Goal: Task Accomplishment & Management: Use online tool/utility

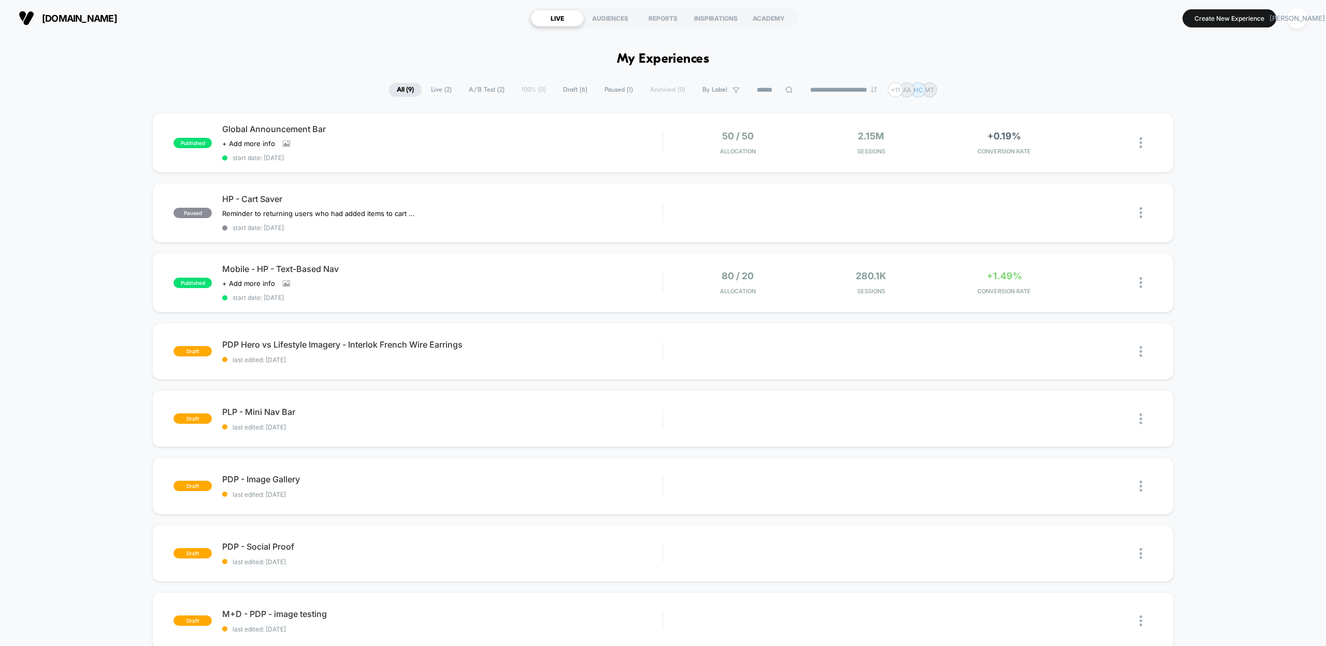
click at [1230, 17] on button "Create New Experience" at bounding box center [1230, 18] width 94 height 18
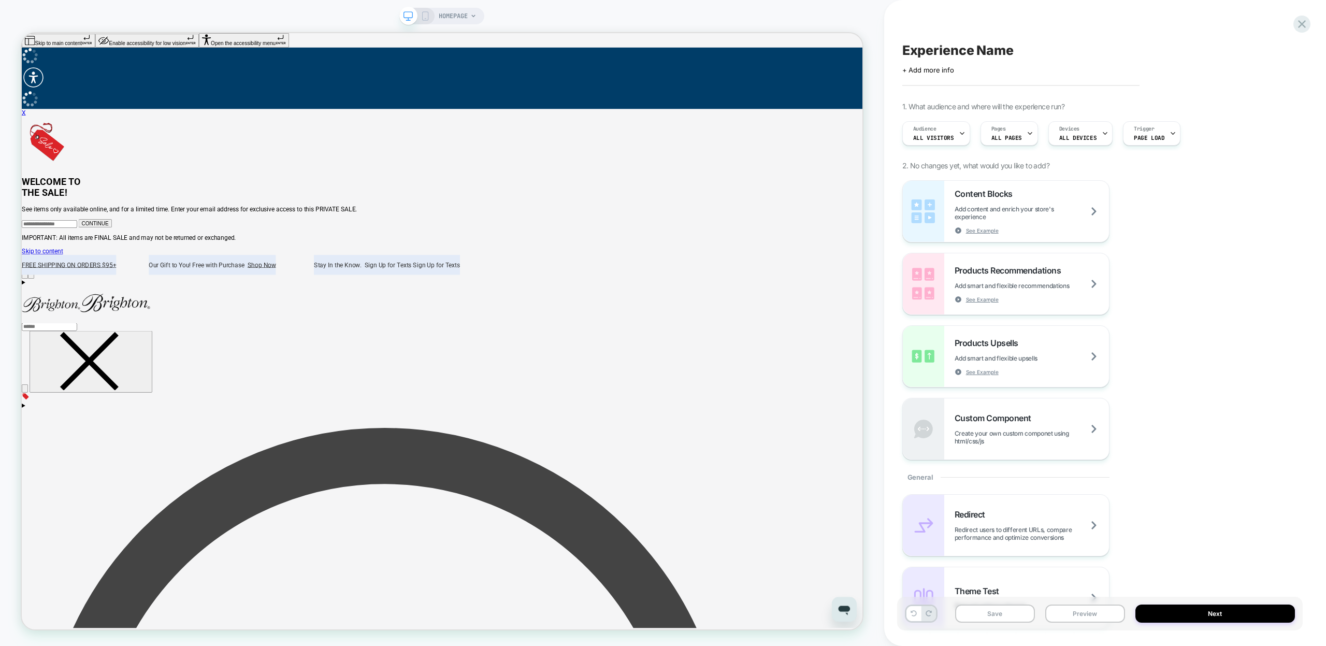
click at [963, 46] on span "Experience Name" at bounding box center [958, 50] width 111 height 16
type textarea "**********"
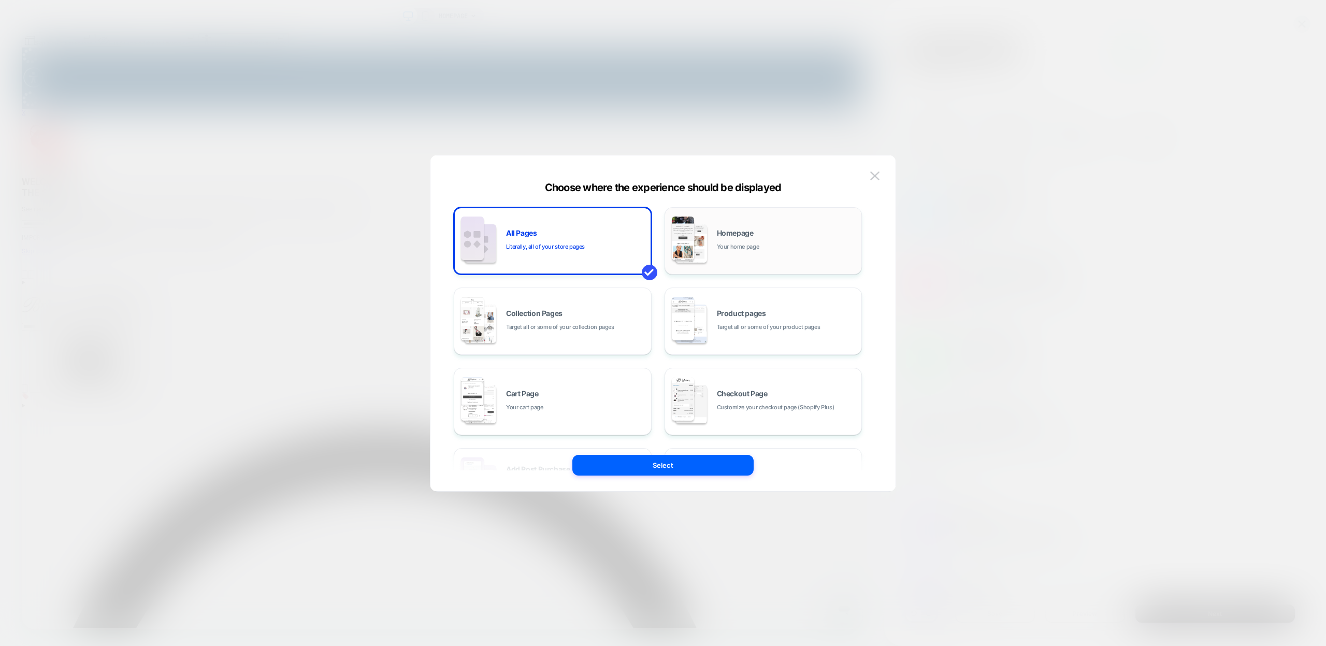
click at [749, 252] on div "Homepage Your home page" at bounding box center [763, 240] width 187 height 57
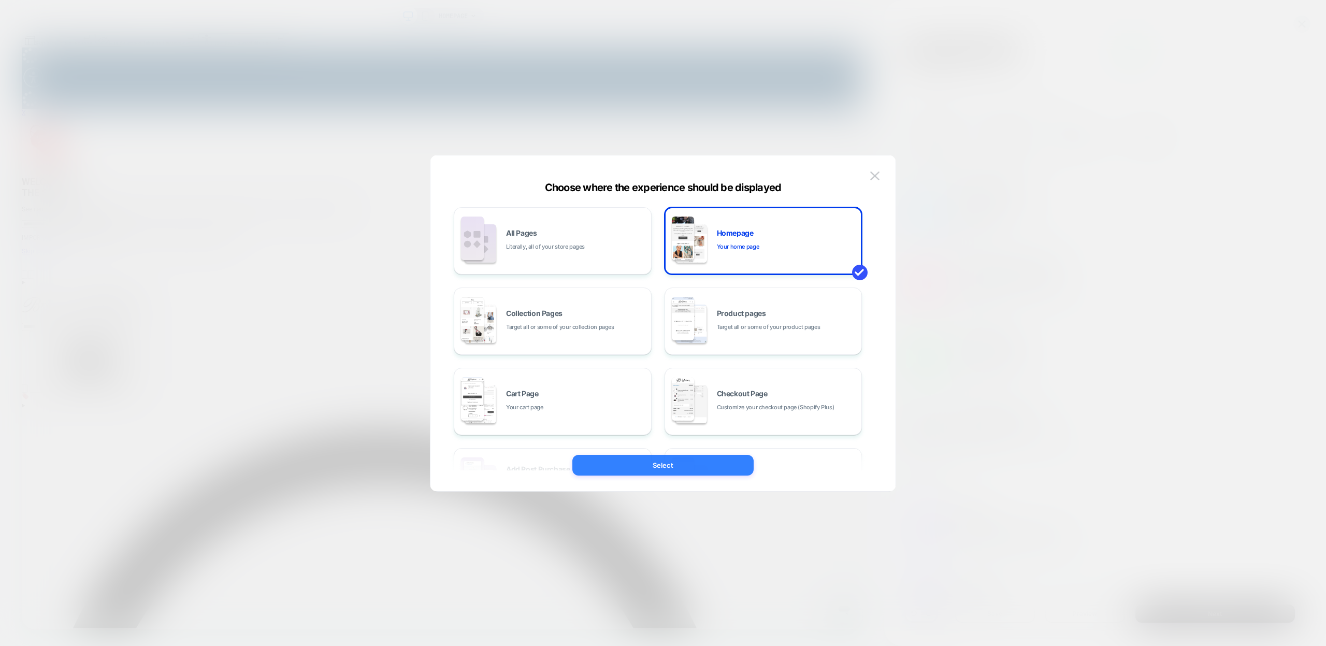
click at [682, 470] on button "Select" at bounding box center [663, 465] width 181 height 21
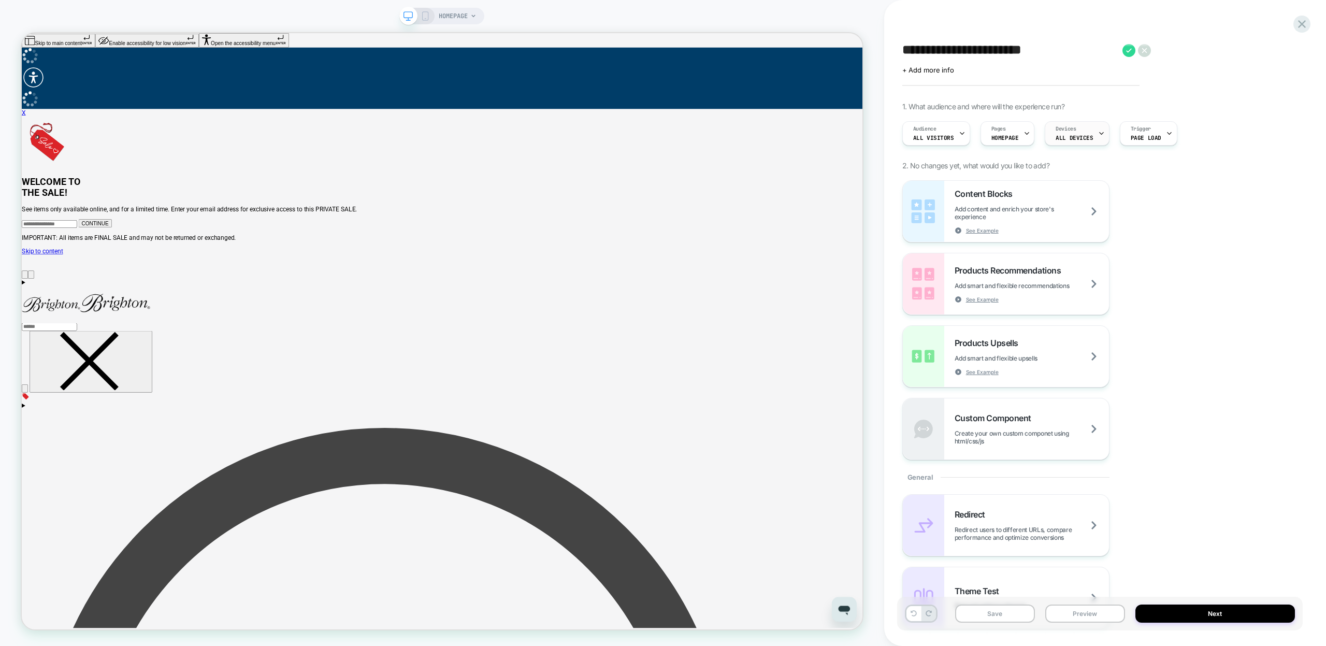
click at [1098, 137] on div at bounding box center [1101, 133] width 7 height 23
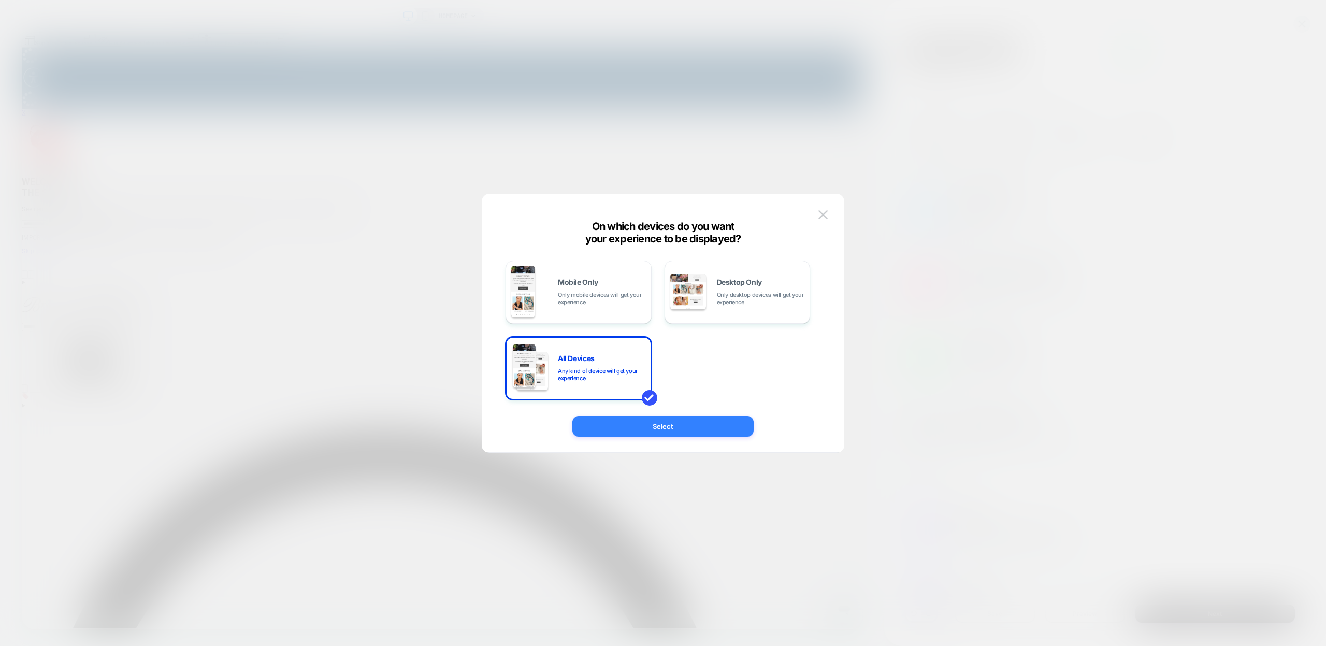
click at [681, 430] on button "Select" at bounding box center [663, 426] width 181 height 21
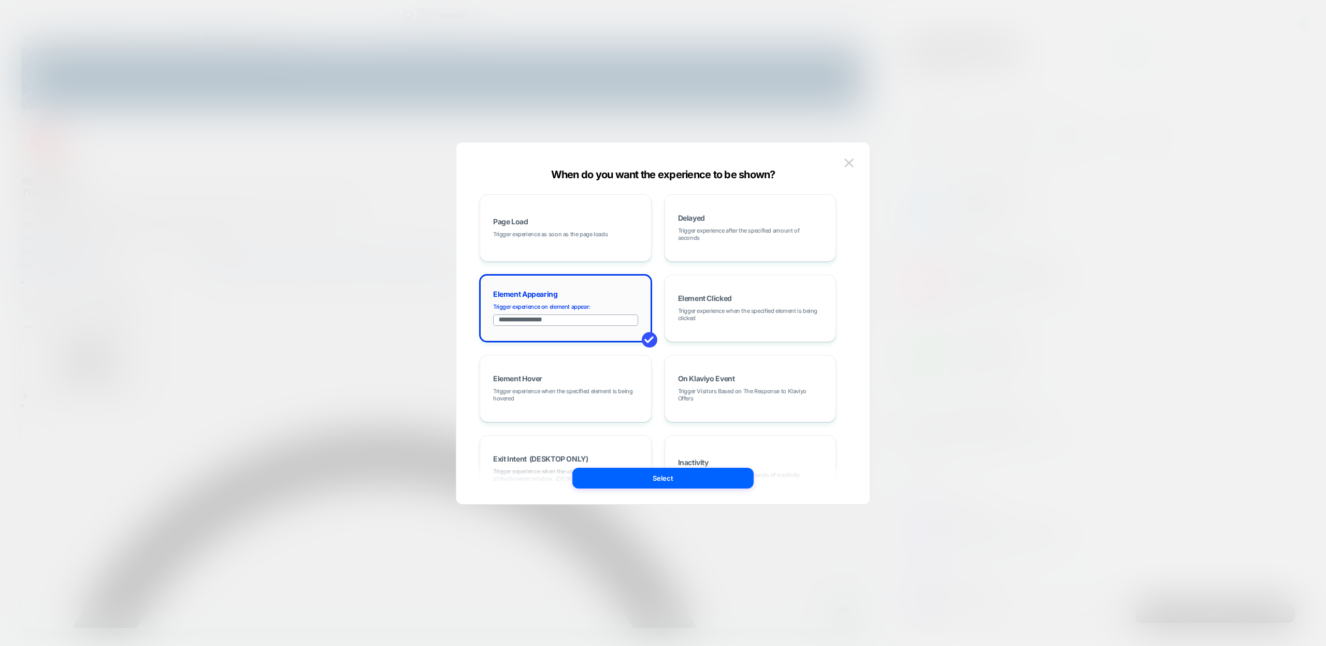
click at [559, 322] on input "**********" at bounding box center [565, 320] width 145 height 11
paste input "**********"
type input "**********"
click at [645, 339] on span at bounding box center [650, 340] width 16 height 16
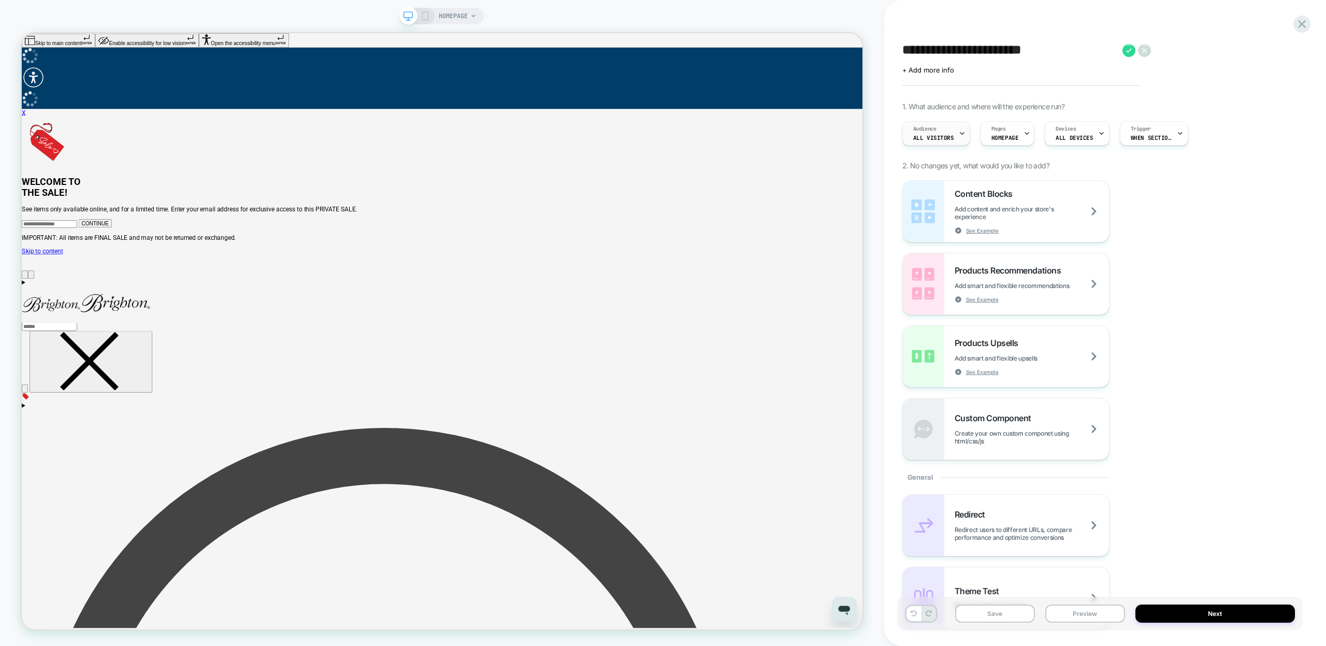
click at [942, 135] on span "All Visitors" at bounding box center [933, 137] width 41 height 7
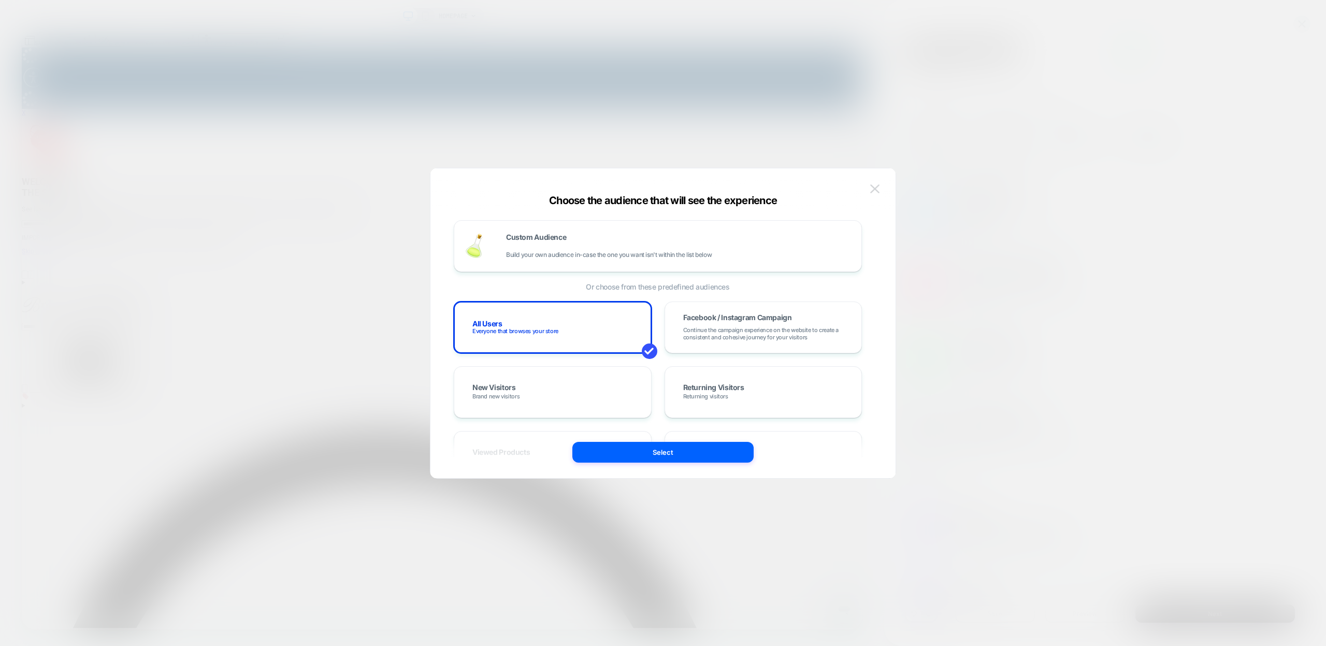
click at [881, 188] on button at bounding box center [875, 189] width 16 height 16
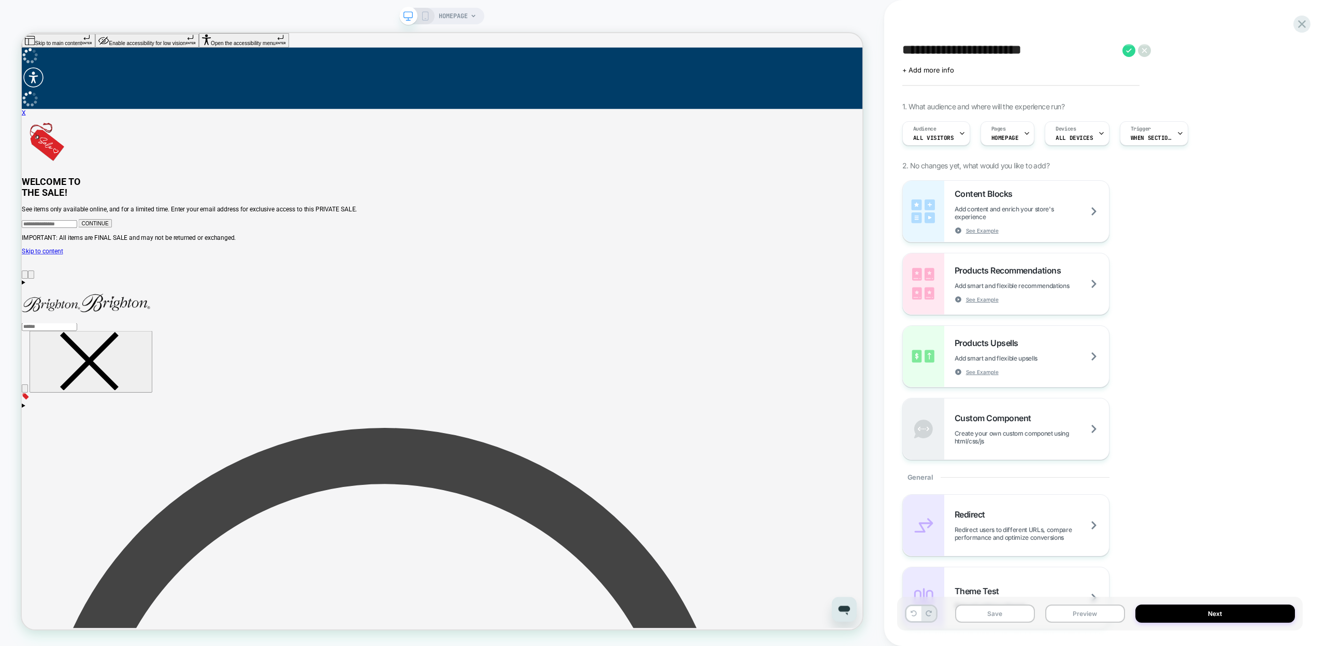
click at [1095, 211] on span "Add content and enrich your store's experience" at bounding box center [1032, 213] width 154 height 16
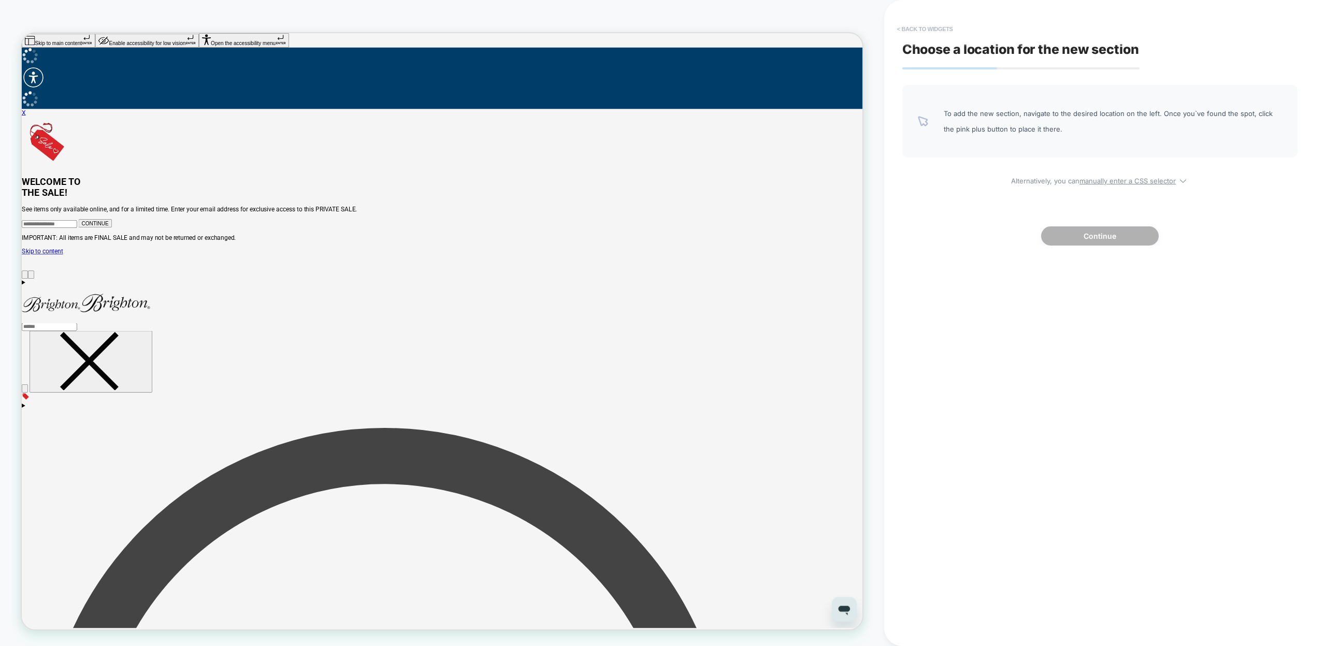
click at [904, 34] on button "< Back to widgets" at bounding box center [925, 29] width 66 height 17
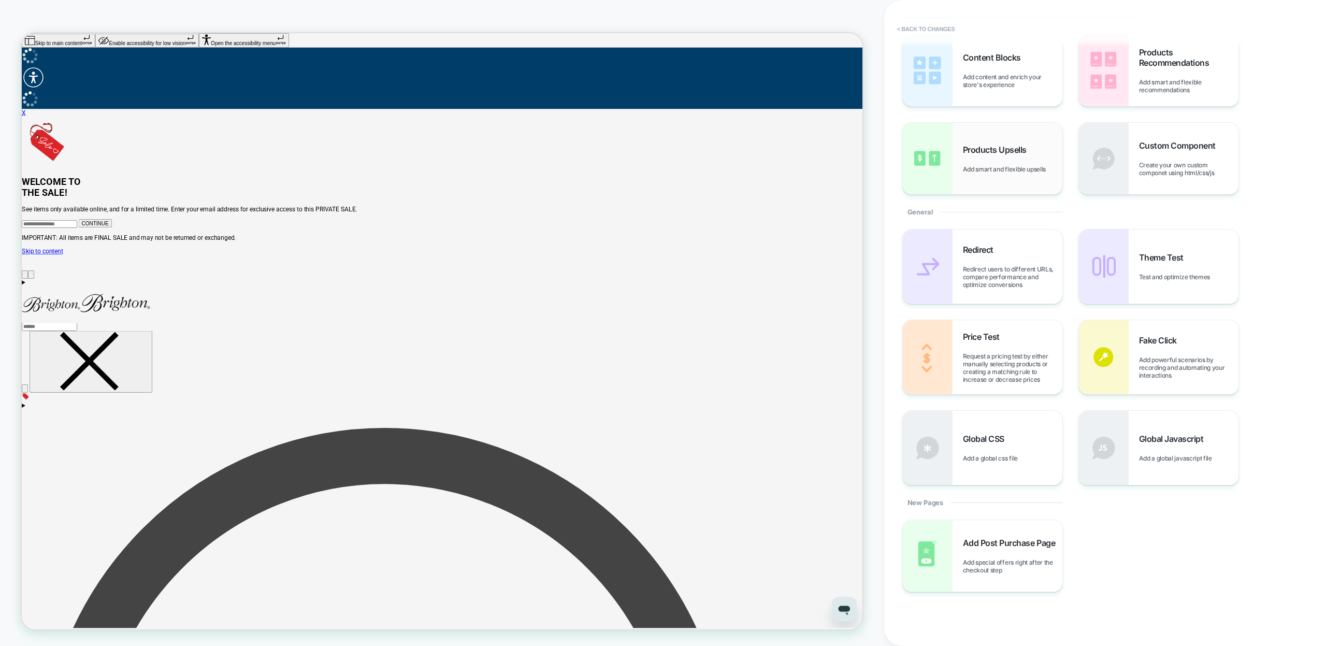
scroll to position [45, 0]
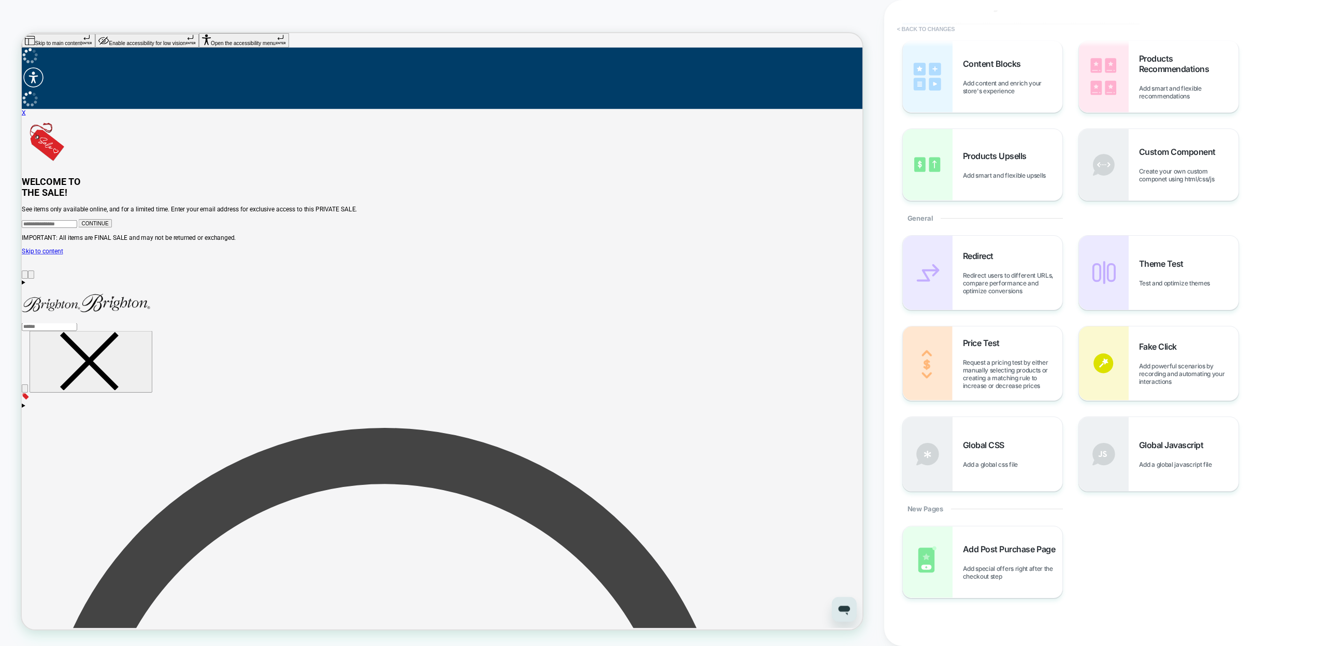
click at [914, 28] on button "< Back to changes" at bounding box center [926, 29] width 68 height 17
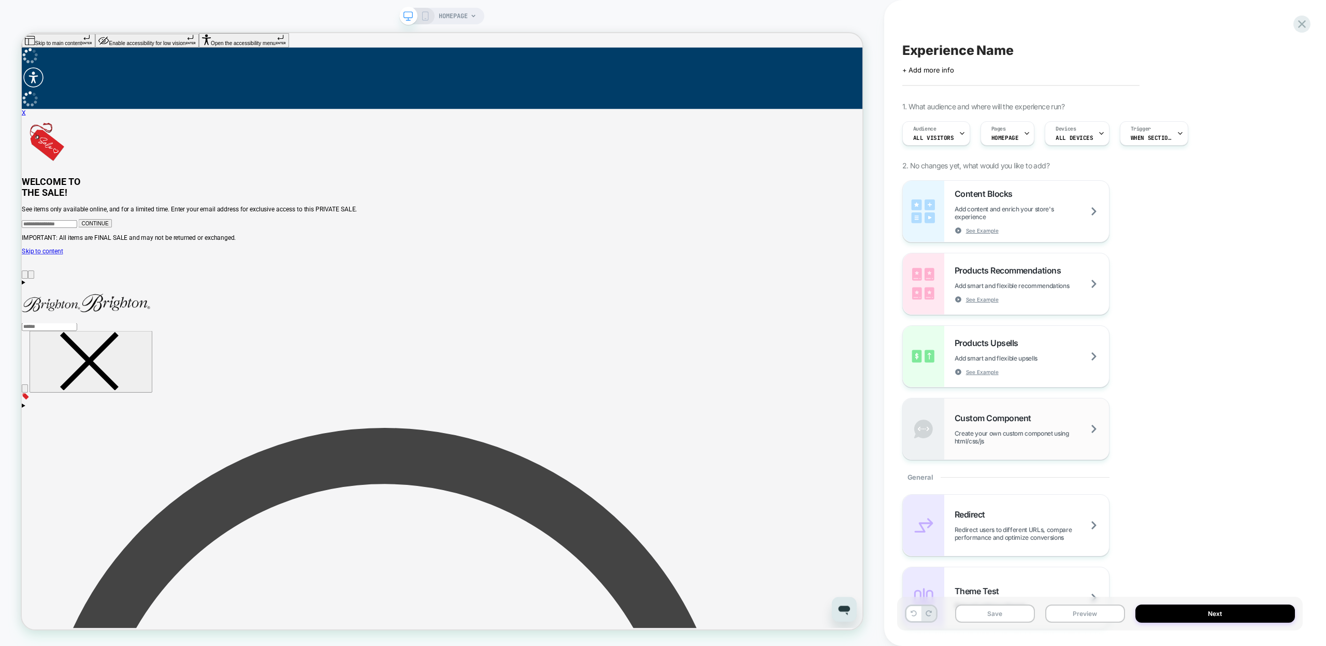
scroll to position [0, 0]
click at [1016, 419] on span "Custom Component" at bounding box center [996, 418] width 82 height 10
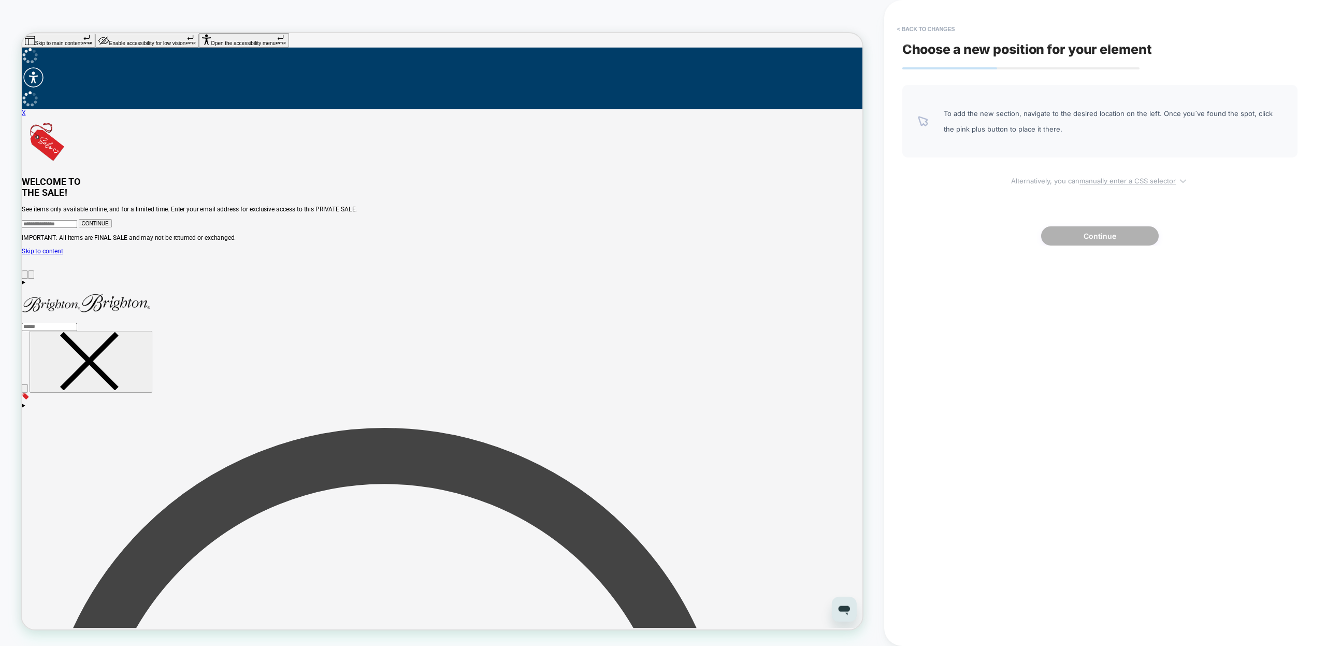
click at [1106, 182] on u "manually enter a CSS selector" at bounding box center [1128, 181] width 96 height 8
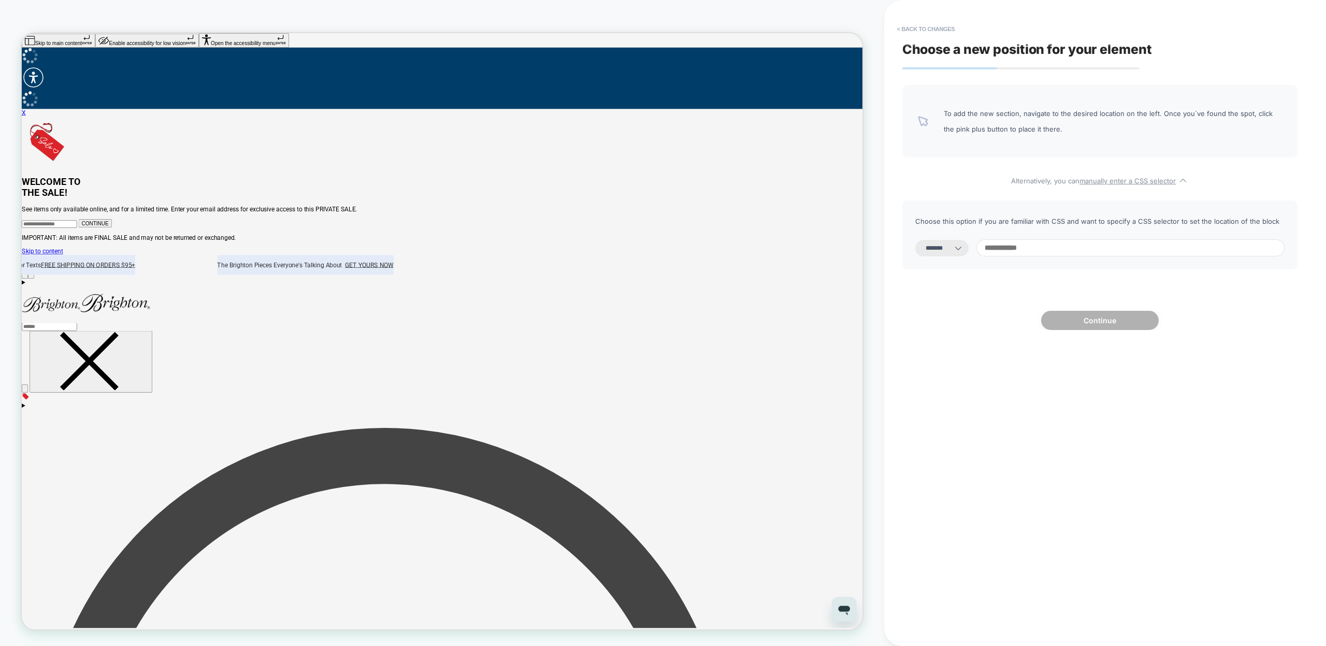
click at [963, 254] on select "**********" at bounding box center [942, 248] width 53 height 17
select select "**********"
click at [916, 240] on select "**********" at bounding box center [942, 248] width 53 height 17
click at [1023, 250] on input at bounding box center [1131, 247] width 308 height 17
paste input "**********"
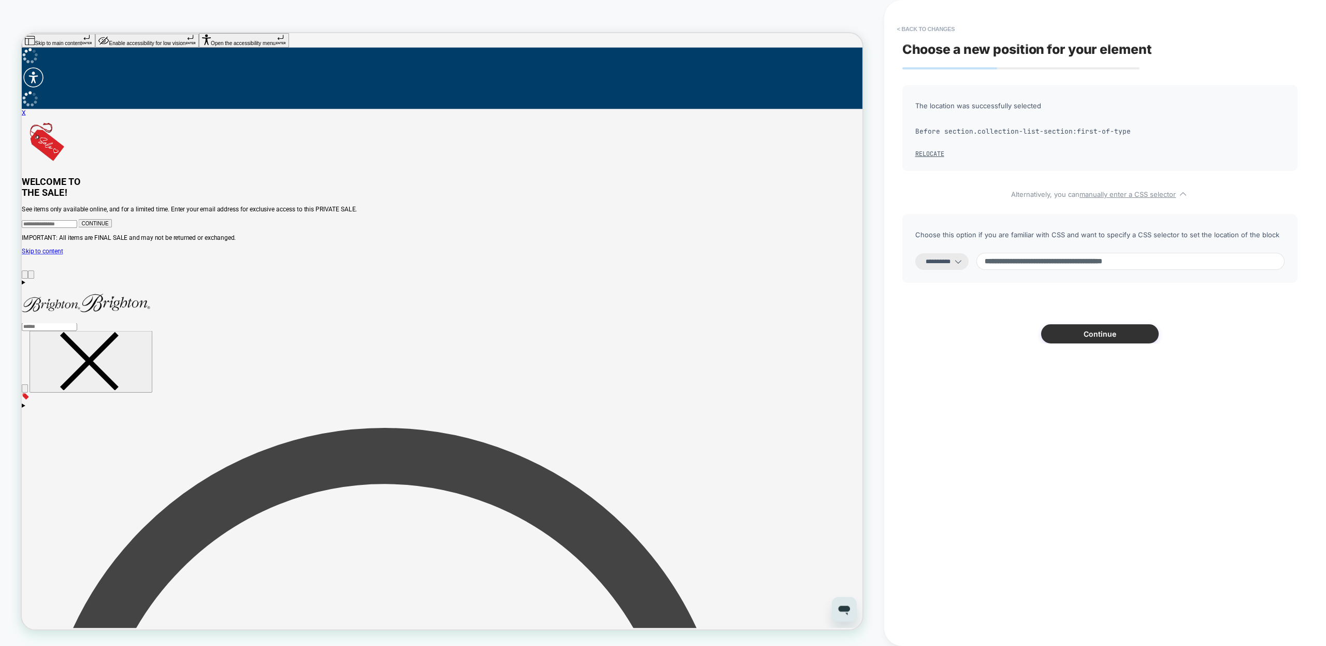
type input "**********"
click at [1093, 339] on button "Continue" at bounding box center [1100, 333] width 118 height 19
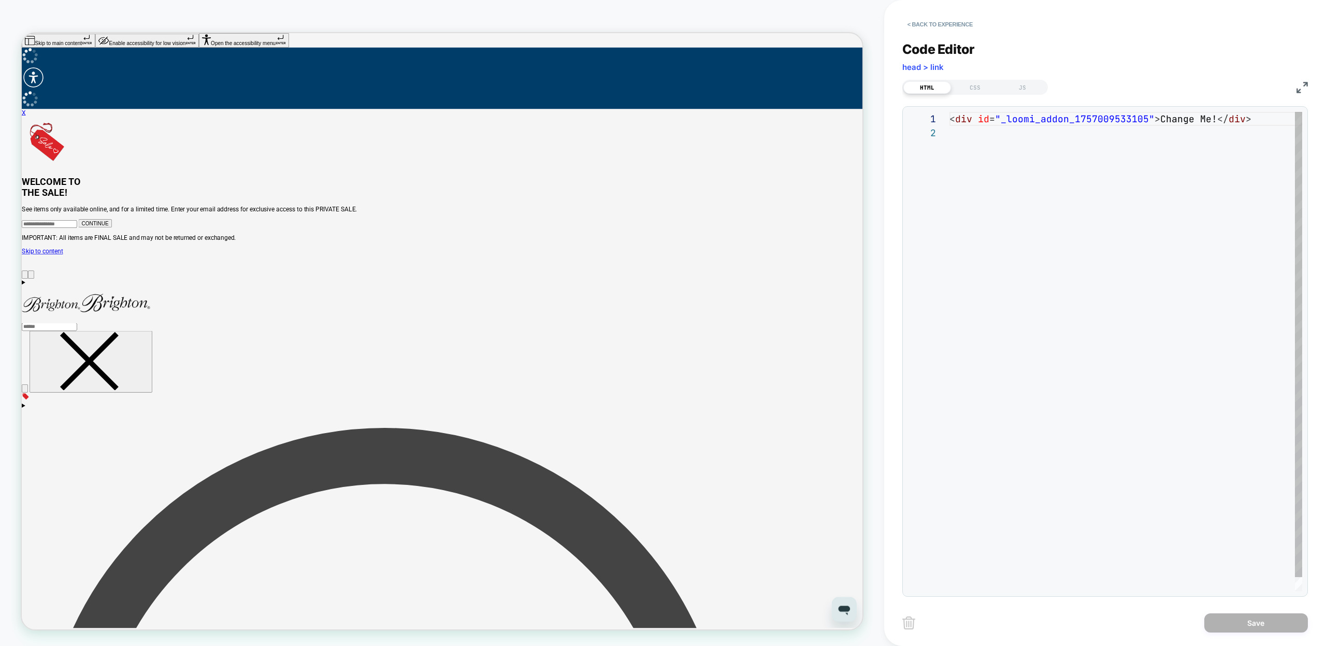
scroll to position [14, 0]
click at [999, 121] on div "< div id = "_loomi_addon_1757009533105" > Change Me! </ div >" at bounding box center [1126, 358] width 353 height 493
click at [1147, 119] on div "< div id = "_loomi_addon_1757009533105" > Change Me! </ div >" at bounding box center [1126, 358] width 353 height 493
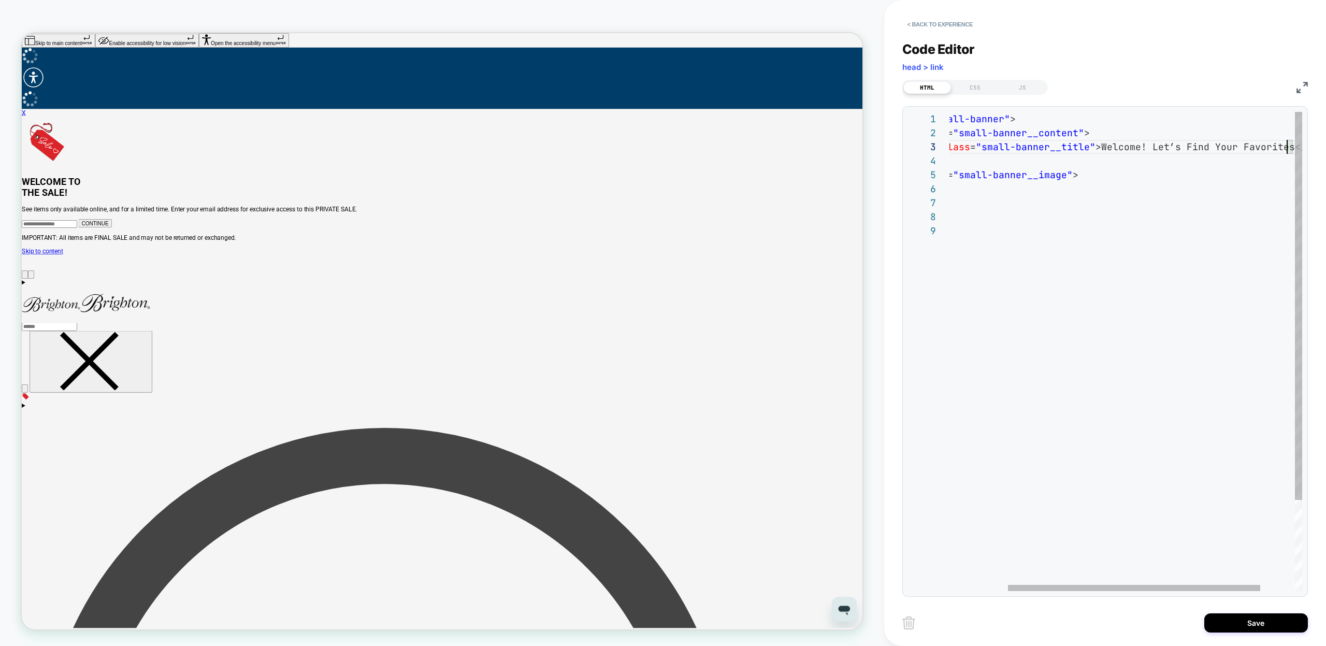
scroll to position [28, 420]
click at [1169, 146] on div "< div class = "small-banner" > < div class = "small-banner__content" > < div cl…" at bounding box center [1109, 407] width 483 height 591
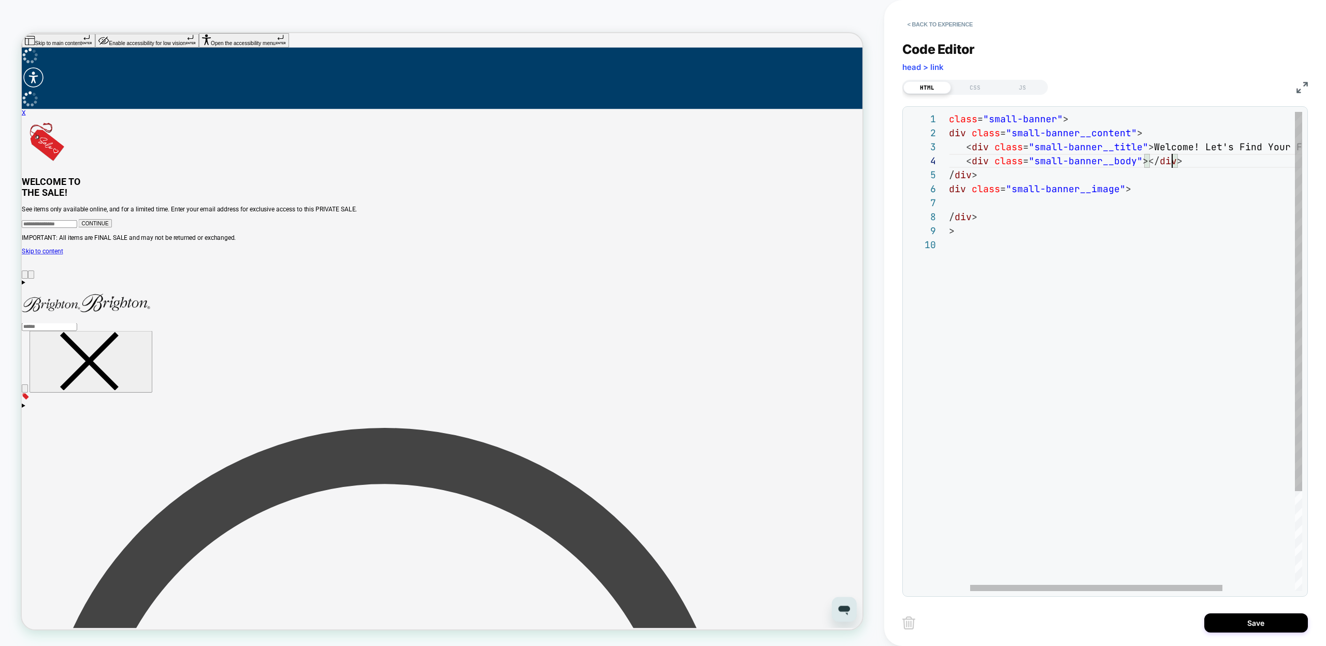
scroll to position [42, 252]
click at [1146, 160] on div "< div class = "small-banner" > < div class = "small-banner__content" > < div cl…" at bounding box center [1162, 414] width 483 height 605
click at [1179, 177] on div "< div class = "small-banner" > < div class = "small-banner__content" > < div cl…" at bounding box center [1291, 421] width 740 height 619
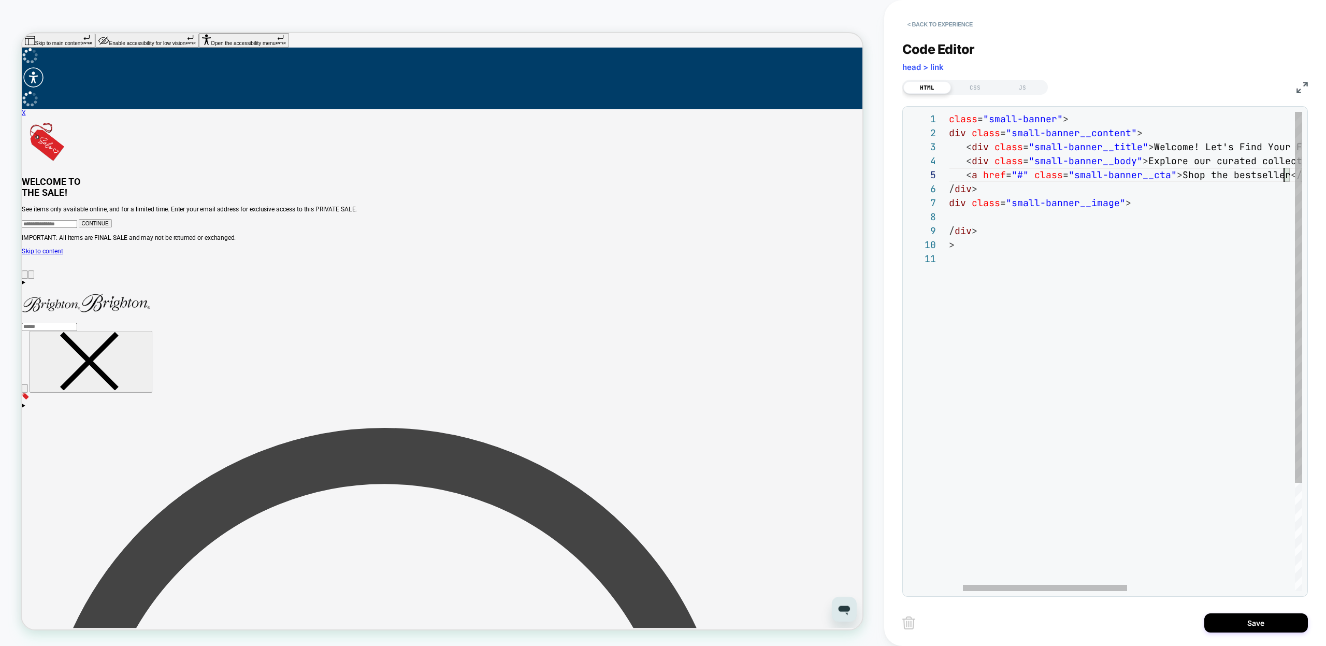
scroll to position [56, 369]
click at [1211, 176] on div "< div class = "small-banner" > < div class = "small-banner__content" > < div cl…" at bounding box center [1288, 421] width 740 height 619
click at [1210, 174] on div "< div class = "small-banner" > < div class = "small-banner__content" > < div cl…" at bounding box center [1288, 421] width 740 height 619
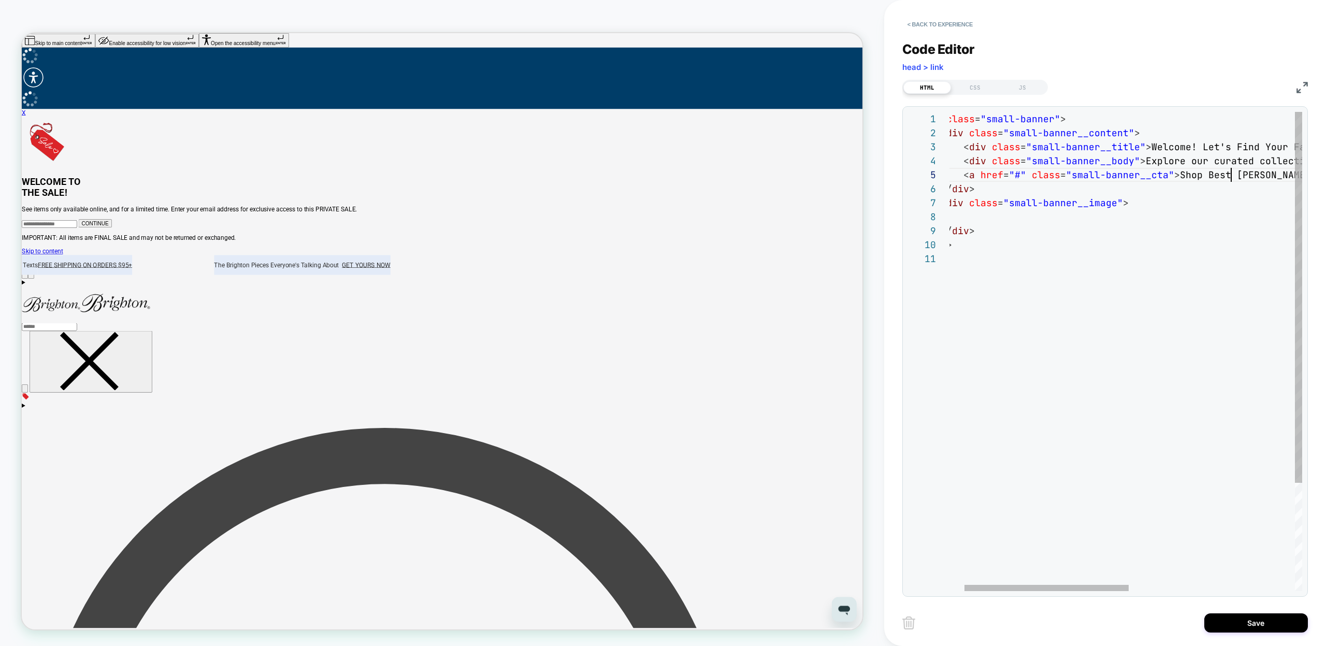
scroll to position [56, 319]
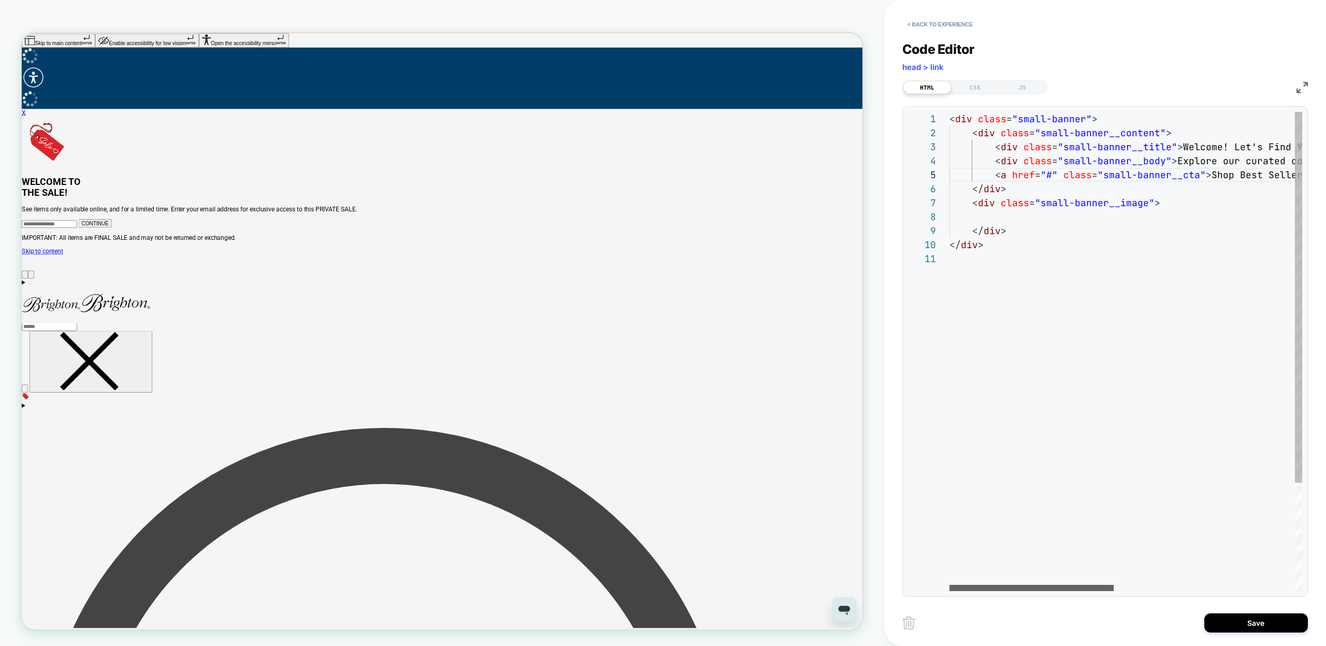
click at [954, 585] on div at bounding box center [1032, 588] width 164 height 6
click at [1091, 218] on div "< div class = "small-banner" > < div class = "small-banner__content" > < div cl…" at bounding box center [1320, 421] width 740 height 619
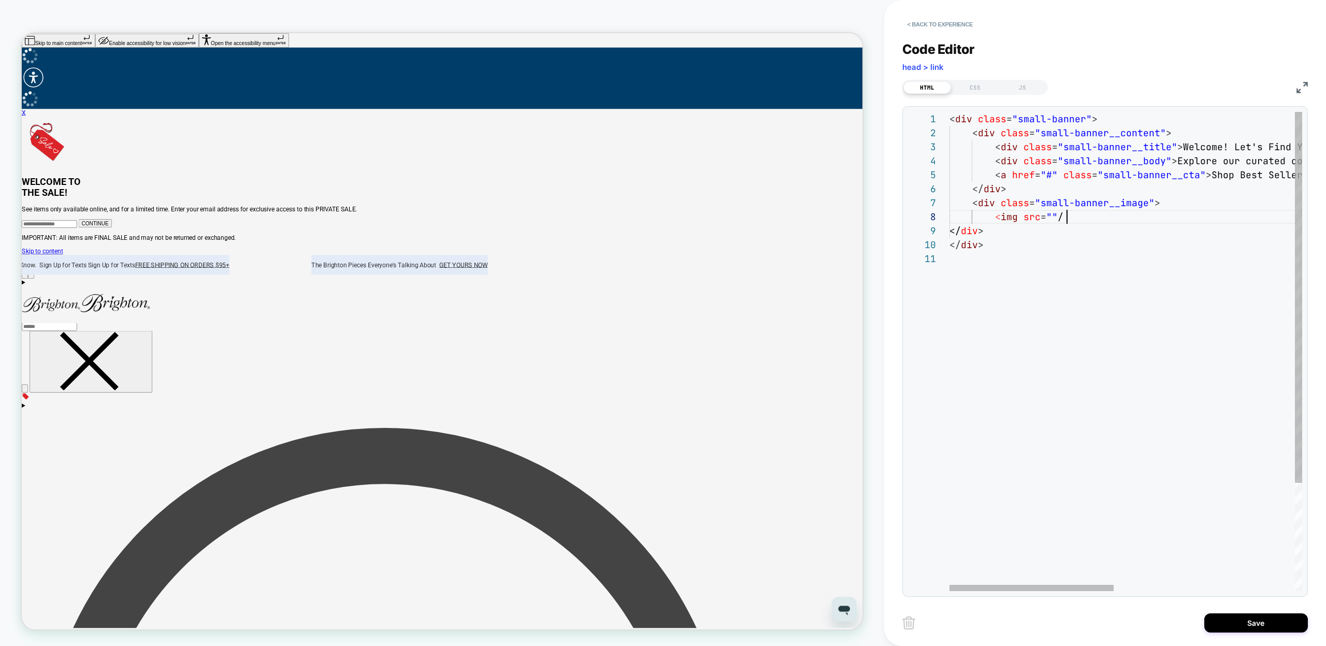
scroll to position [98, 123]
click at [1058, 219] on div "< div class = "small-banner" > < div class = "small-banner__content" > < div cl…" at bounding box center [1320, 421] width 740 height 619
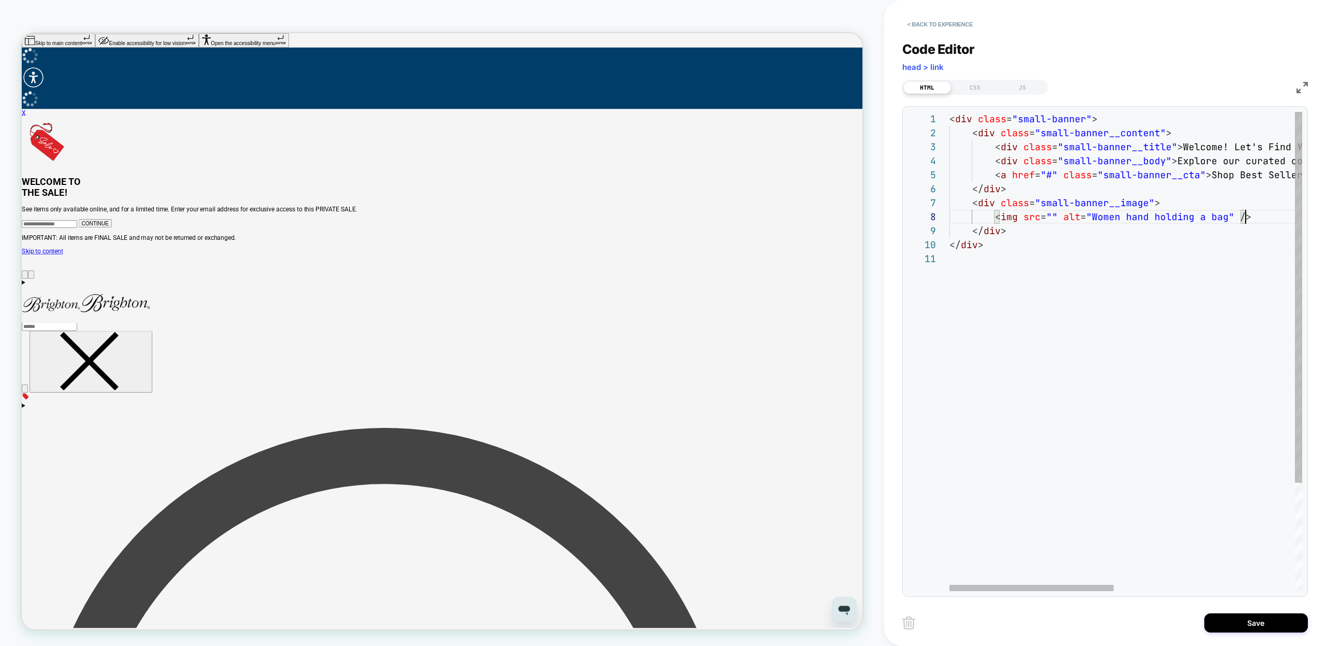
scroll to position [98, 296]
click at [1239, 219] on div "< div class = "small-banner" > < div class = "small-banner__content" > < div cl…" at bounding box center [1320, 421] width 740 height 619
click at [1050, 218] on div "< div class = "small-banner" > < div class = "small-banner__content" > < div cl…" at bounding box center [1320, 421] width 740 height 619
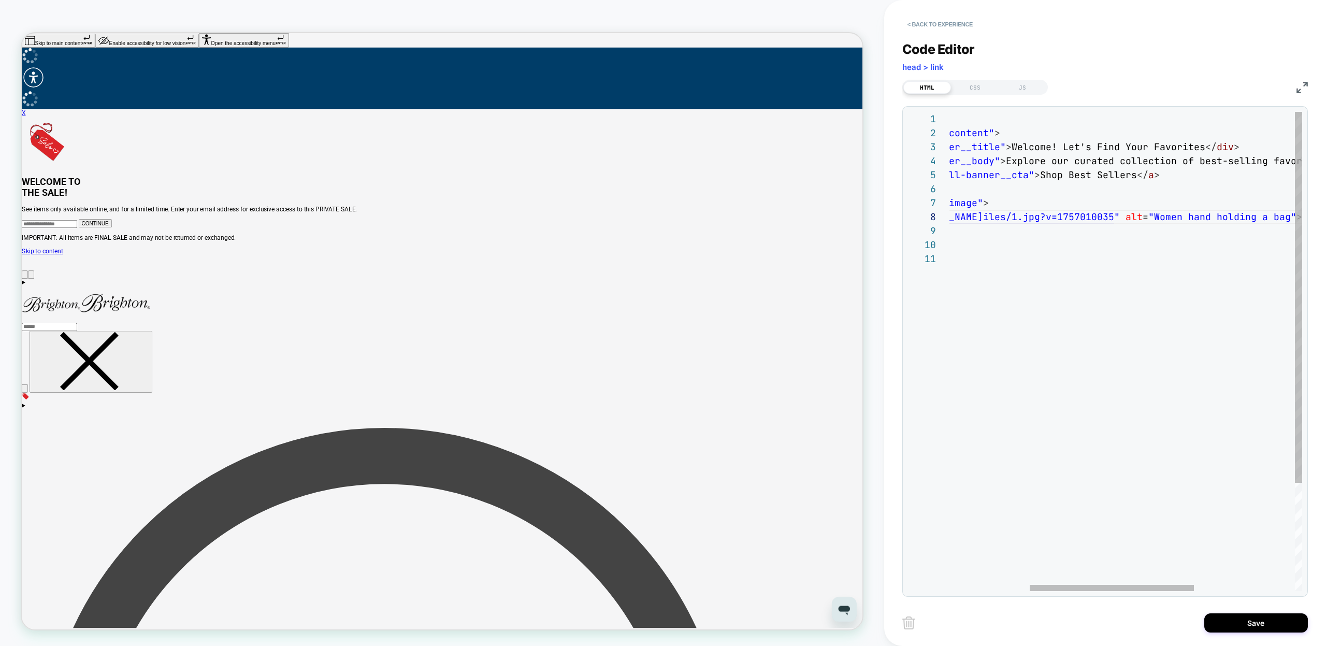
scroll to position [98, 45]
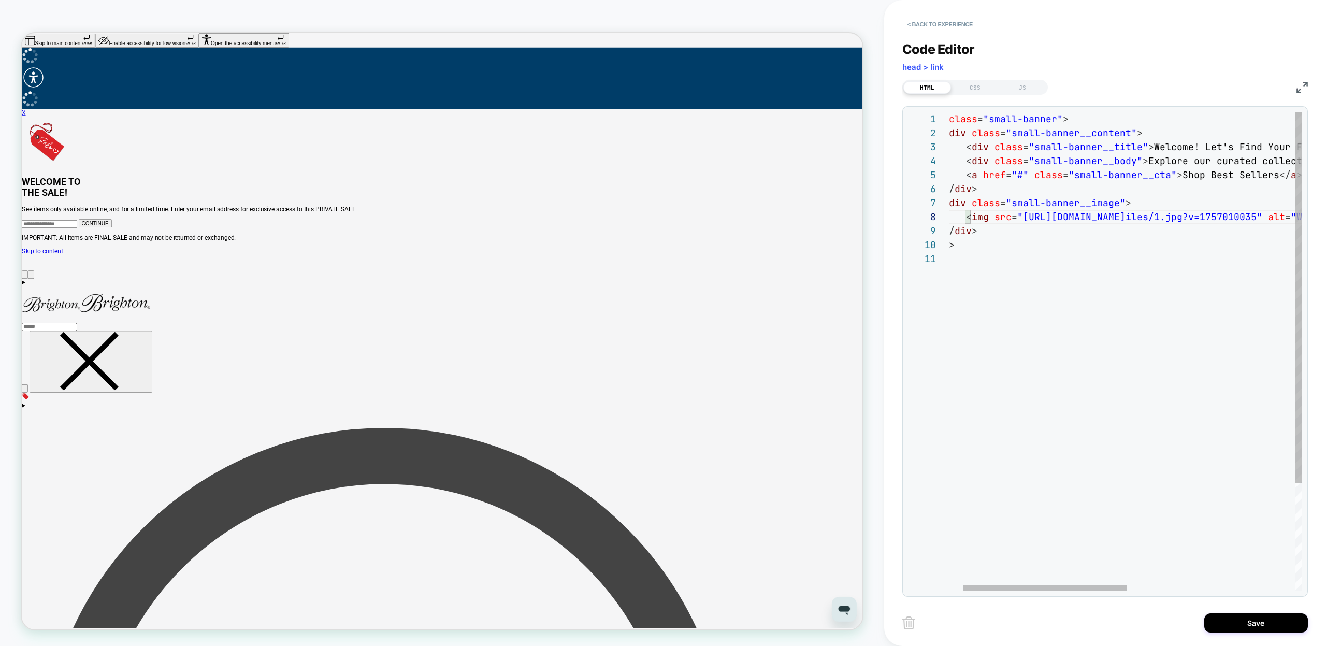
click at [1041, 227] on div "< div class = "small-banner" > < div class = "small-banner__content" > < div cl…" at bounding box center [1291, 421] width 740 height 619
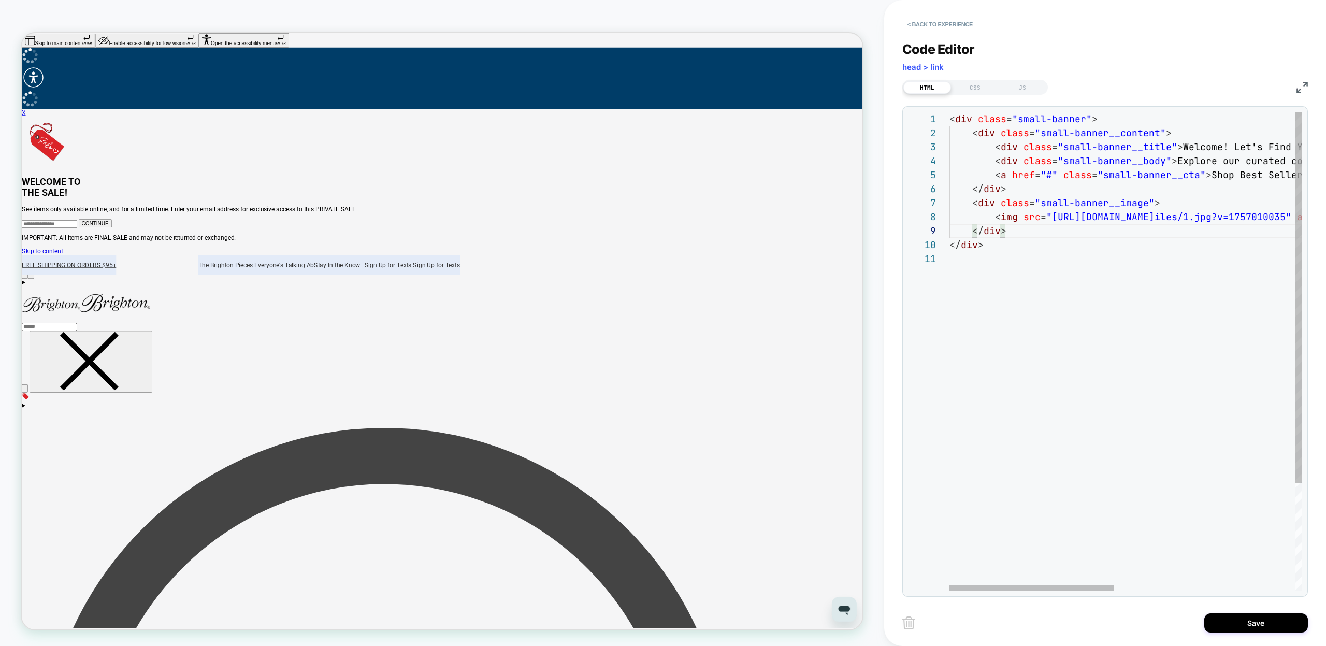
click at [1025, 118] on div "< div class = "small-banner" > < div class = "small-banner__content" > < div cl…" at bounding box center [1320, 421] width 740 height 619
type textarea "**********"
click at [1062, 120] on div "< div class = "small-banner" > < div class = "small-banner__content" > < div cl…" at bounding box center [1320, 421] width 740 height 619
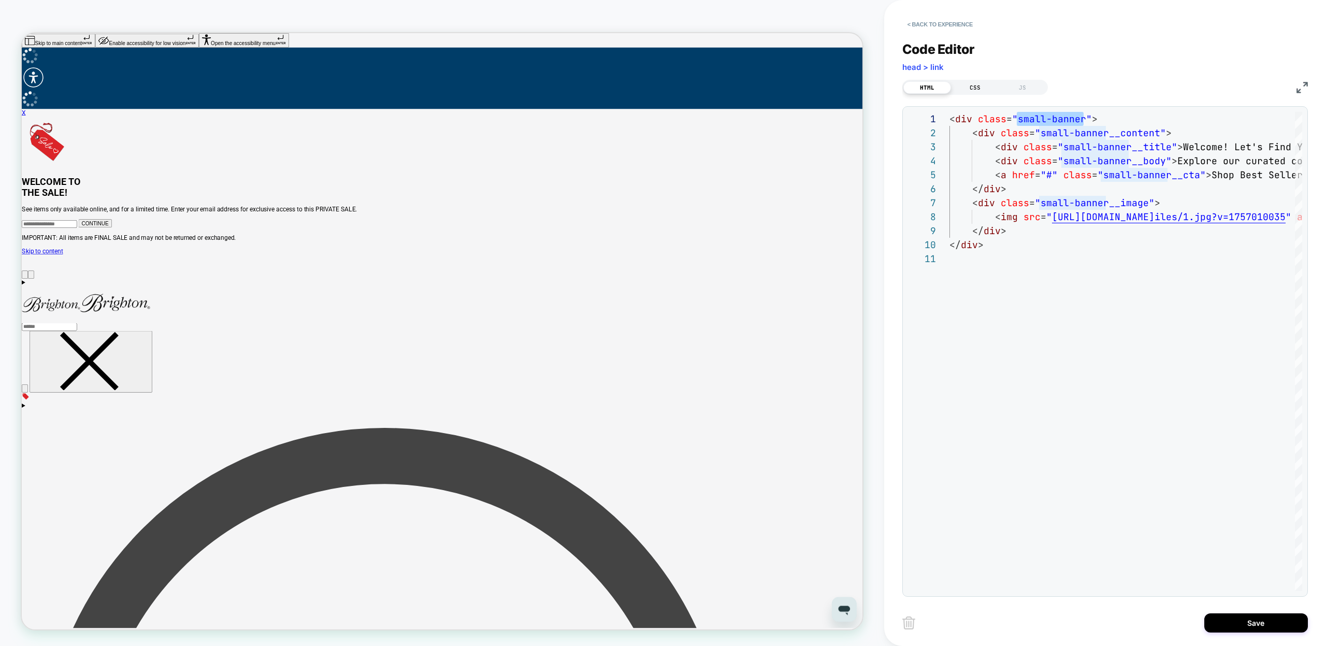
click at [981, 88] on div "CSS" at bounding box center [975, 87] width 48 height 12
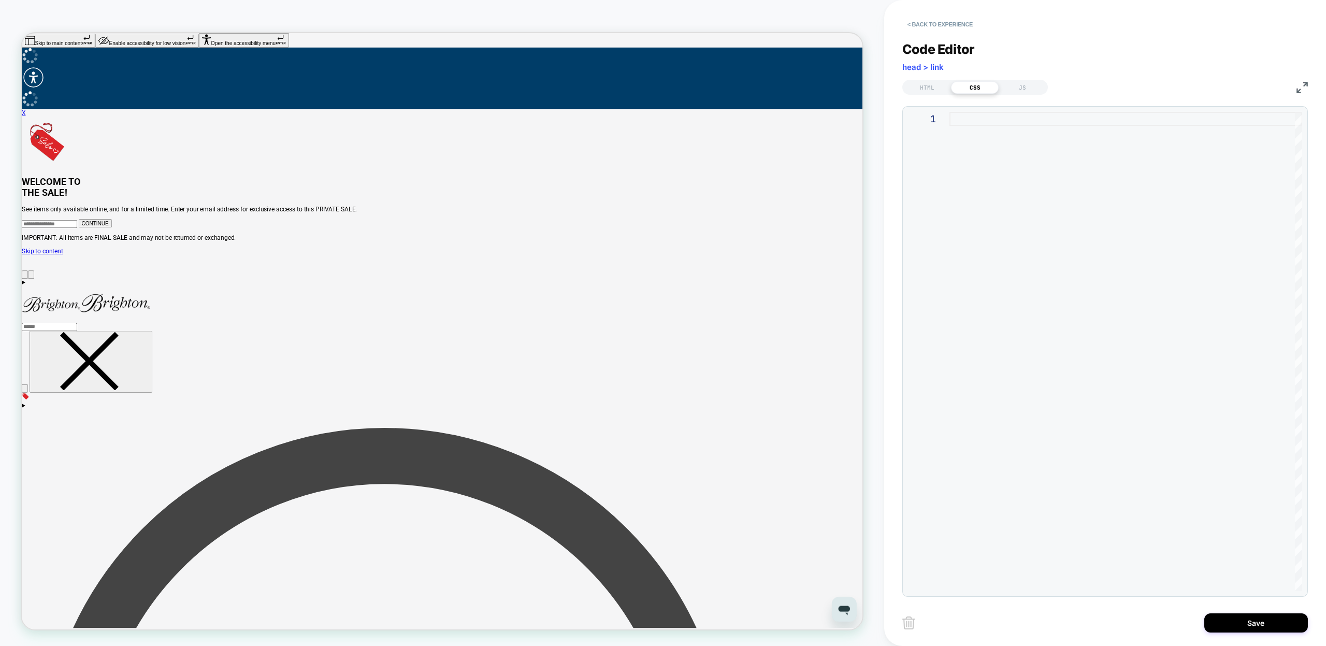
click at [986, 244] on div at bounding box center [1126, 351] width 353 height 479
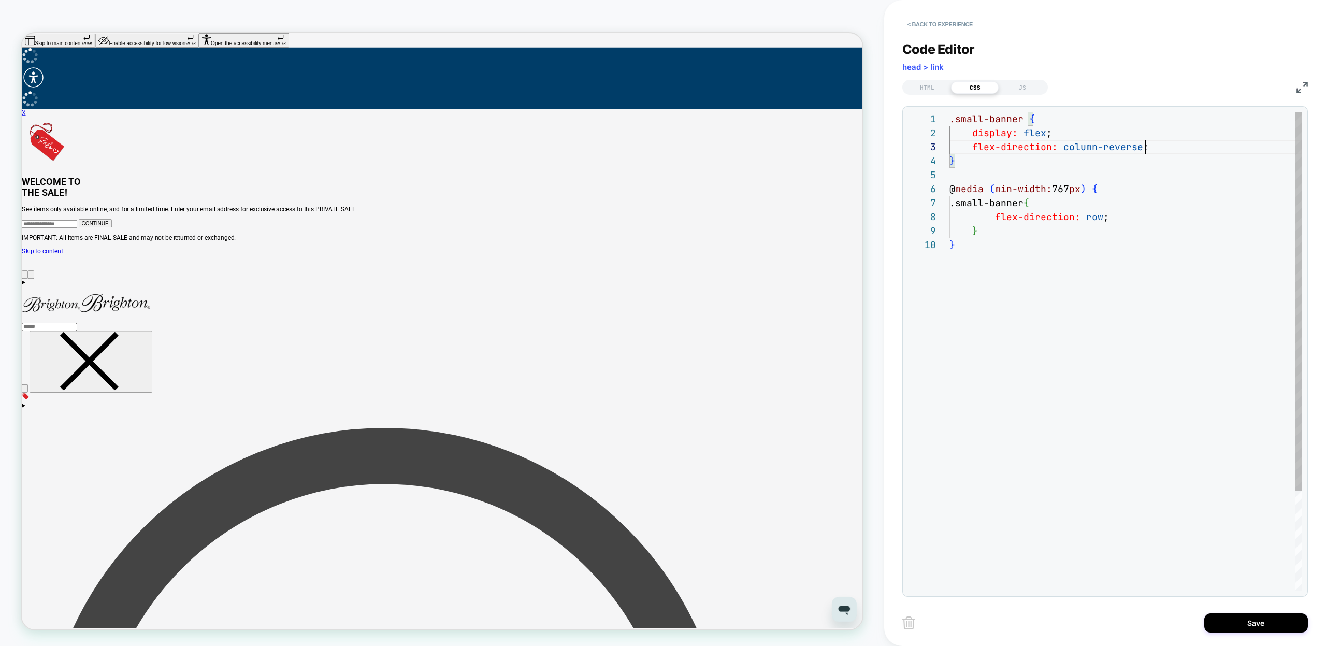
scroll to position [28, 195]
click at [1076, 123] on div ".small-banner { display: flex ; flex-direction: column-reverse ; } @ media ( mi…" at bounding box center [1126, 414] width 353 height 605
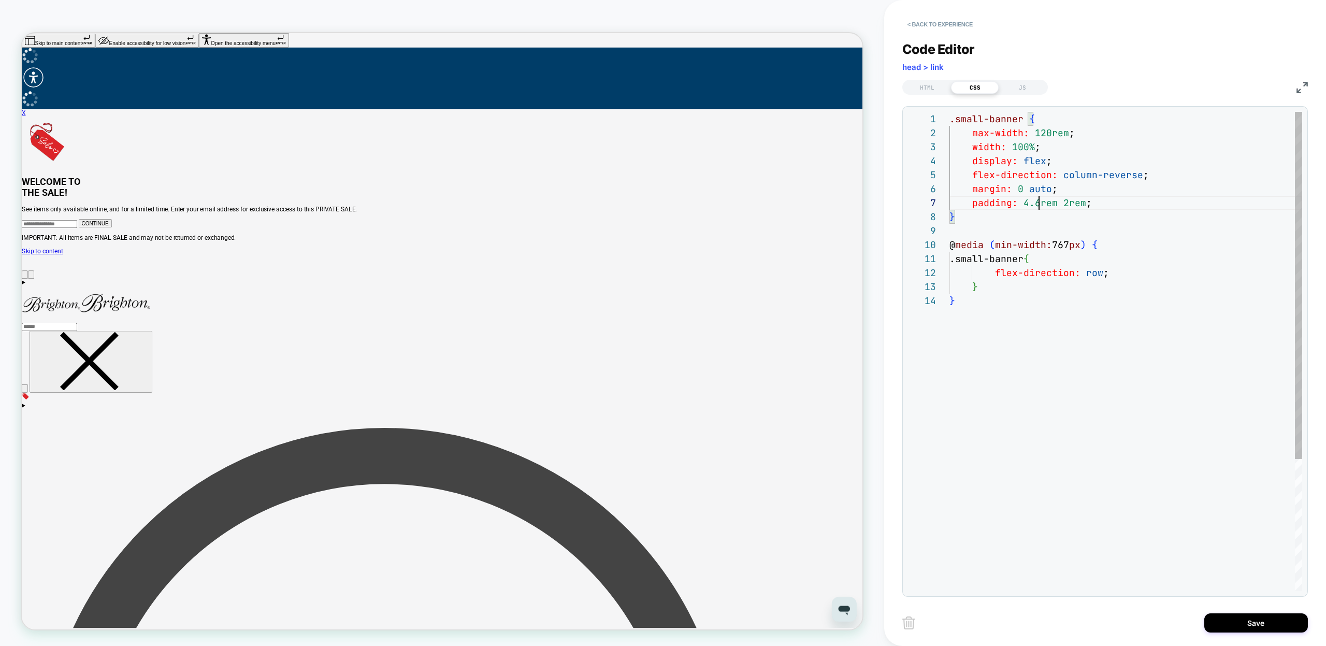
scroll to position [84, 90]
click at [1135, 278] on div ".small-banner { display: flex ; flex-direction: column-reverse ; } @ media ( mi…" at bounding box center [1126, 442] width 353 height 661
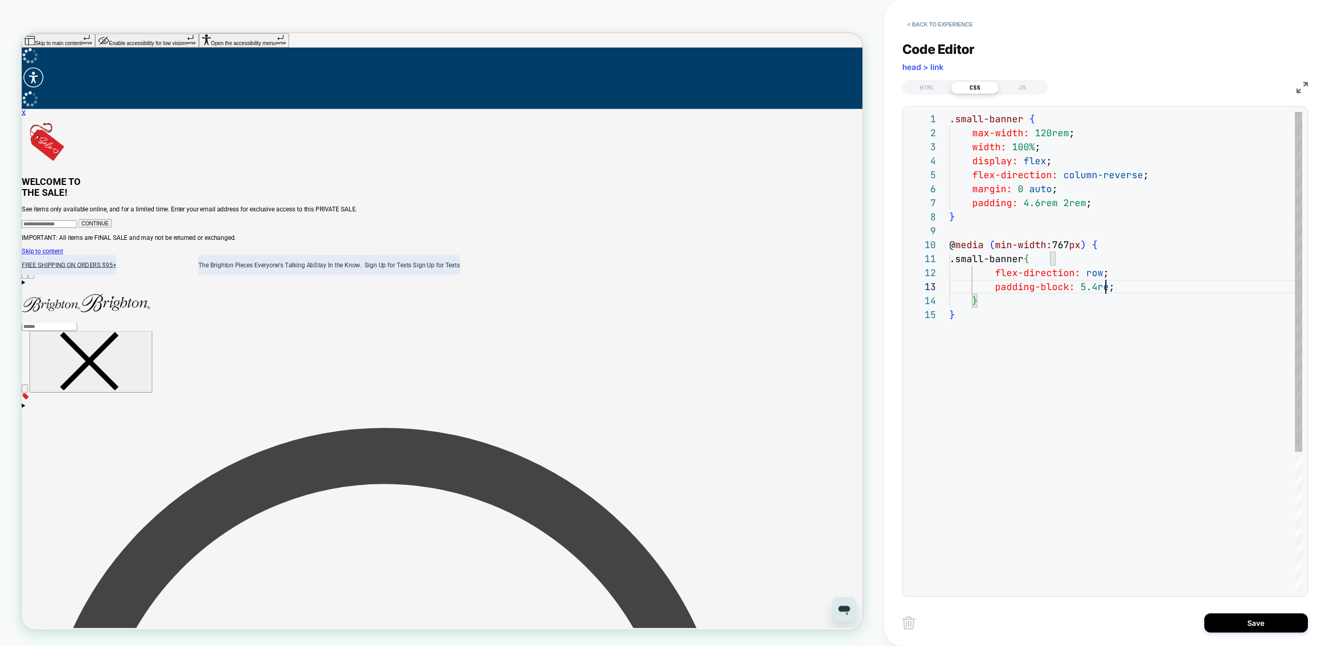
scroll to position [28, 162]
type textarea "**********"
click at [1057, 383] on div ".small-banner { display: flex ; flex-direction: column-reverse ; } @ media ( mi…" at bounding box center [1126, 449] width 353 height 675
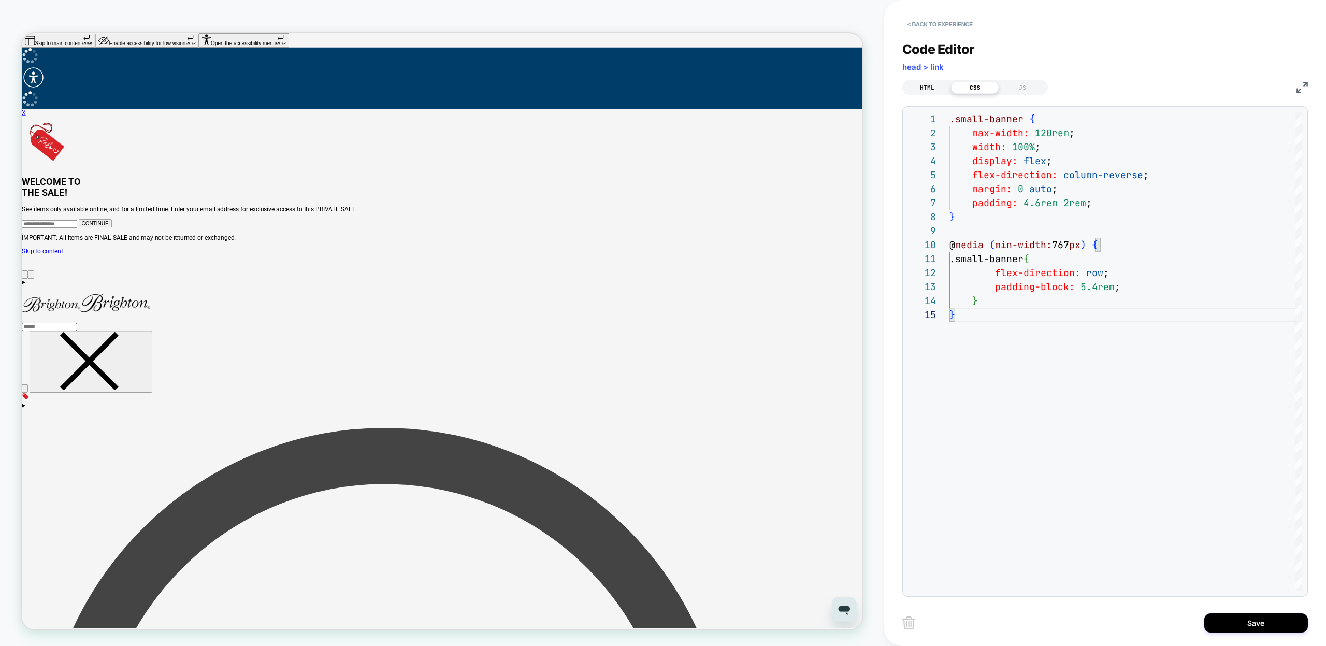
click at [920, 88] on div "HTML" at bounding box center [928, 87] width 48 height 12
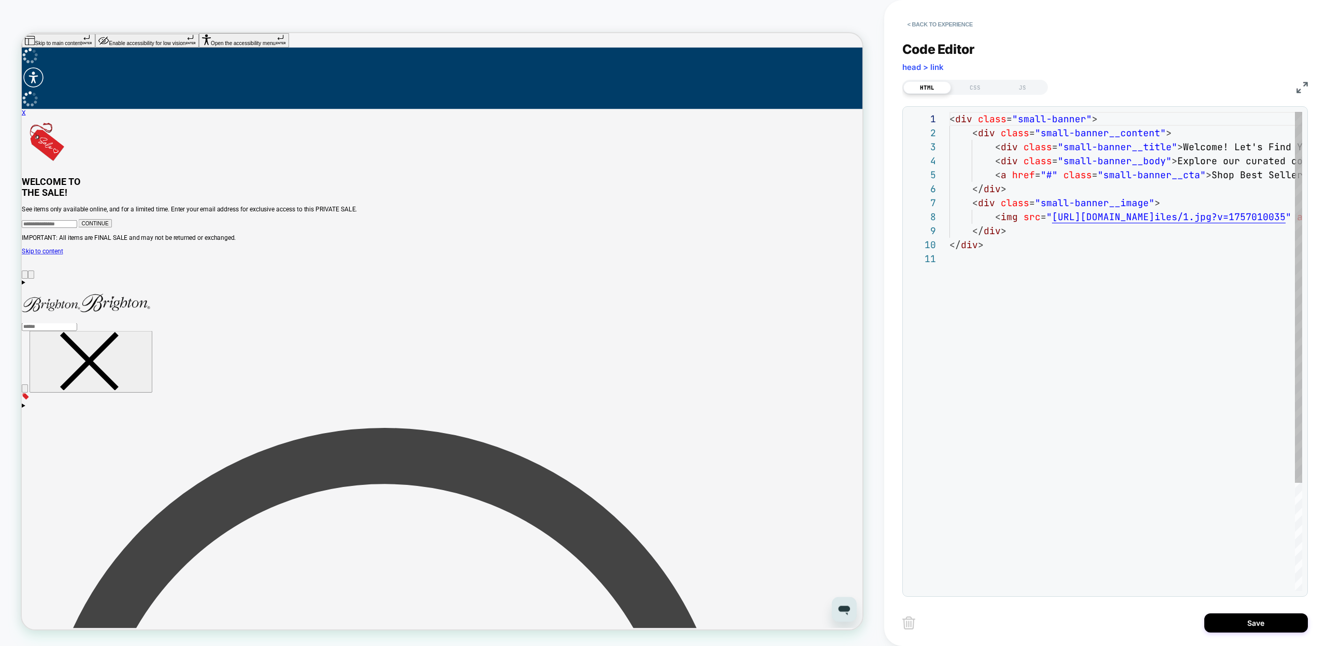
scroll to position [98, 0]
type textarea "**********"
click at [1049, 133] on div "< div class = "small-banner" > < div class = "small-banner__content" > < div cl…" at bounding box center [1320, 421] width 740 height 619
click at [1143, 135] on div "< div class = "small-banner" > < div class = "small-banner__content" > < div cl…" at bounding box center [1320, 421] width 740 height 619
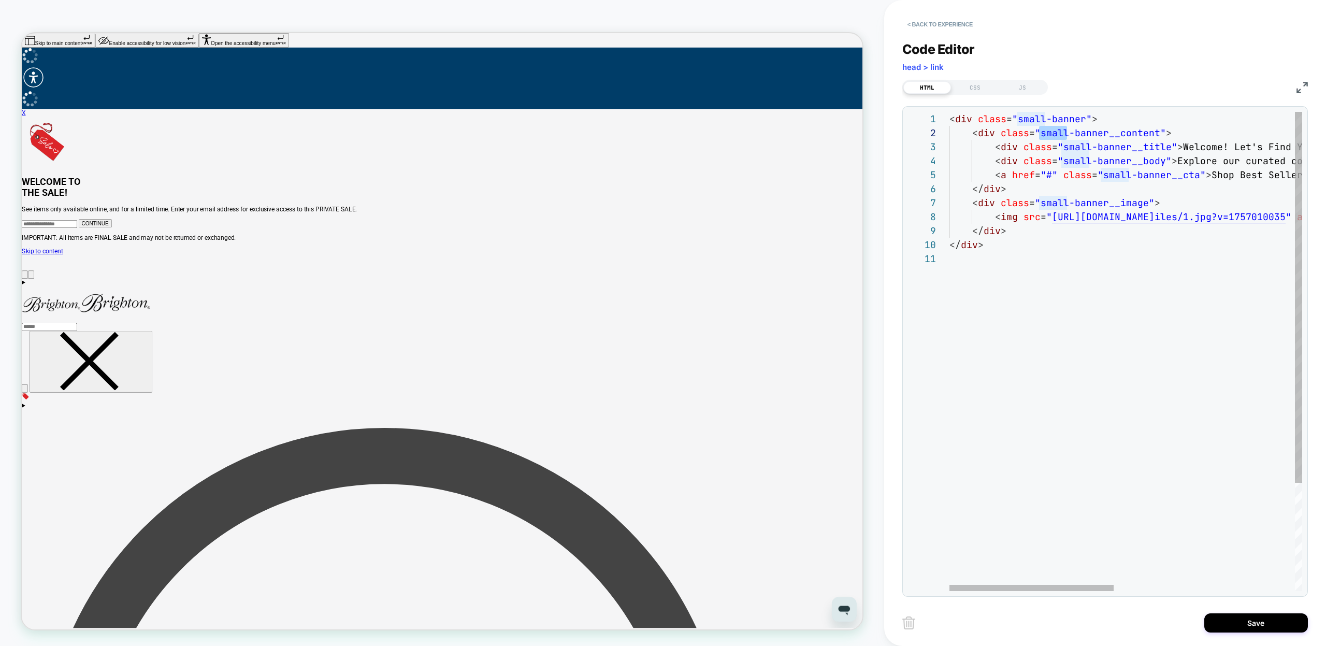
scroll to position [14, 207]
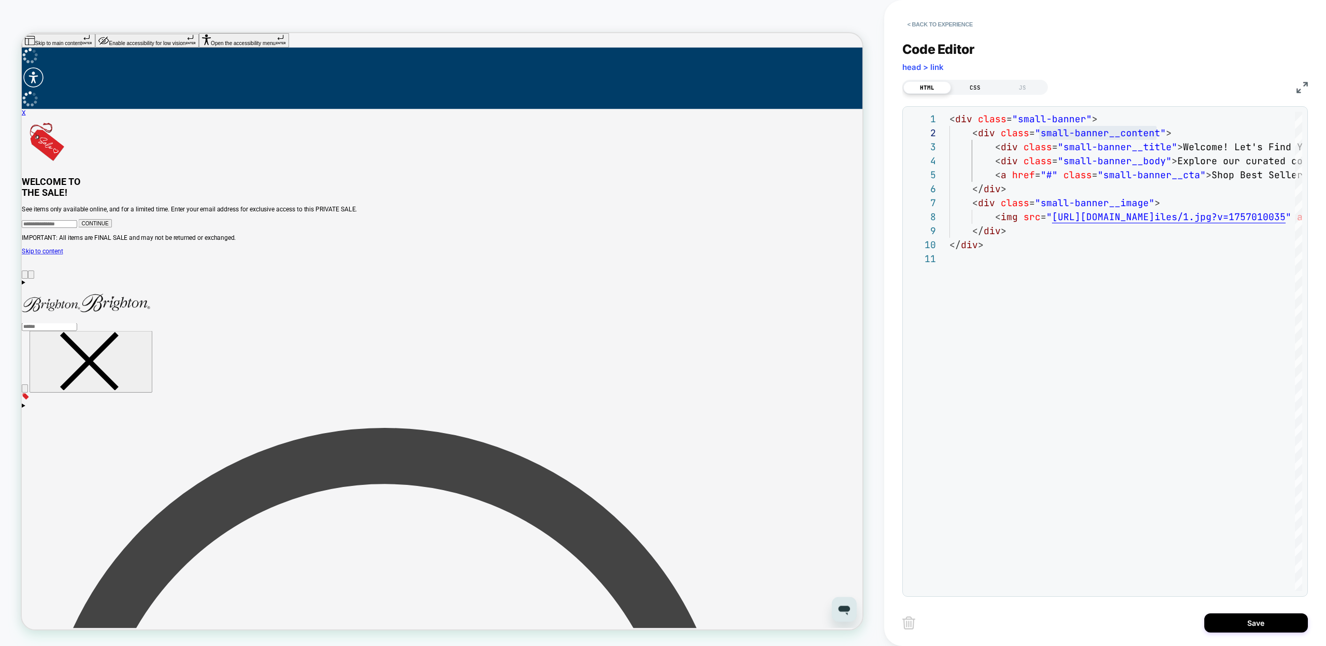
click at [974, 87] on div "CSS" at bounding box center [975, 87] width 48 height 12
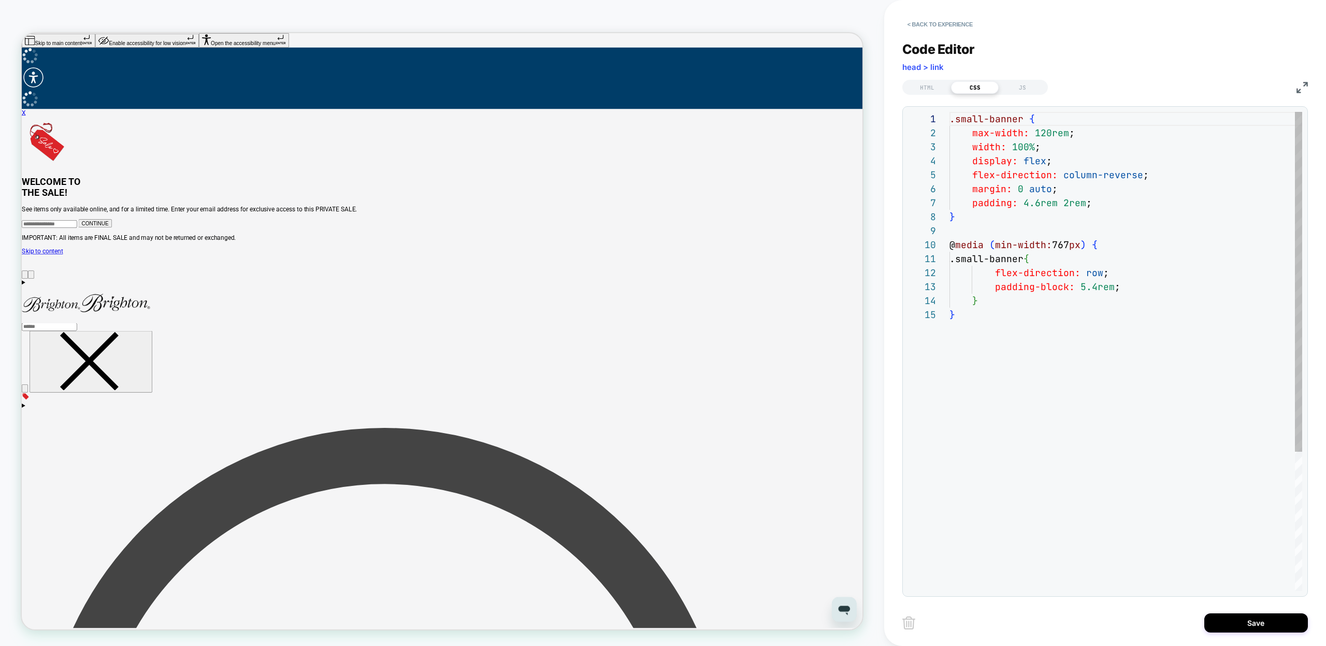
scroll to position [140, 0]
click at [1010, 407] on div ".small-banner { max-width: 120rem ; width: 100% ; display: flex ; flex-directio…" at bounding box center [1126, 449] width 353 height 675
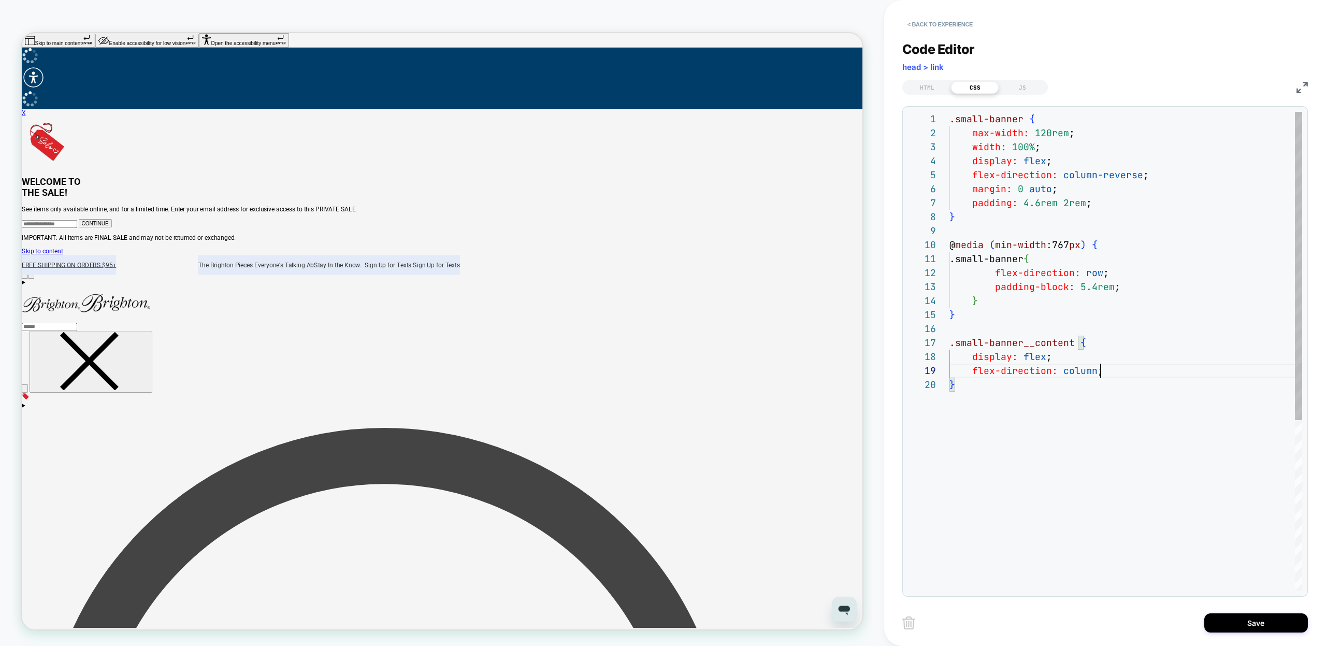
scroll to position [112, 151]
click at [1121, 371] on div ".small-banner { max-width: 120rem ; width: 100% ; display: flex ; flex-directio…" at bounding box center [1126, 484] width 353 height 745
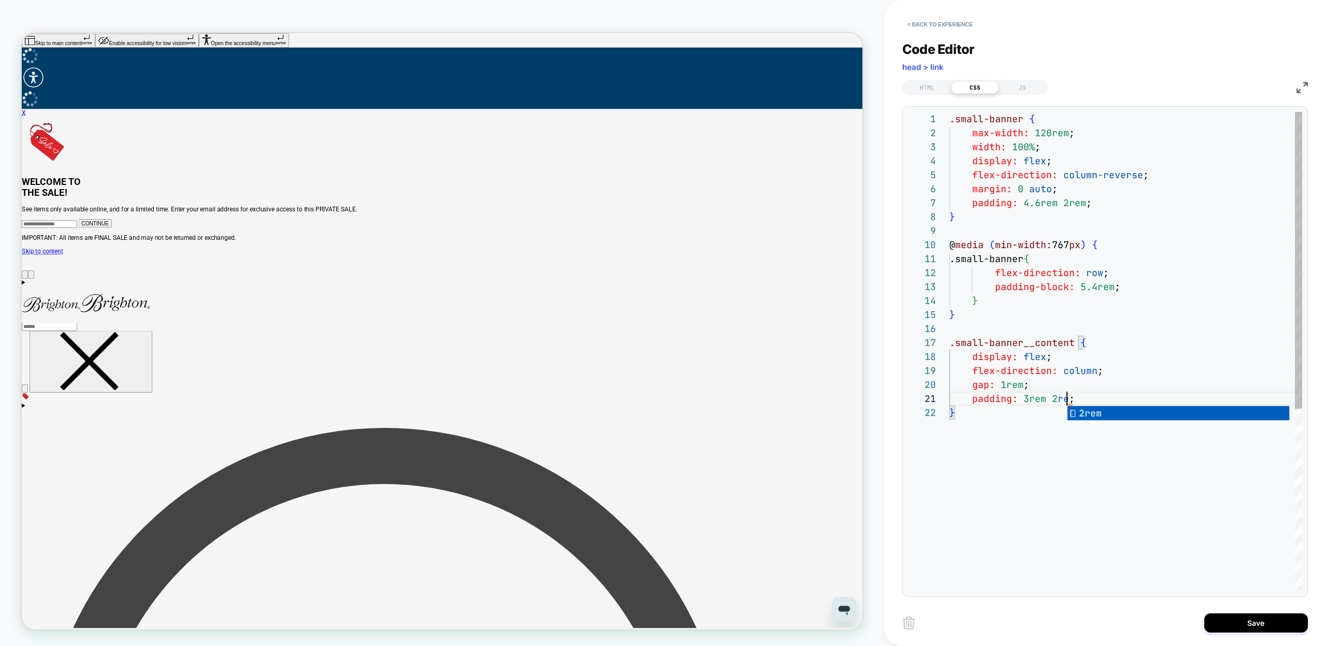
scroll to position [0, 123]
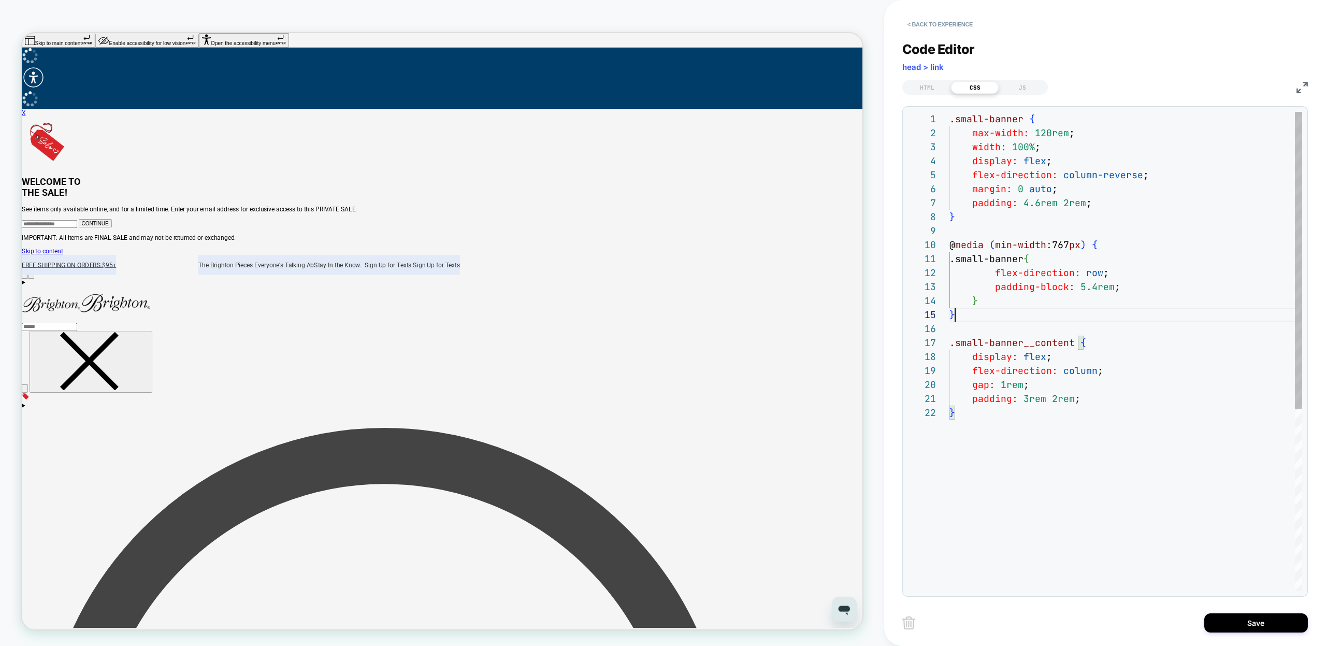
click at [1000, 316] on div ".small-banner { max-width: 120rem ; width: 100% ; display: flex ; flex-directio…" at bounding box center [1126, 498] width 353 height 773
click at [950, 246] on div ".small-banner { max-width: 120rem ; width: 100% ; display: flex ; flex-directio…" at bounding box center [1126, 498] width 353 height 773
click at [1024, 484] on div ".small-banner { max-width: 120rem ; width: 100% ; display: flex ; flex-directio…" at bounding box center [1126, 498] width 353 height 773
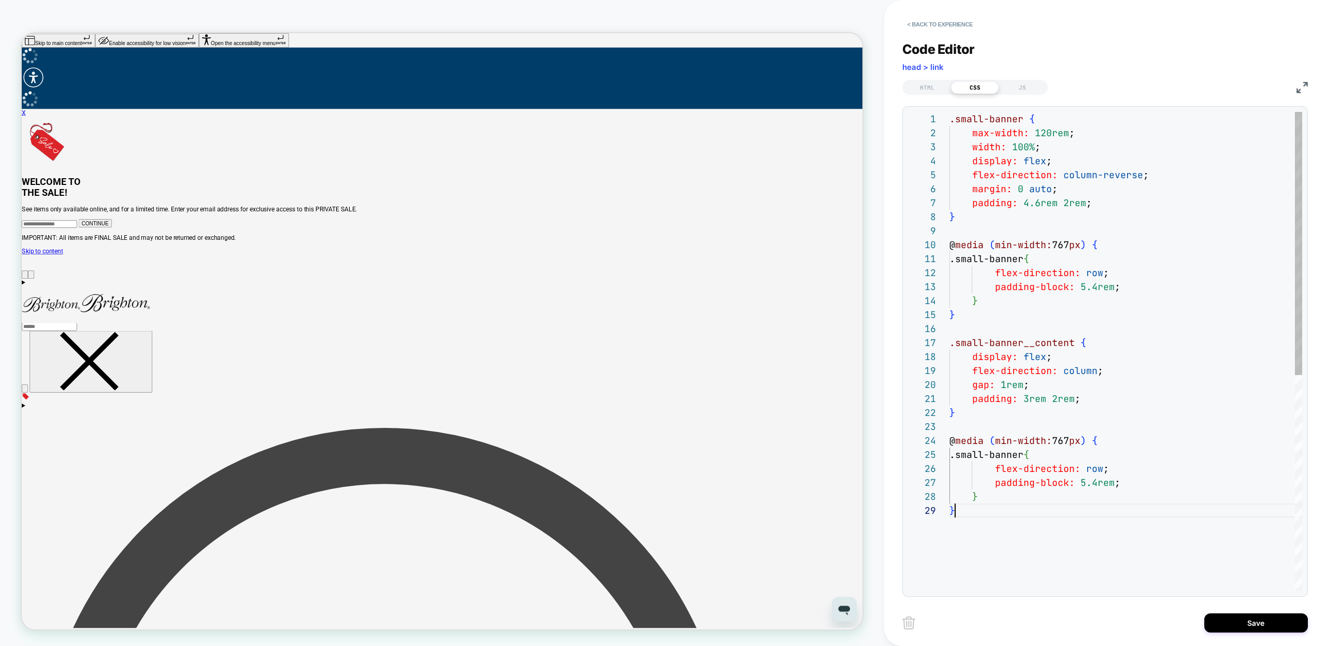
scroll to position [112, 6]
click at [977, 344] on div ".small-banner { max-width: 120rem ; width: 100% ; display: flex ; flex-directio…" at bounding box center [1126, 547] width 353 height 871
click at [1056, 340] on div ".small-banner { max-width: 120rem ; width: 100% ; display: flex ; flex-directio…" at bounding box center [1126, 547] width 353 height 871
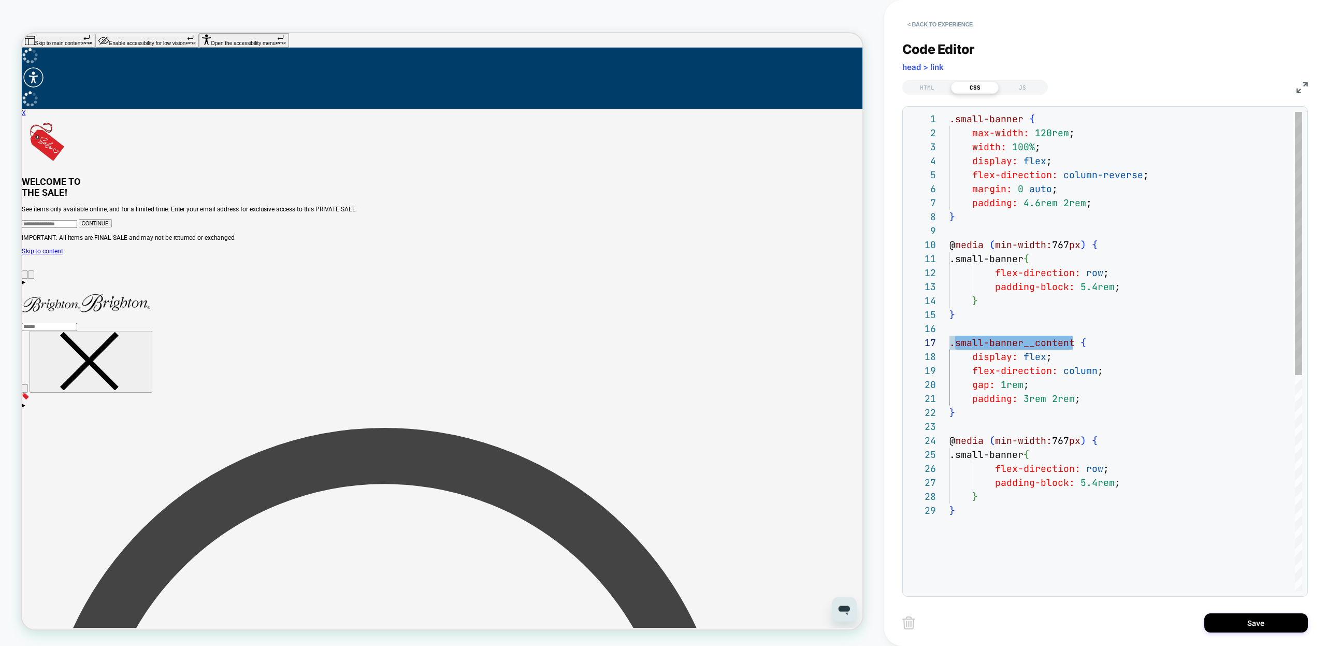
click at [997, 459] on div ".small-banner { max-width: 120rem ; width: 100% ; display: flex ; flex-directio…" at bounding box center [1126, 547] width 353 height 871
click at [1039, 459] on div ".small-banner { max-width: 120rem ; width: 100% ; display: flex ; flex-directio…" at bounding box center [1126, 547] width 353 height 871
click at [1016, 534] on div ".small-banner { max-width: 120rem ; width: 100% ; display: flex ; flex-directio…" at bounding box center [1126, 547] width 353 height 871
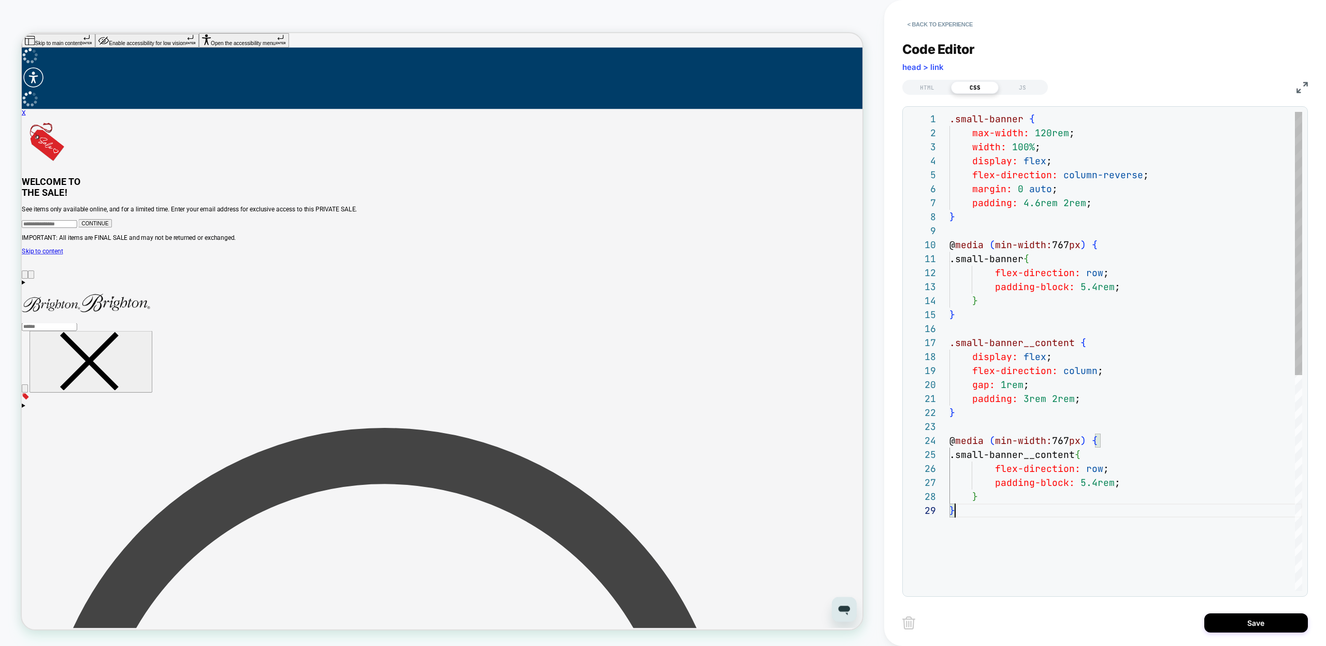
scroll to position [112, 6]
click at [1138, 484] on div ".small-banner { max-width: 120rem ; width: 100% ; display: flex ; flex-directio…" at bounding box center [1126, 547] width 353 height 871
click at [1027, 576] on div ".small-banner { max-width: 120rem ; width: 100% ; display: flex ; flex-directio…" at bounding box center [1126, 547] width 353 height 871
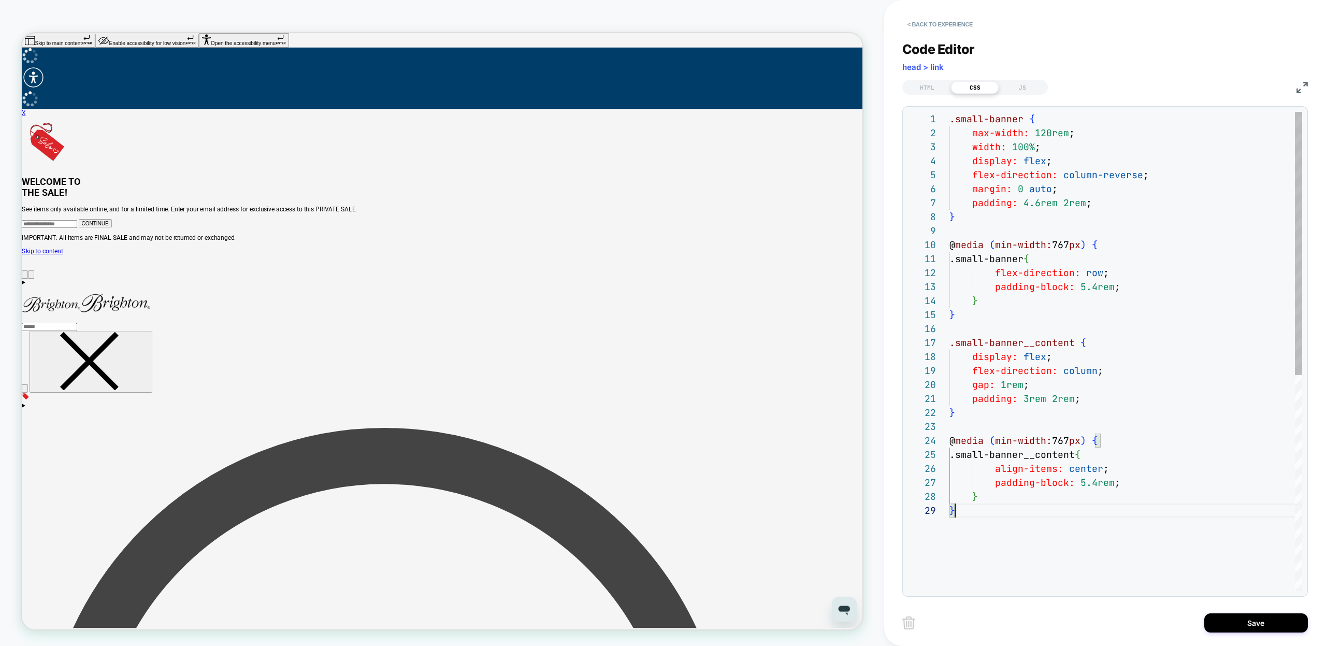
click at [1135, 484] on div ".small-banner { max-width: 120rem ; width: 100% ; display: flex ; flex-directio…" at bounding box center [1126, 547] width 353 height 871
click at [1092, 469] on div ".small-banner { max-width: 120rem ; width: 100% ; display: flex ; flex-directio…" at bounding box center [1126, 540] width 353 height 857
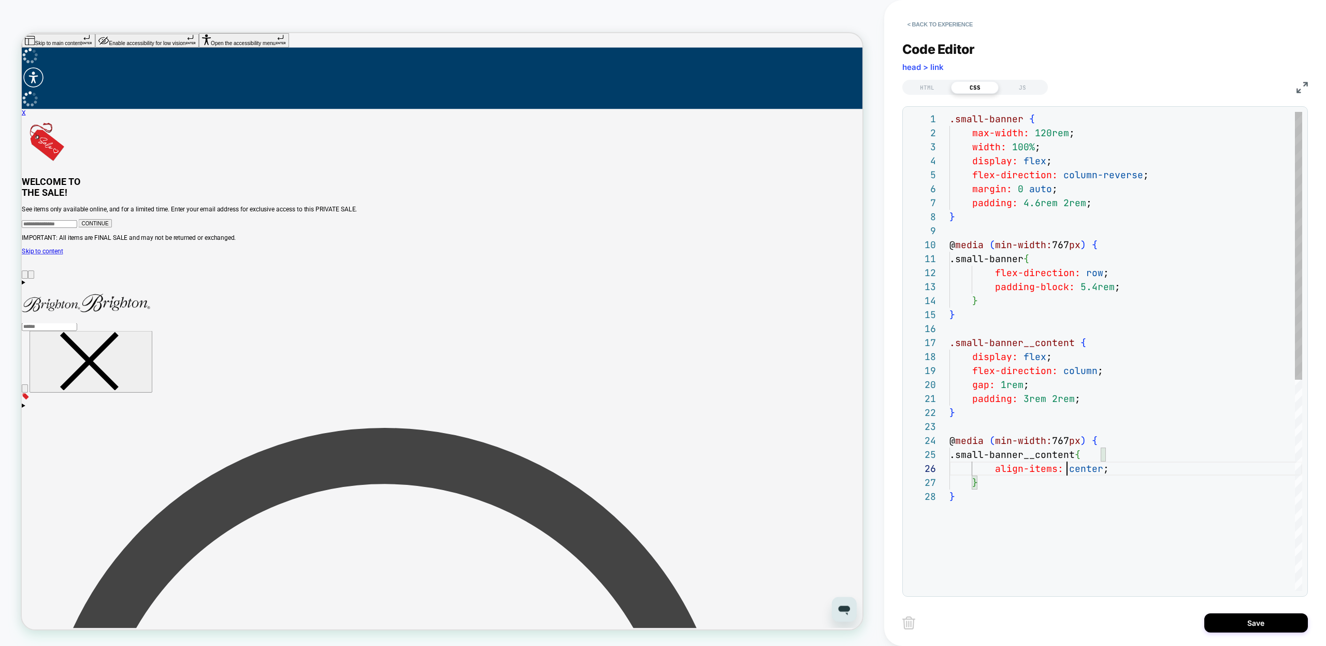
click at [1125, 457] on div ".small-banner { max-width: 120rem ; width: 100% ; display: flex ; flex-directio…" at bounding box center [1126, 540] width 353 height 857
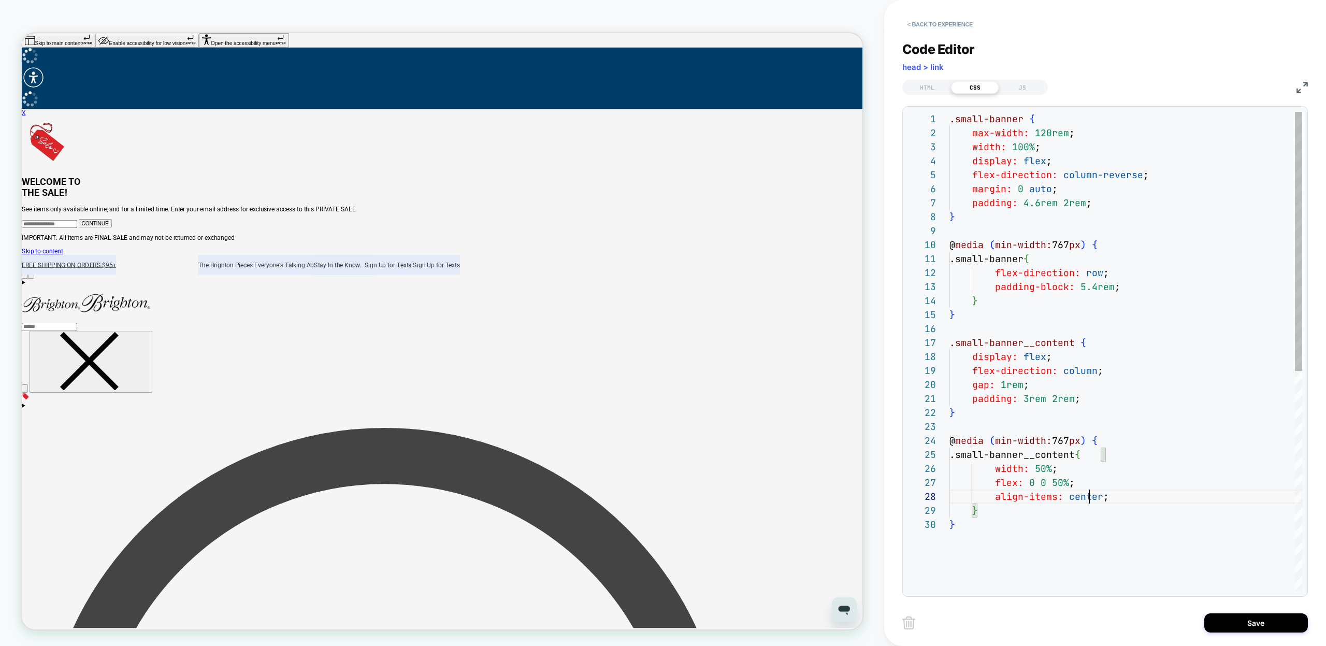
click at [1089, 499] on div ".small-banner { max-width: 120rem ; width: 100% ; display: flex ; flex-directio…" at bounding box center [1126, 554] width 353 height 885
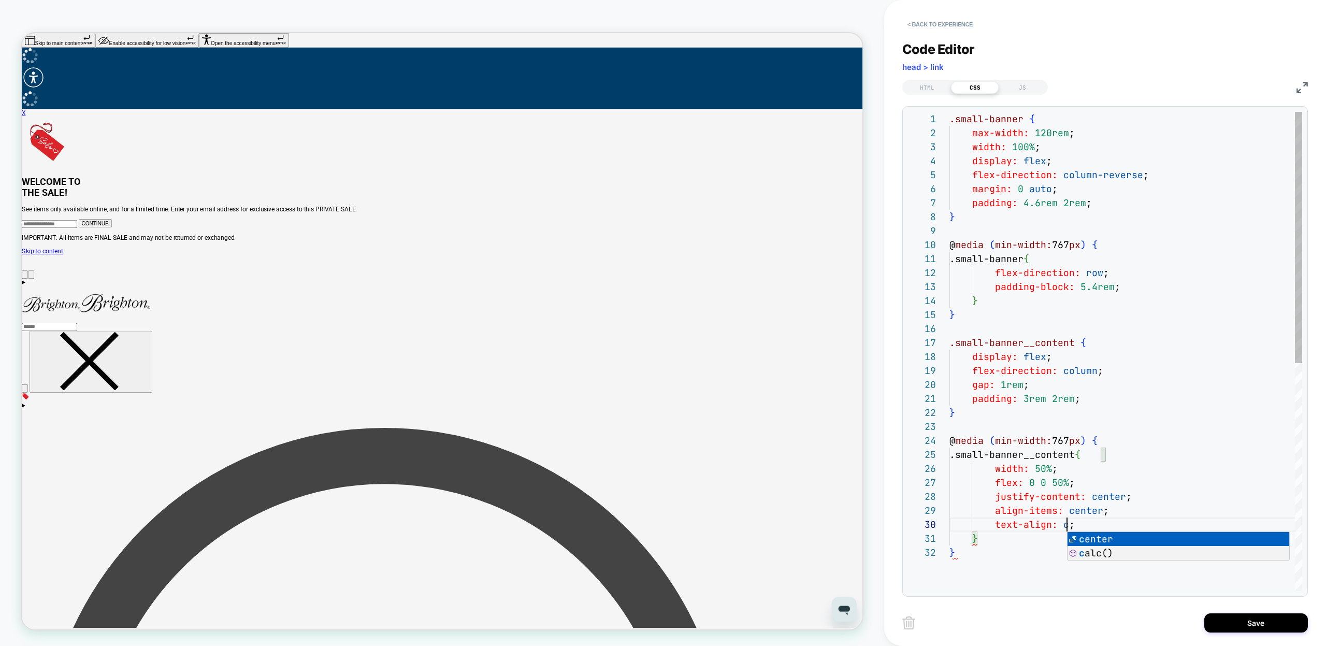
scroll to position [126, 146]
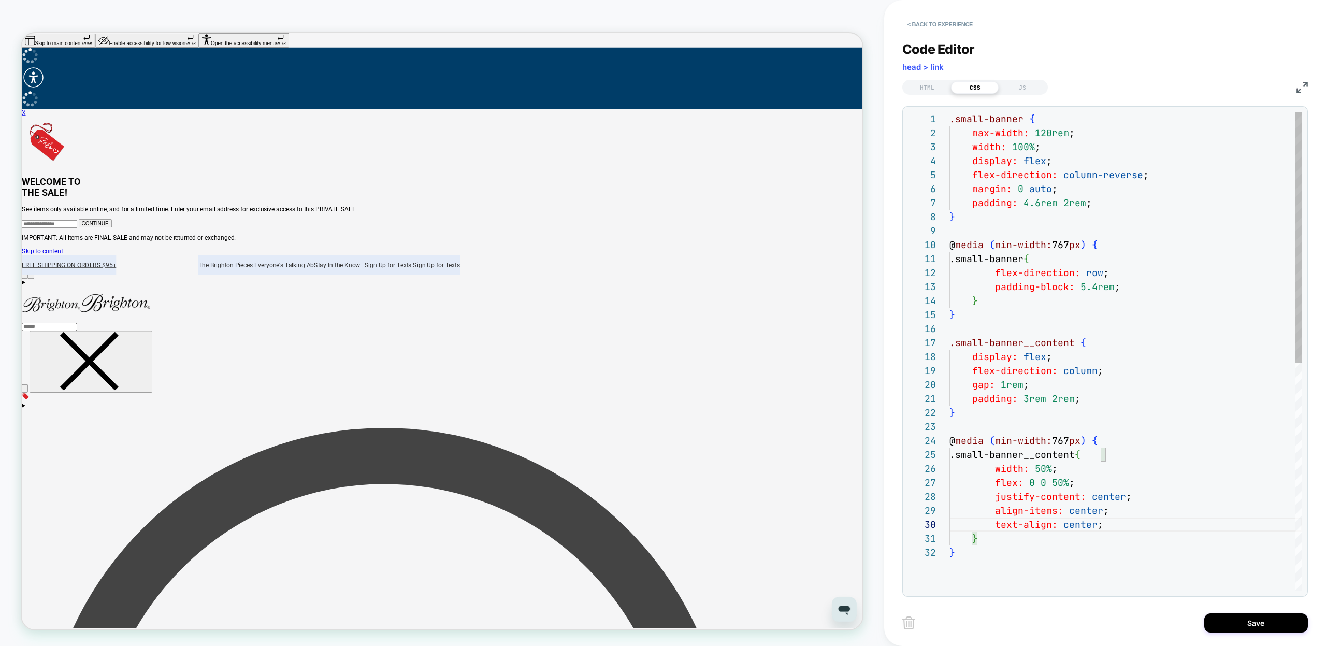
click at [1026, 555] on div ".small-banner { max-width: 120rem ; width: 100% ; display: flex ; flex-directio…" at bounding box center [1126, 568] width 353 height 913
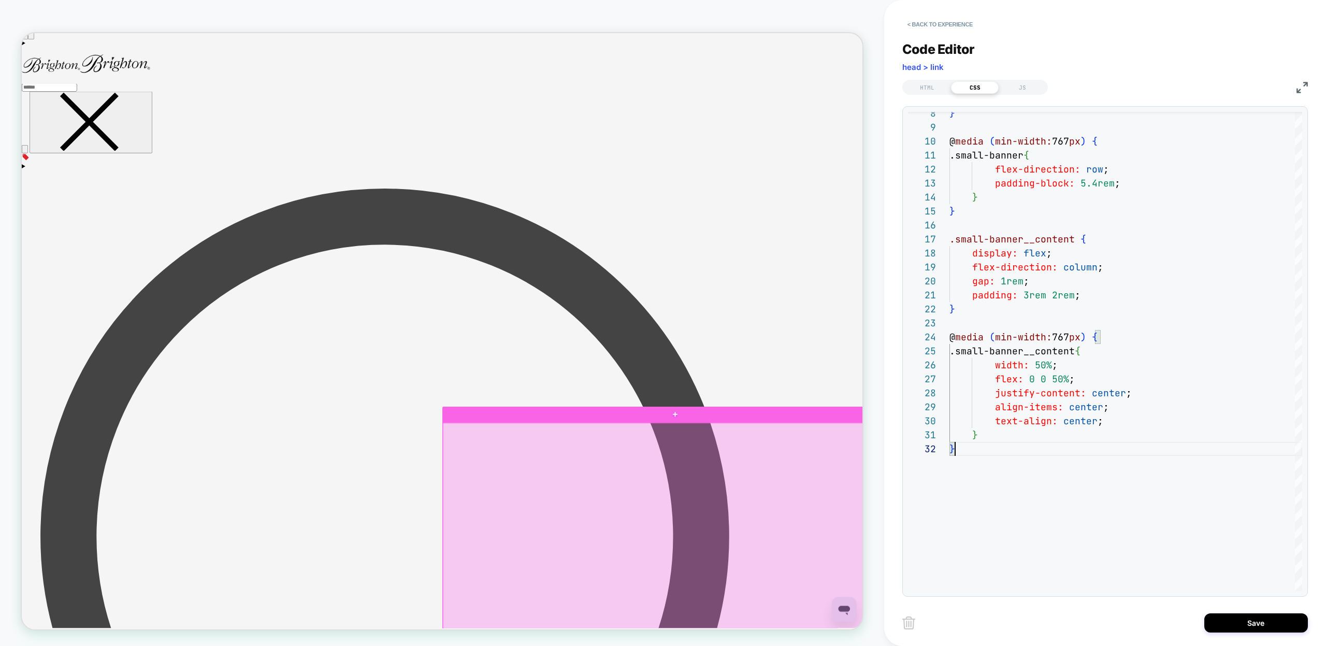
scroll to position [334, 0]
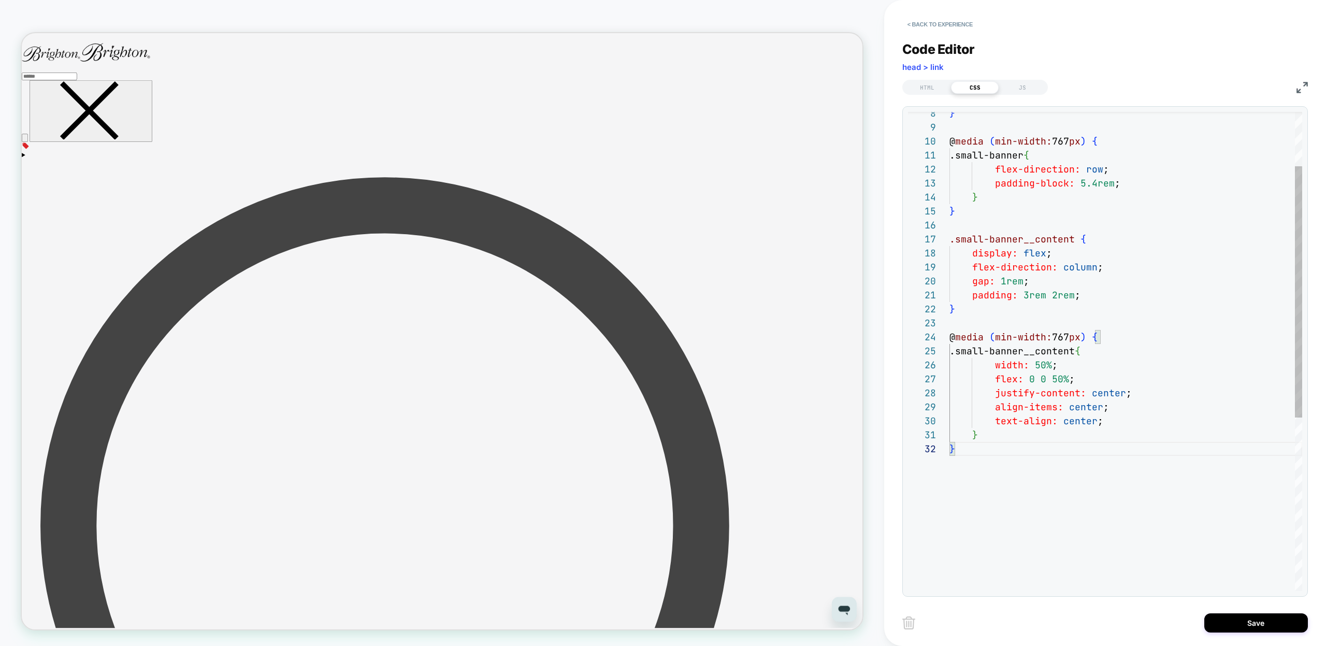
click at [1049, 512] on div "} @ media ( min-width: 767 px ) { .small-banner { flex-direction: row ; padding…" at bounding box center [1126, 464] width 353 height 913
type textarea "* *"
click at [920, 90] on div "HTML" at bounding box center [928, 87] width 48 height 12
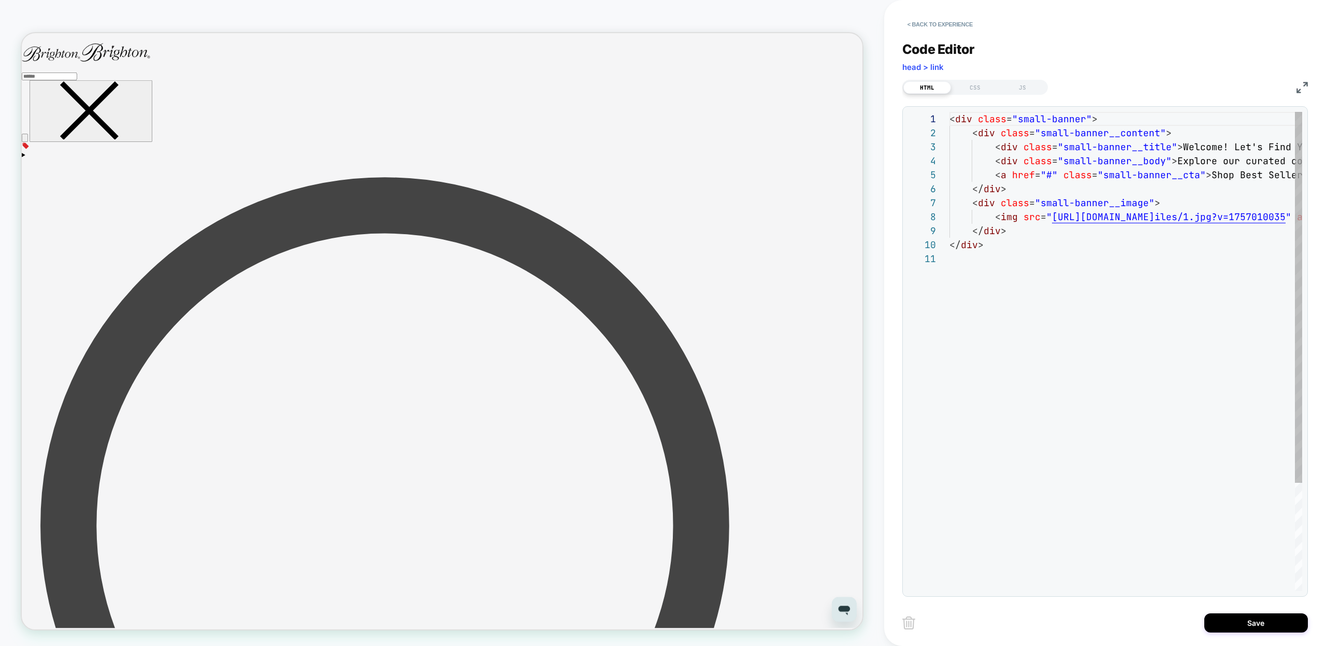
scroll to position [98, 0]
type textarea "**********"
click at [1076, 147] on div "< div class = "small-banner" > < div class = "small-banner__content" > < div cl…" at bounding box center [1320, 421] width 740 height 619
click at [1147, 149] on div "< div class = "small-banner" > < div class = "small-banner__content" > < div cl…" at bounding box center [1320, 421] width 740 height 619
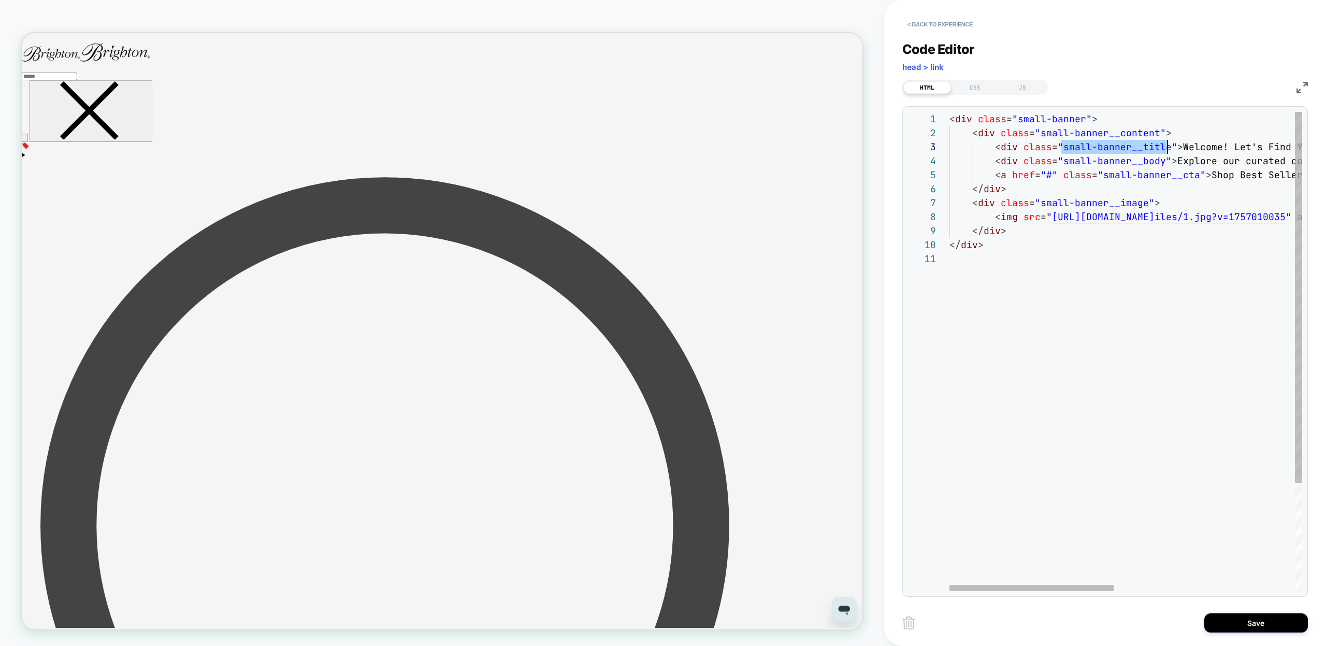
scroll to position [28, 218]
click at [975, 85] on div "CSS" at bounding box center [975, 87] width 48 height 12
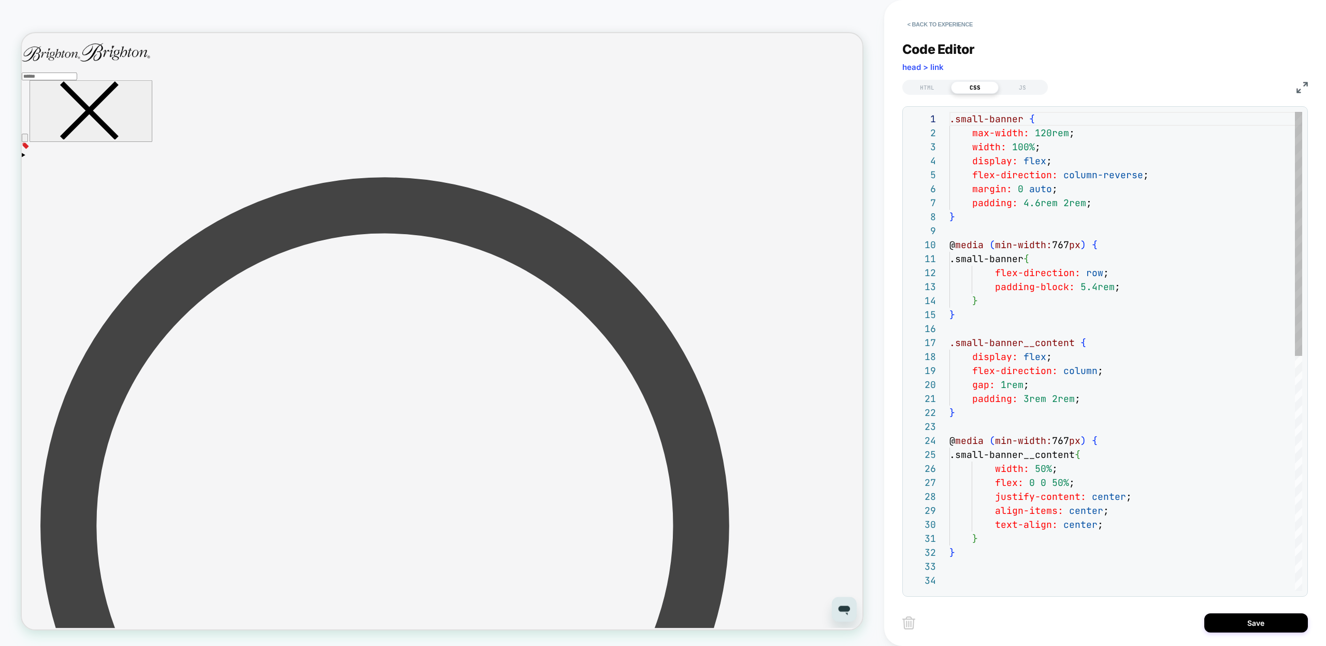
click at [1029, 581] on div ".small-banner { max-width: 120rem ; width: 100% ; display: flex ; flex-directio…" at bounding box center [1126, 582] width 353 height 941
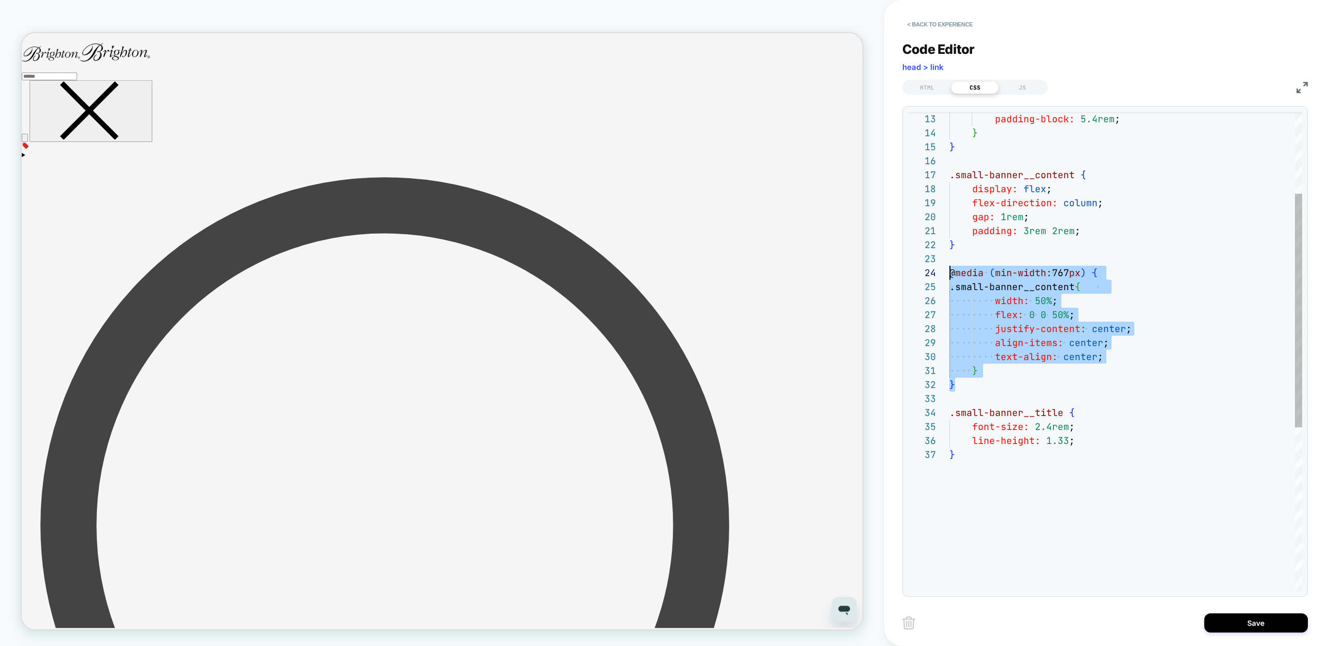
scroll to position [42, 0]
drag, startPoint x: 961, startPoint y: 385, endPoint x: 931, endPoint y: 276, distance: 112.7
click at [950, 276] on div "padding-block: 5.4rem ; } } .small-banner__content { display: flex ; flex-direc…" at bounding box center [1126, 435] width 353 height 983
click at [998, 488] on div "padding-block: 5.4rem ; } } .small-banner__content { display: flex ; flex-direc…" at bounding box center [1126, 435] width 353 height 983
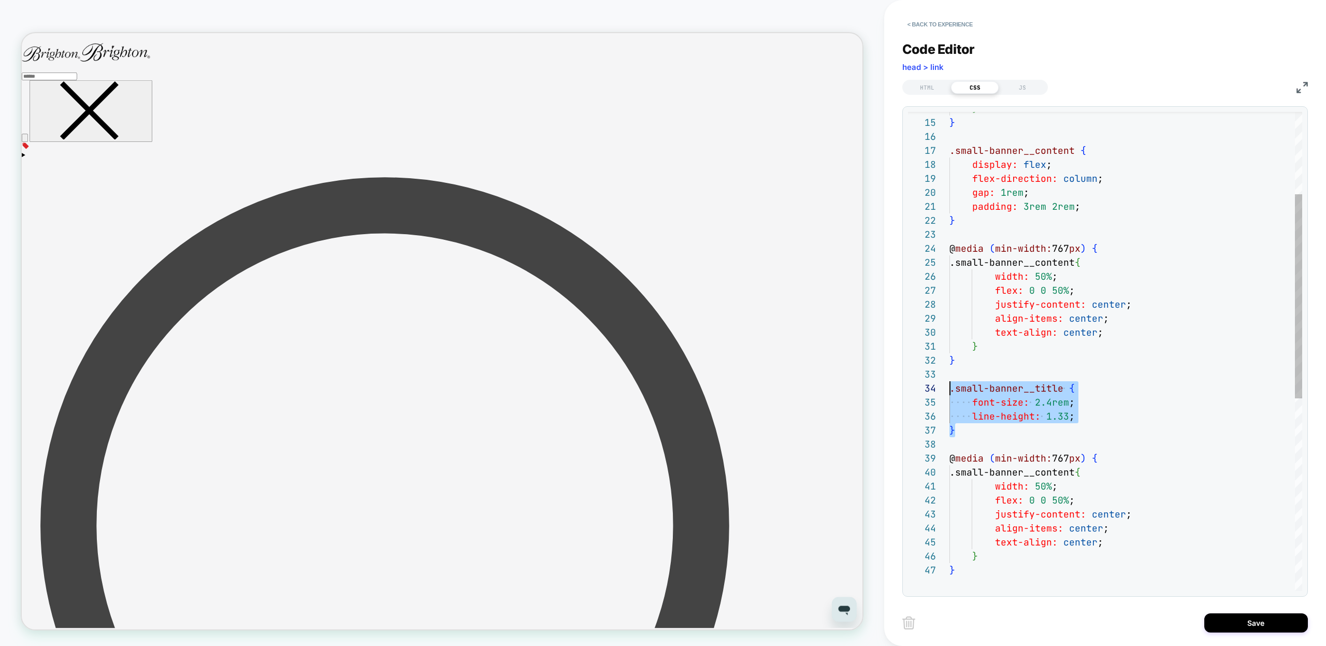
drag, startPoint x: 961, startPoint y: 429, endPoint x: 941, endPoint y: 387, distance: 46.1
click at [950, 387] on div "} } .small-banner__content { display: flex ; flex-direction: column ; gap: 1rem…" at bounding box center [1126, 481] width 353 height 1123
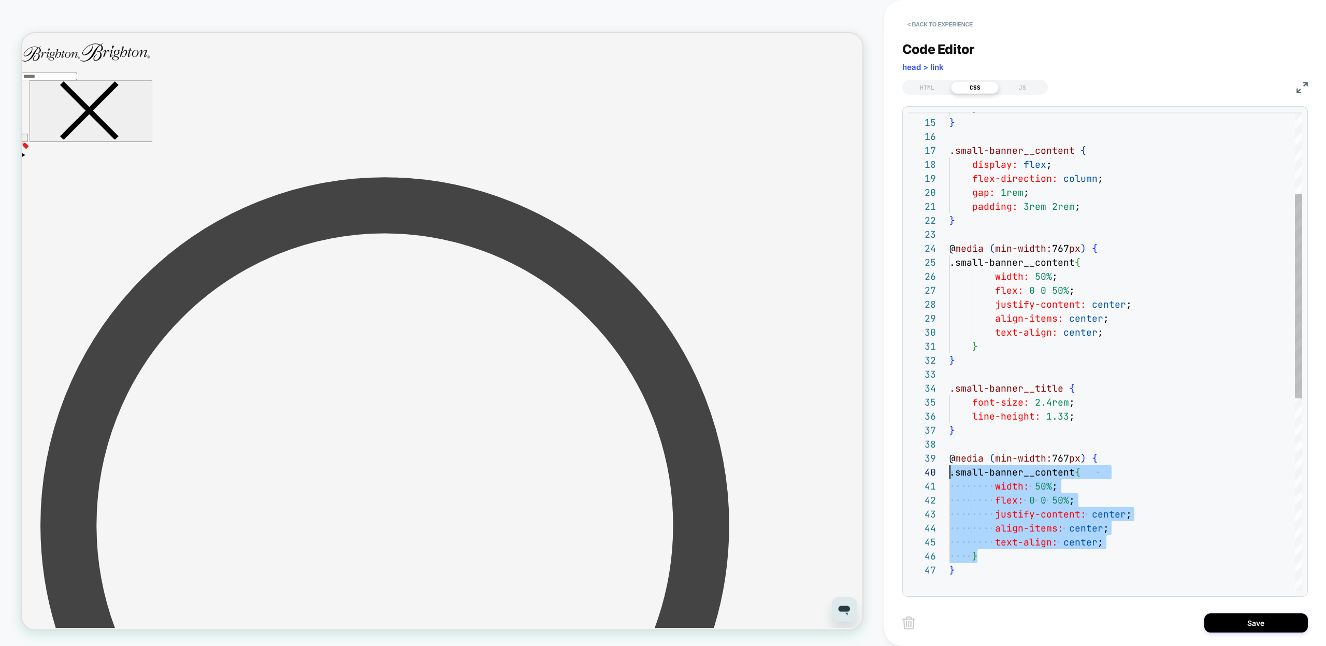
scroll to position [126, 0]
drag, startPoint x: 978, startPoint y: 549, endPoint x: 927, endPoint y: 475, distance: 89.7
click at [950, 475] on div "} } .small-banner__content { display: flex ; flex-direction: column ; gap: 1rem…" at bounding box center [1126, 481] width 353 height 1123
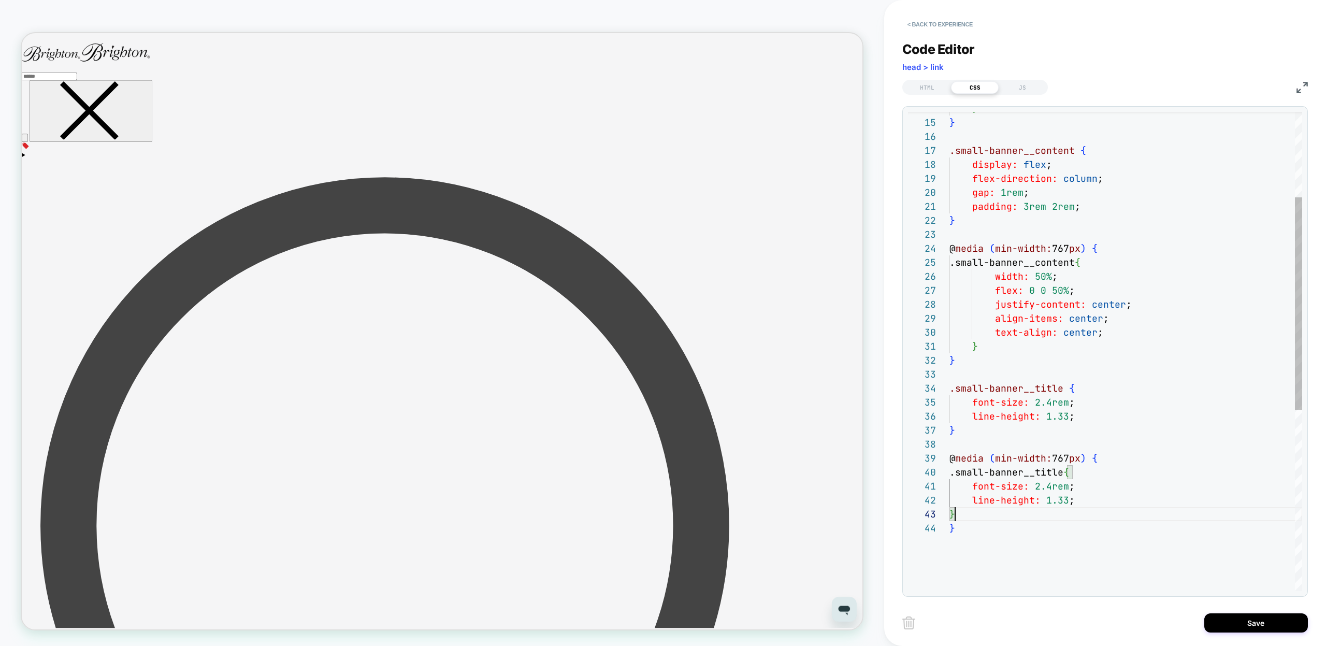
scroll to position [28, 6]
click at [1000, 473] on div "} } .small-banner__content { display: flex ; flex-direction: column ; gap: 1rem…" at bounding box center [1126, 460] width 353 height 1081
click at [1003, 536] on div "} } .small-banner__content { display: flex ; flex-direction: column ; gap: 1rem…" at bounding box center [1126, 460] width 353 height 1081
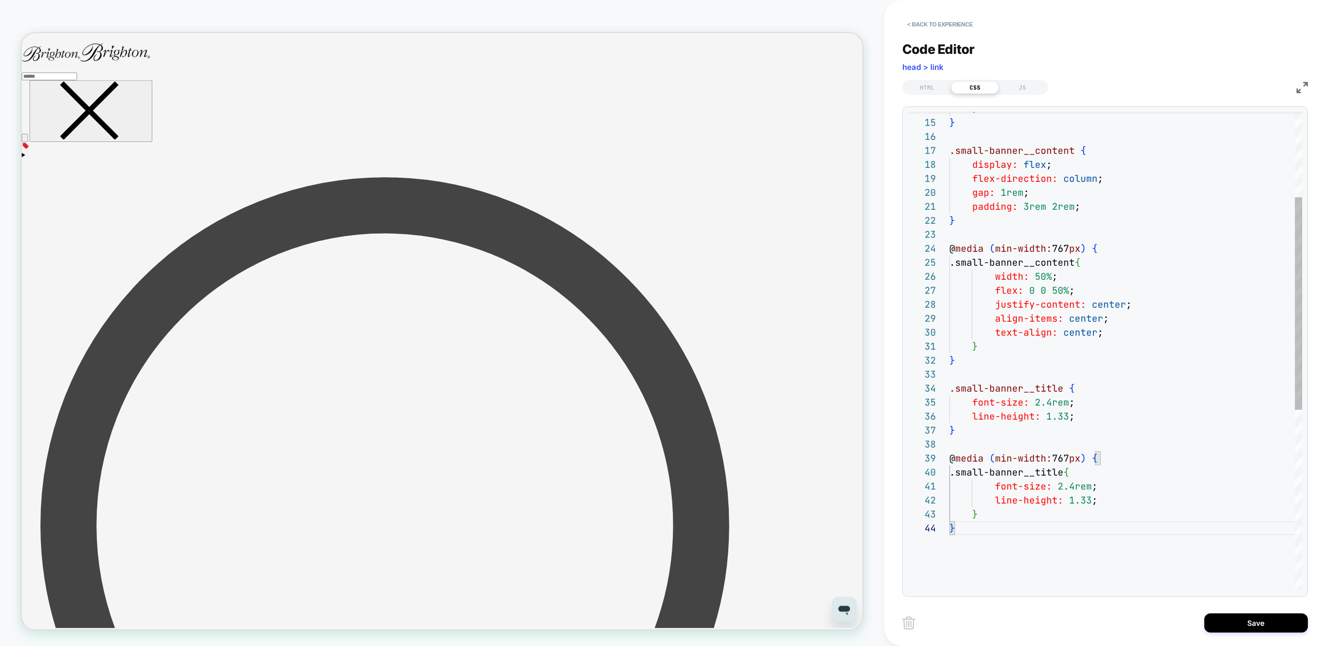
click at [1088, 495] on div "} } .small-banner__content { display: flex ; flex-direction: column ; gap: 1rem…" at bounding box center [1126, 460] width 353 height 1081
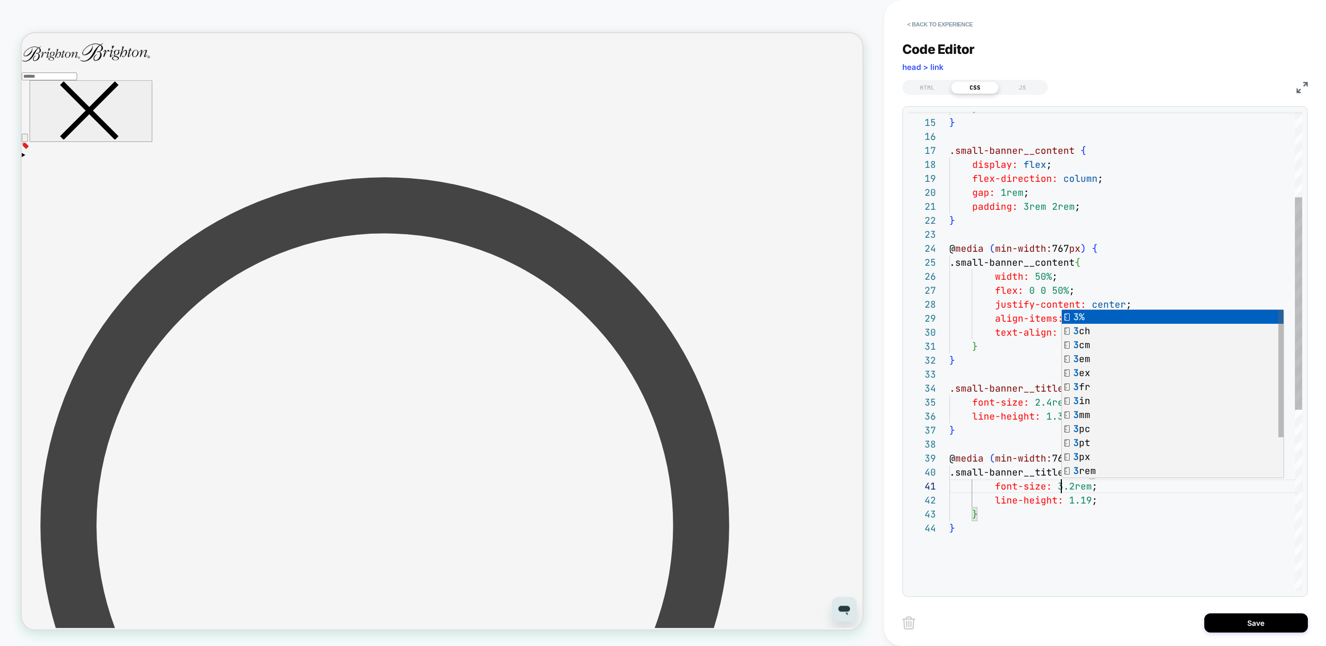
click at [1112, 494] on div "} } .small-banner__content { display: flex ; flex-direction: column ; gap: 1rem…" at bounding box center [1126, 460] width 353 height 1081
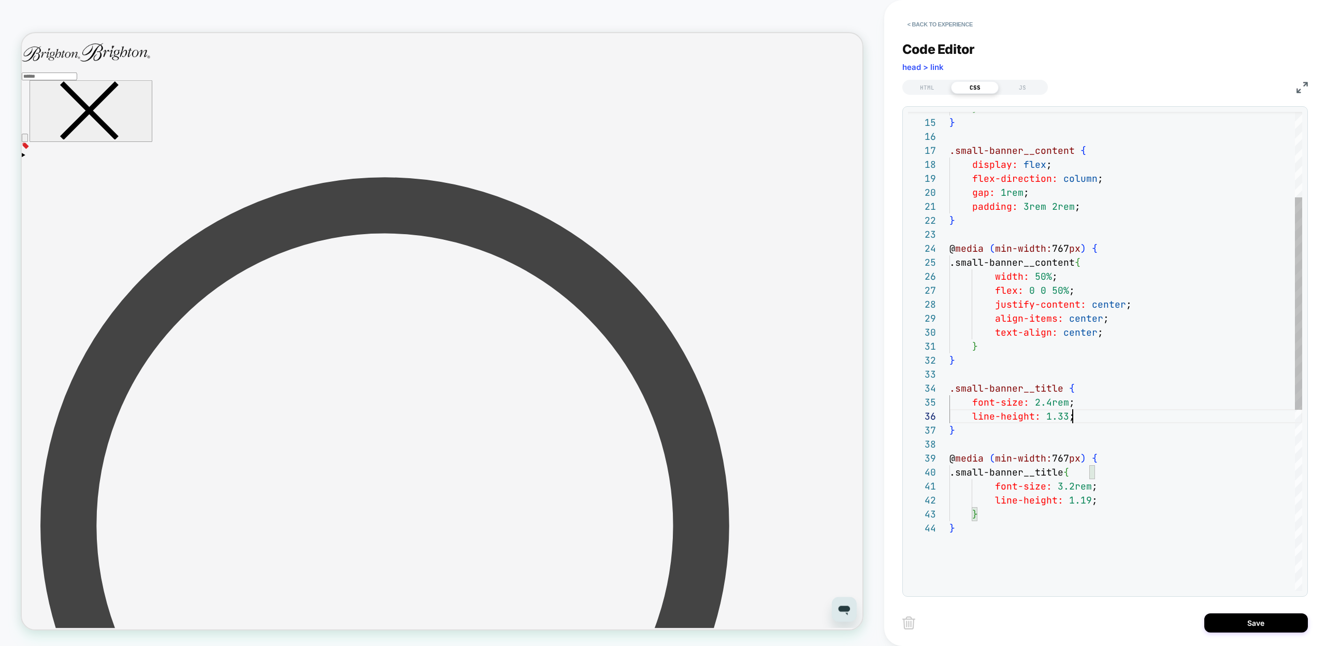
click at [1087, 413] on div "} } .small-banner__content { display: flex ; flex-direction: column ; gap: 1rem…" at bounding box center [1126, 460] width 353 height 1081
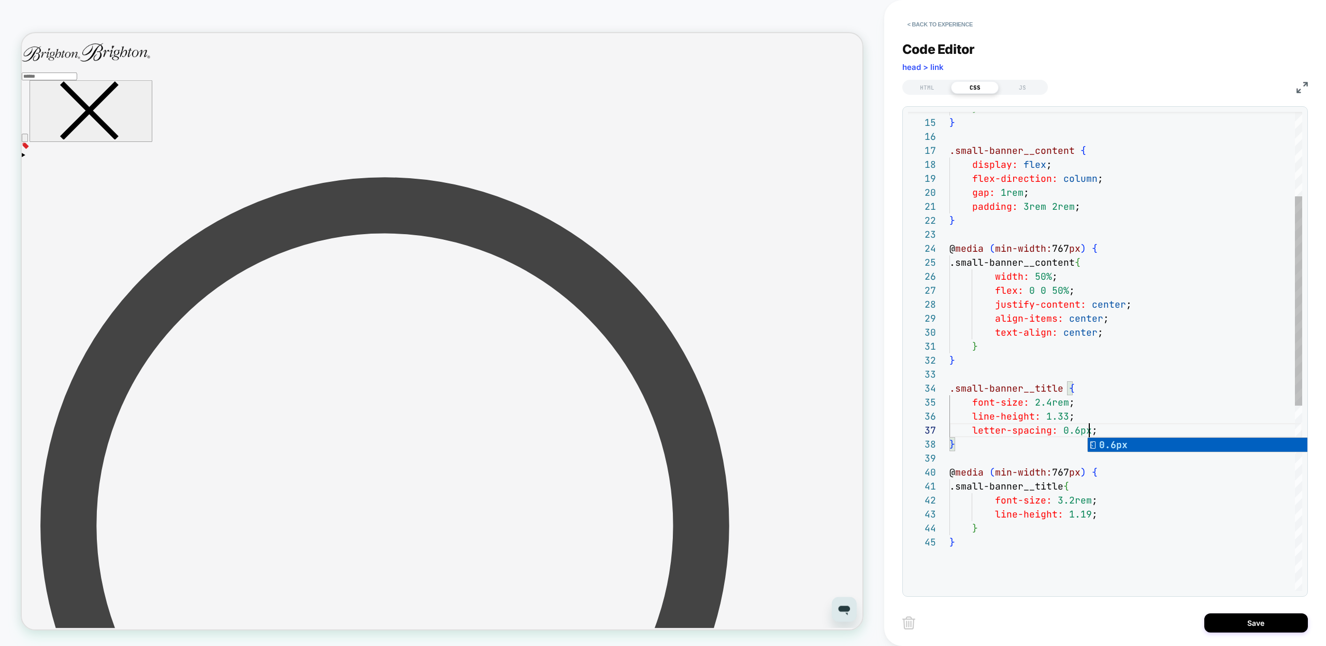
scroll to position [84, 140]
click at [1113, 434] on div "} } .small-banner__content { display: flex ; flex-direction: column ; gap: 1rem…" at bounding box center [1126, 467] width 353 height 1095
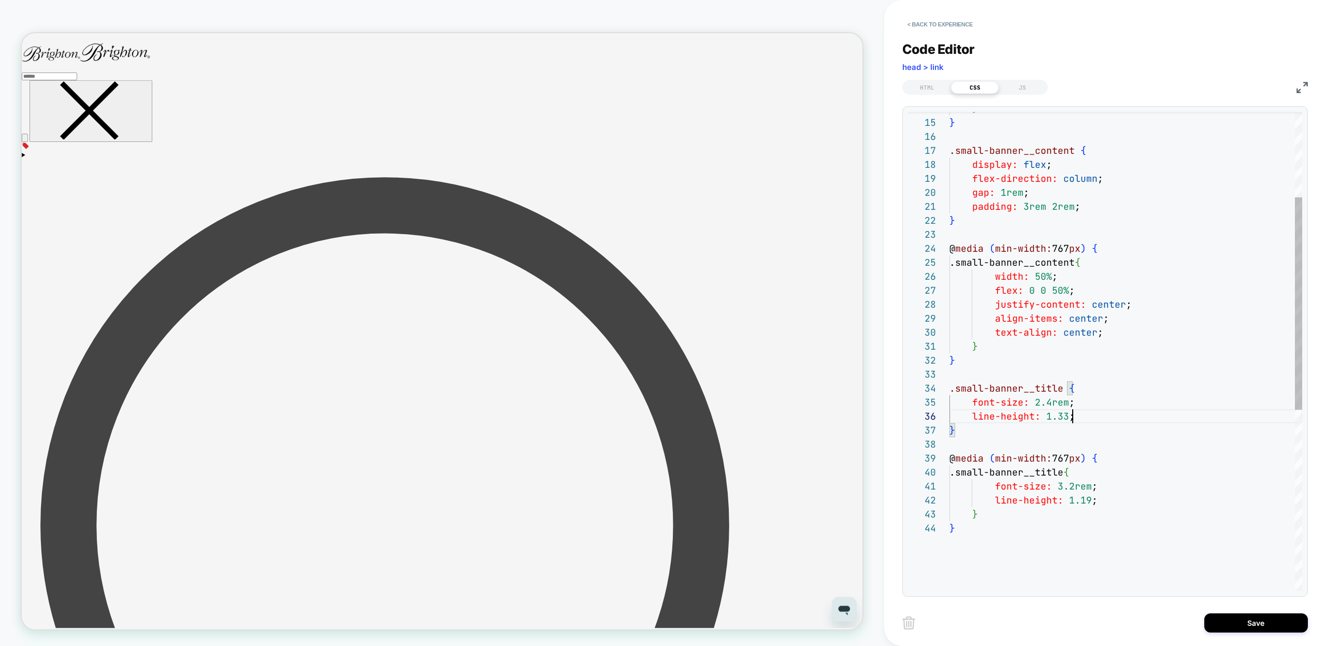
scroll to position [70, 123]
click at [1094, 207] on div "} } .small-banner__content { display: flex ; flex-direction: column ; gap: 1rem…" at bounding box center [1126, 460] width 353 height 1081
click at [1138, 332] on div "} } .small-banner__content { display: flex ; flex-direction: column ; gap: 1rem…" at bounding box center [1126, 460] width 353 height 1081
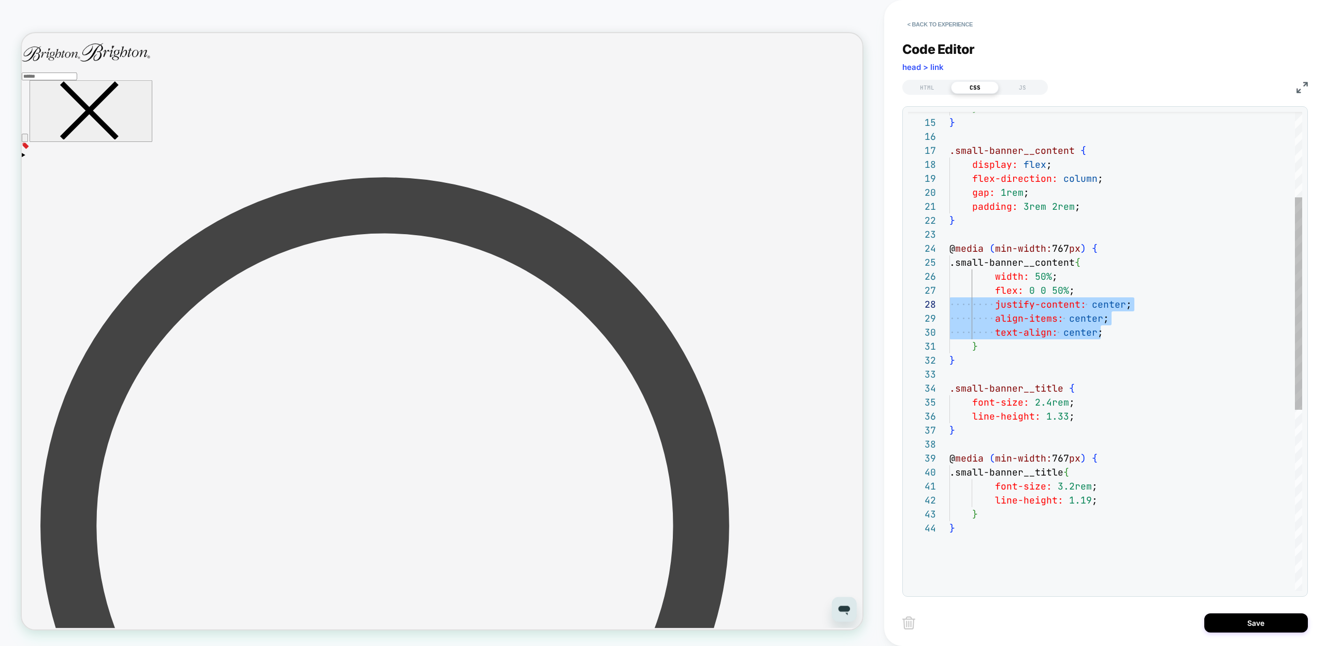
drag, startPoint x: 1107, startPoint y: 335, endPoint x: 936, endPoint y: 309, distance: 173.0
click at [950, 309] on div "} } .small-banner__content { display: flex ; flex-direction: column ; gap: 1rem…" at bounding box center [1126, 460] width 353 height 1081
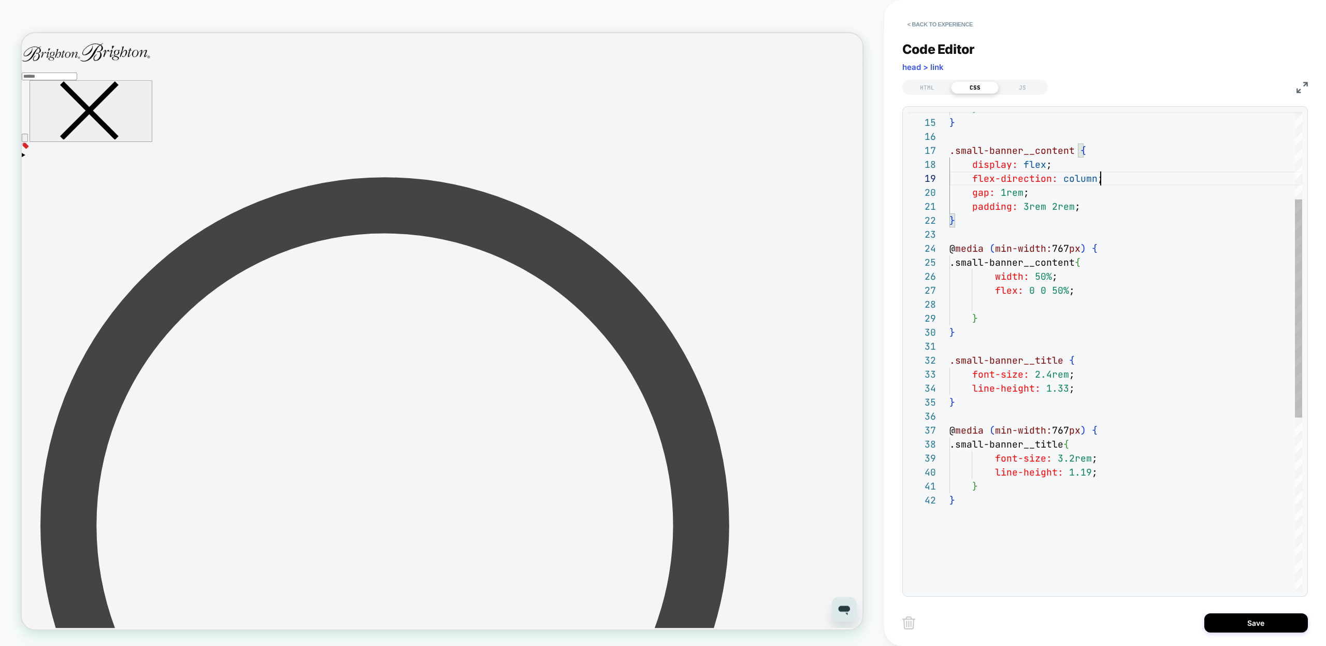
click at [1119, 174] on div "} } .small-banner__content { display: flex ; flex-direction: column ; gap: 1rem…" at bounding box center [1126, 446] width 353 height 1053
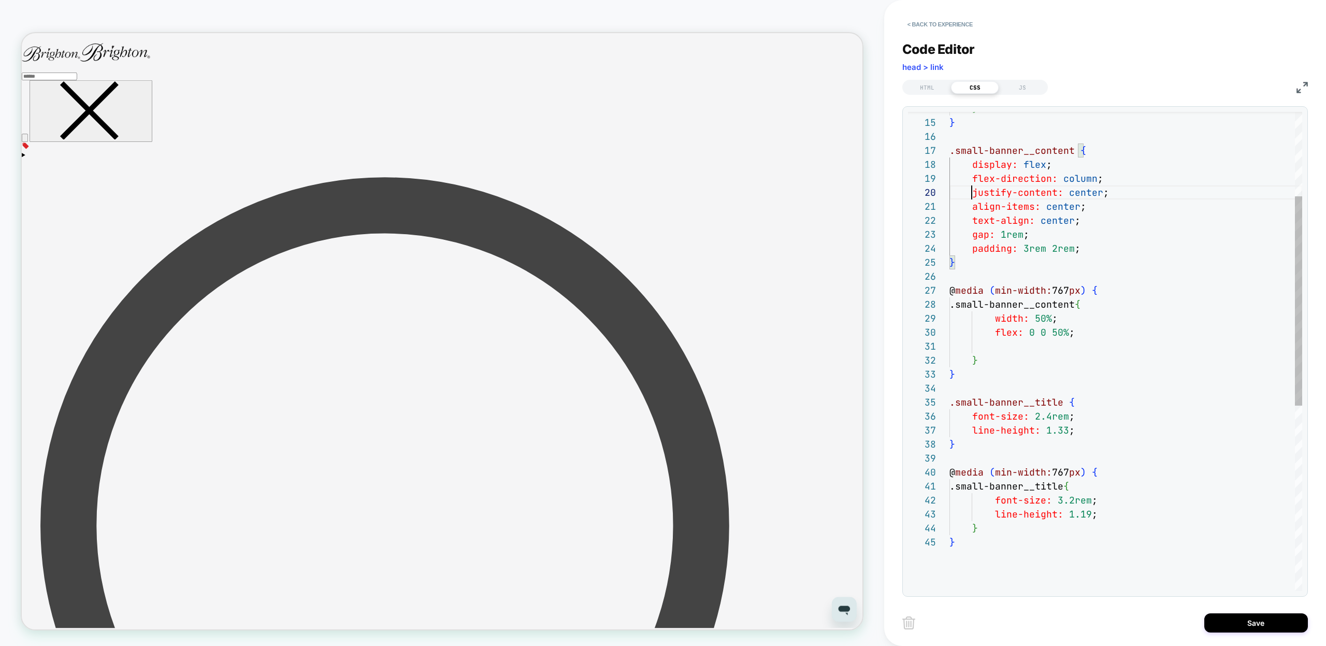
scroll to position [126, 22]
click at [1106, 347] on div "} } .small-banner__content { display: flex ; flex-direction: column ; gap: 1rem…" at bounding box center [1126, 467] width 353 height 1095
click at [1092, 368] on div "} } .small-banner__content { display: flex ; flex-direction: column ; gap: 1rem…" at bounding box center [1126, 467] width 353 height 1095
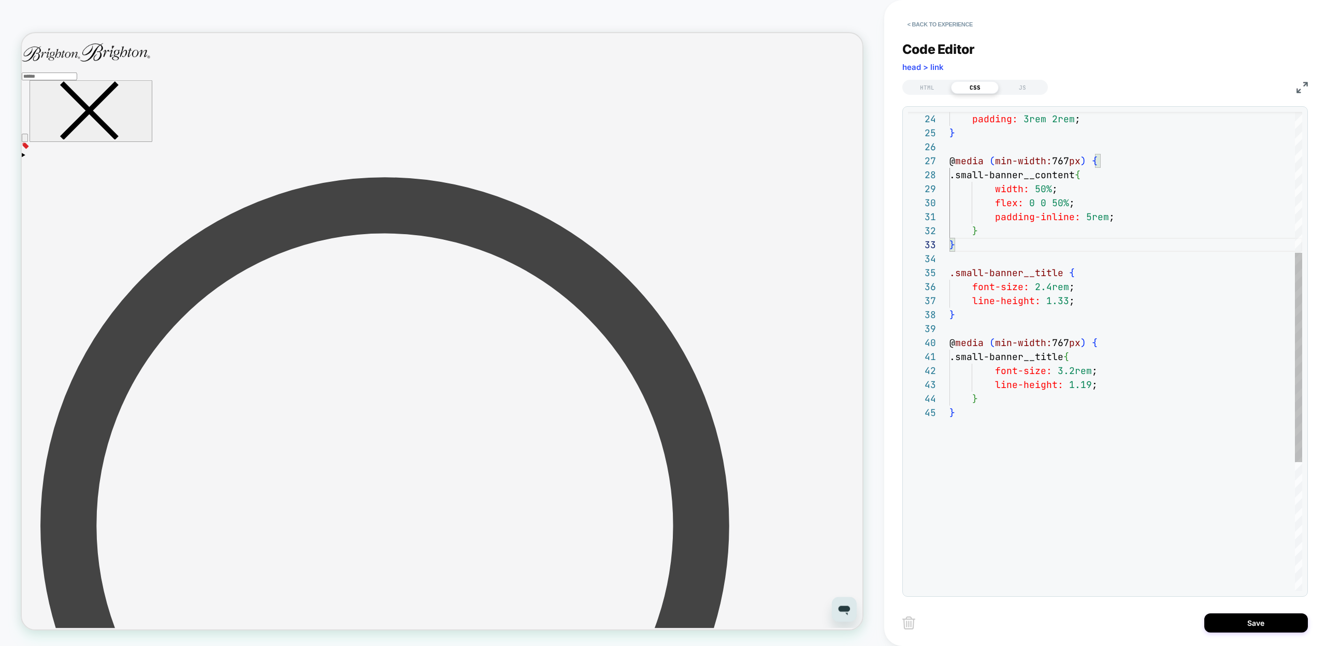
click at [1005, 438] on div "padding: 3rem 2rem ; } @ media ( min-width: 767 px ) { .small-banner__content {…" at bounding box center [1126, 337] width 353 height 1095
click at [1089, 280] on div "padding: 3rem 2rem ; } @ media ( min-width: 767 px ) { .small-banner__content {…" at bounding box center [1126, 337] width 353 height 1095
click at [1089, 277] on div "padding: 3rem 2rem ; } @ media ( min-width: 767 px ) { .small-banner__content {…" at bounding box center [1126, 337] width 353 height 1095
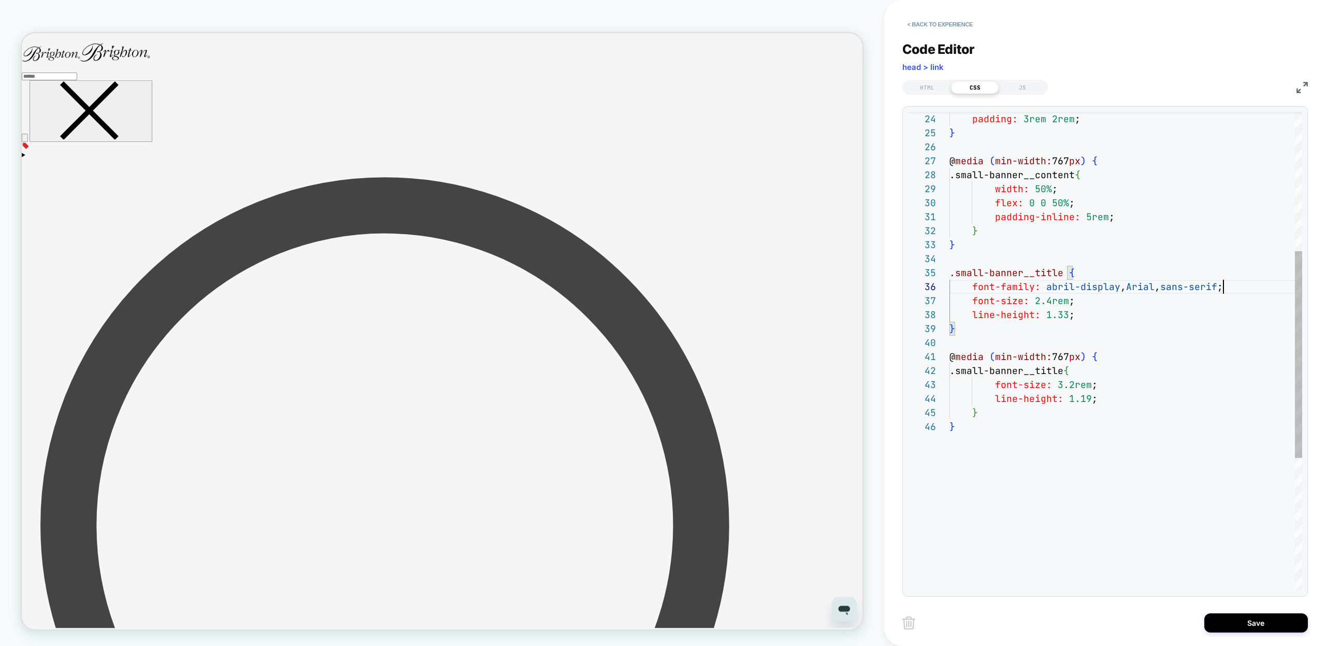
scroll to position [70, 279]
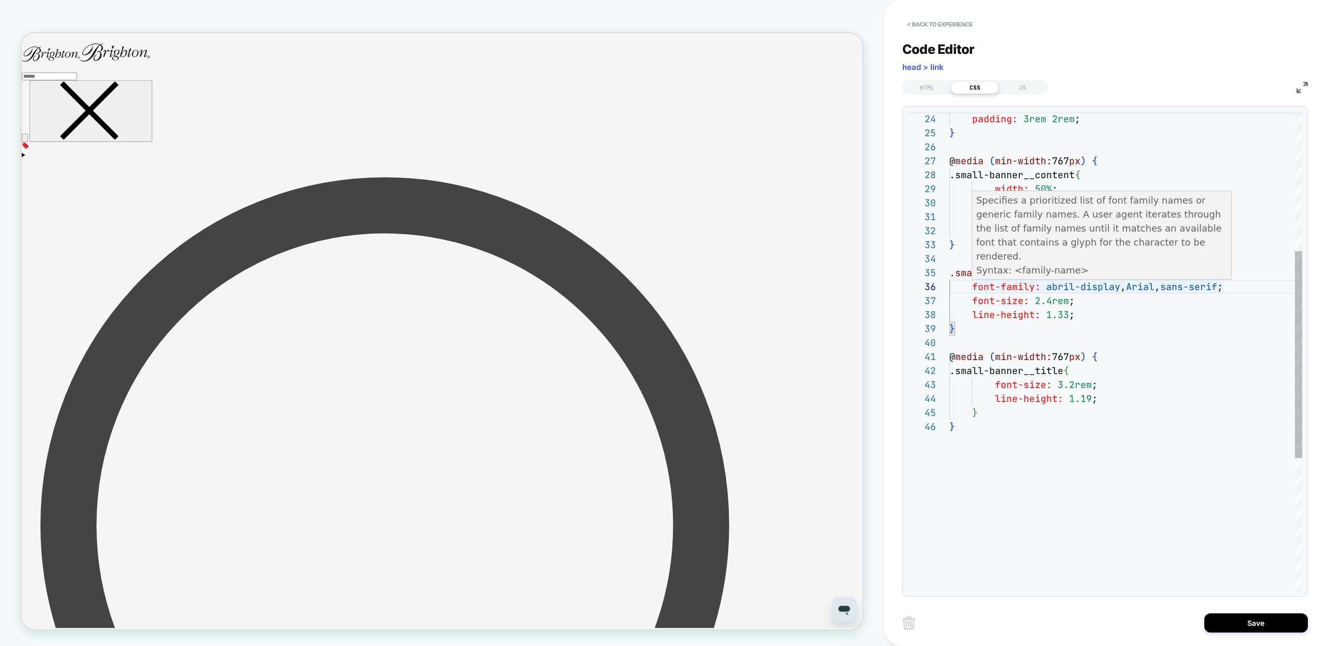
click at [1045, 285] on div "padding: 3rem 2rem ; } @ media ( min-width: 767 px ) { .small-banner__content {…" at bounding box center [1126, 344] width 353 height 1109
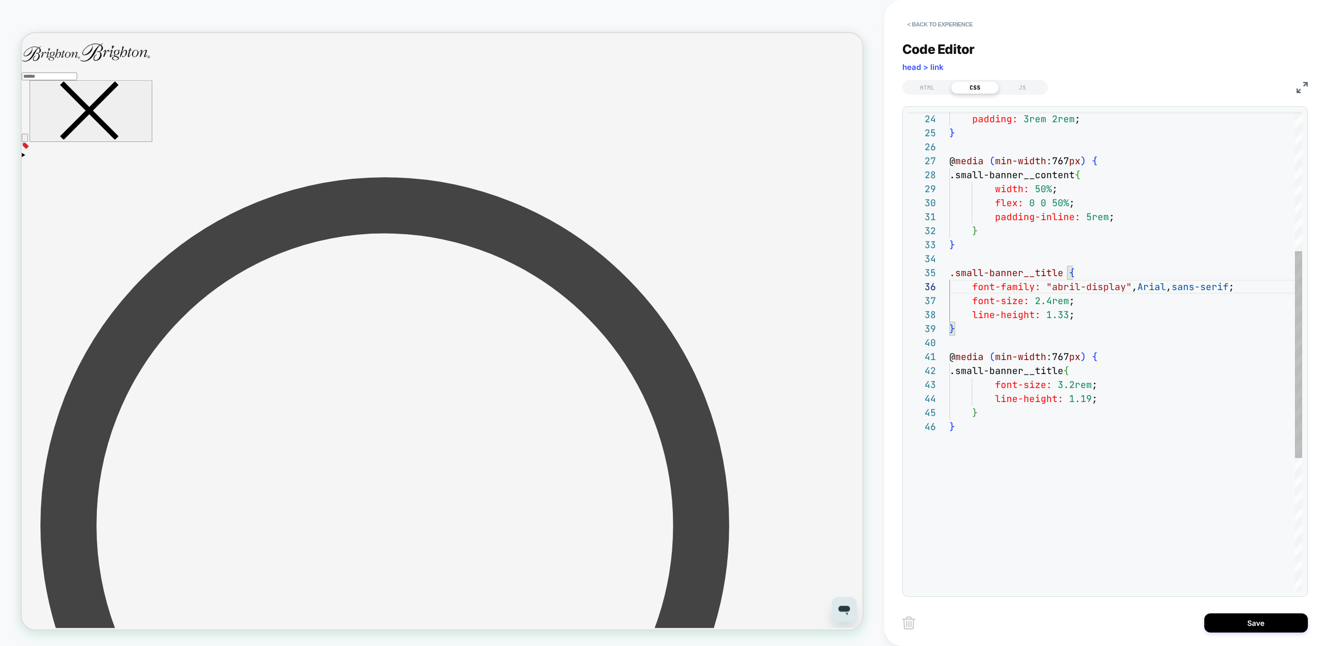
scroll to position [70, 290]
click at [1087, 487] on div "padding: 3rem 2rem ; } @ media ( min-width: 767 px ) { .small-banner__content {…" at bounding box center [1126, 344] width 353 height 1109
click at [1064, 495] on div "padding: 3rem 2rem ; } @ media ( min-width: 767 px ) { .small-banner__content {…" at bounding box center [1126, 344] width 353 height 1109
type textarea "**********"
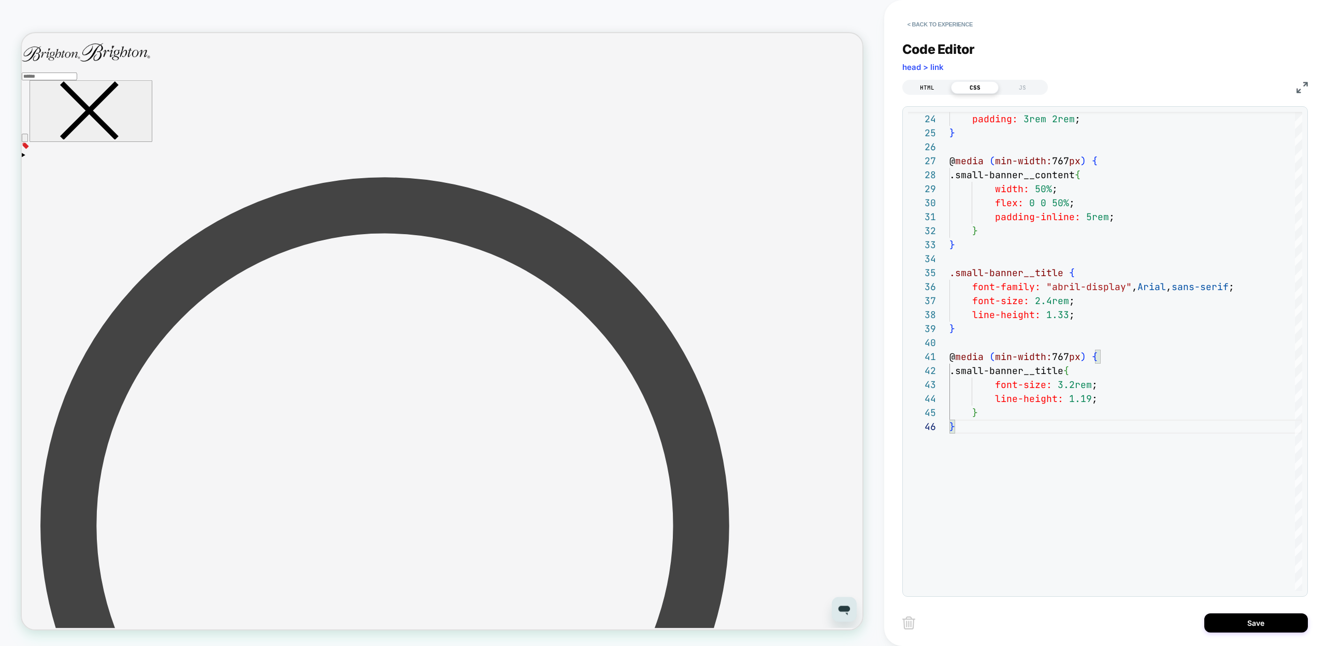
click at [927, 85] on div "HTML" at bounding box center [928, 87] width 48 height 12
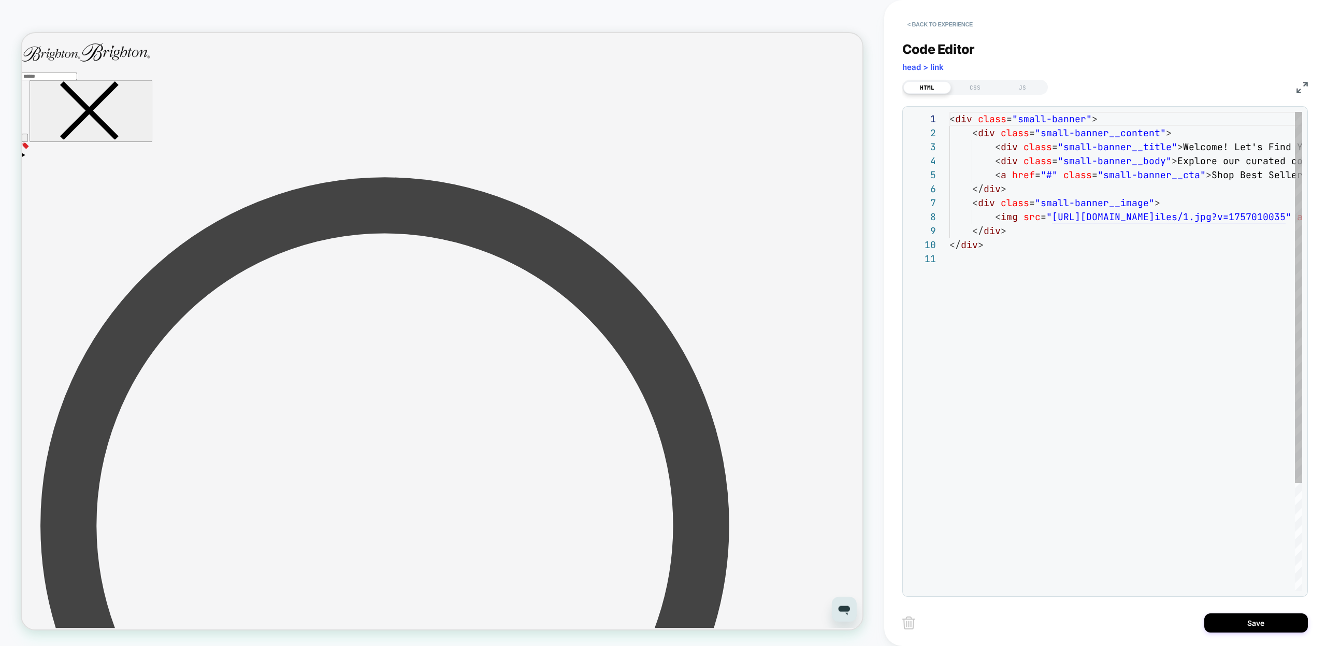
scroll to position [98, 0]
type textarea "**********"
click at [1073, 157] on div "< div class = "small-banner" > < div class = "small-banner__content" > < div cl…" at bounding box center [1320, 421] width 740 height 619
click at [1159, 162] on div "< div class = "small-banner" > < div class = "small-banner__content" > < div cl…" at bounding box center [1320, 421] width 740 height 619
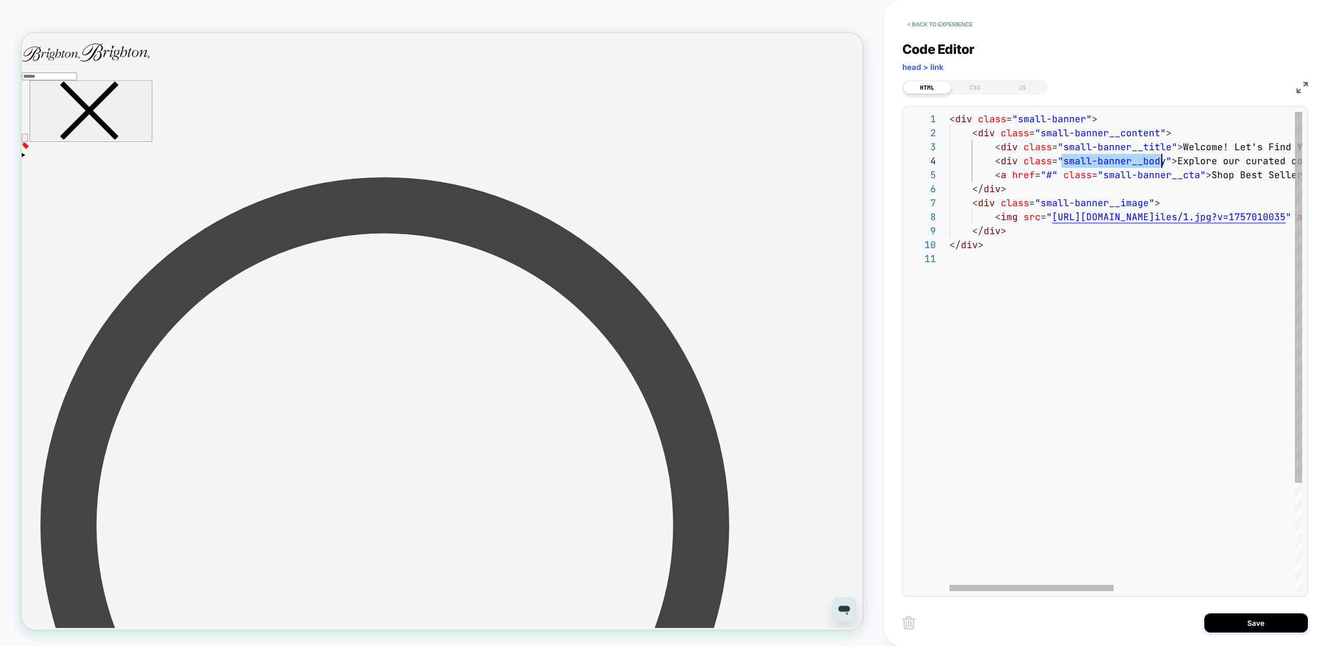
scroll to position [42, 212]
click at [971, 90] on div "CSS" at bounding box center [975, 87] width 48 height 12
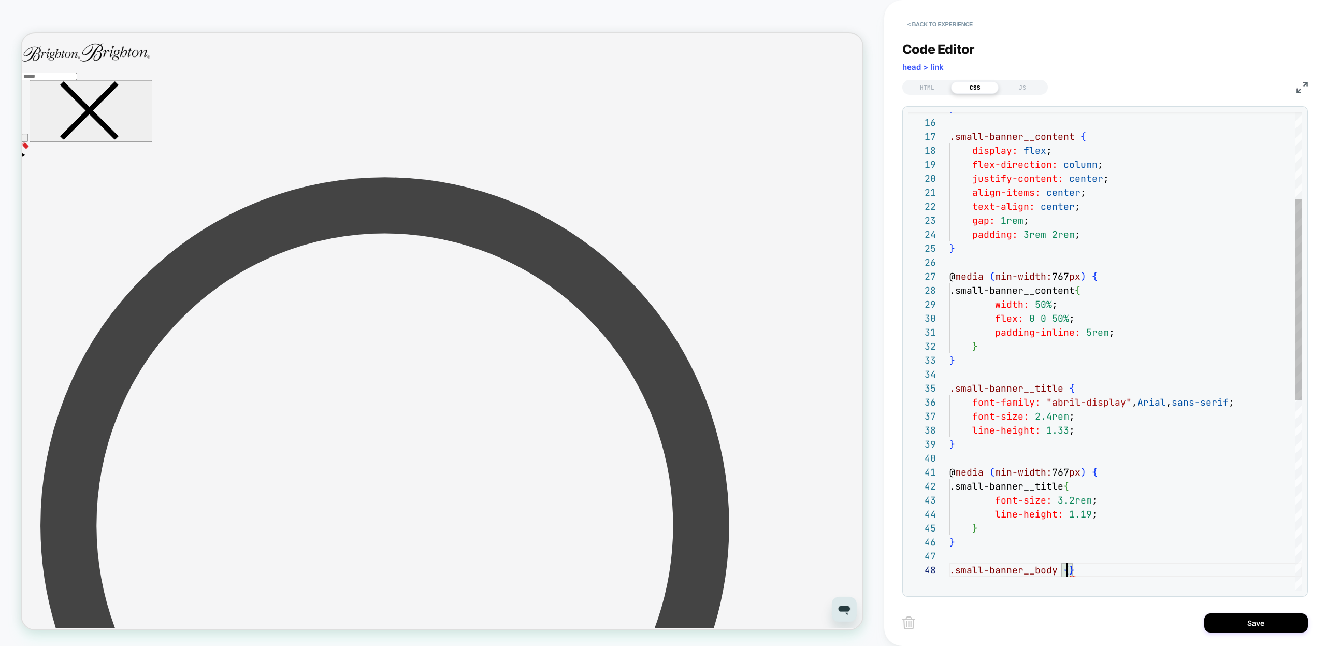
scroll to position [112, 22]
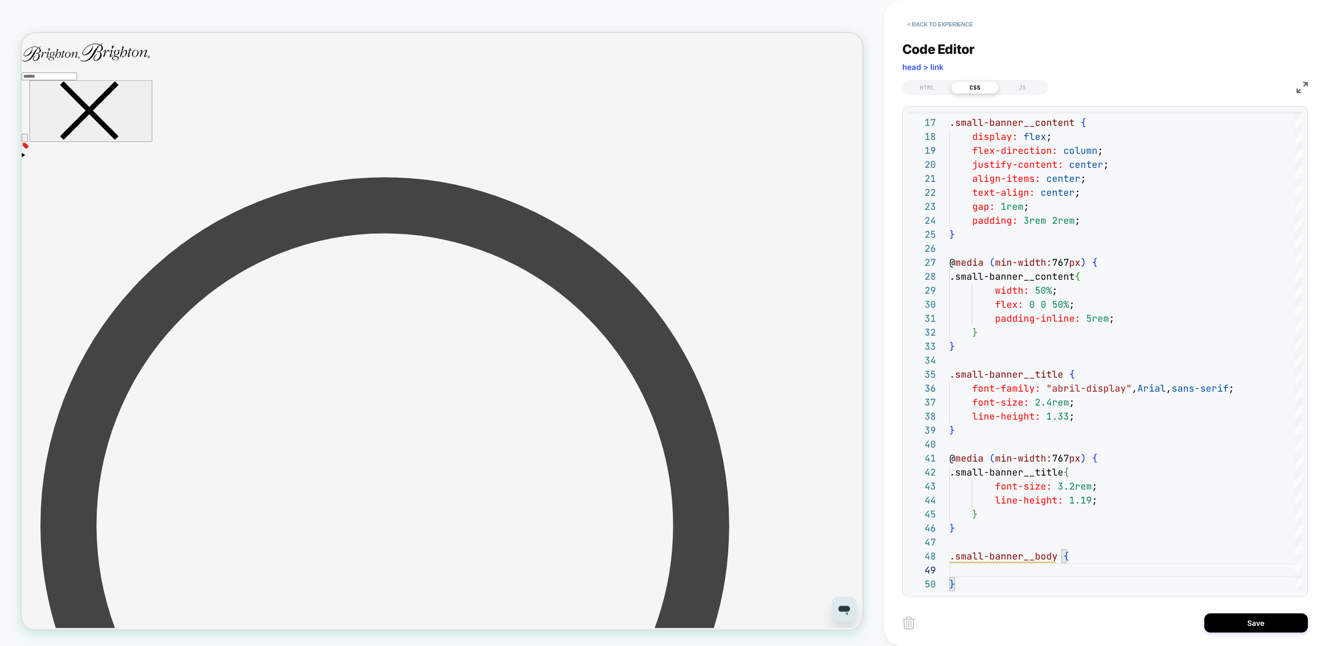
type textarea "**********"
click at [986, 509] on div ".small-banner__content { display: flex ; flex-direction: column ; justify-conte…" at bounding box center [1126, 474] width 353 height 1165
click at [1117, 505] on div ".small-banner__content { display: flex ; flex-direction: column ; justify-conte…" at bounding box center [1126, 474] width 353 height 1165
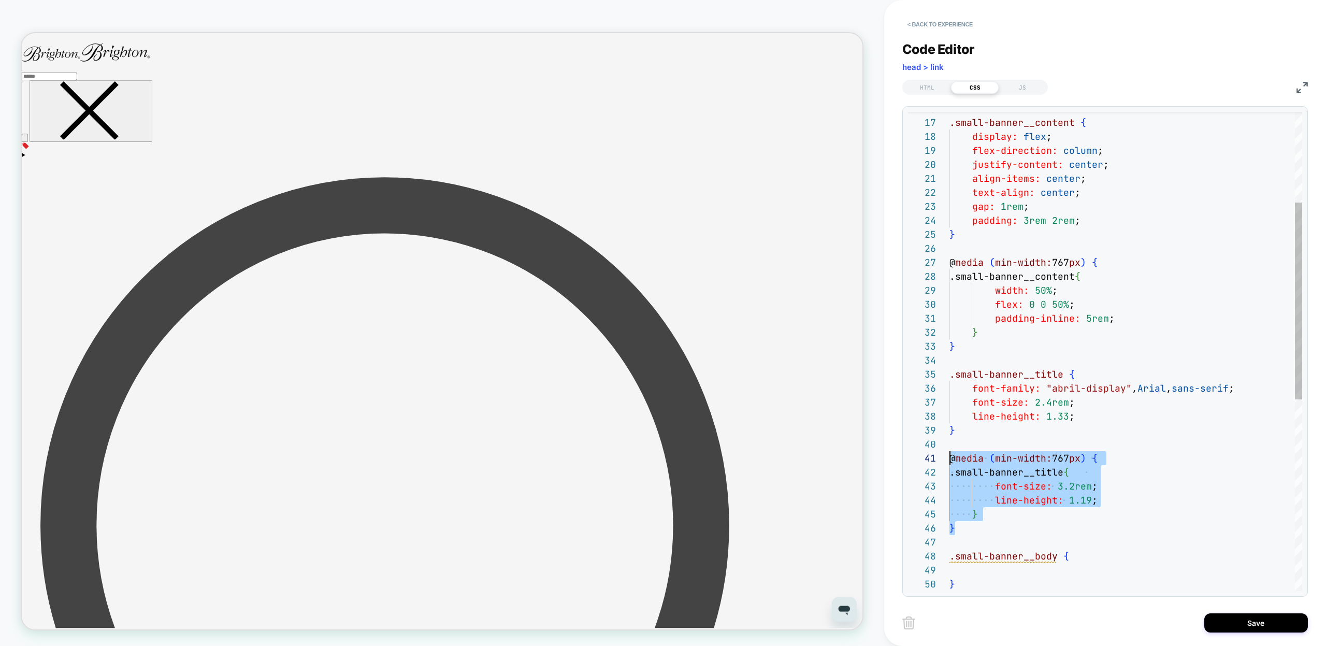
drag, startPoint x: 946, startPoint y: 505, endPoint x: 927, endPoint y: 456, distance: 52.2
click at [950, 456] on div ".small-banner__content { display: flex ; flex-direction: column ; justify-conte…" at bounding box center [1126, 474] width 353 height 1165
click at [987, 584] on div ".small-banner__content { display: flex ; flex-direction: column ; justify-conte…" at bounding box center [1126, 474] width 353 height 1165
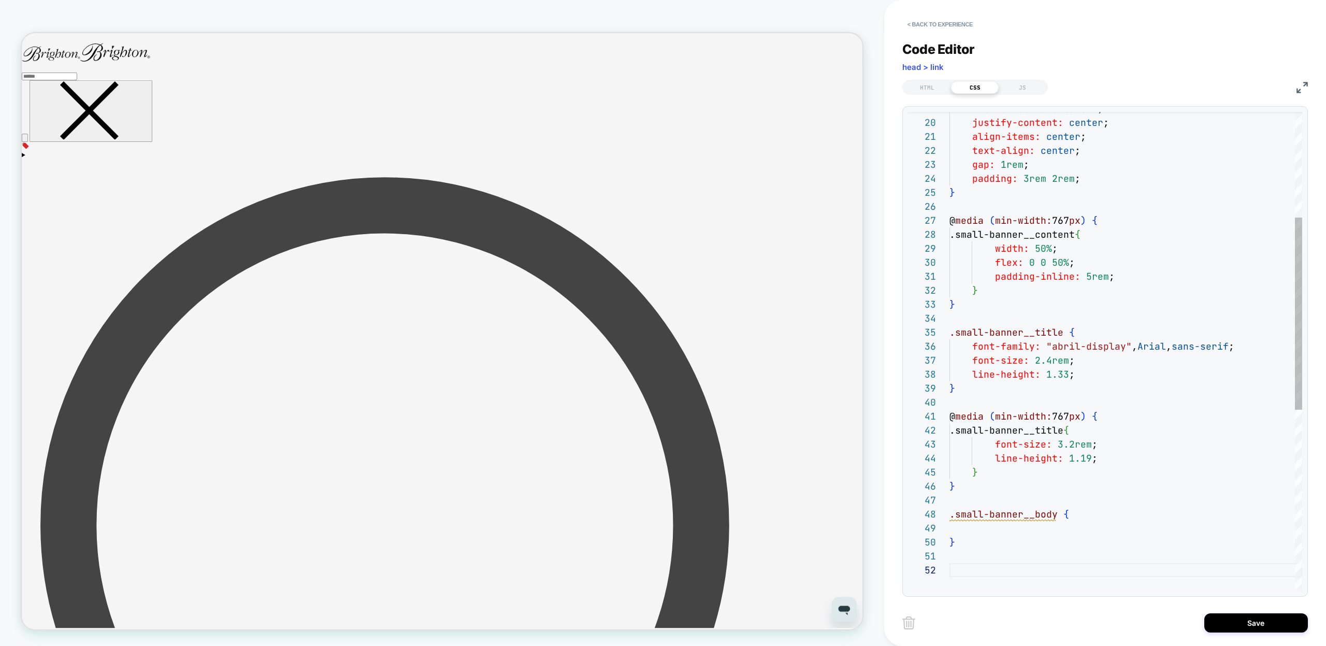
scroll to position [84, 6]
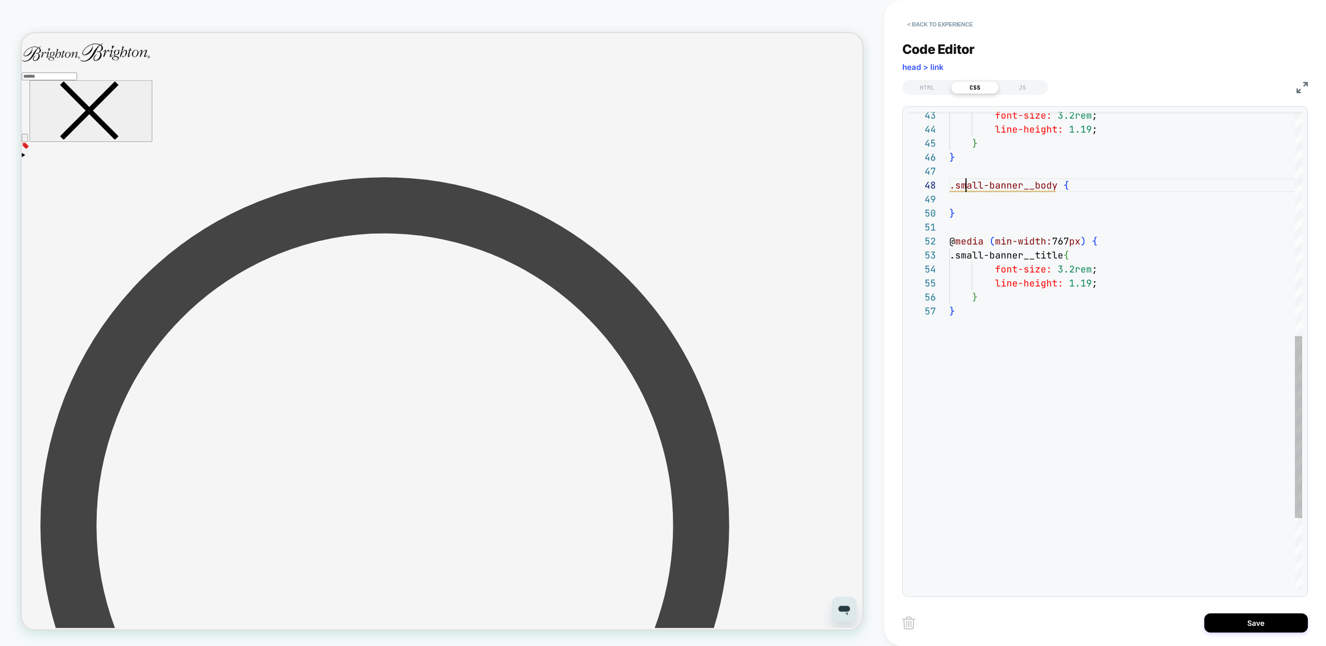
click at [966, 183] on div "font-size: 3.2rem ; line-height: 1.19 ; } } .small-banner__body { } @ media ( m…" at bounding box center [1126, 152] width 353 height 1263
click at [1072, 254] on div "font-size: 3.2rem ; line-height: 1.19 ; } } .small-banner__body { } @ media ( m…" at bounding box center [1126, 152] width 353 height 1263
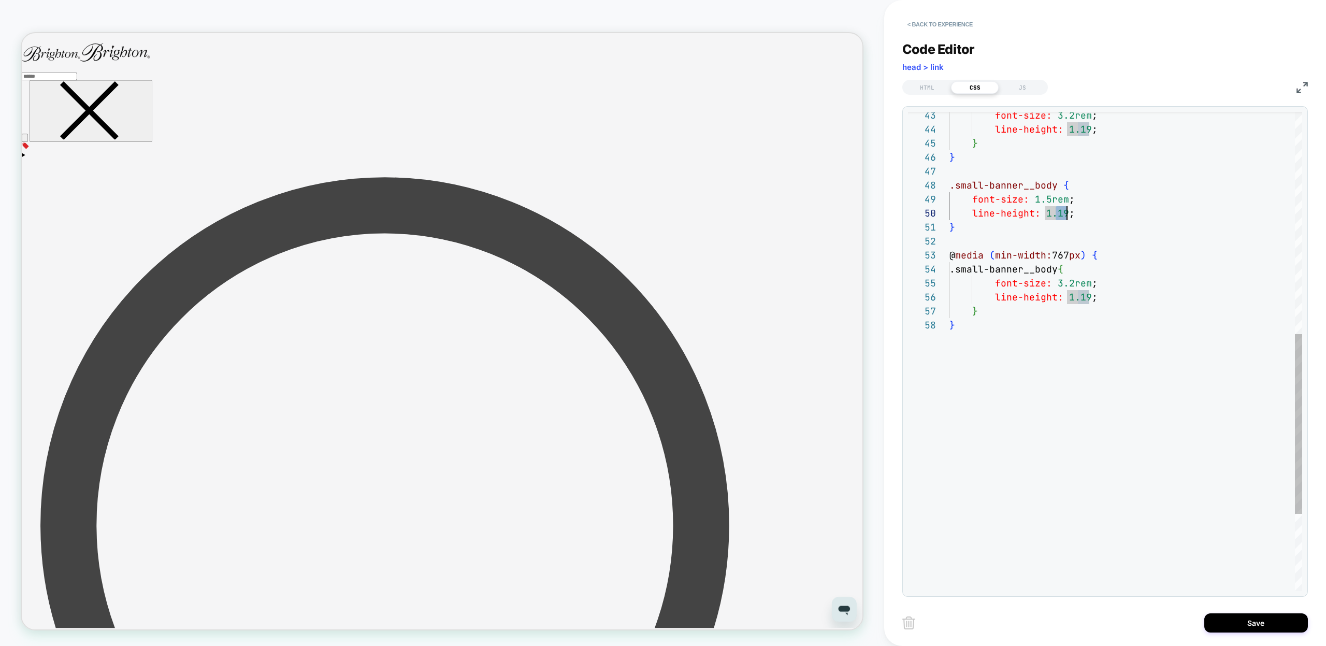
scroll to position [126, 118]
drag, startPoint x: 1058, startPoint y: 213, endPoint x: 1067, endPoint y: 215, distance: 9.5
click at [1067, 215] on div "font-size: 3.2rem ; line-height: 1.19 ; } } .small-banner__body { } @ media ( m…" at bounding box center [1126, 159] width 353 height 1277
drag, startPoint x: 1056, startPoint y: 283, endPoint x: 1073, endPoint y: 282, distance: 16.1
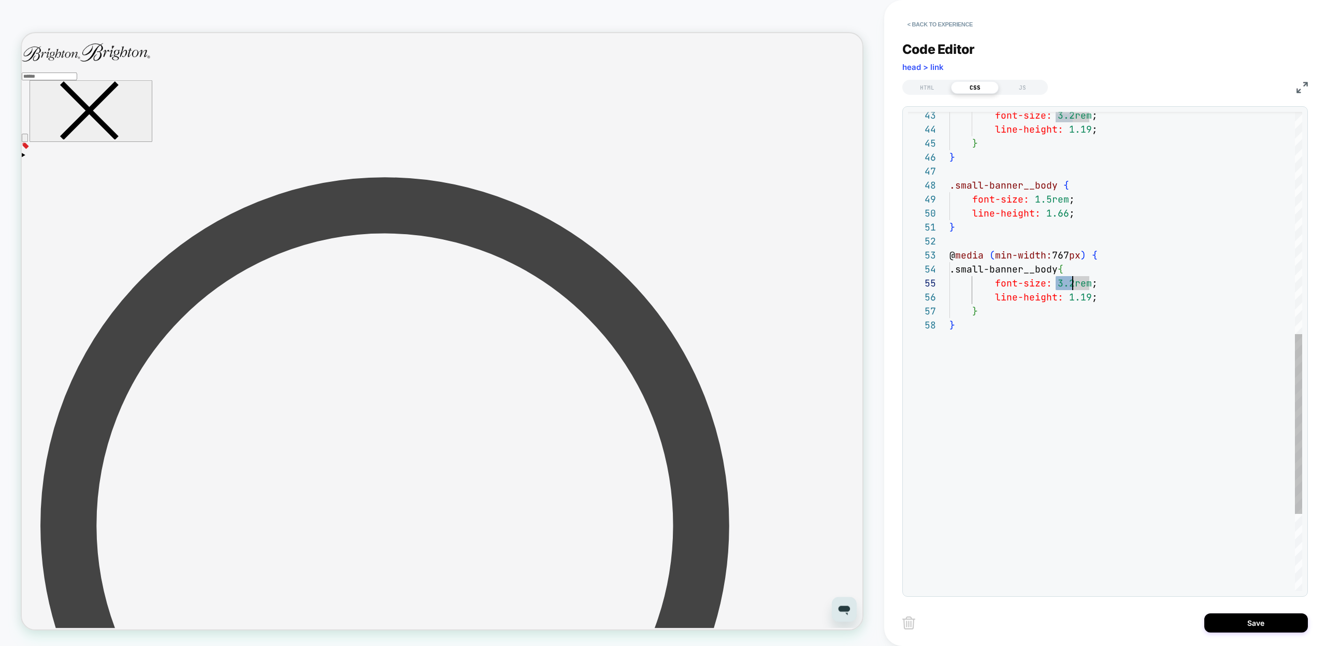
click at [1073, 282] on div "font-size: 3.2rem ; line-height: 1.19 ; } } .small-banner__body { } @ media ( m…" at bounding box center [1126, 159] width 353 height 1277
click at [1079, 298] on div "font-size: 3.2rem ; line-height: 1.19 ; } } .small-banner__body { } @ media ( m…" at bounding box center [1126, 159] width 353 height 1277
click at [1070, 347] on div "font-size: 3.2rem ; line-height: 1.19 ; } } .small-banner__body { } @ media ( m…" at bounding box center [1126, 159] width 353 height 1277
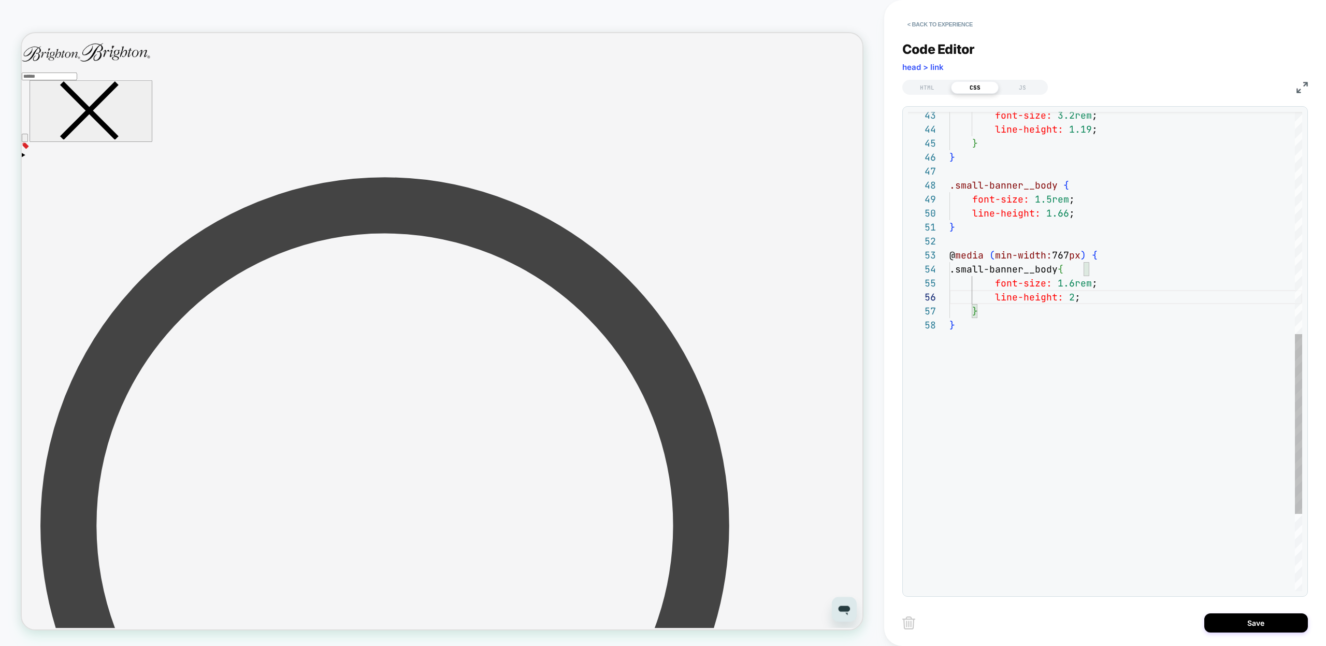
scroll to position [98, 6]
type textarea "**********"
click at [932, 86] on div "HTML" at bounding box center [928, 87] width 48 height 12
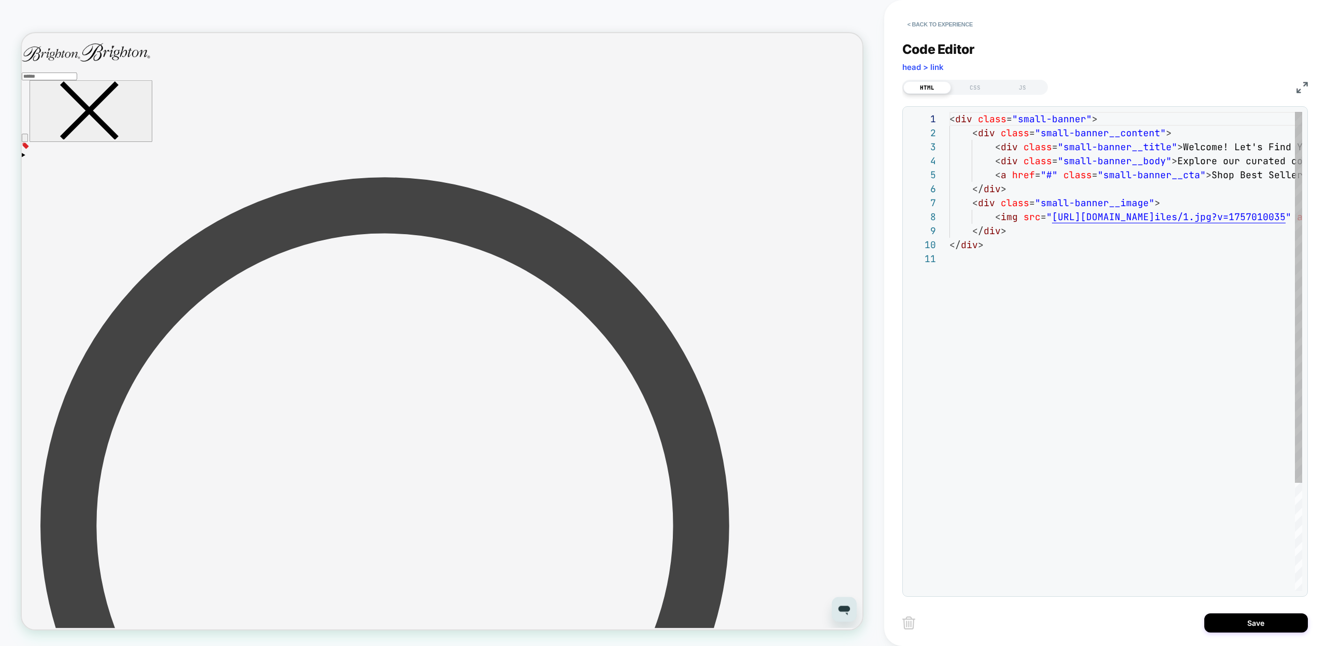
scroll to position [98, 0]
type textarea "**********"
click at [1113, 178] on div "< div class = "small-banner" > < div class = "small-banner__content" > < div cl…" at bounding box center [1320, 421] width 740 height 619
click at [1189, 174] on div "< div class = "small-banner" > < div class = "small-banner__content" > < div cl…" at bounding box center [1320, 421] width 740 height 619
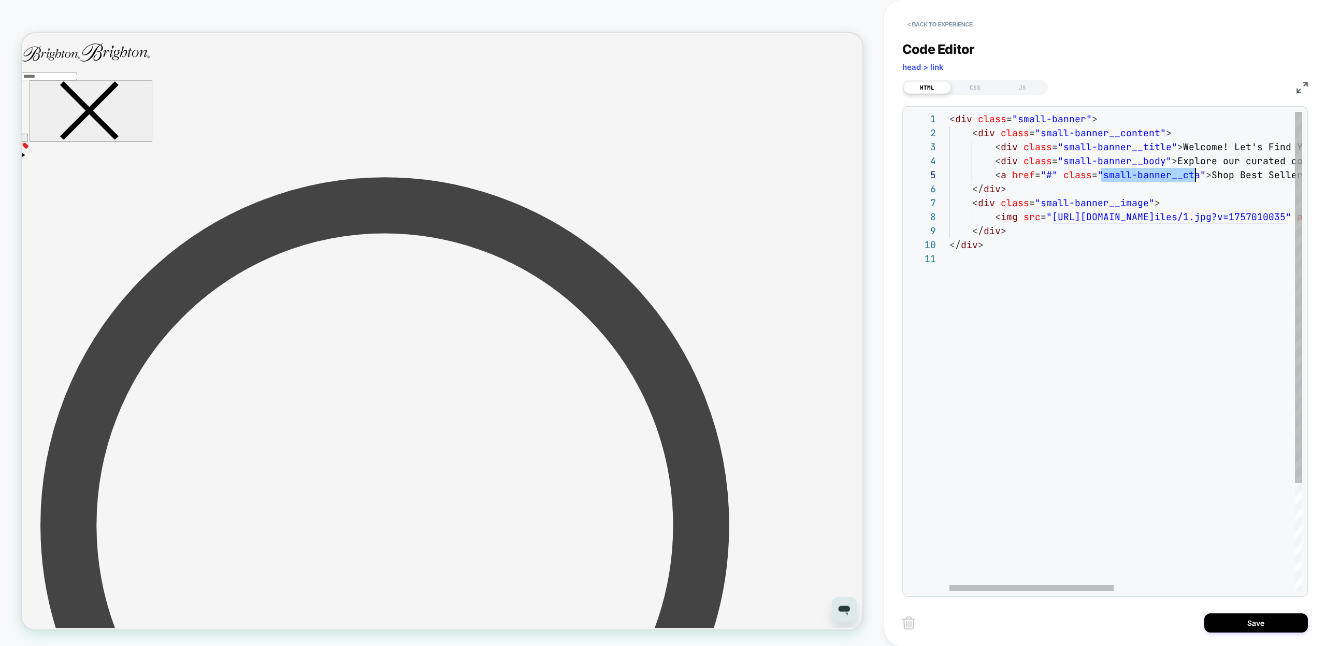
scroll to position [56, 246]
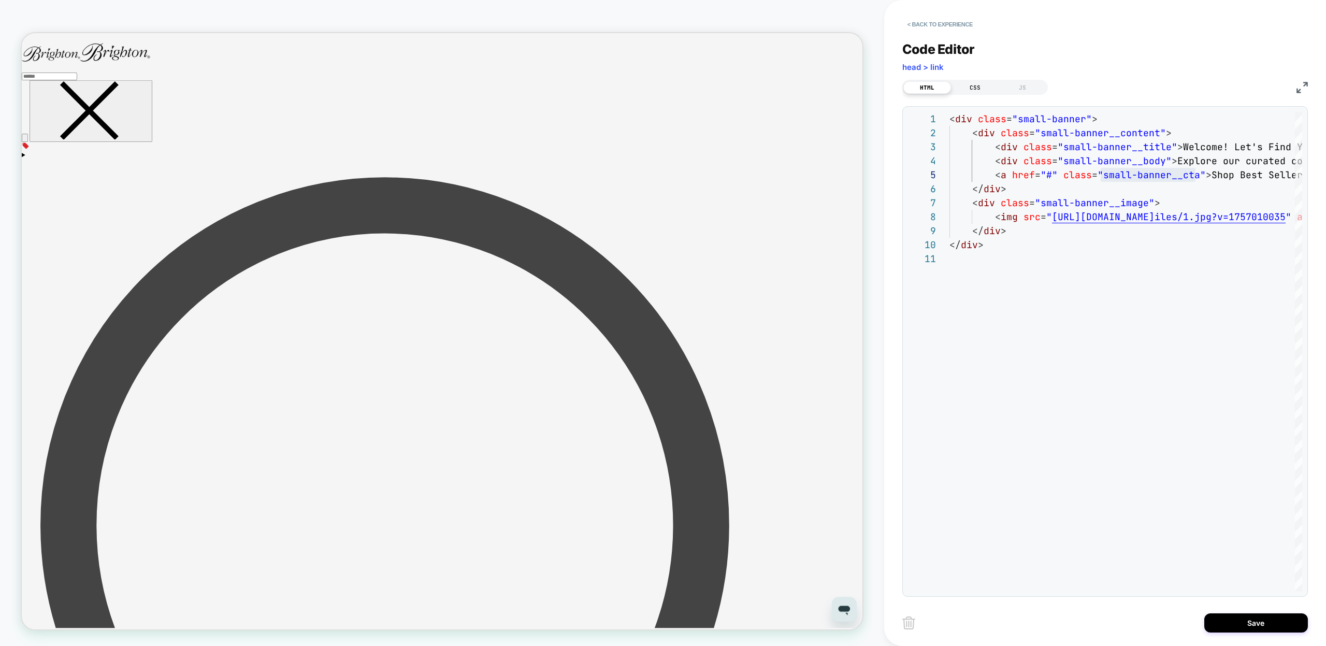
click at [975, 88] on div "CSS" at bounding box center [975, 87] width 48 height 12
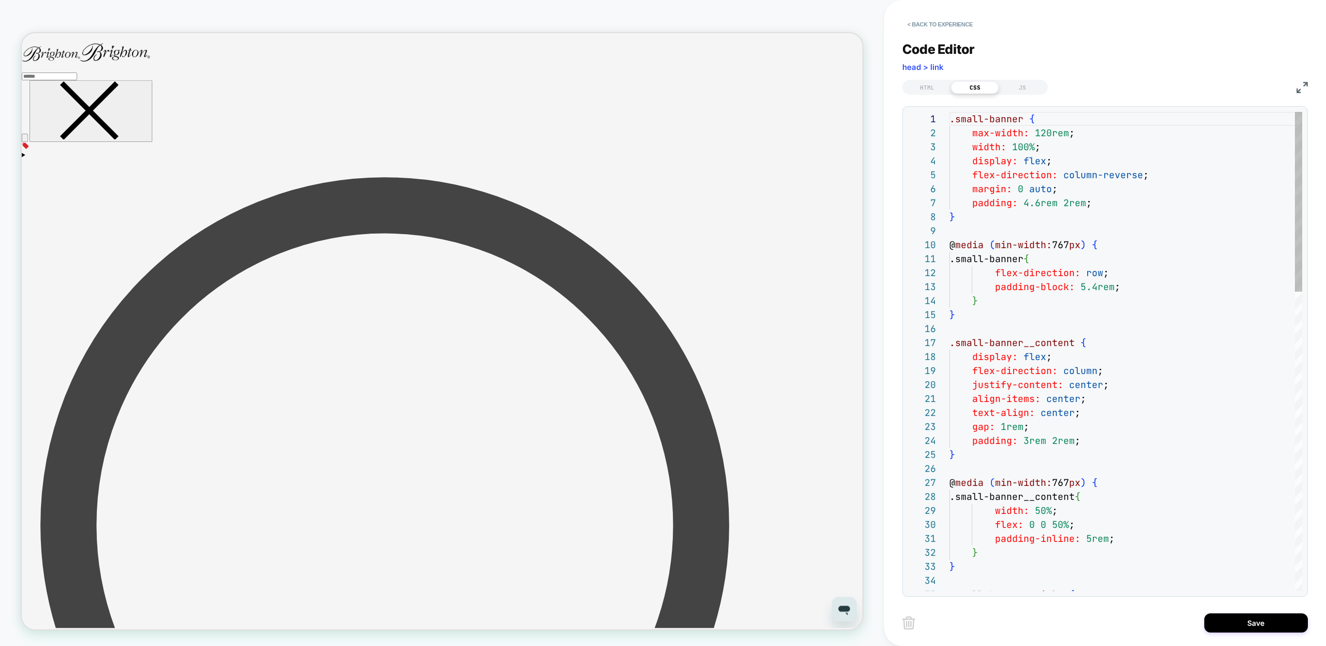
scroll to position [140, 0]
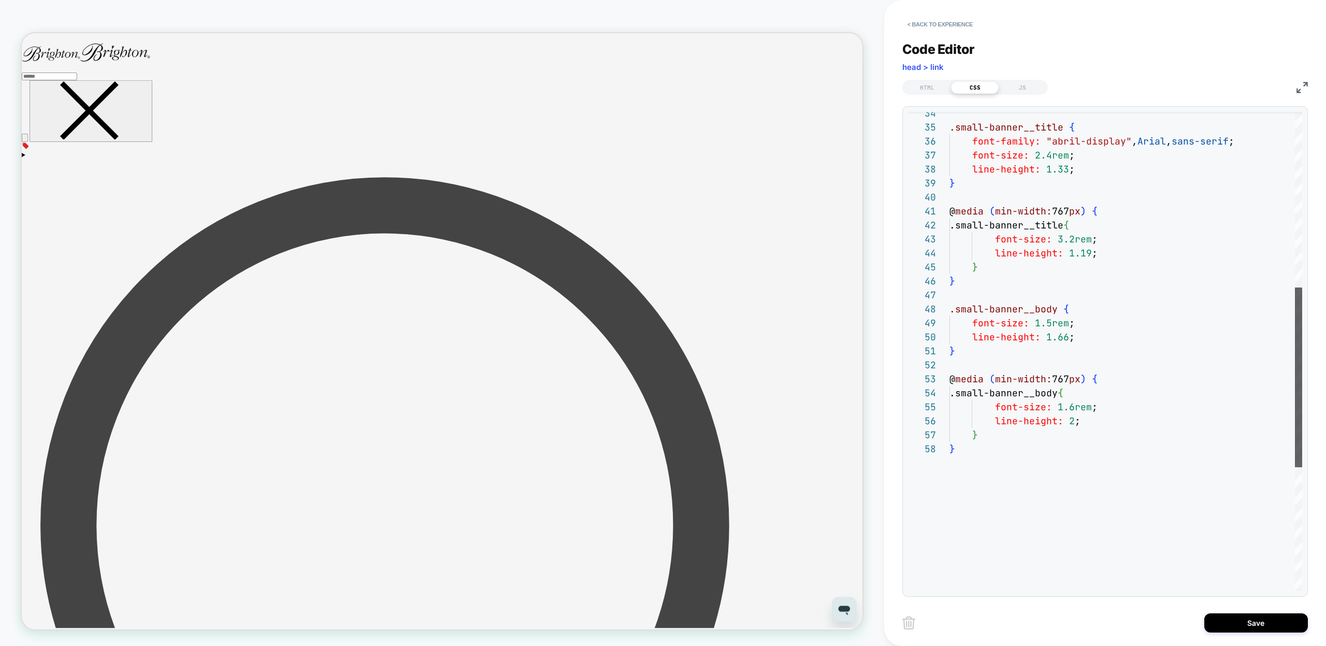
click at [1303, 408] on div at bounding box center [1298, 378] width 7 height 180
click at [932, 83] on div "HTML" at bounding box center [928, 87] width 48 height 12
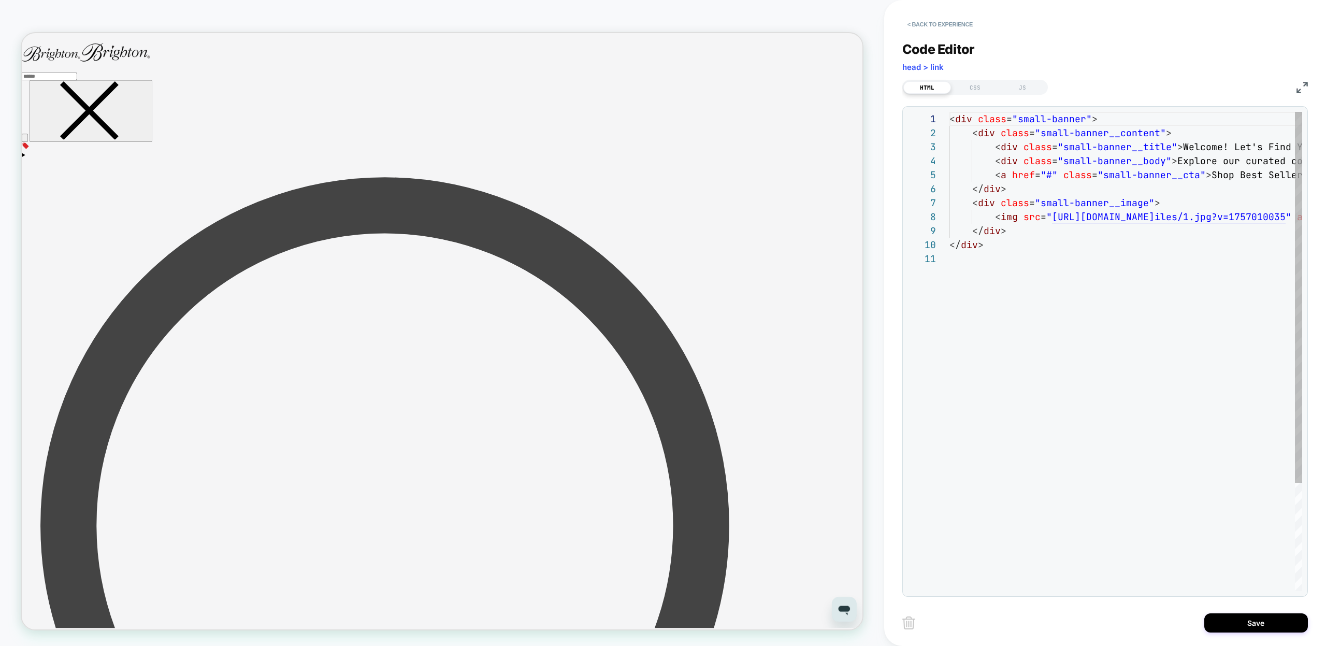
scroll to position [98, 0]
click at [1195, 174] on div "< div class = "small-banner" > < div class = "small-banner__content" > < div cl…" at bounding box center [1320, 421] width 740 height 619
type textarea "**********"
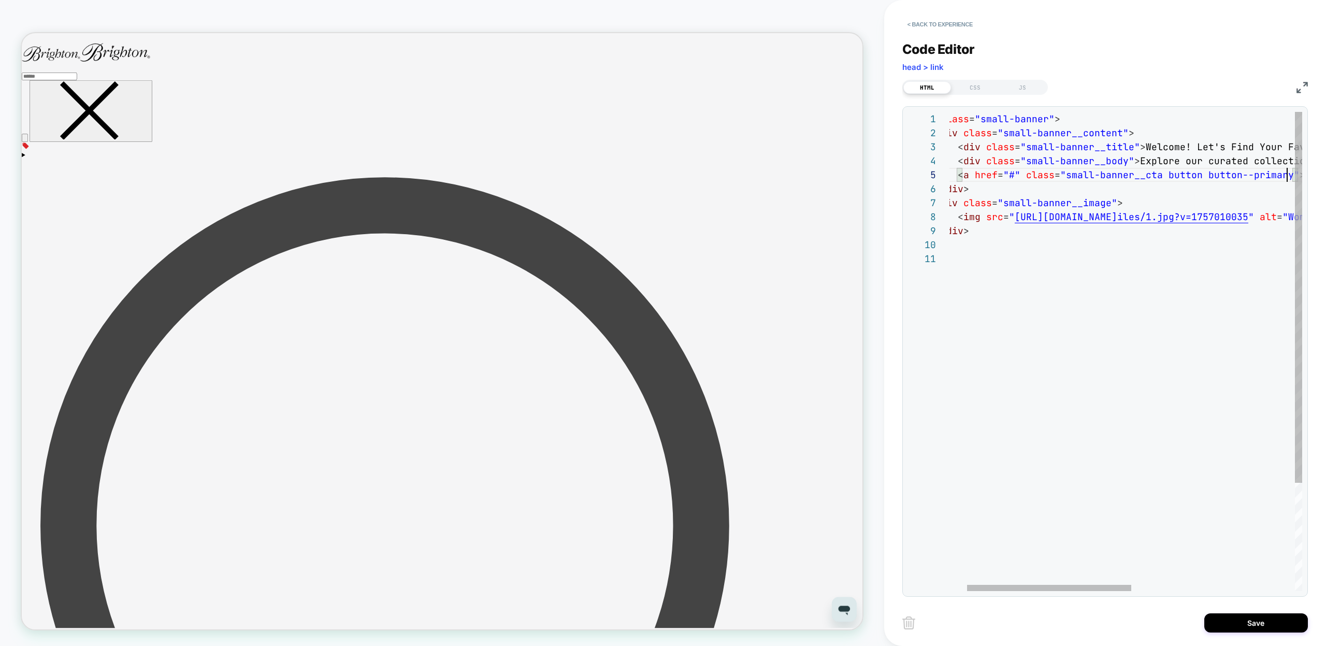
scroll to position [56, 375]
click at [1066, 356] on div "< div class = "small-banner" > < div class = "small-banner__content" > < div cl…" at bounding box center [1282, 421] width 740 height 619
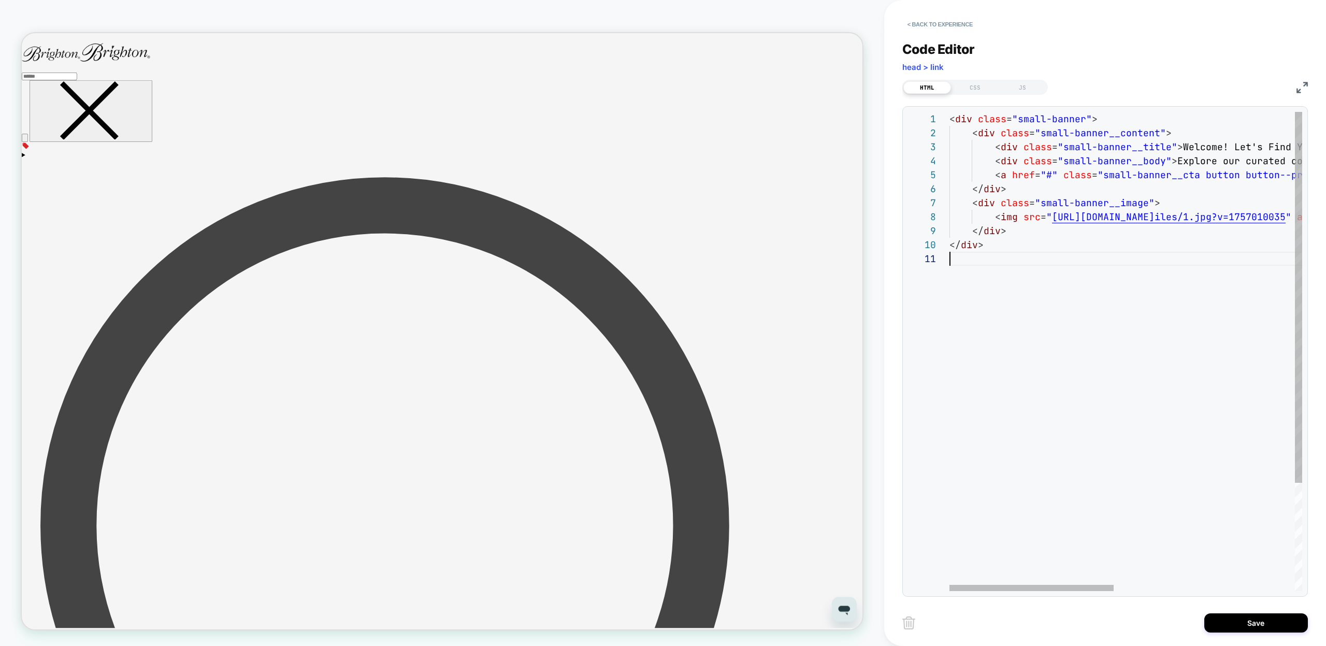
type textarea "**********"
click at [1049, 204] on div "< div class = "small-banner" > < div class = "small-banner__content" > < div cl…" at bounding box center [1320, 421] width 740 height 619
click at [1135, 208] on div "< div class = "small-banner" > < div class = "small-banner__content" > < div cl…" at bounding box center [1320, 421] width 740 height 619
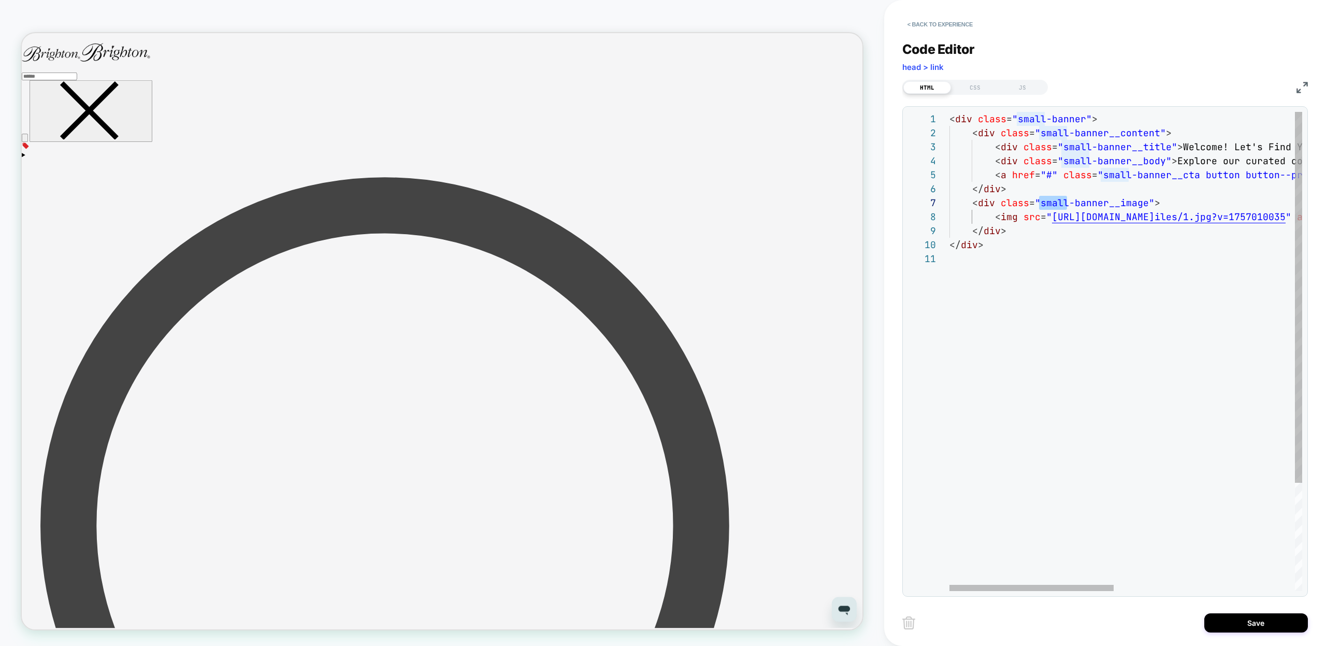
scroll to position [84, 196]
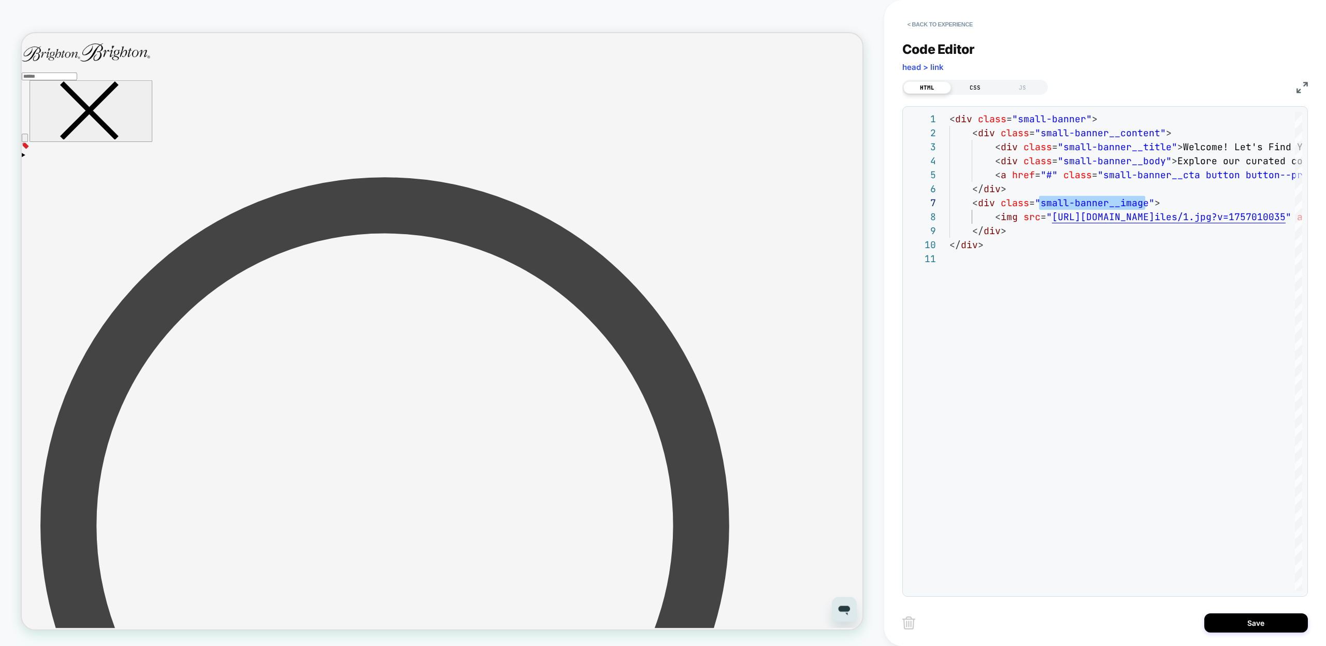
click at [967, 84] on div "CSS" at bounding box center [975, 87] width 48 height 12
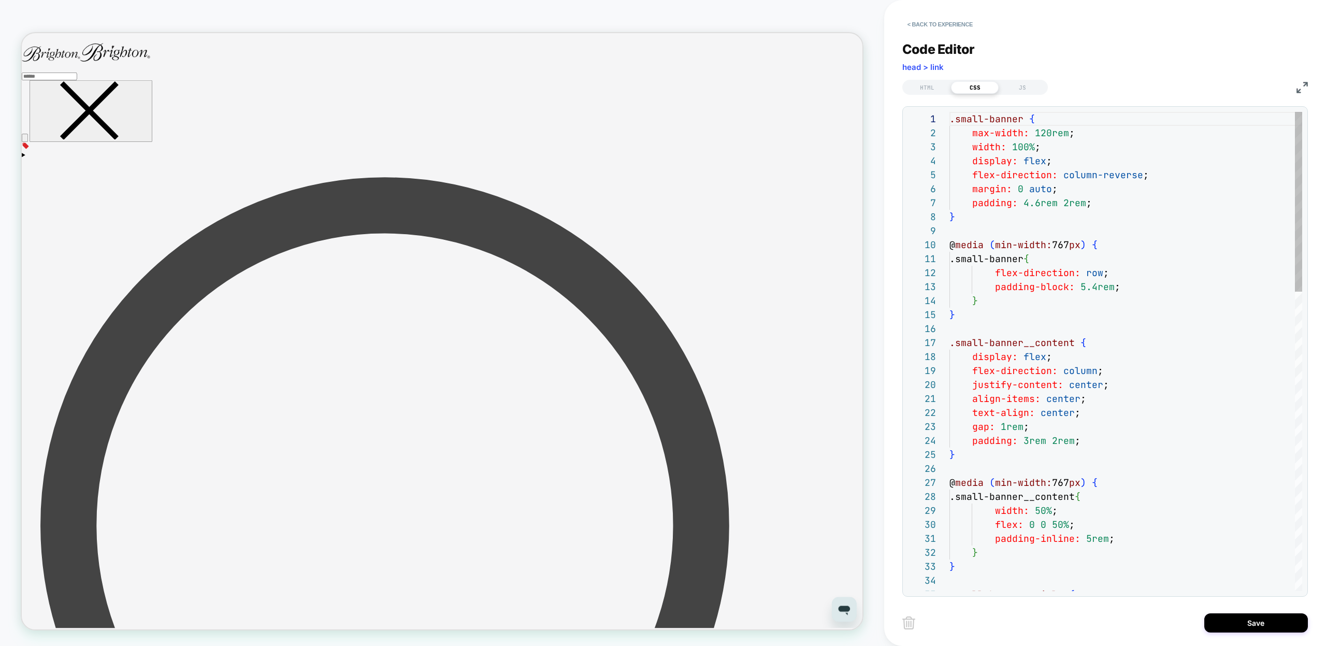
scroll to position [140, 0]
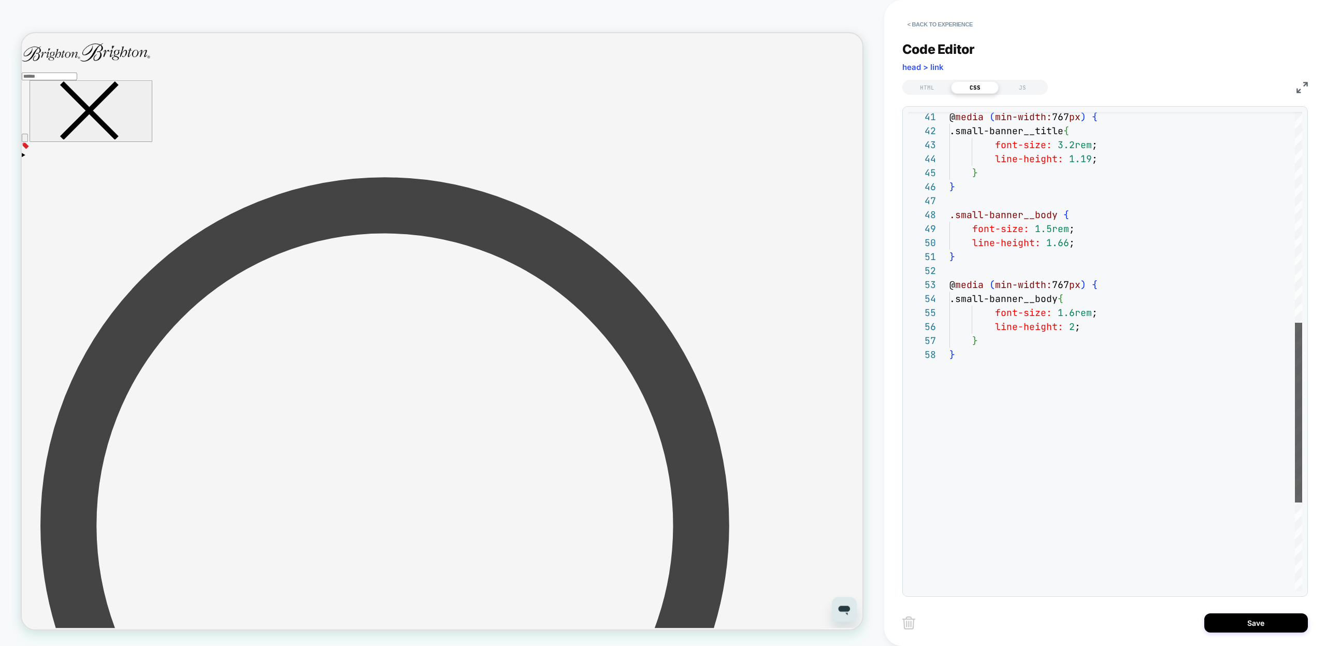
click at [1298, 451] on div at bounding box center [1298, 413] width 7 height 180
click at [1091, 462] on div "@ media ( min-width: 767 px ) { .small-banner__title { font-size: 3.2rem ; line…" at bounding box center [1126, 188] width 353 height 1277
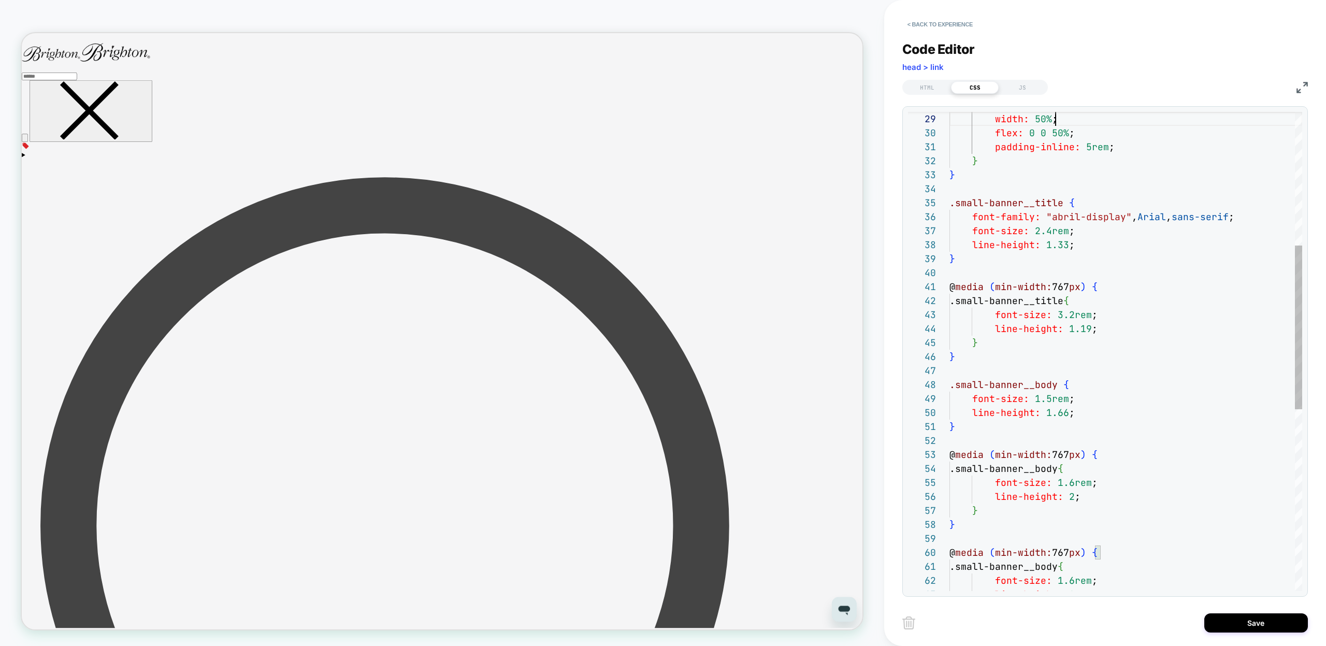
scroll to position [112, 106]
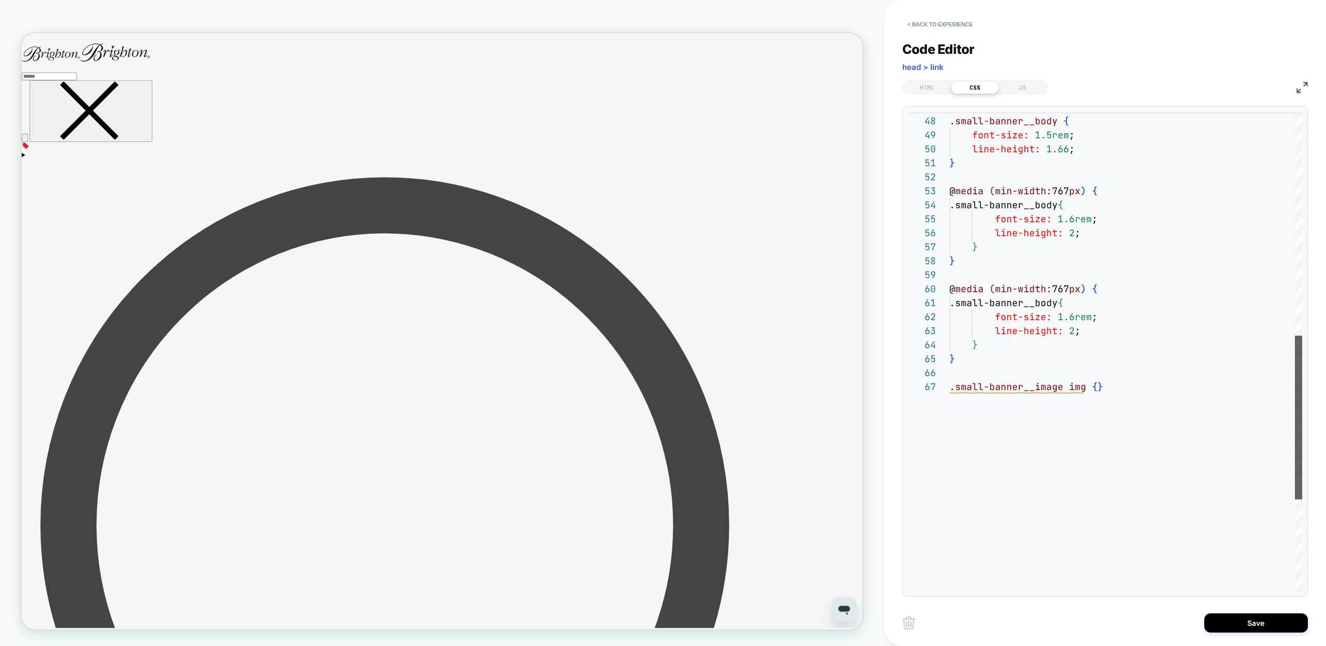
click at [1301, 473] on div at bounding box center [1298, 418] width 7 height 164
click at [1000, 302] on div ".small-banner__body { font-size: 1.5rem ; line-height: 1.66 ; } @ media ( min-w…" at bounding box center [1126, 157] width 353 height 1403
click at [1075, 302] on div ".small-banner__body { font-size: 1.5rem ; line-height: 1.66 ; } @ media ( min-w…" at bounding box center [1126, 157] width 353 height 1403
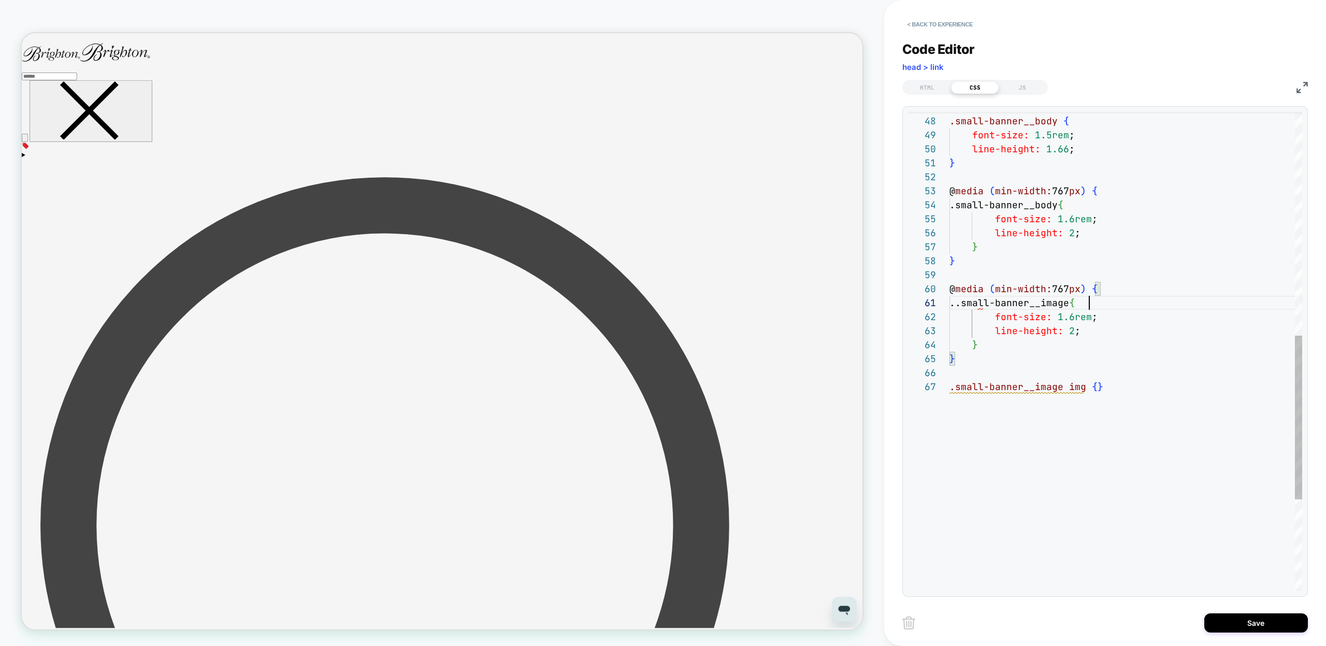
click at [980, 305] on div ".small-banner__body { font-size: 1.5rem ; line-height: 1.66 ; } @ media ( min-w…" at bounding box center [1126, 157] width 353 height 1403
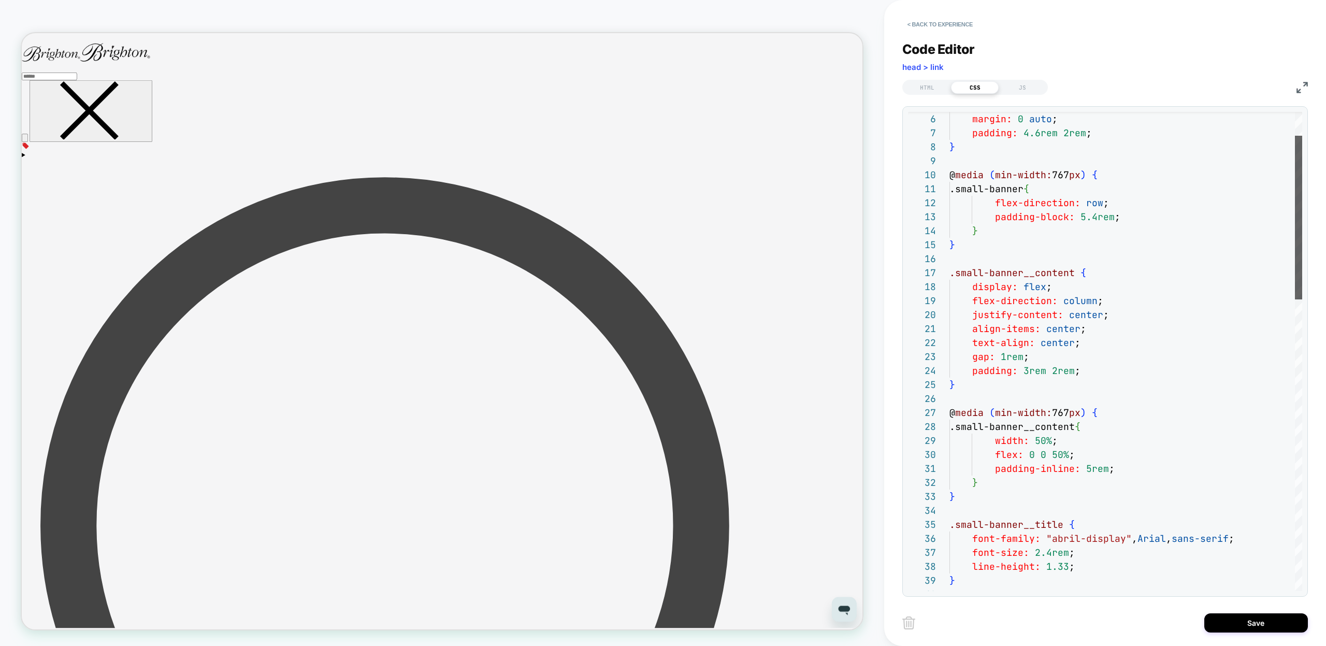
click at [1295, 216] on div at bounding box center [1298, 218] width 7 height 164
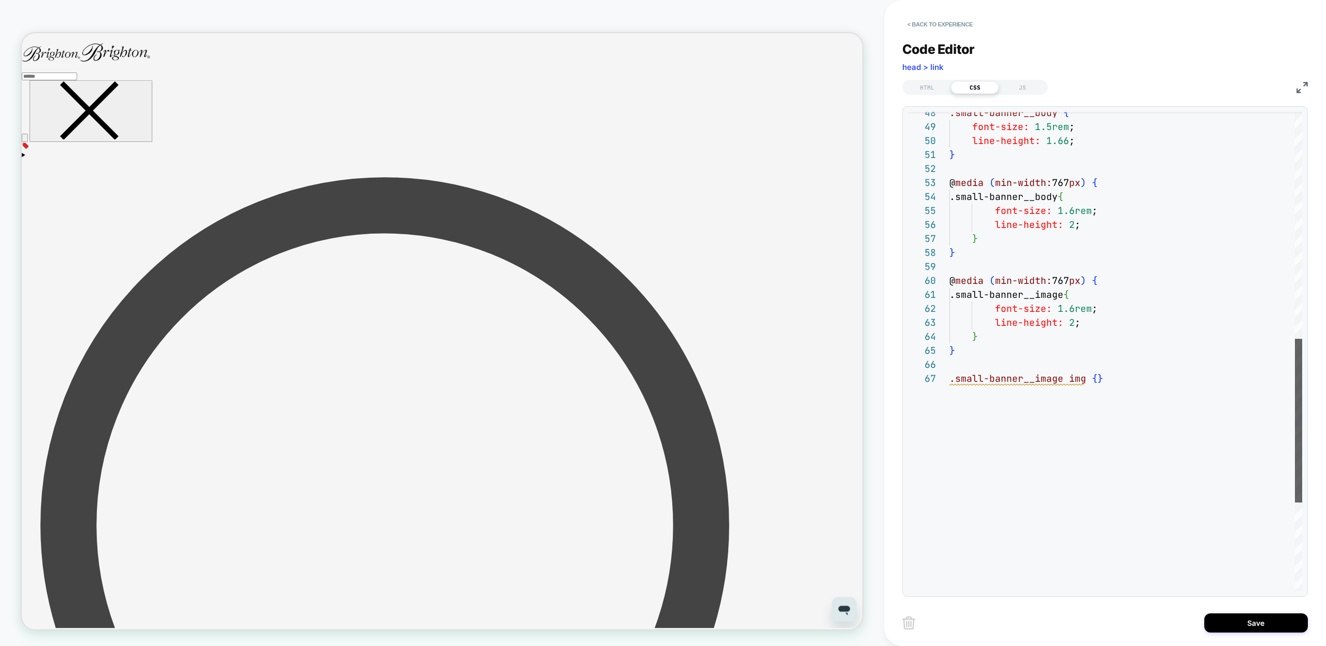
click at [1303, 463] on div at bounding box center [1298, 421] width 7 height 164
click at [1091, 322] on div ".small-banner__body { font-size: 1.5rem ; line-height: 1.66 ; } @ media ( min-w…" at bounding box center [1126, 149] width 353 height 1403
type textarea "**********"
click at [936, 90] on div "HTML" at bounding box center [928, 87] width 48 height 12
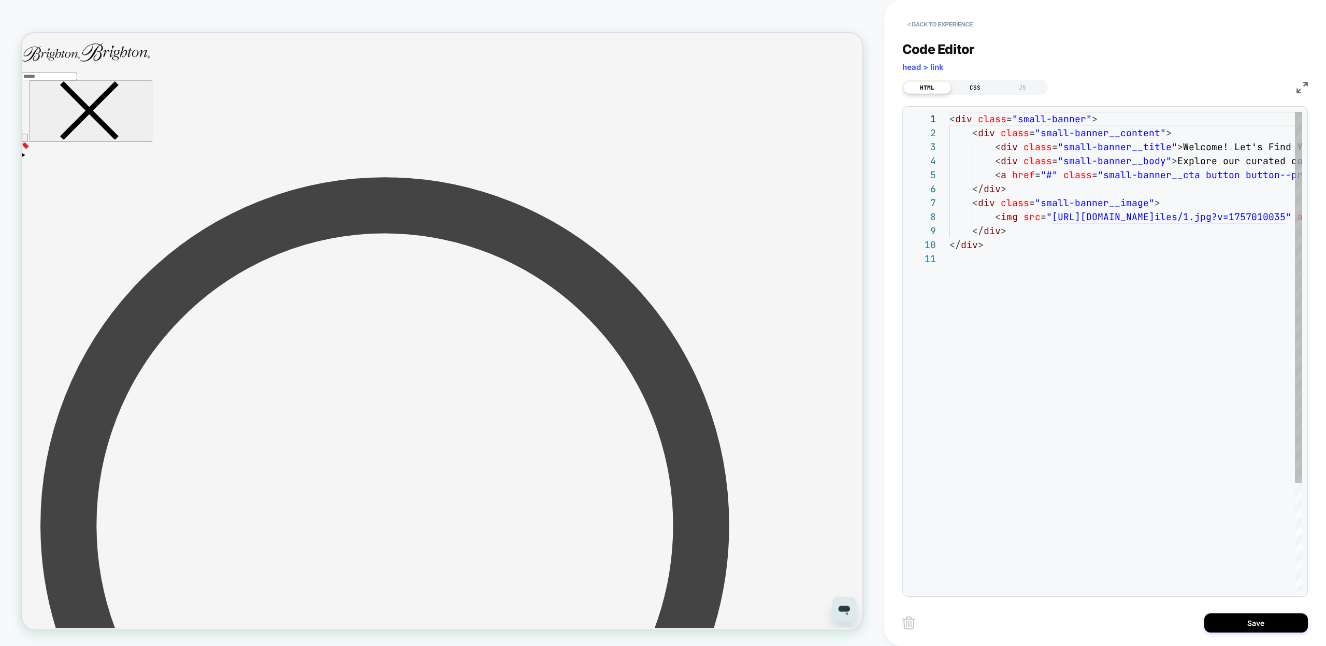
scroll to position [98, 0]
click at [966, 91] on div "CSS" at bounding box center [975, 87] width 48 height 12
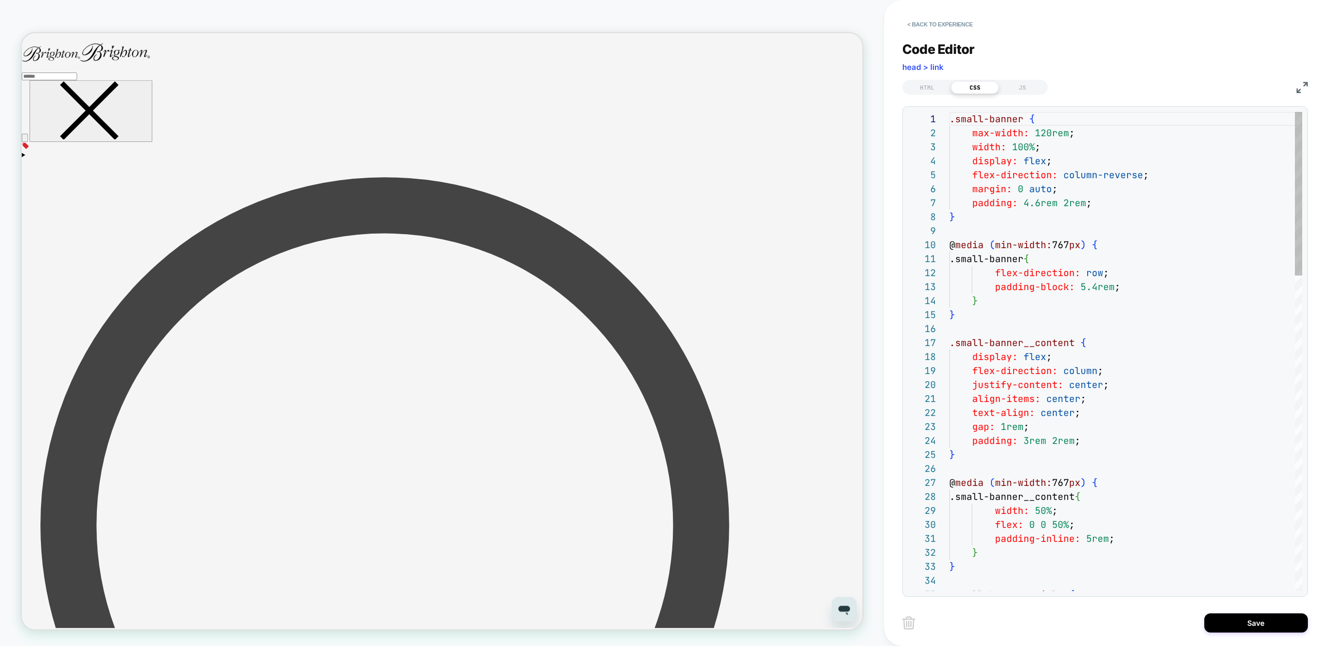
scroll to position [140, 0]
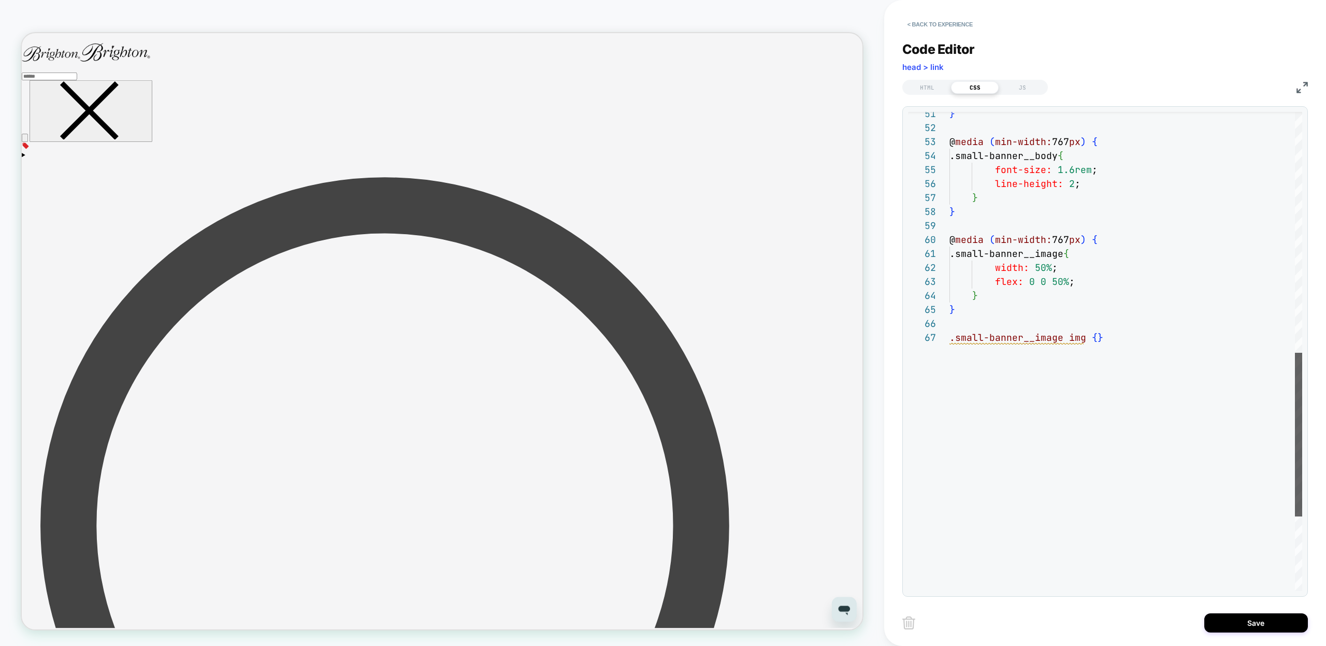
click at [1303, 454] on div at bounding box center [1298, 435] width 7 height 164
click at [1097, 338] on div "} @ media ( min-width: 767 px ) { .small-banner__body { font-size: 1.6rem ; lin…" at bounding box center [1126, 108] width 353 height 1403
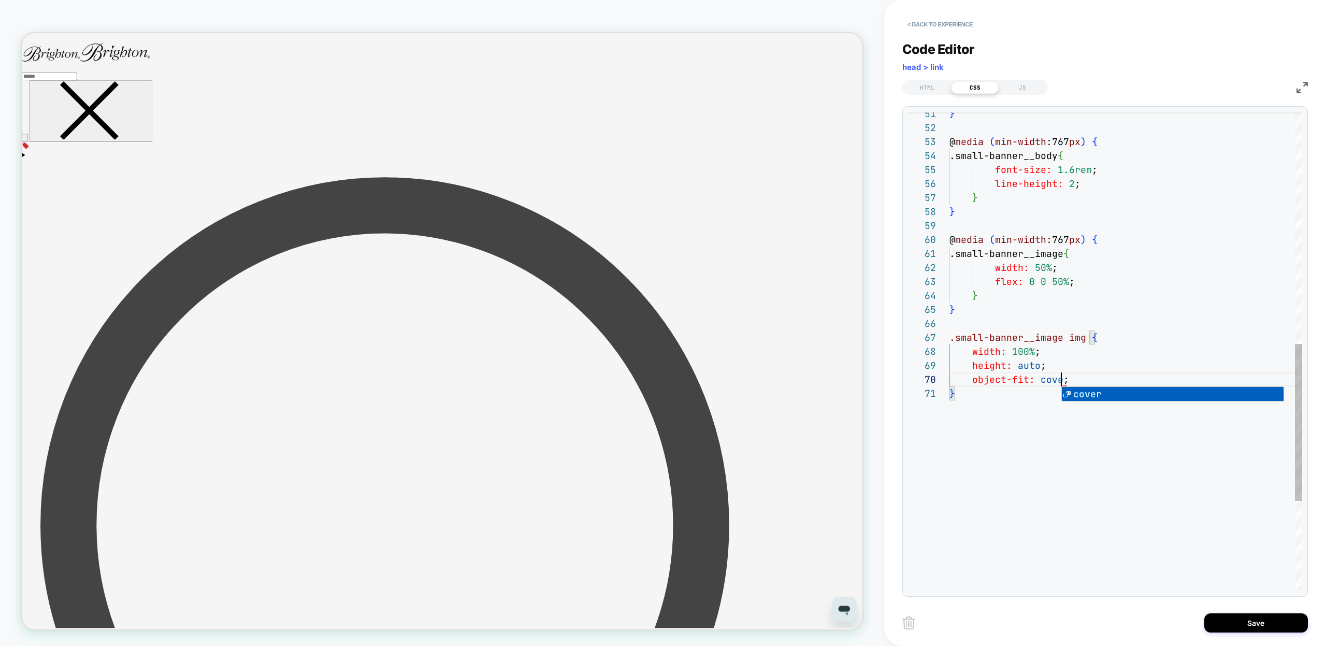
scroll to position [126, 118]
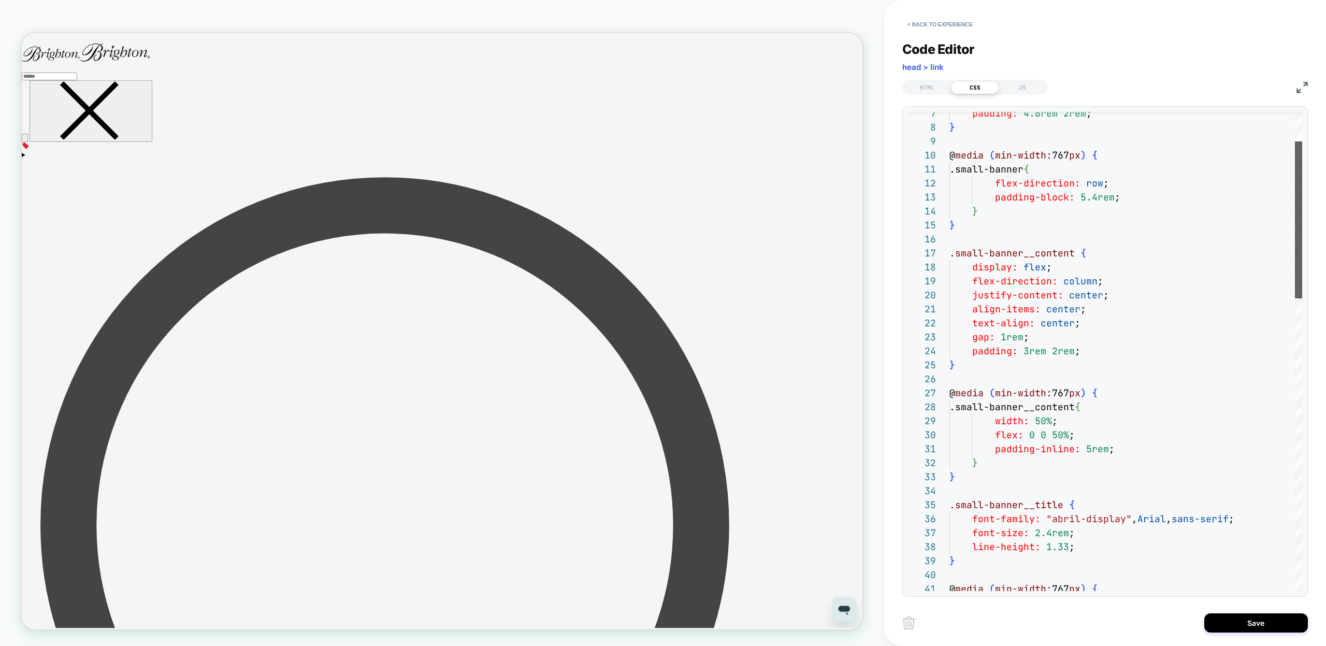
click at [1295, 194] on div at bounding box center [1298, 219] width 7 height 157
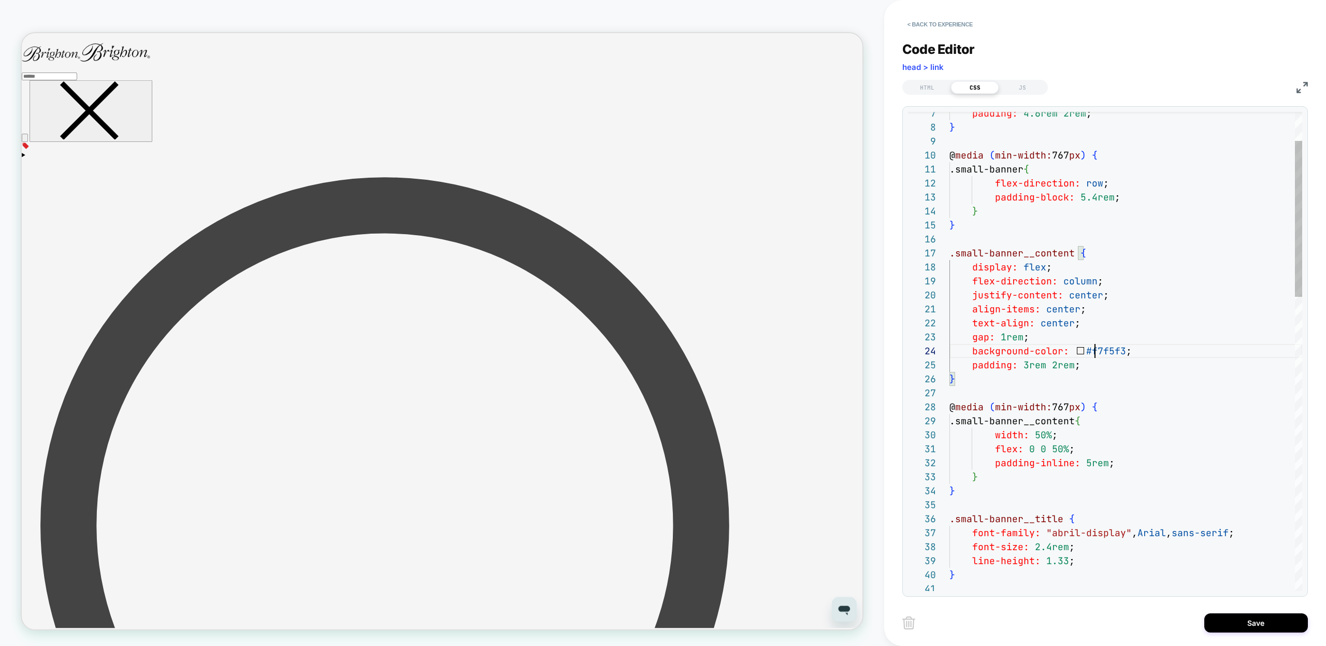
scroll to position [42, 167]
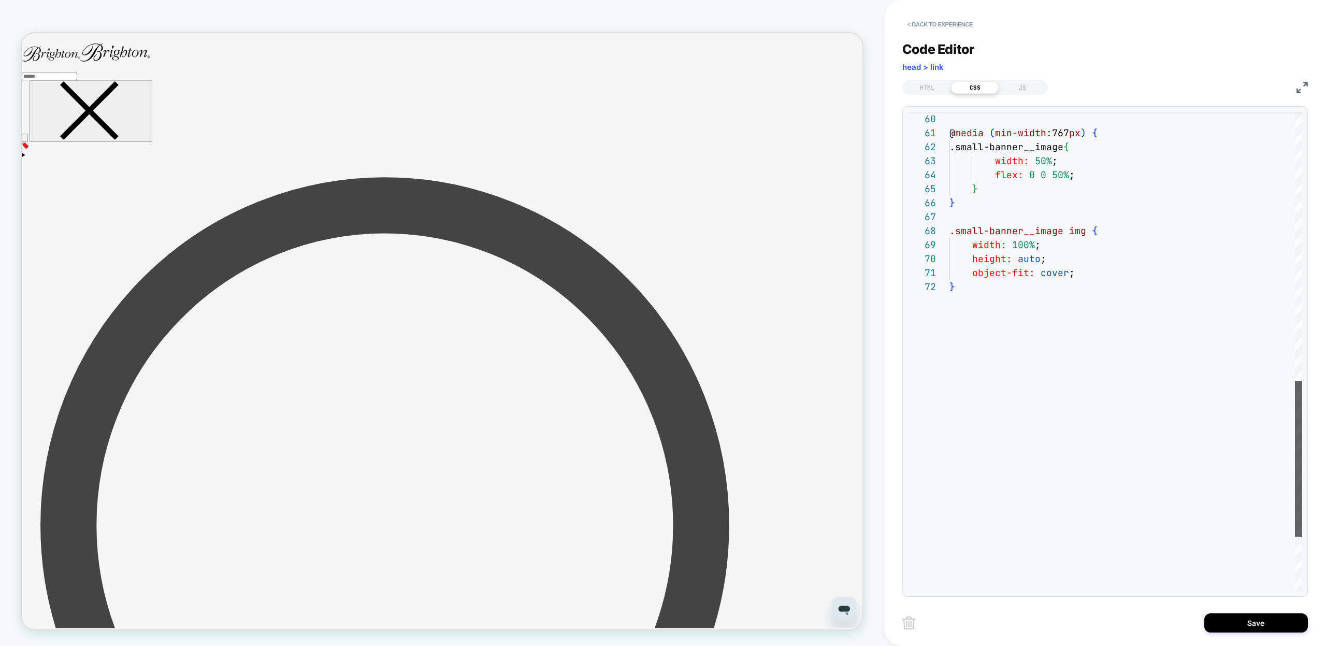
click at [1295, 469] on div at bounding box center [1298, 459] width 7 height 156
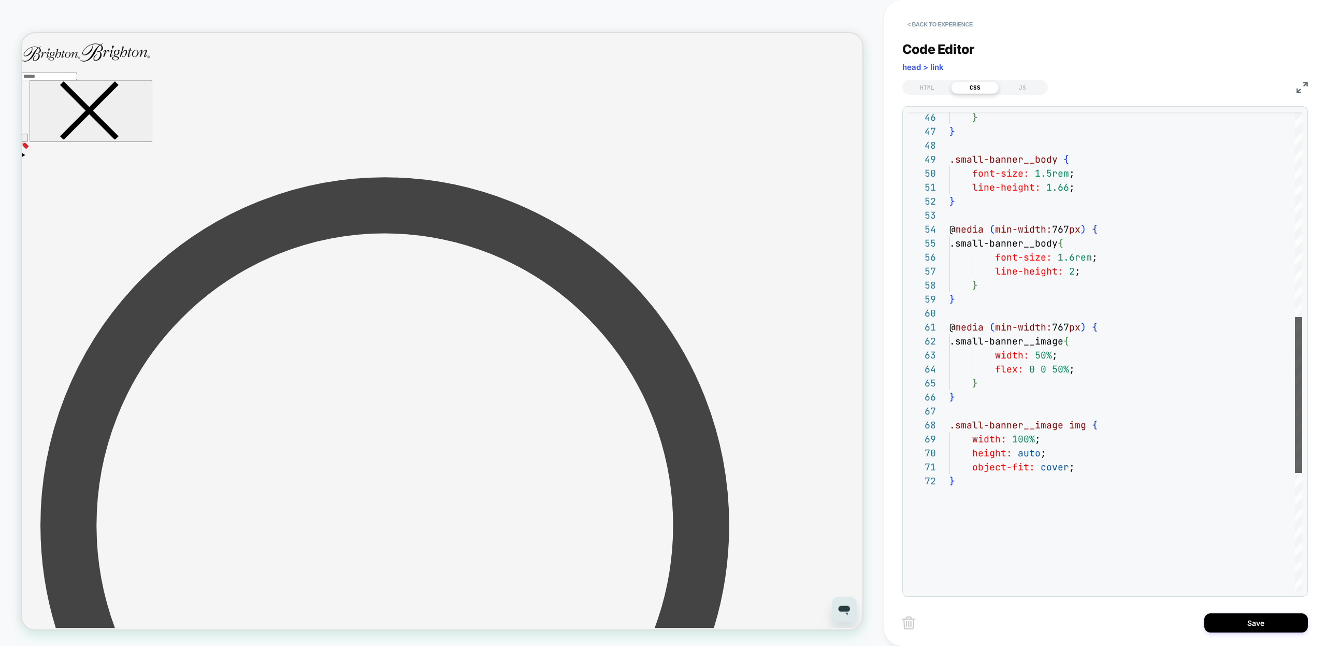
click at [1303, 398] on div at bounding box center [1298, 395] width 7 height 156
click at [1034, 372] on div "@ media ( min-width: 767 px ) { .small-banner__image { width: 50% ; flex: 0 0 5…" at bounding box center [1126, 216] width 353 height 1473
click at [1030, 452] on div "@ media ( min-width: 767 px ) { .small-banner__image { width: 50% ; flex: 0 0 5…" at bounding box center [1126, 216] width 353 height 1473
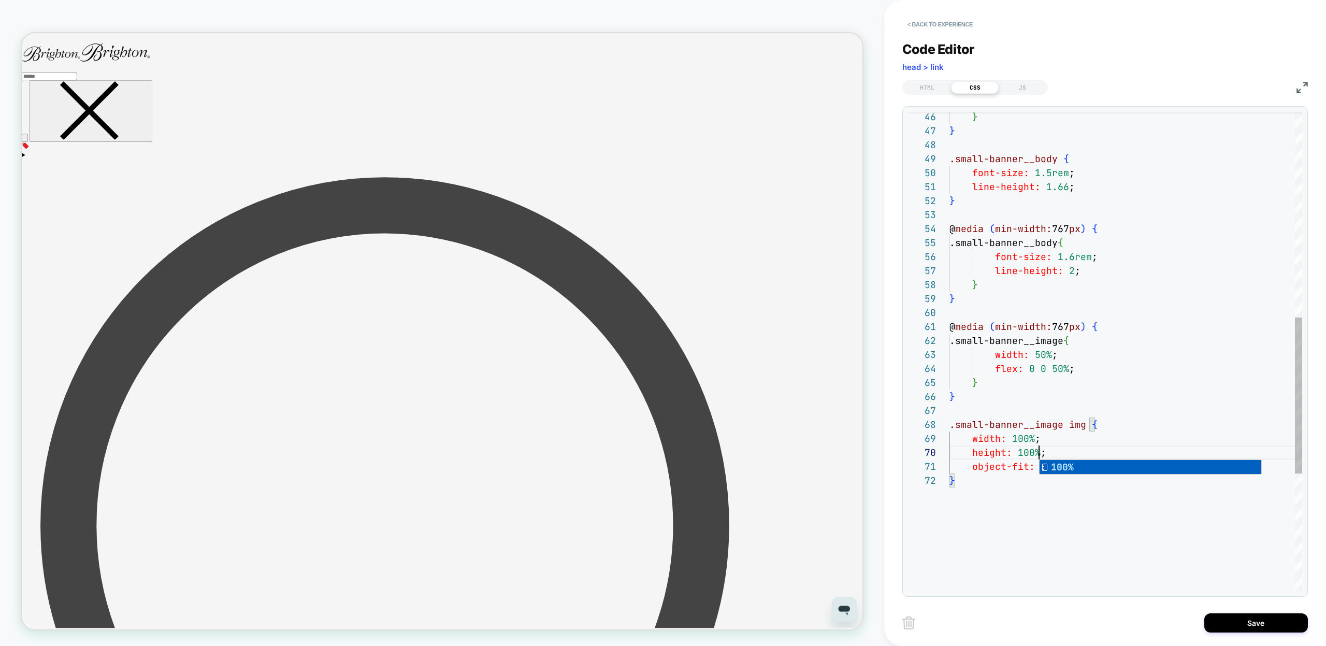
scroll to position [126, 95]
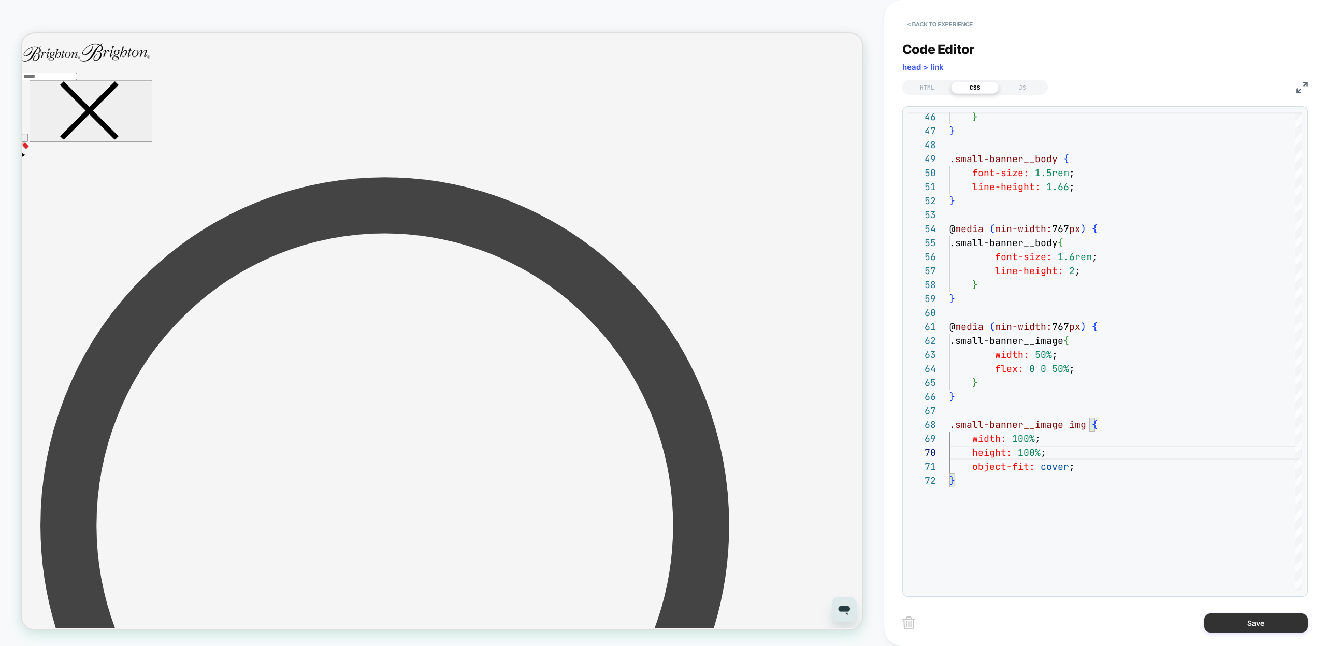
type textarea "**********"
click at [1226, 627] on button "Save" at bounding box center [1257, 622] width 104 height 19
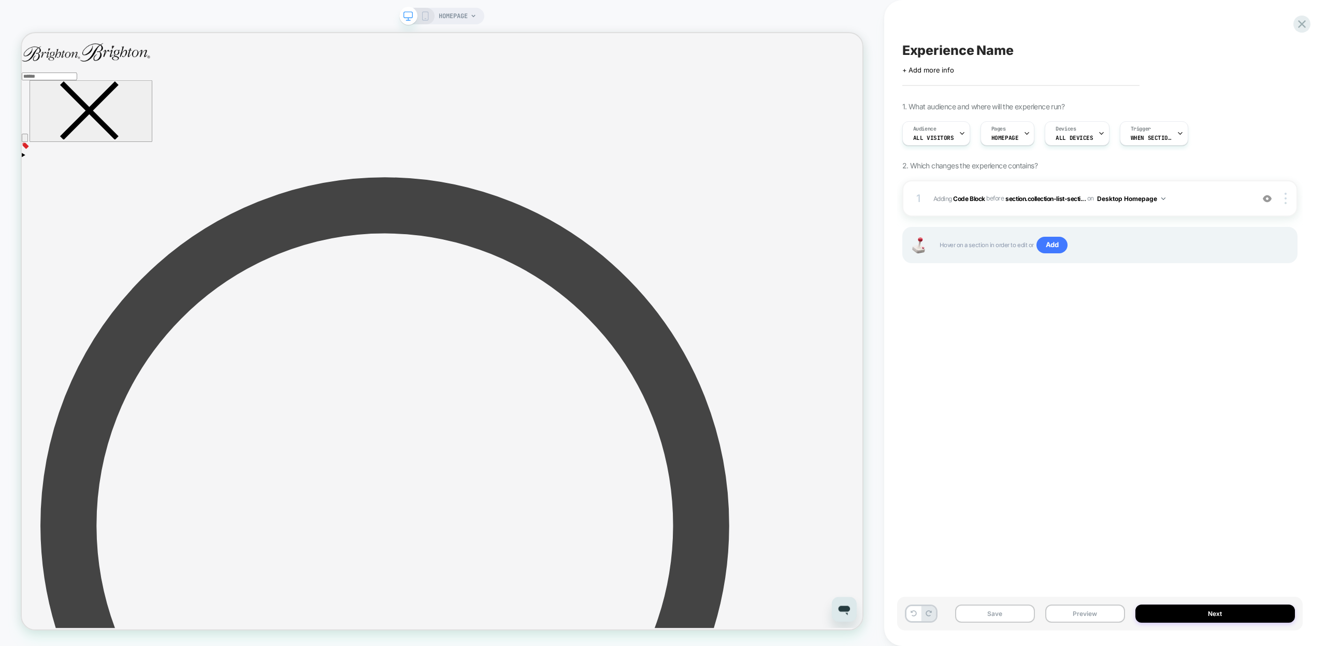
click at [422, 16] on icon at bounding box center [425, 15] width 9 height 9
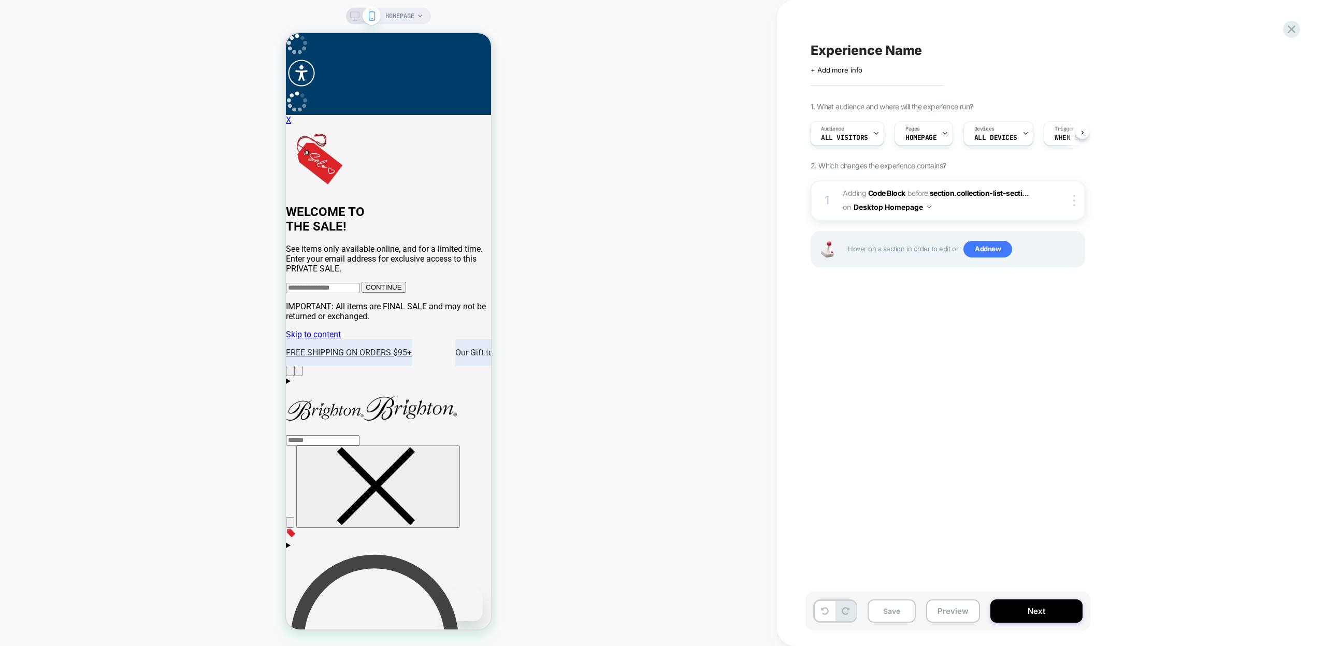
scroll to position [565, 0]
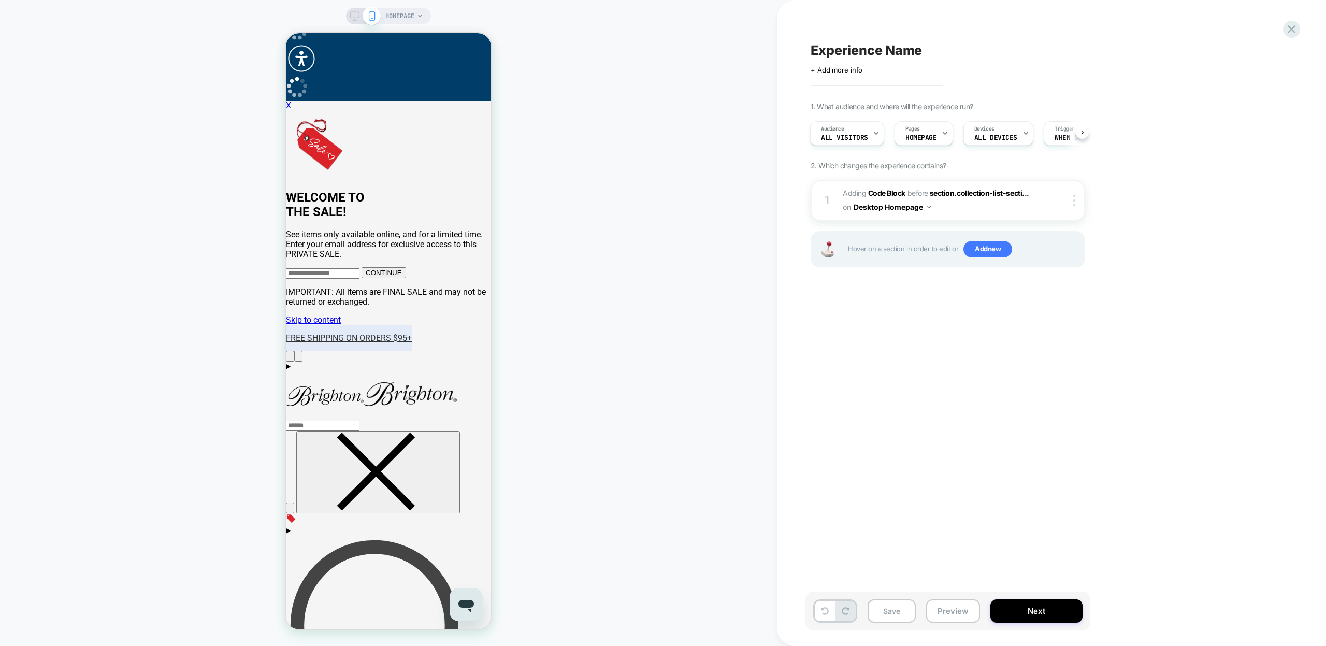
scroll to position [13, 0]
click at [0, 0] on button "Preview" at bounding box center [0, 0] width 0 height 0
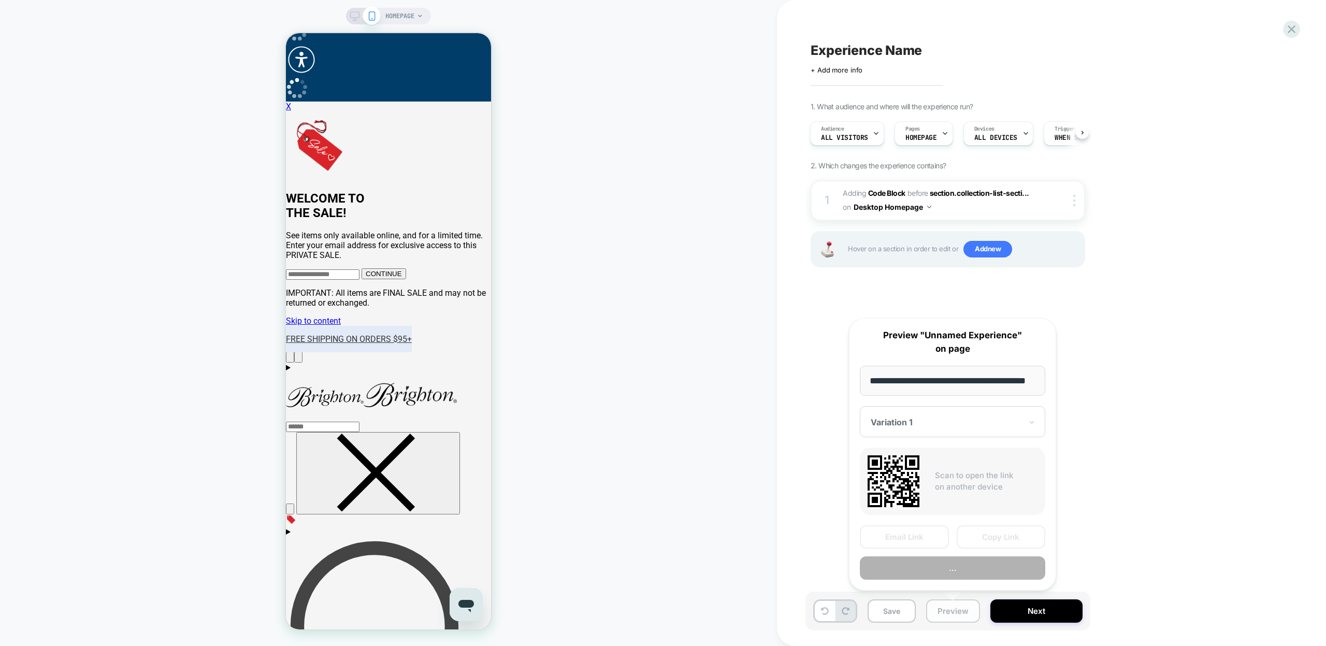
scroll to position [0, 26]
click at [0, 0] on button "Save" at bounding box center [0, 0] width 0 height 0
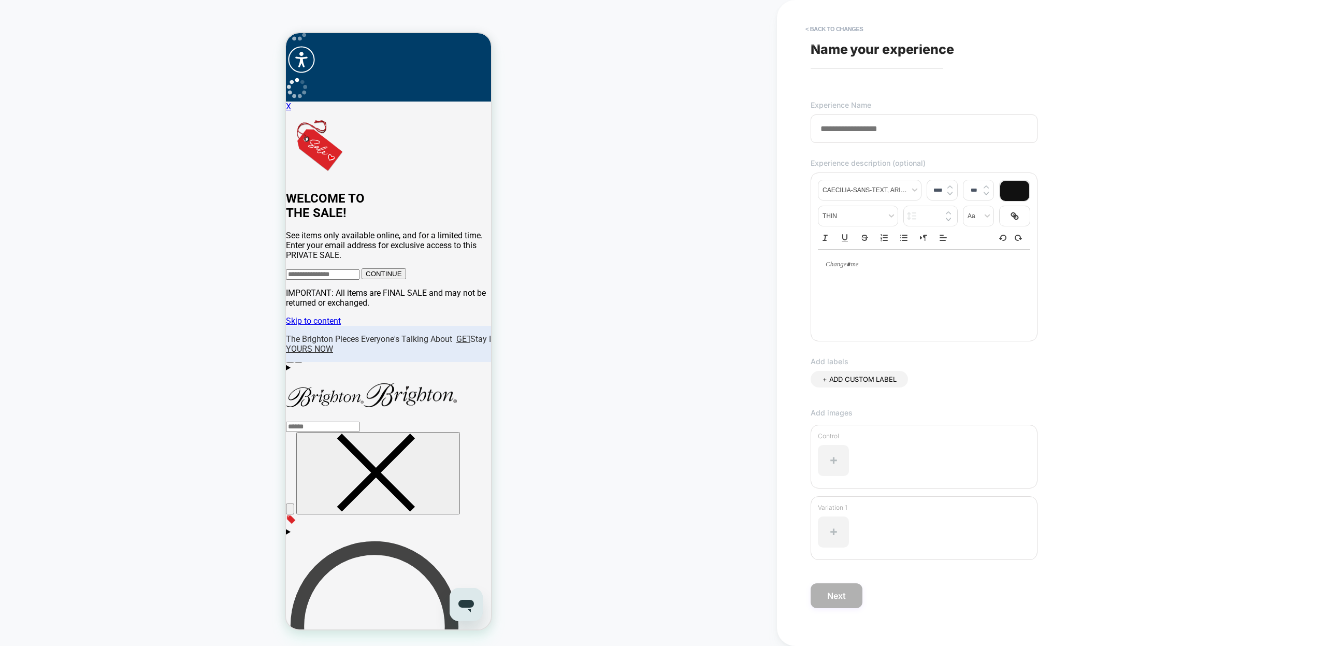
click at [205, 126] on input at bounding box center [102, 171] width 205 height 206
click at [205, 68] on button "< Back to changes" at bounding box center [102, 68] width 205 height 0
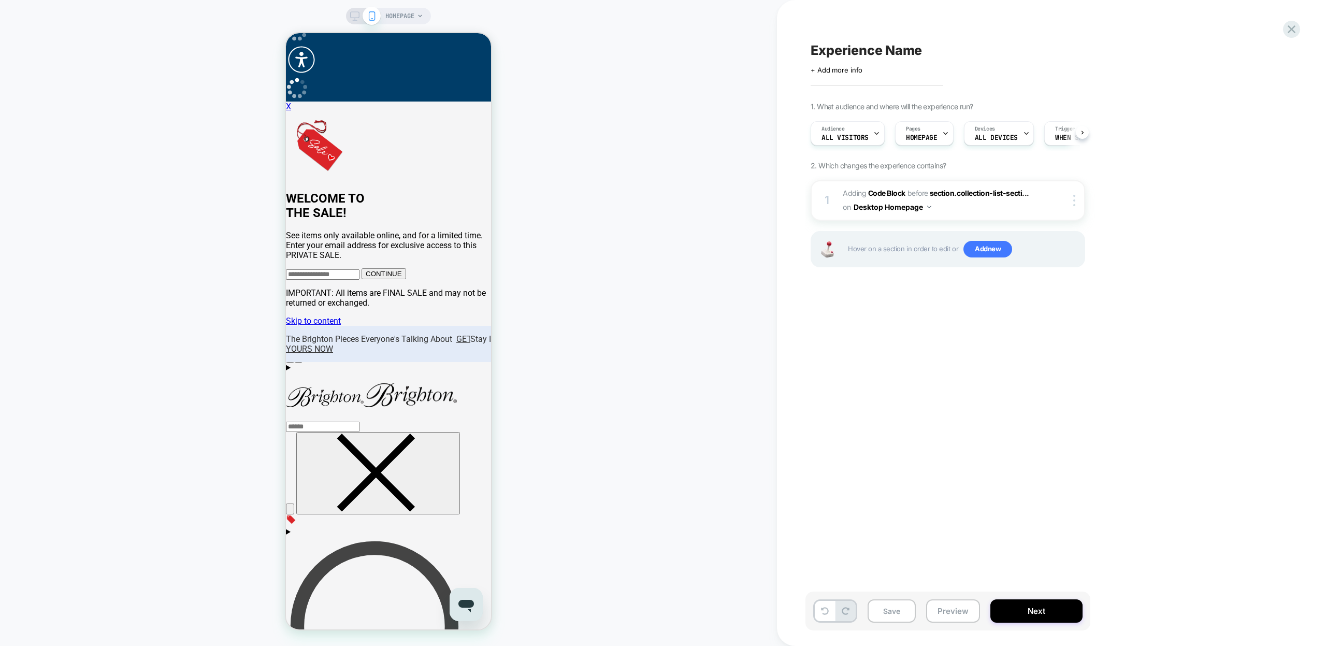
scroll to position [0, 1]
click at [864, 50] on span "Experience Name" at bounding box center [866, 50] width 111 height 16
type textarea "*"
type textarea "**********"
click at [1035, 46] on icon at bounding box center [1037, 50] width 13 height 13
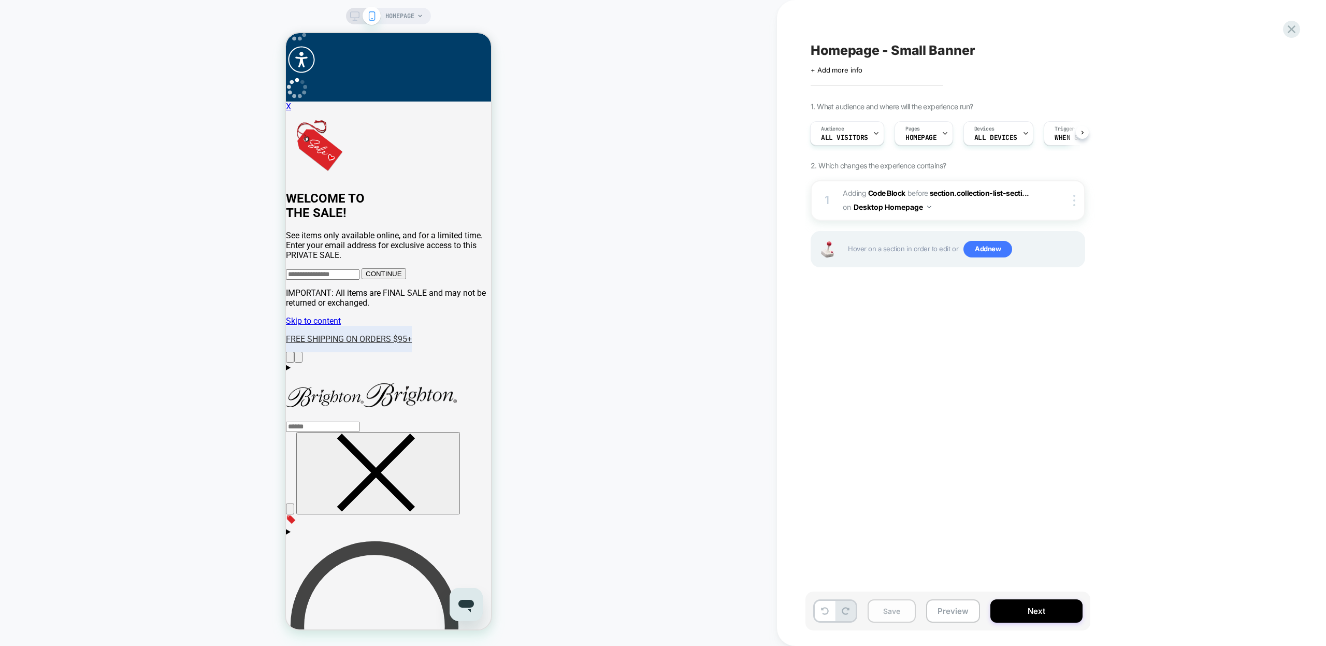
click at [952, 607] on button "Preview" at bounding box center [953, 610] width 54 height 23
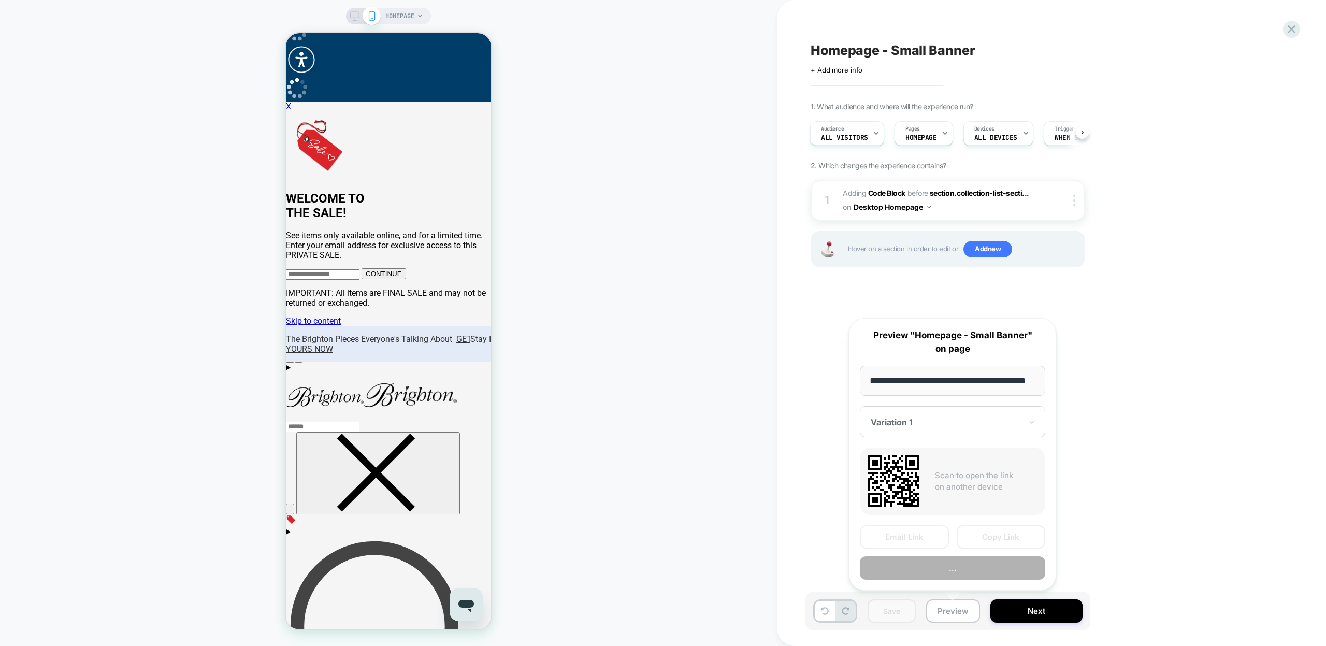
scroll to position [0, 26]
click at [990, 540] on button "Copy Link" at bounding box center [1001, 537] width 89 height 23
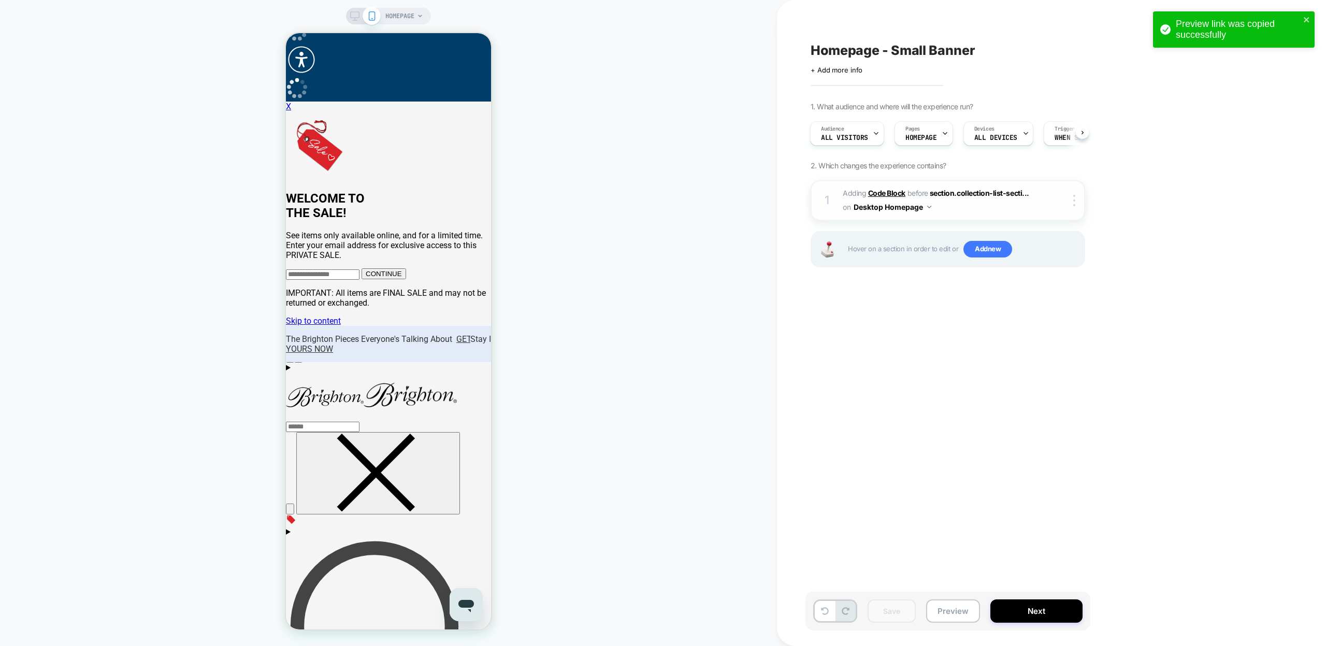
click at [876, 193] on b "Code Block" at bounding box center [886, 193] width 37 height 9
click at [928, 206] on img at bounding box center [929, 207] width 4 height 3
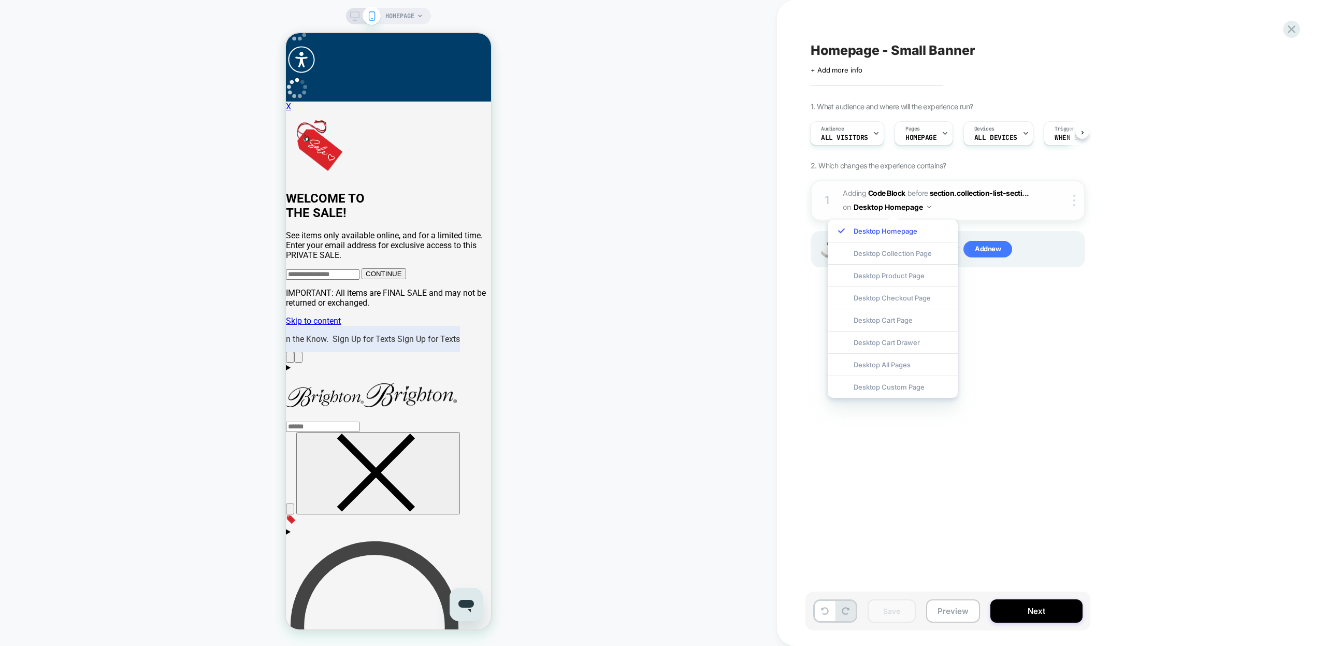
click at [928, 206] on img at bounding box center [929, 207] width 4 height 3
click at [1076, 311] on div "Target All Devices" at bounding box center [1076, 311] width 92 height 28
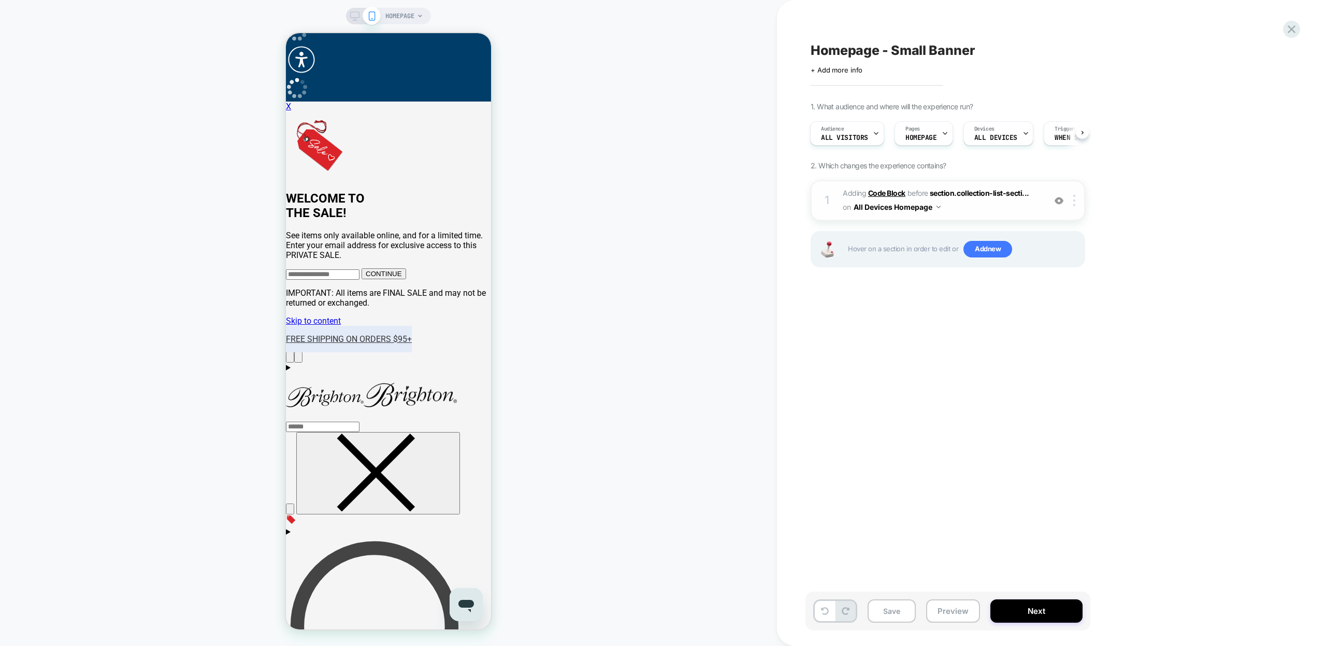
click at [868, 191] on b "Code Block" at bounding box center [886, 193] width 37 height 9
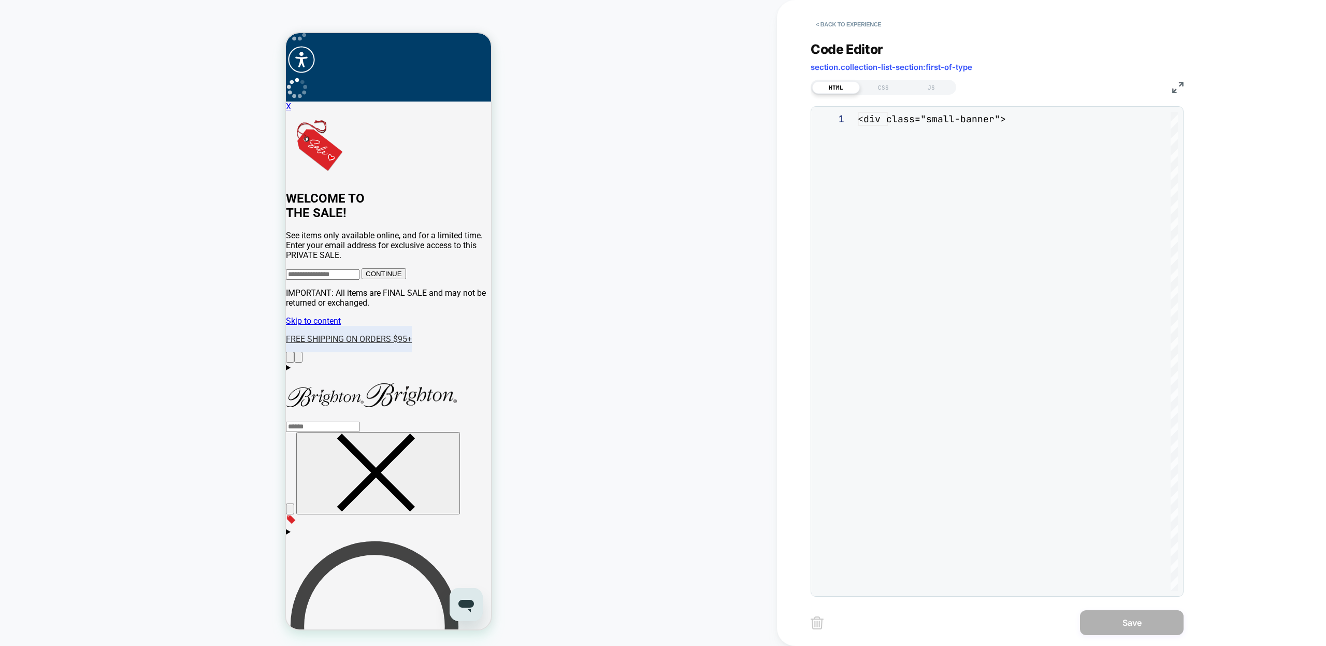
scroll to position [140, 0]
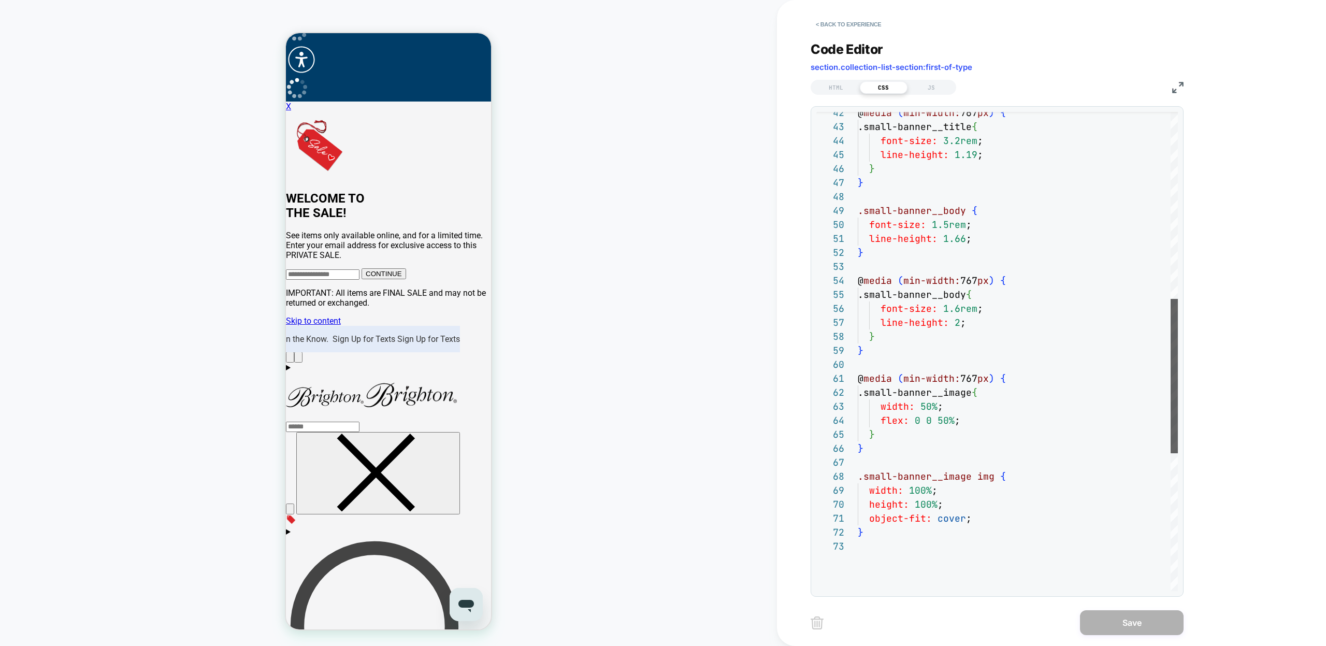
click at [1178, 369] on div at bounding box center [1174, 376] width 7 height 154
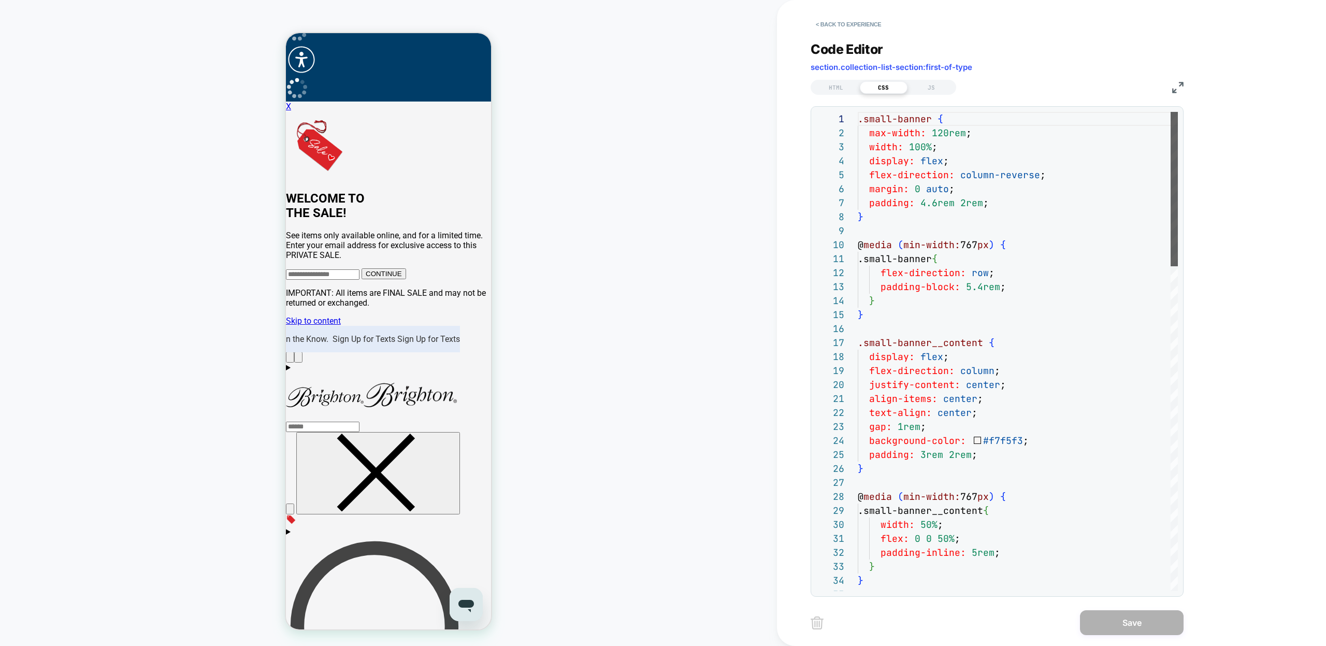
click at [1171, 119] on div at bounding box center [1174, 189] width 7 height 154
click at [205, 494] on div "padding-inline: 5rem ; } } @ media ( min-width: 767 px ) { .small-banner__conte…" at bounding box center [102, 642] width 205 height 297
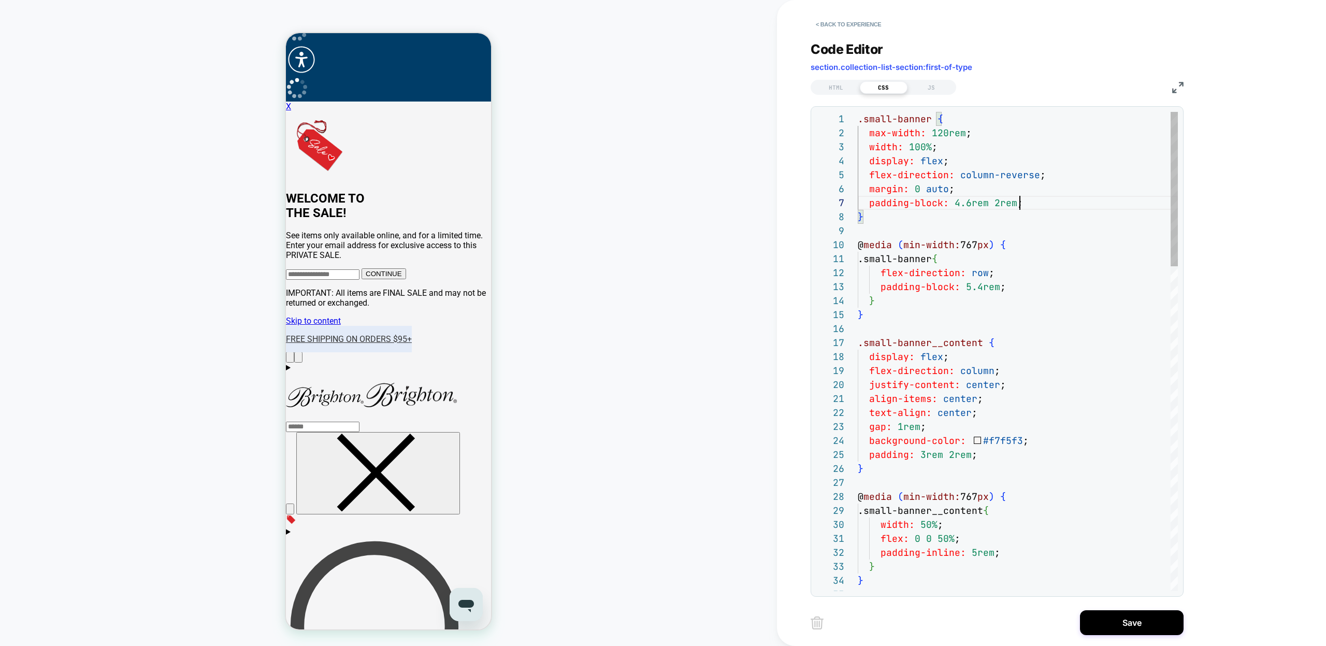
scroll to position [84, 162]
click at [205, 494] on div "padding-inline: 5rem ; } } @ media ( min-width: 767 px ) { .small-banner__conte…" at bounding box center [102, 642] width 205 height 297
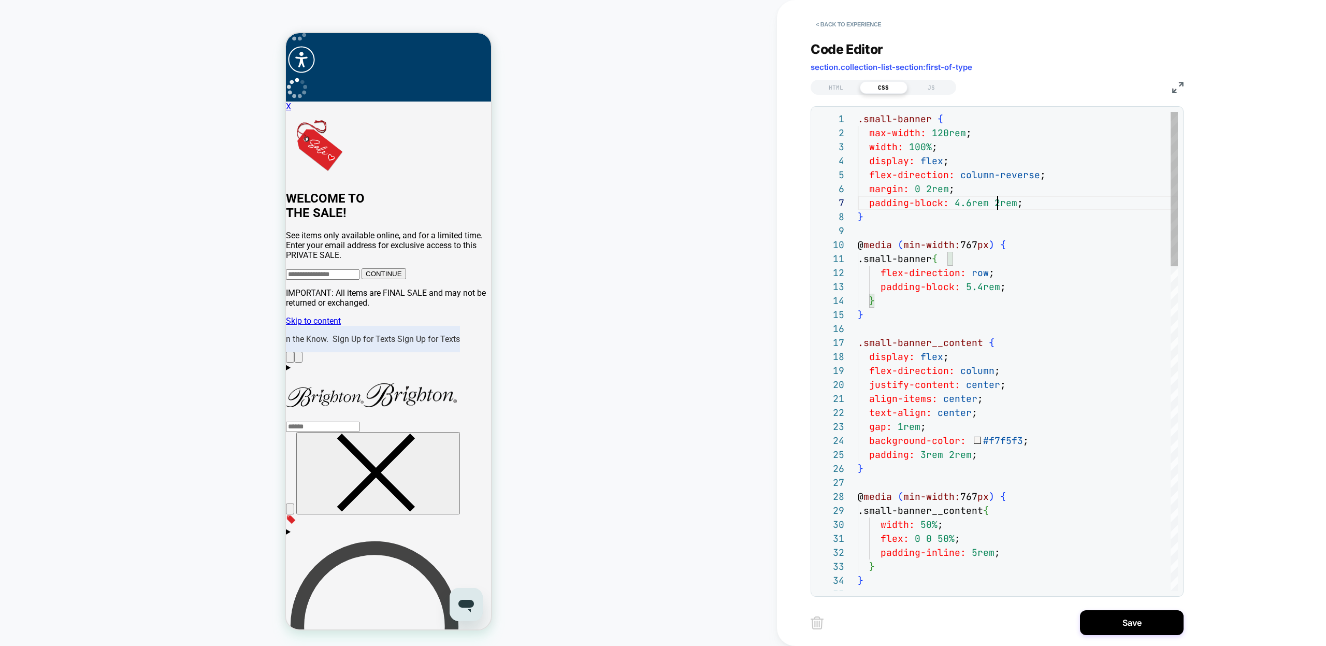
click at [205, 494] on div "padding-inline: 5rem ; } } @ media ( min-width: 767 px ) { .small-banner__conte…" at bounding box center [102, 642] width 205 height 297
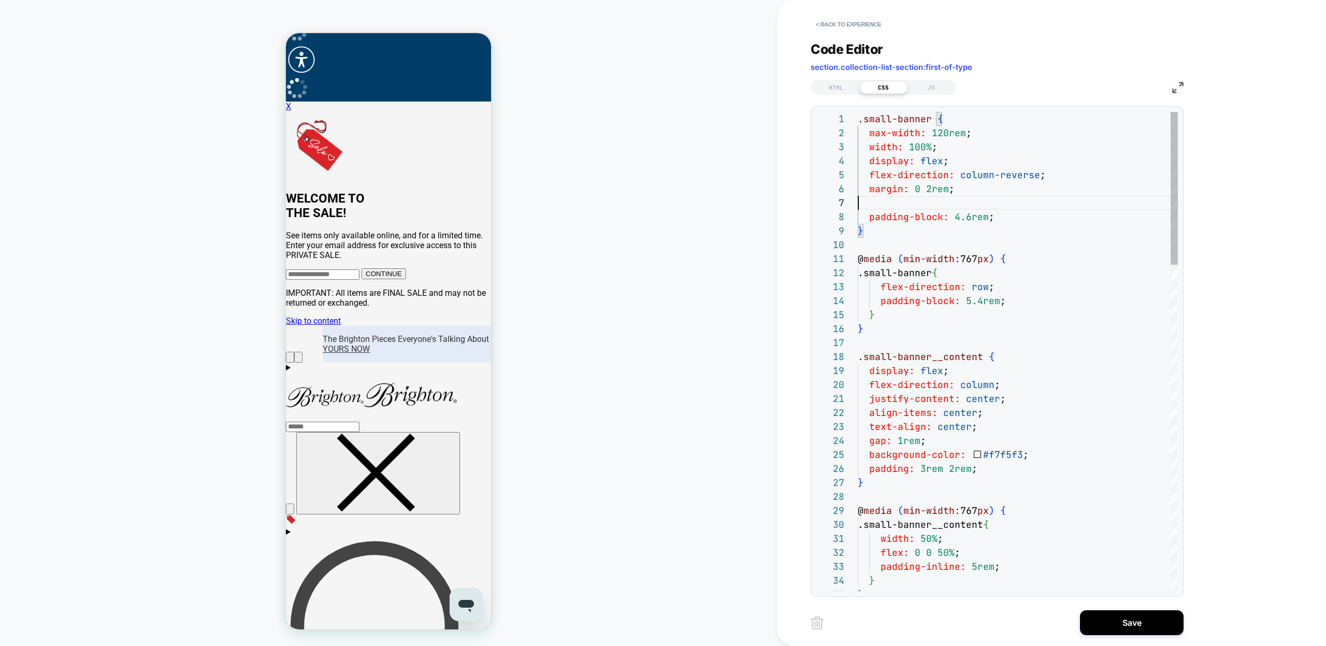
scroll to position [70, 95]
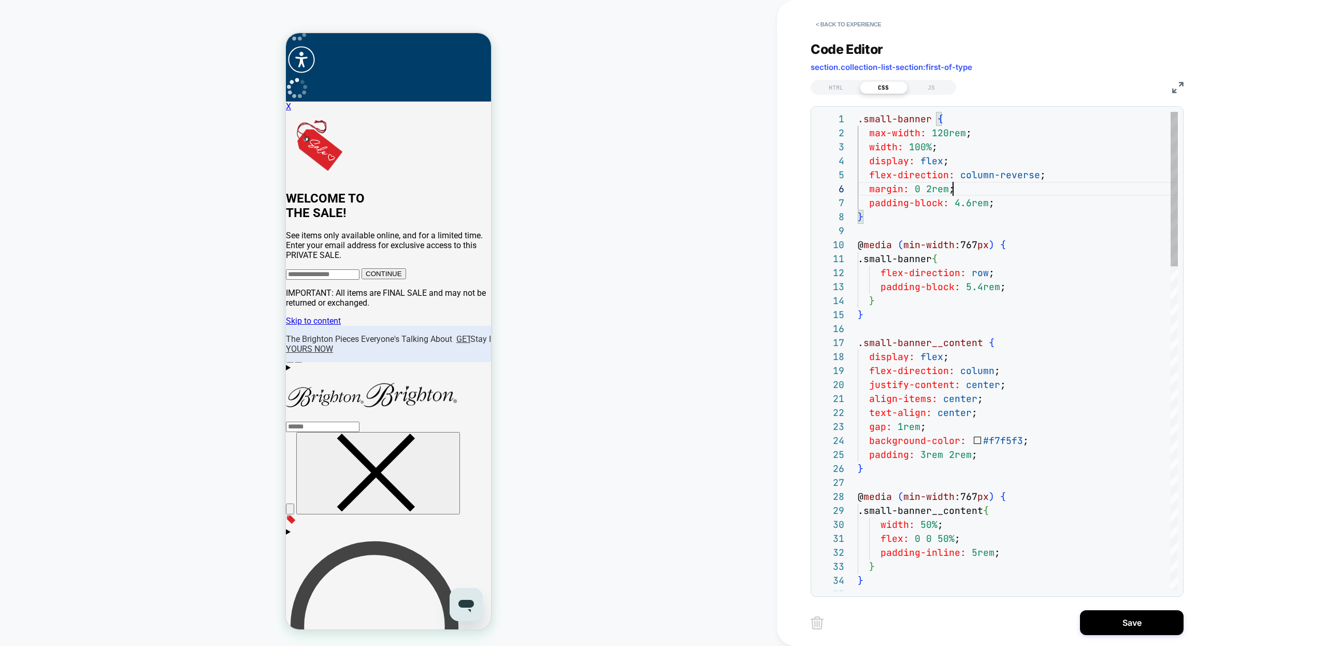
click at [205, 494] on div "padding-inline: 5rem ; } } @ media ( min-width: 767 px ) { .small-banner__conte…" at bounding box center [102, 642] width 205 height 297
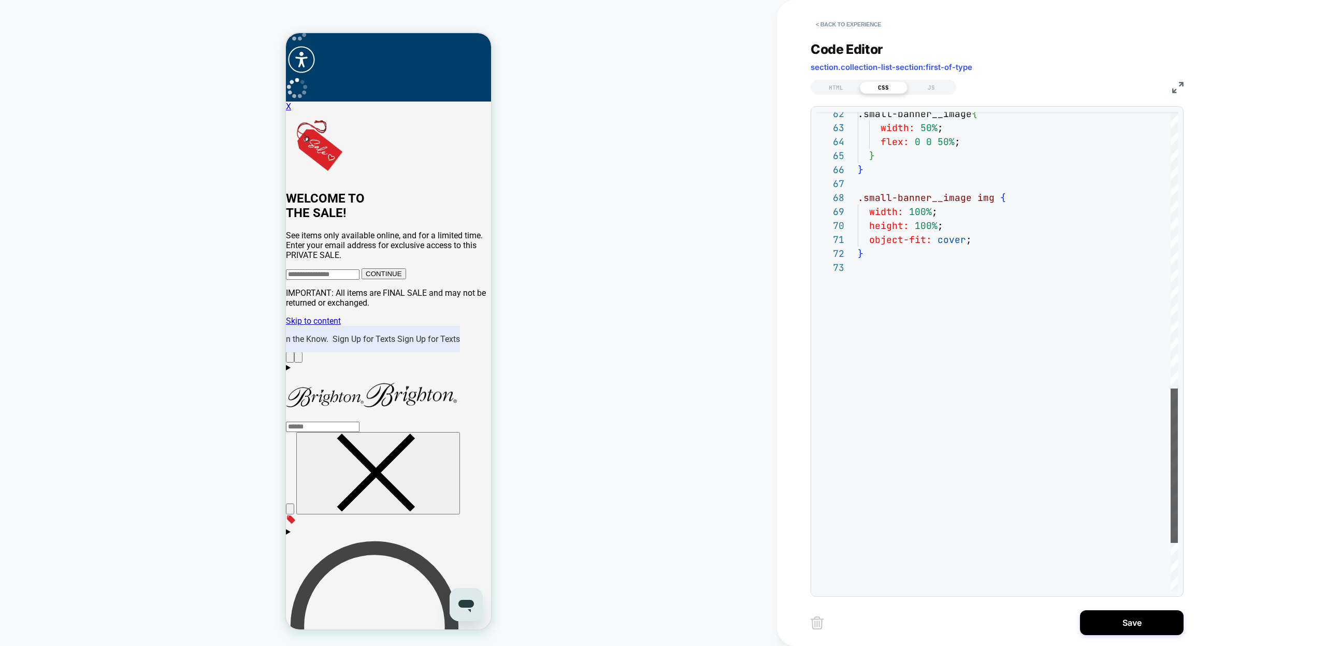
click at [1177, 460] on div at bounding box center [1174, 466] width 7 height 154
type textarea "**********"
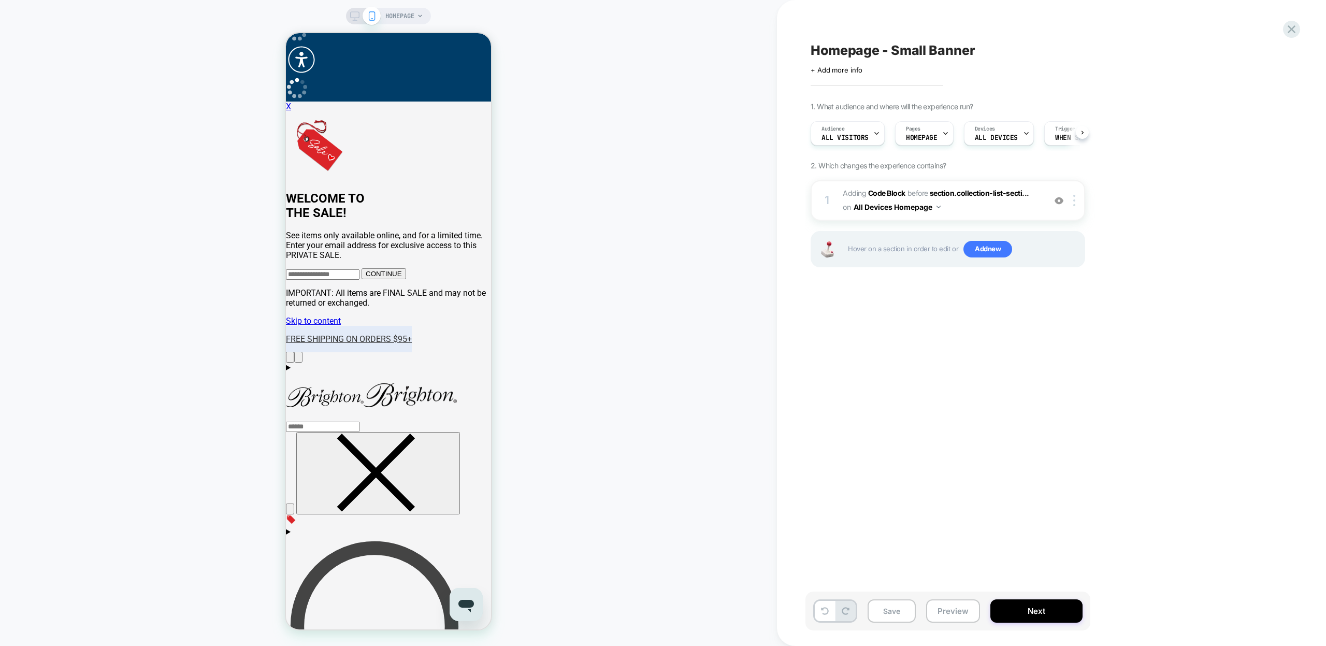
scroll to position [0, 1]
click at [900, 612] on button "Save" at bounding box center [892, 610] width 48 height 23
click at [928, 611] on button "Preview" at bounding box center [953, 610] width 54 height 23
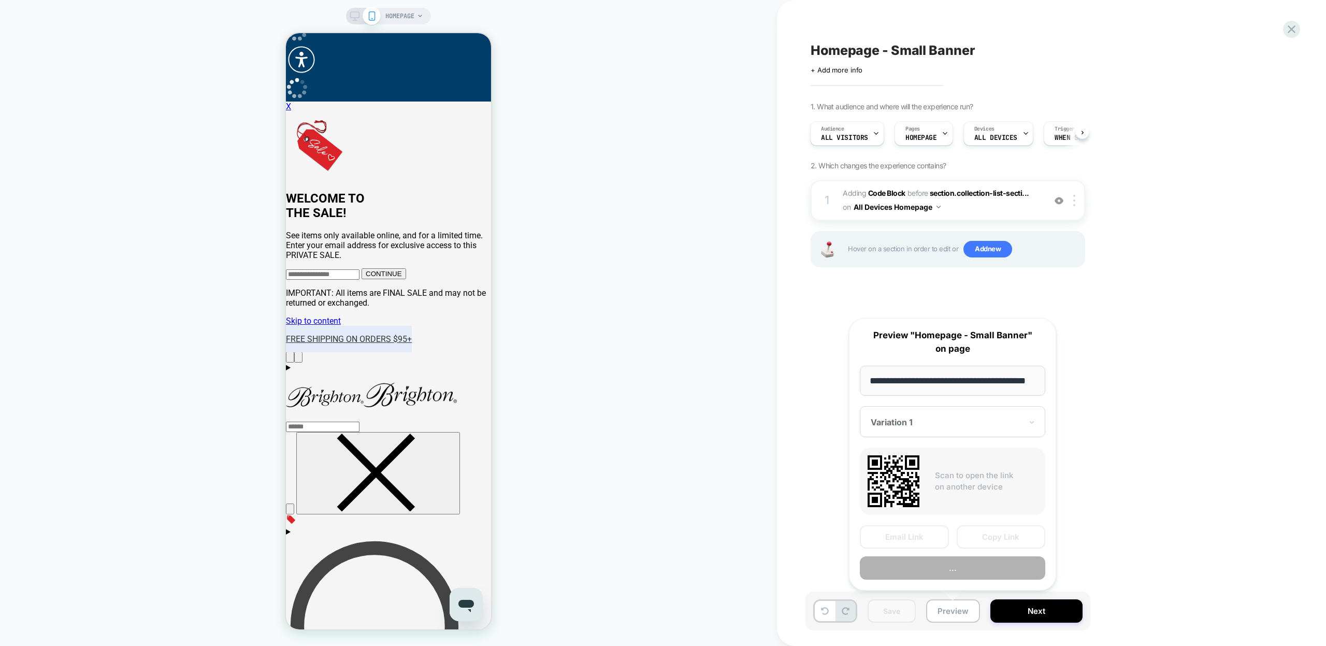
scroll to position [0, 26]
click at [990, 535] on button "Copy Link" at bounding box center [1001, 537] width 89 height 23
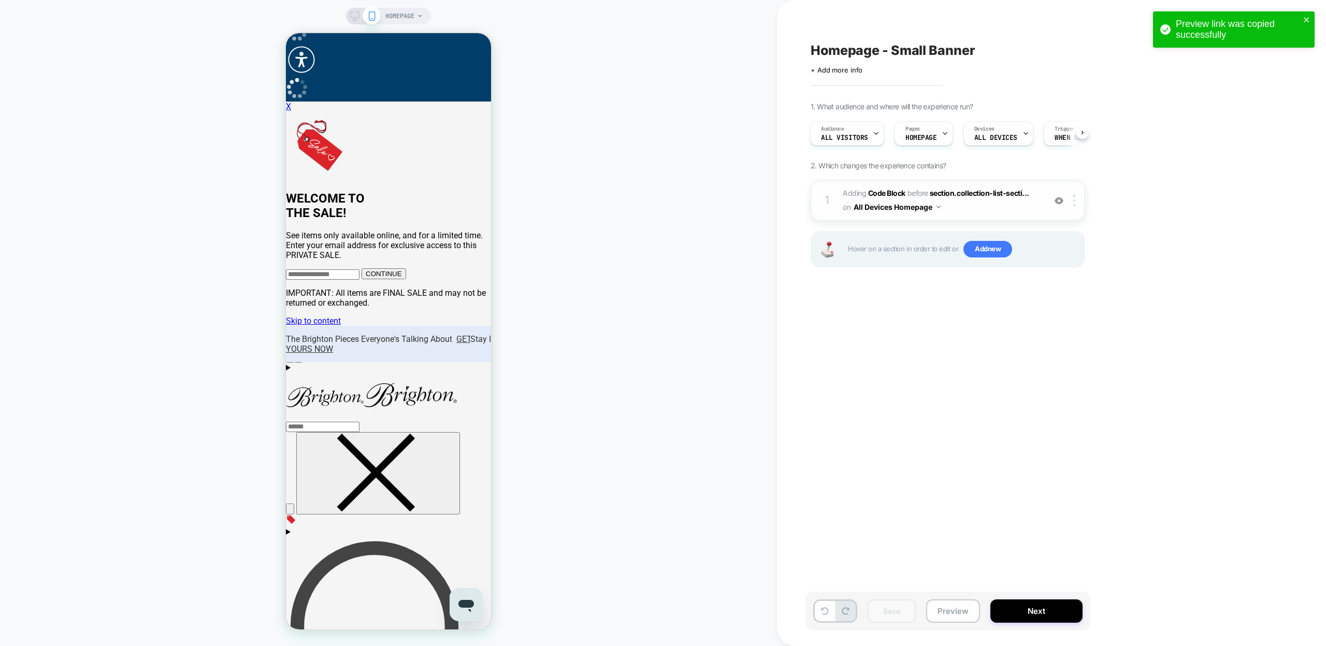
click at [853, 192] on span "Adding Code Block" at bounding box center [874, 193] width 63 height 9
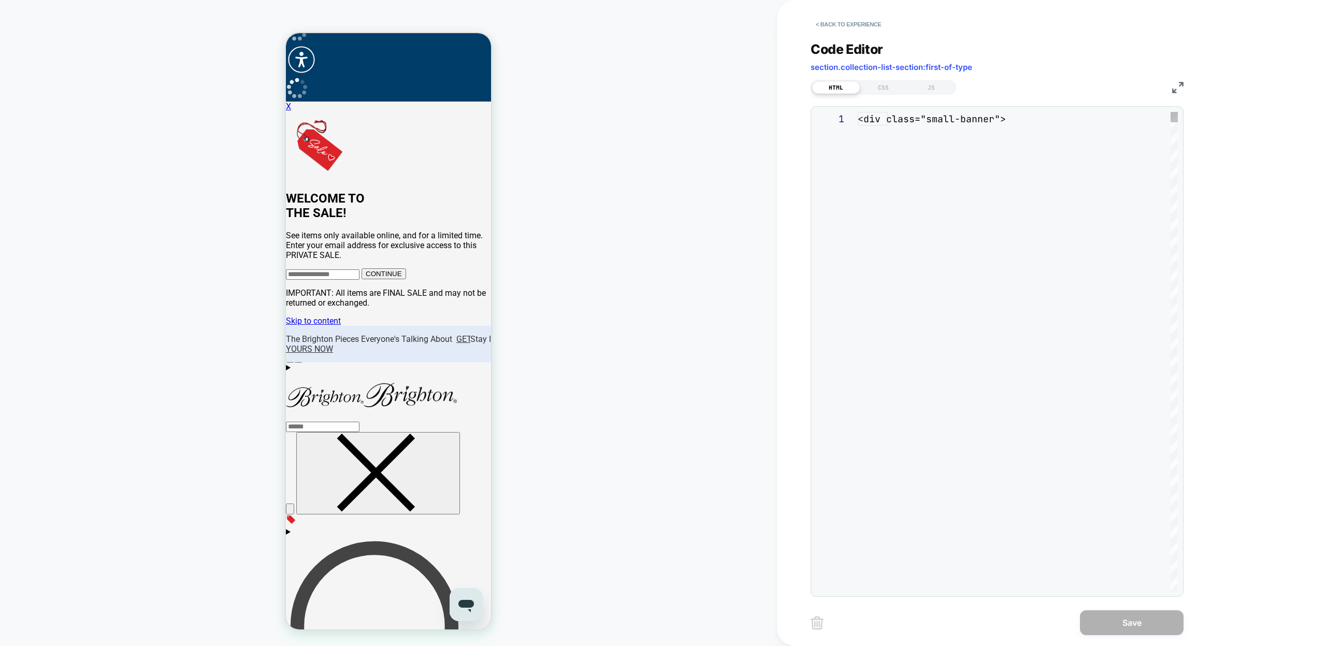
scroll to position [140, 0]
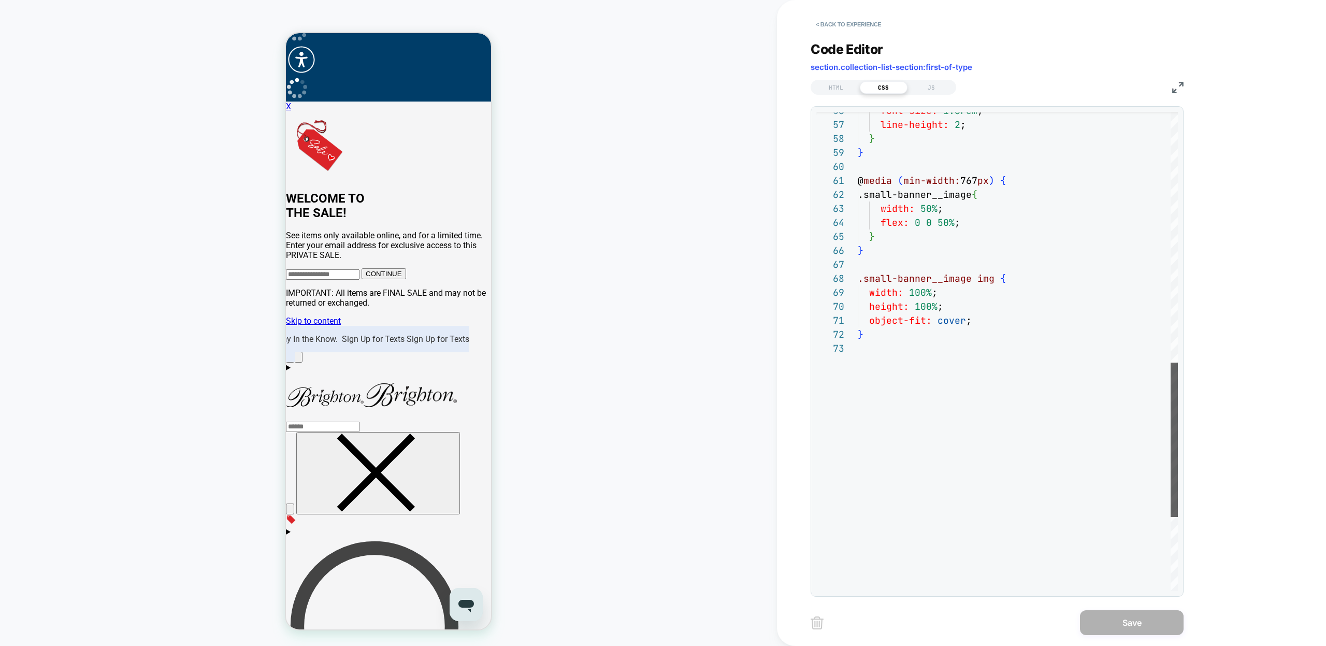
click at [1015, 281] on div "object-fit: cover ; } width: 100% ; height: 100% ; } .small-banner__image img {…" at bounding box center [1018, 77] width 320 height 1487
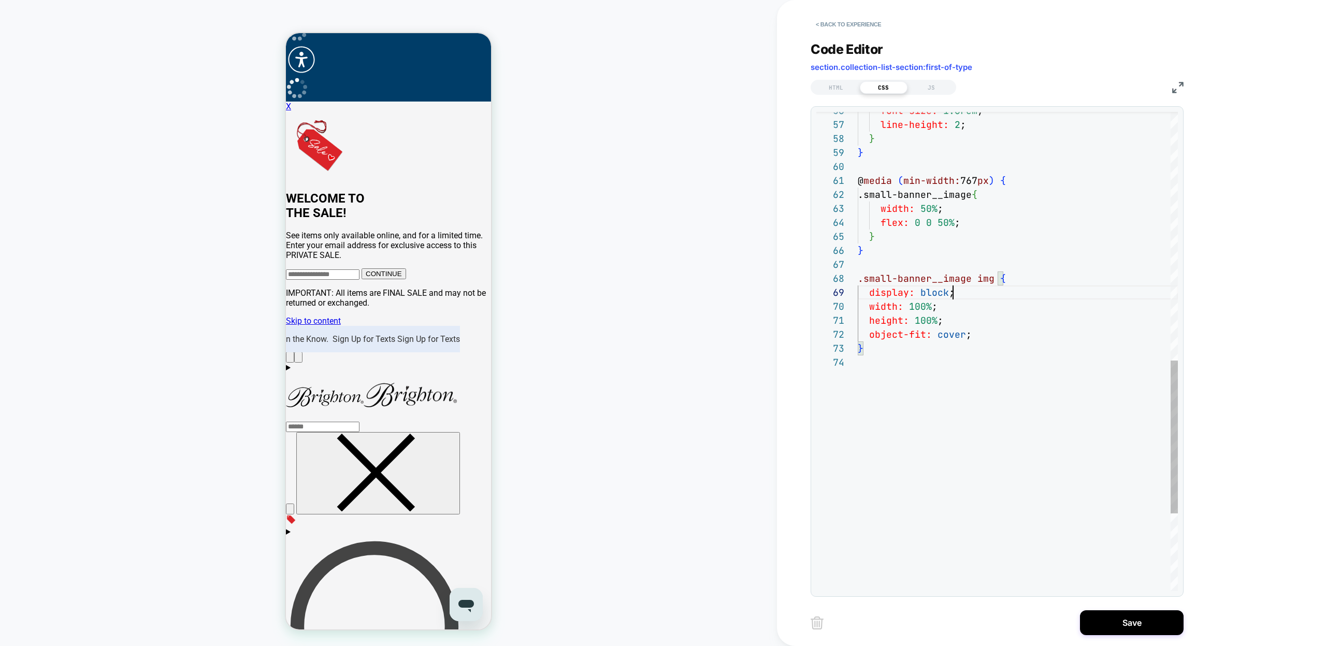
scroll to position [112, 95]
type textarea "**********"
click at [1113, 627] on button "Save" at bounding box center [1132, 622] width 104 height 25
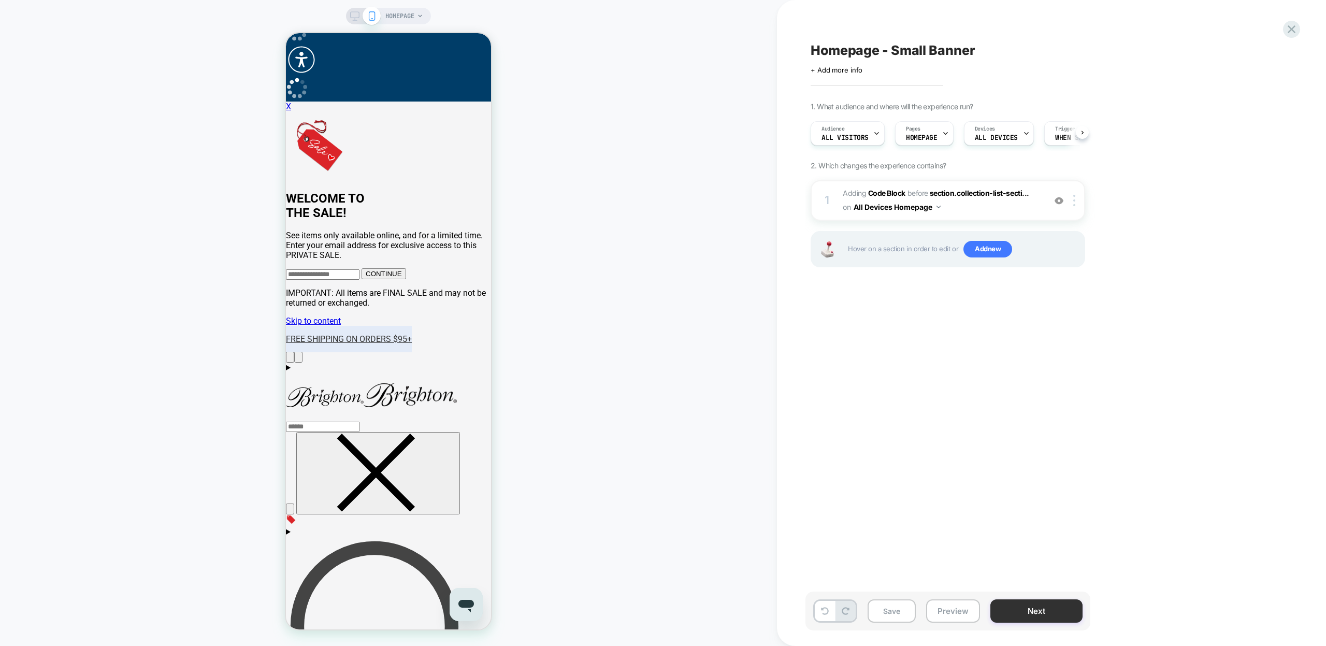
scroll to position [0, 1]
click at [894, 616] on button "Save" at bounding box center [892, 610] width 48 height 23
click at [945, 618] on button "Preview" at bounding box center [953, 610] width 54 height 23
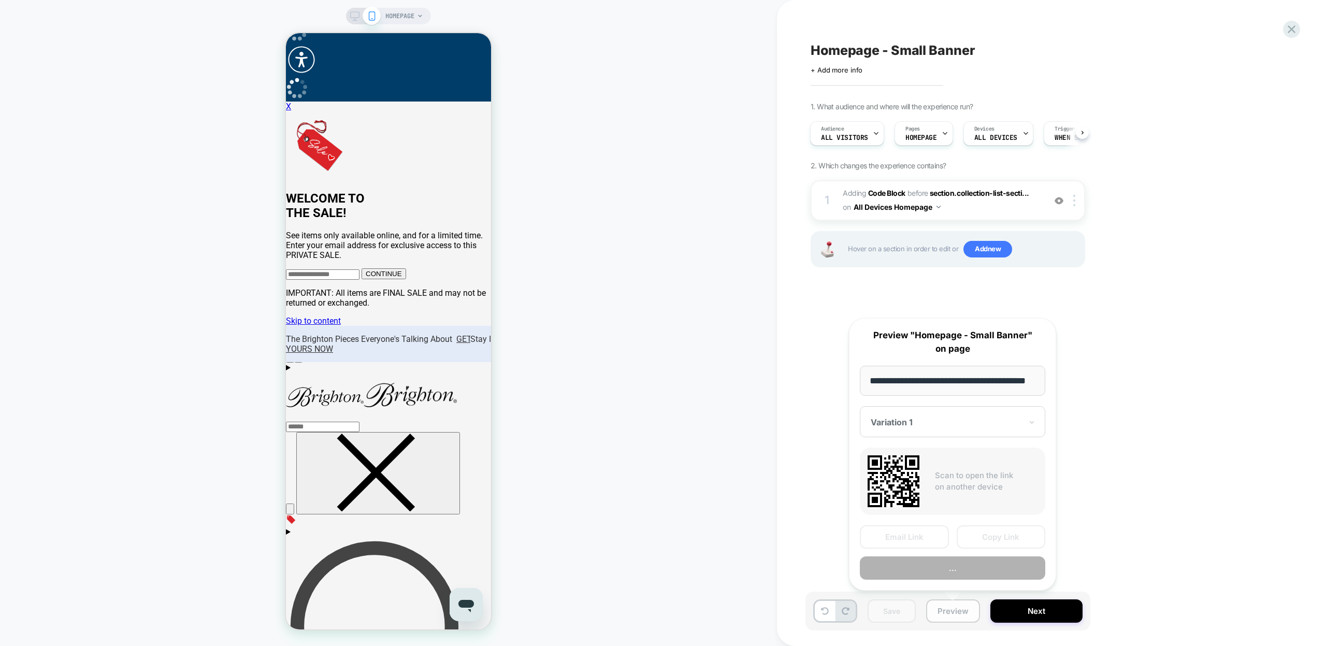
scroll to position [0, 26]
click at [1004, 538] on button "Copy Link" at bounding box center [1001, 537] width 89 height 23
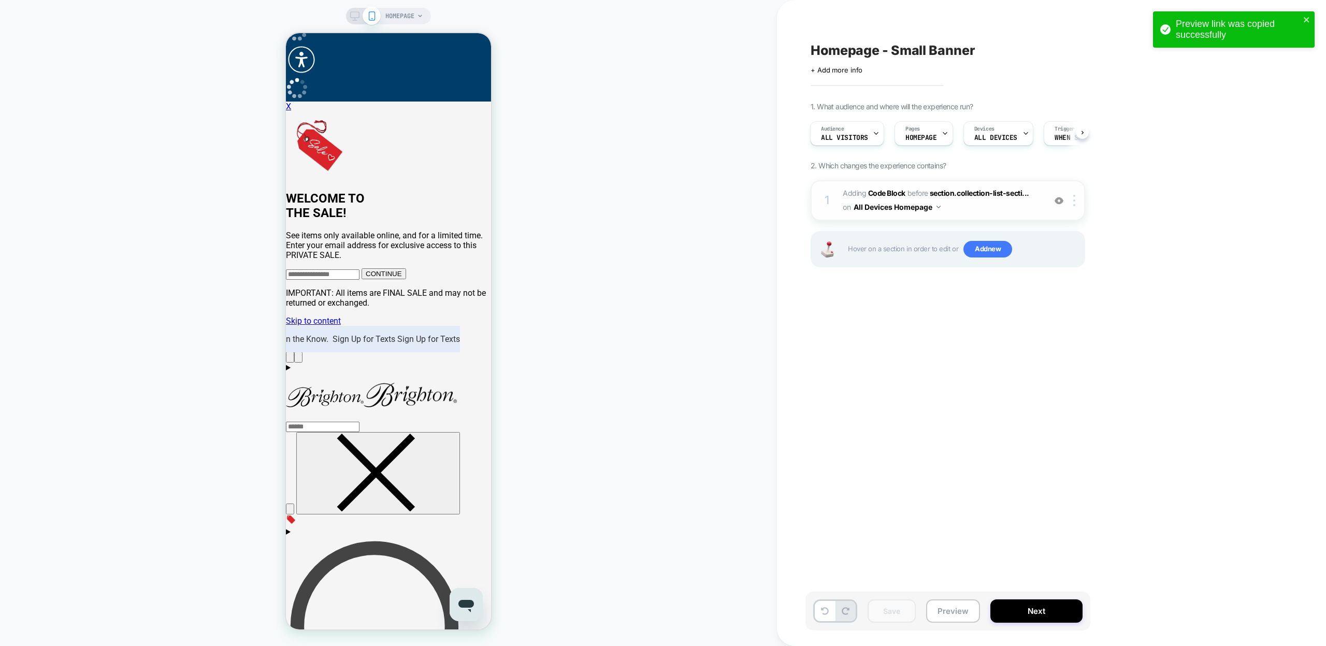
click at [854, 189] on span "Adding Code Block" at bounding box center [874, 193] width 63 height 9
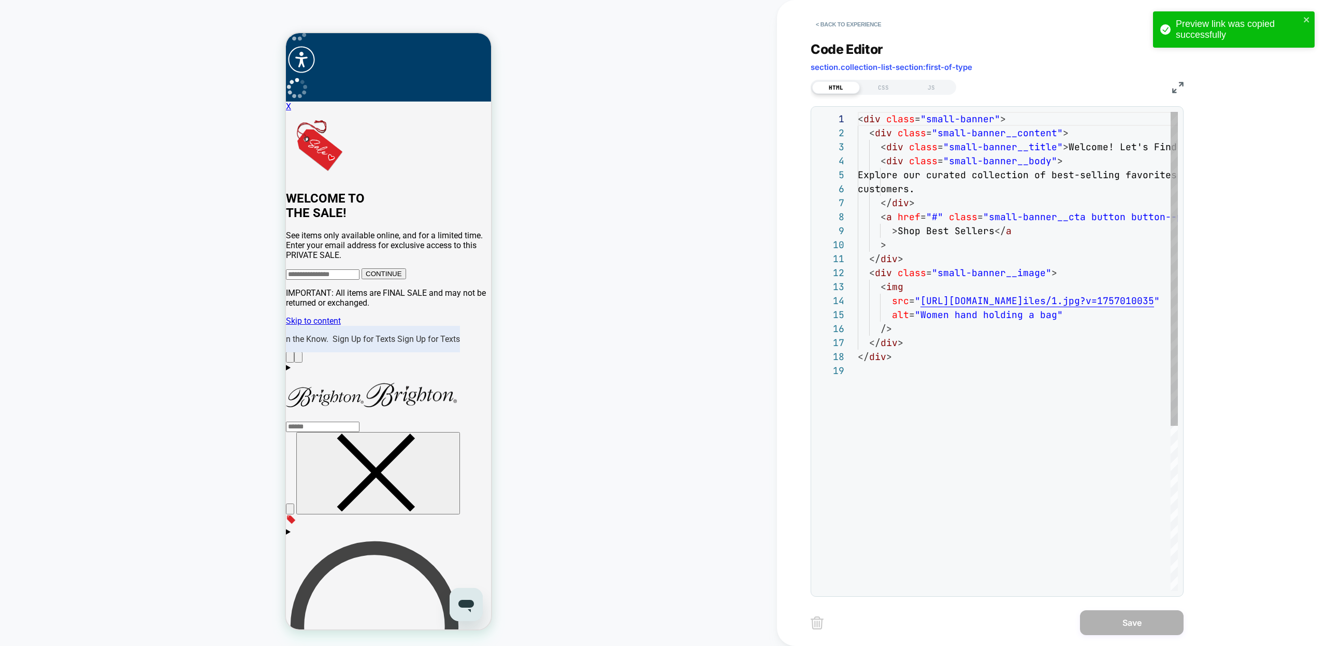
scroll to position [140, 0]
click at [890, 87] on div "CSS" at bounding box center [884, 87] width 48 height 12
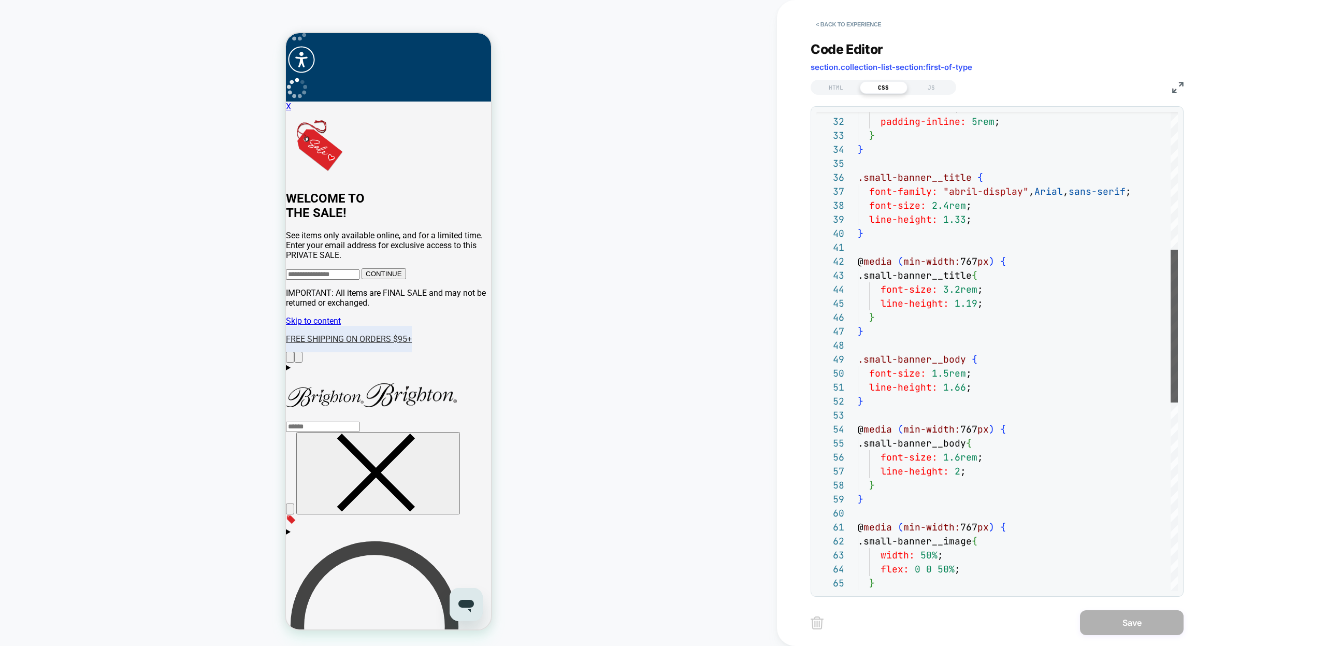
click at [1178, 344] on div at bounding box center [1174, 326] width 7 height 153
click at [990, 181] on div "padding-inline: 5rem ; } } .small-banner__title { font-family: "abril-display" …" at bounding box center [1018, 431] width 320 height 1501
click at [1022, 272] on div "padding-inline: 5rem ; } } .small-banner__title { font-family: "abril-display" …" at bounding box center [1018, 431] width 320 height 1501
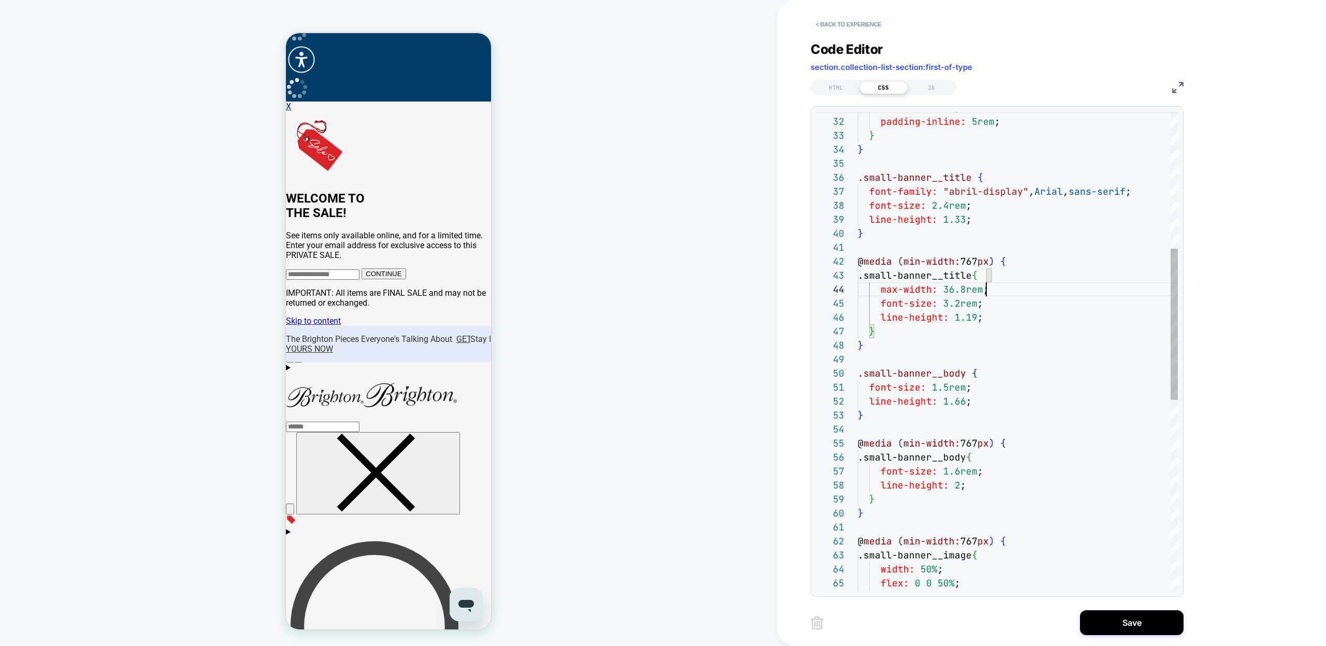
scroll to position [42, 129]
click at [996, 458] on div "padding-inline: 5rem ; } } .small-banner__title { font-family: "abril-display" …" at bounding box center [1018, 438] width 320 height 1515
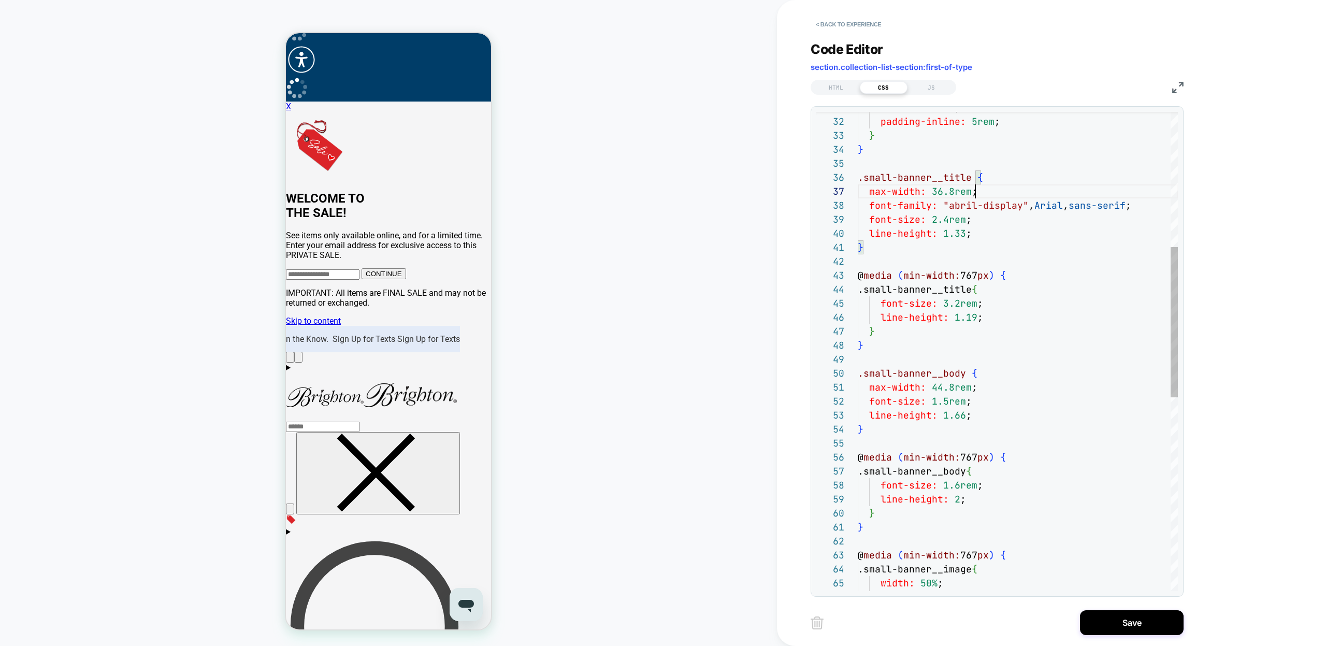
scroll to position [84, 118]
type textarea "**********"
click at [835, 89] on div "HTML" at bounding box center [836, 87] width 48 height 12
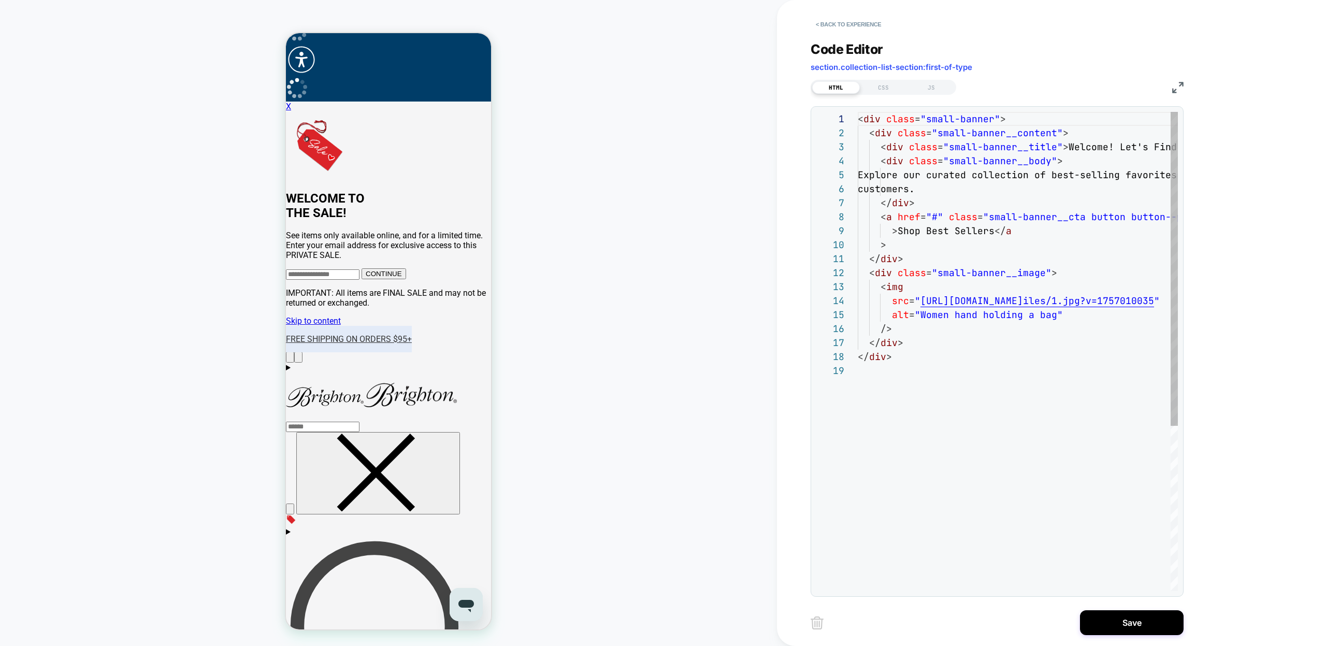
scroll to position [140, 0]
click at [1066, 144] on div "< div class = "small-banner" > < div class = "small-banner__content" > < div cl…" at bounding box center [1110, 477] width 505 height 731
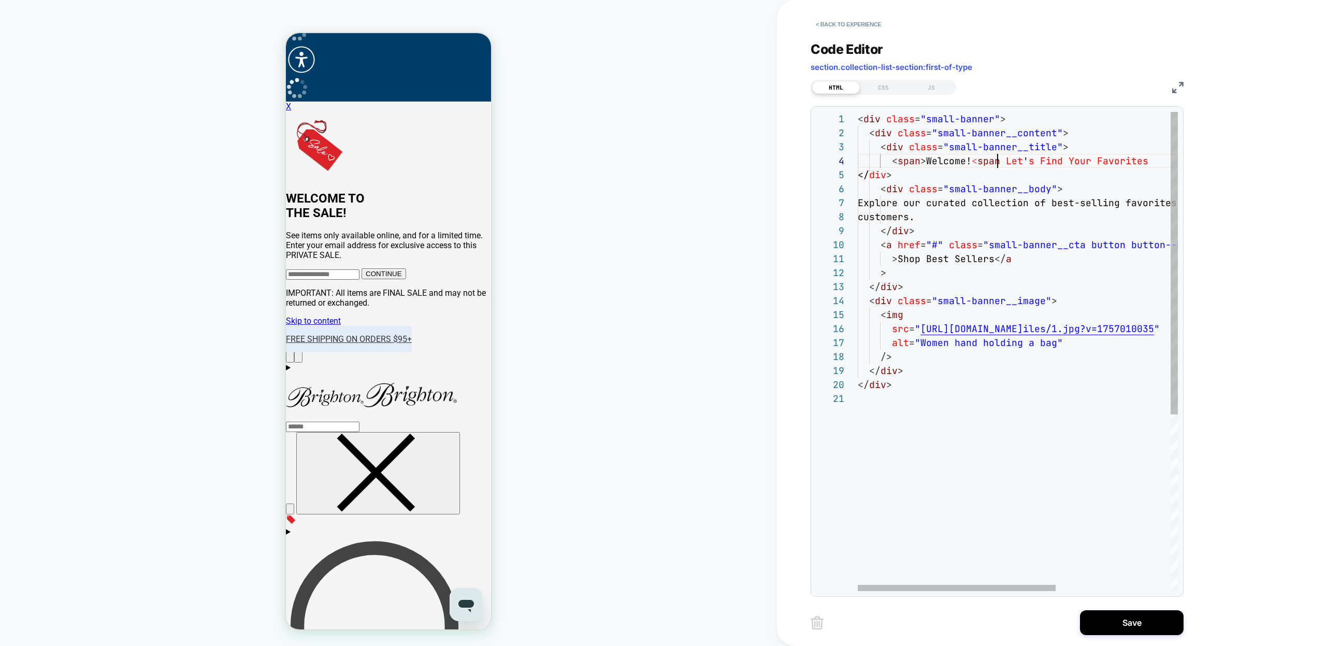
scroll to position [42, 146]
click at [962, 146] on div "< div class = "small-banner" > < div class = "small-banner__content" > < div cl…" at bounding box center [1110, 491] width 505 height 759
click at [1040, 148] on div "< div class = "small-banner" > < div class = "small-banner__content" > < div cl…" at bounding box center [1110, 491] width 505 height 759
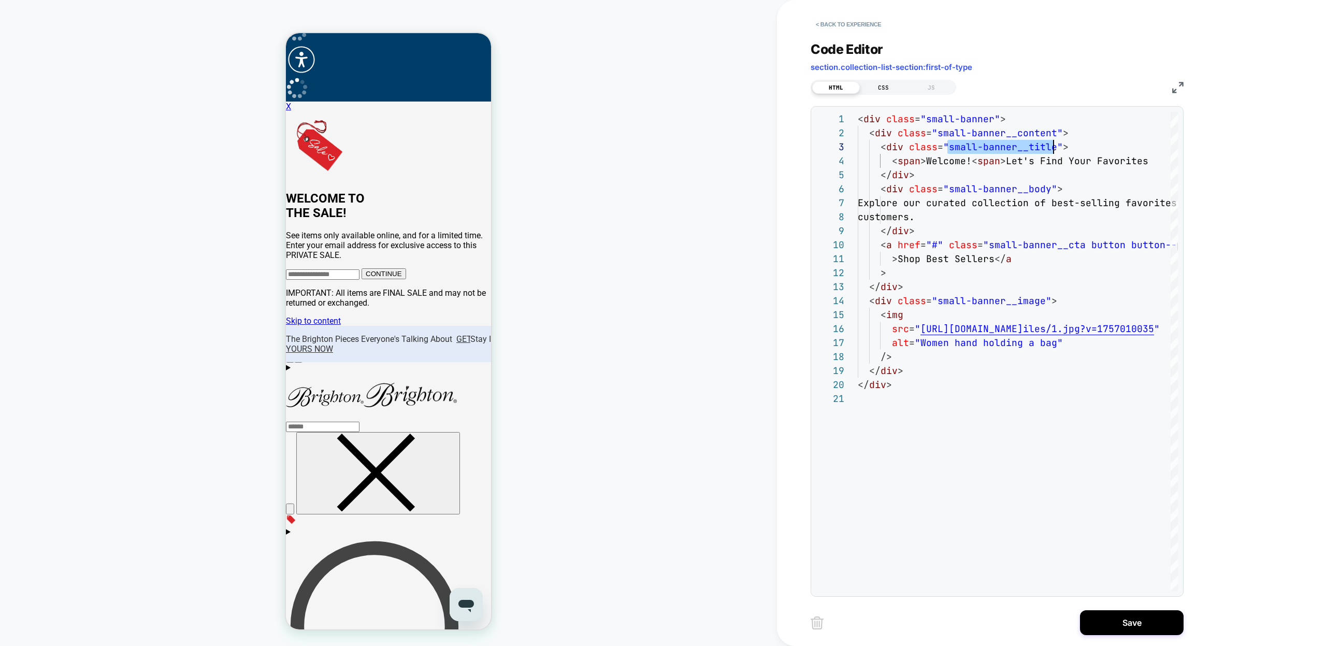
type textarea "**********"
click at [870, 81] on div "CSS" at bounding box center [884, 87] width 48 height 12
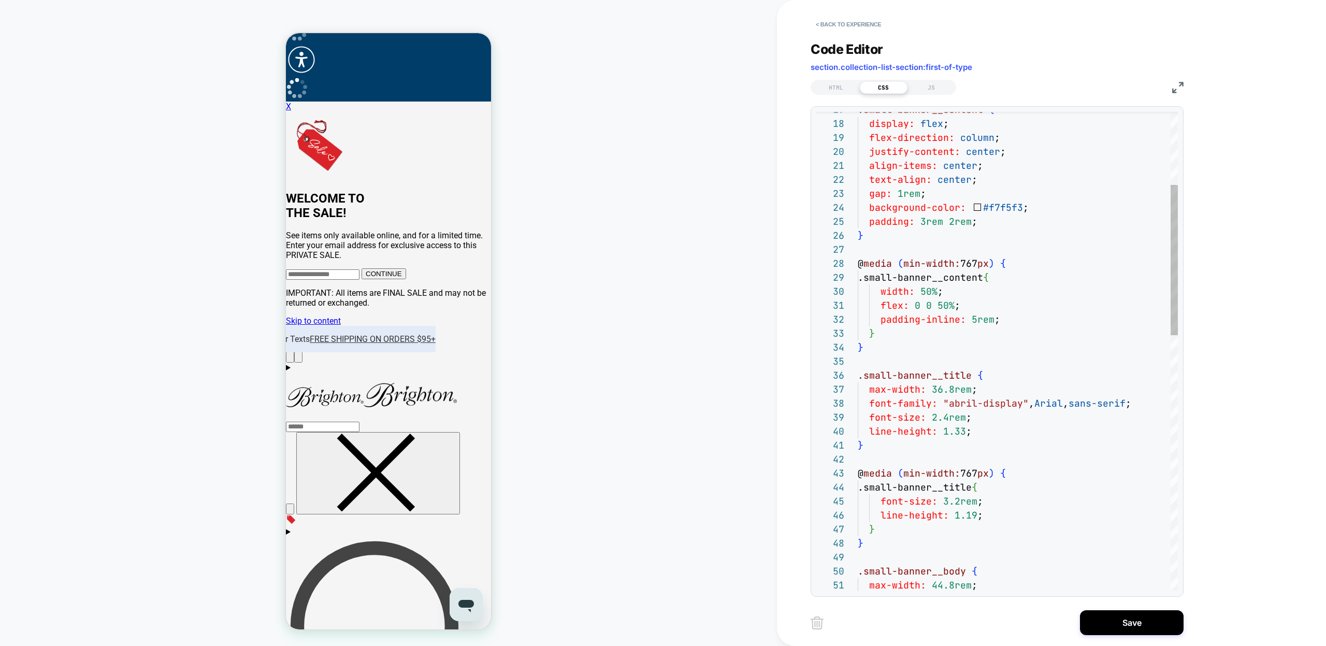
scroll to position [126, 11]
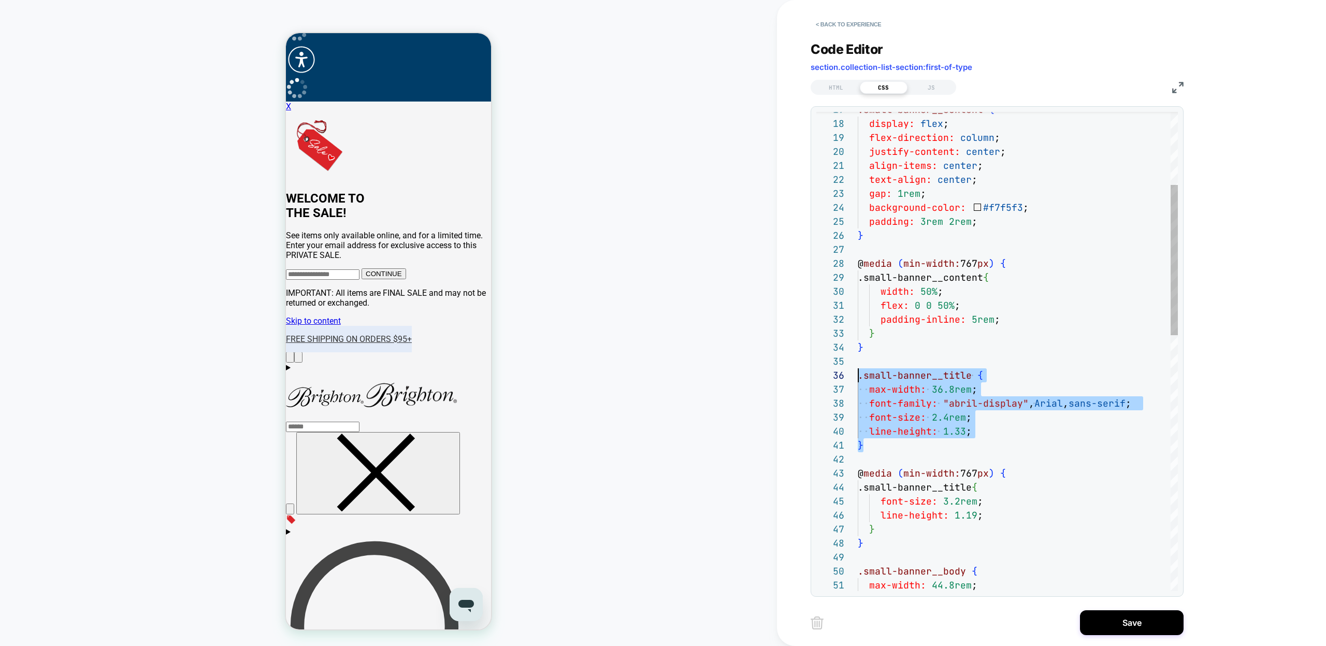
drag, startPoint x: 870, startPoint y: 424, endPoint x: 852, endPoint y: 380, distance: 47.6
click at [858, 380] on div ".small-banner__content { display: flex ; flex-direction: column ; justify-conte…" at bounding box center [1018, 643] width 320 height 1529
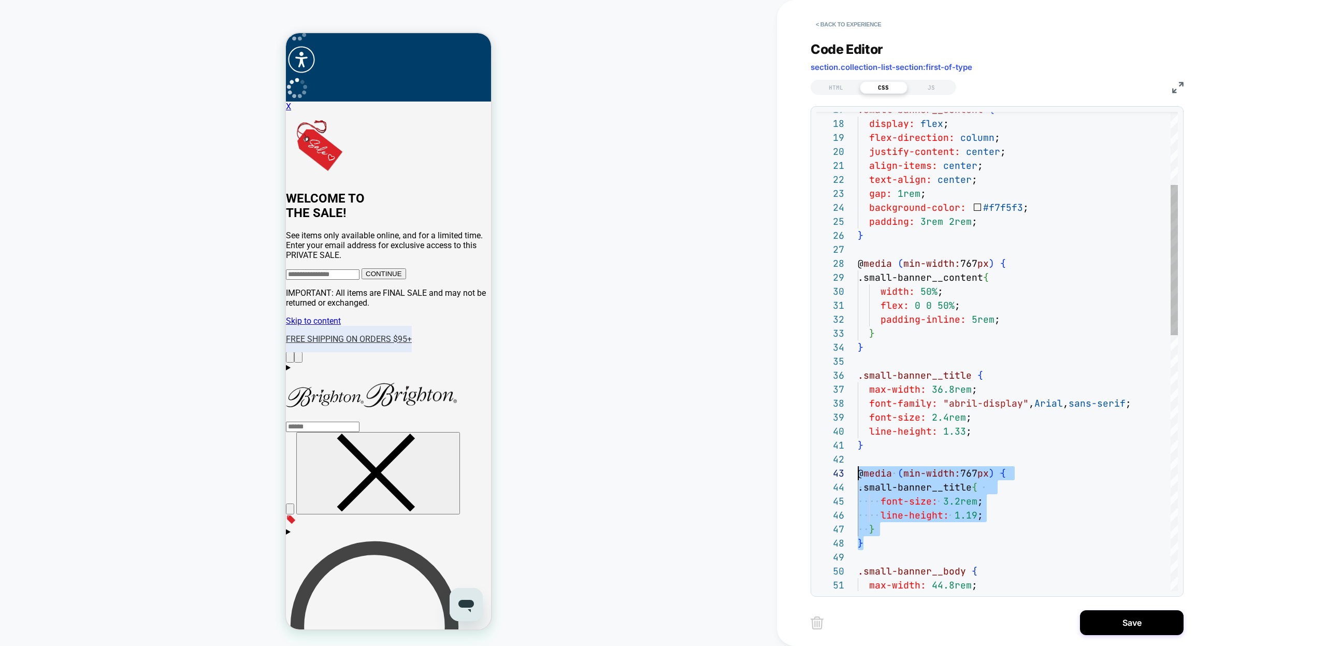
scroll to position [28, 0]
drag, startPoint x: 873, startPoint y: 545, endPoint x: 848, endPoint y: 477, distance: 71.8
click at [858, 477] on div ".small-banner__content { display: flex ; flex-direction: column ; justify-conte…" at bounding box center [1018, 643] width 320 height 1529
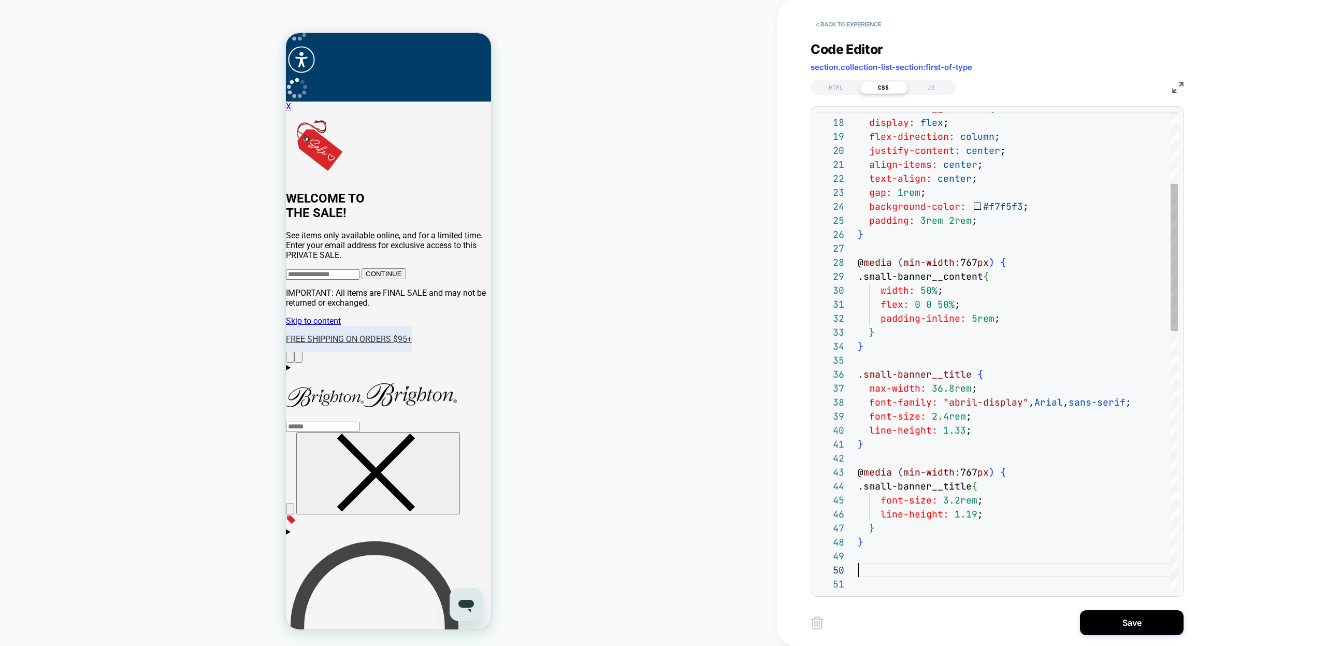
scroll to position [56, 6]
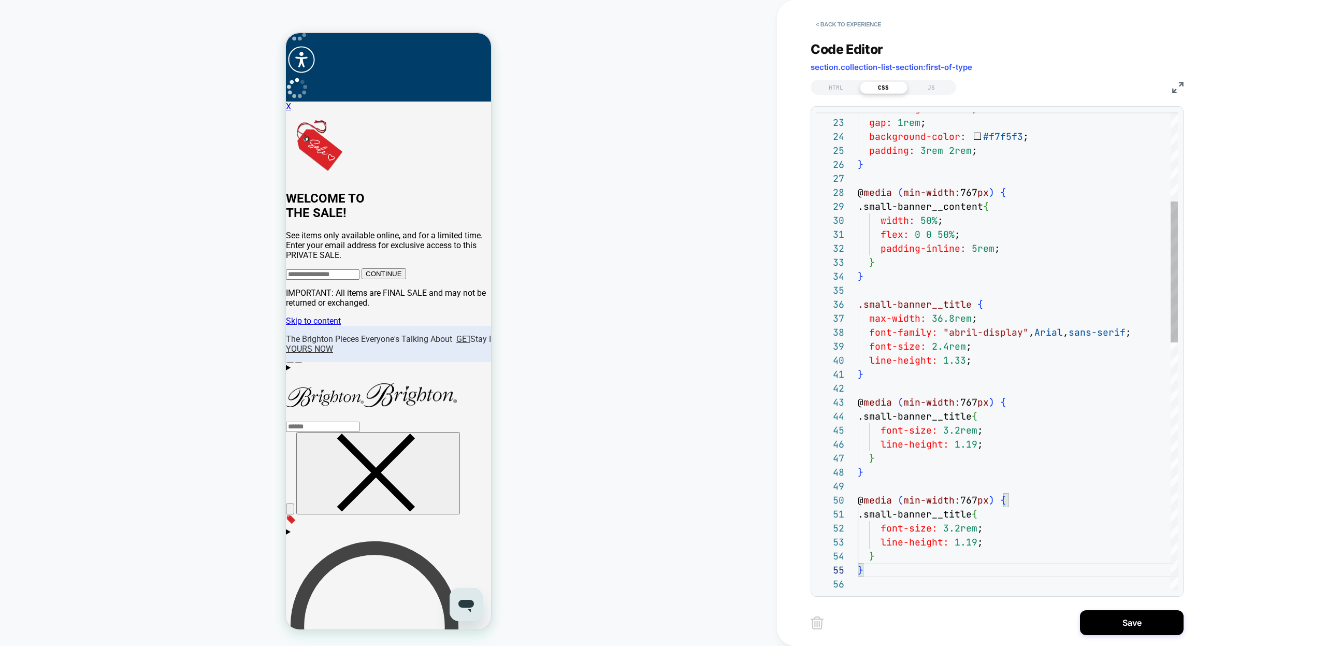
click at [913, 499] on div "text-align: center ; gap: 1rem ; background-color: #f7f5f3 ; padding: 3rem 2rem…" at bounding box center [1018, 621] width 320 height 1626
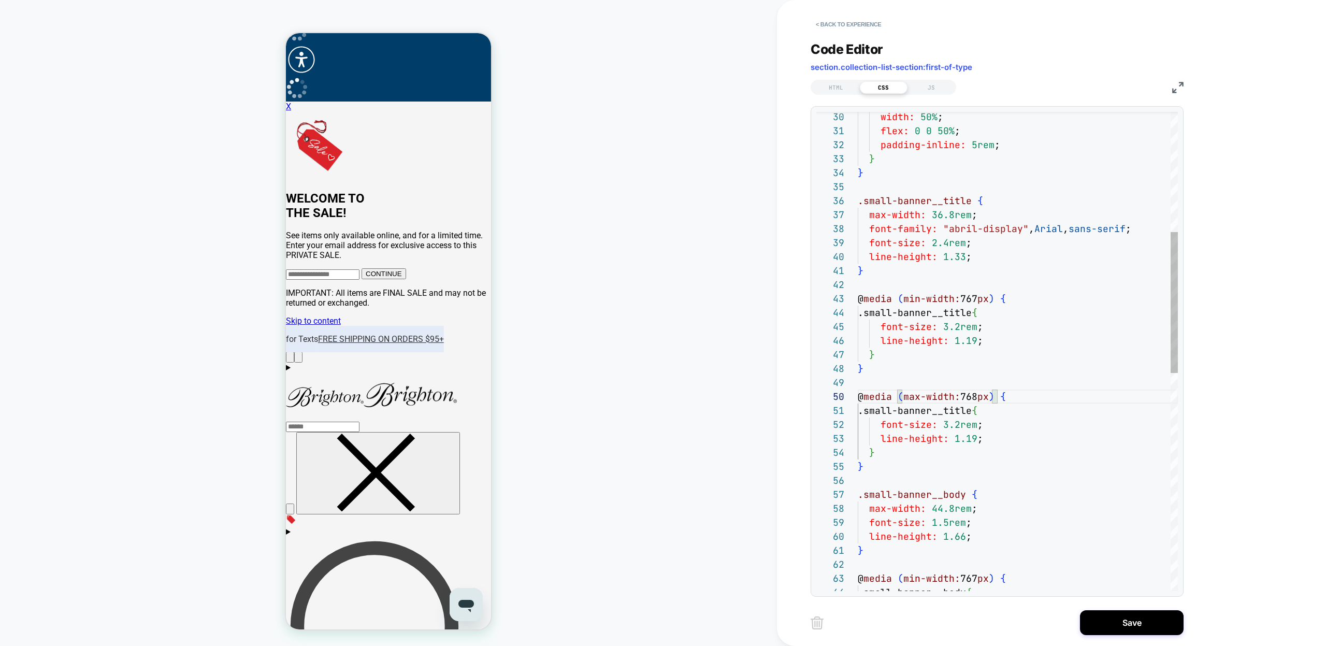
click at [980, 411] on div "width: 50% ; flex: 0 0 50% ; padding-inline: 5rem ; } } .small-banner__title { …" at bounding box center [1018, 517] width 320 height 1626
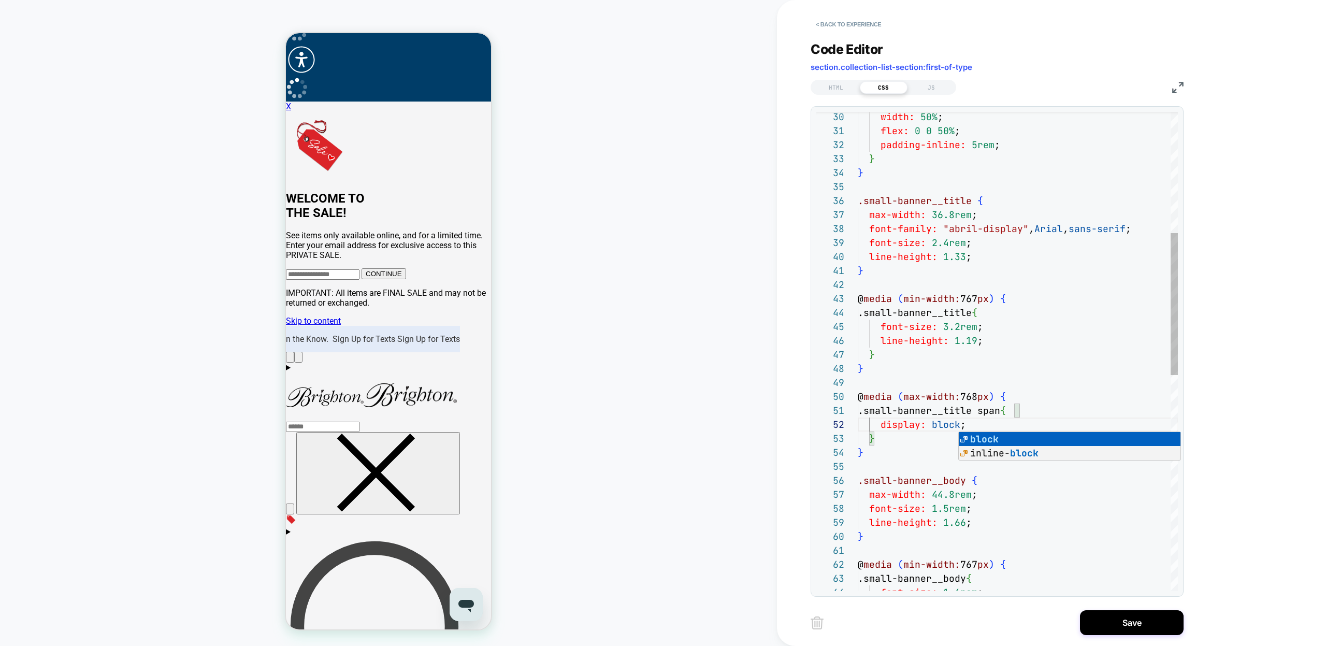
scroll to position [14, 106]
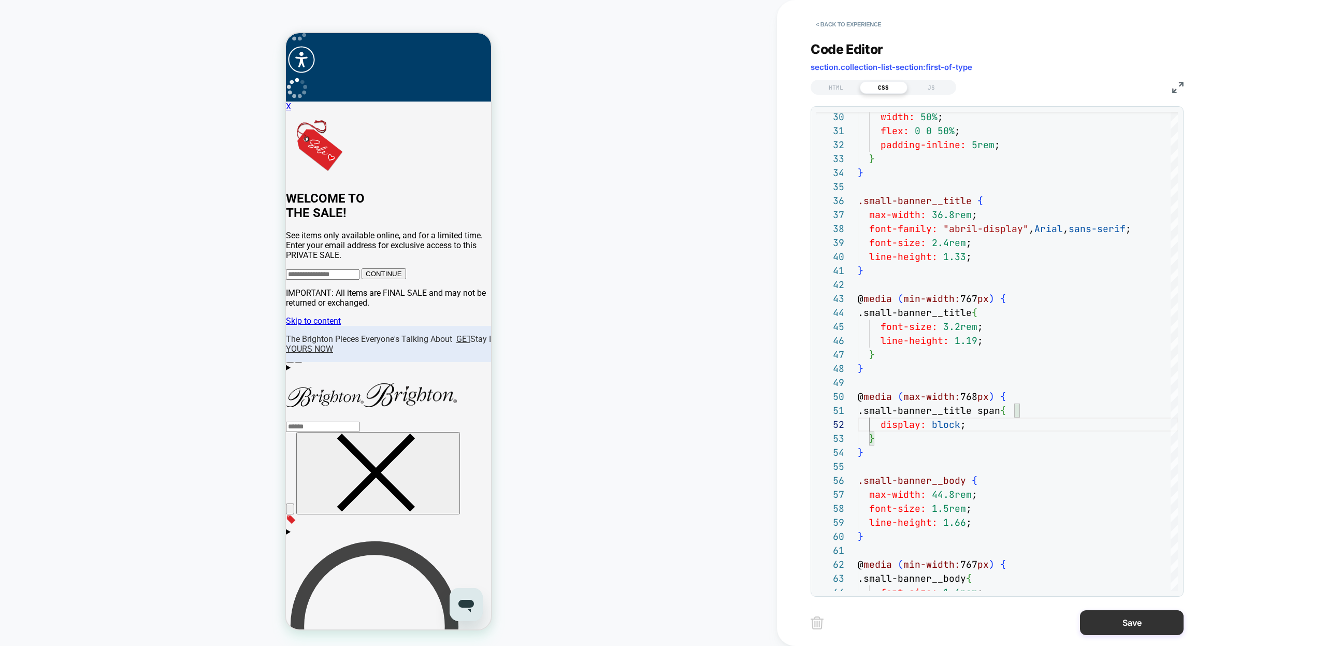
type textarea "**********"
click at [1108, 619] on button "Save" at bounding box center [1132, 622] width 104 height 25
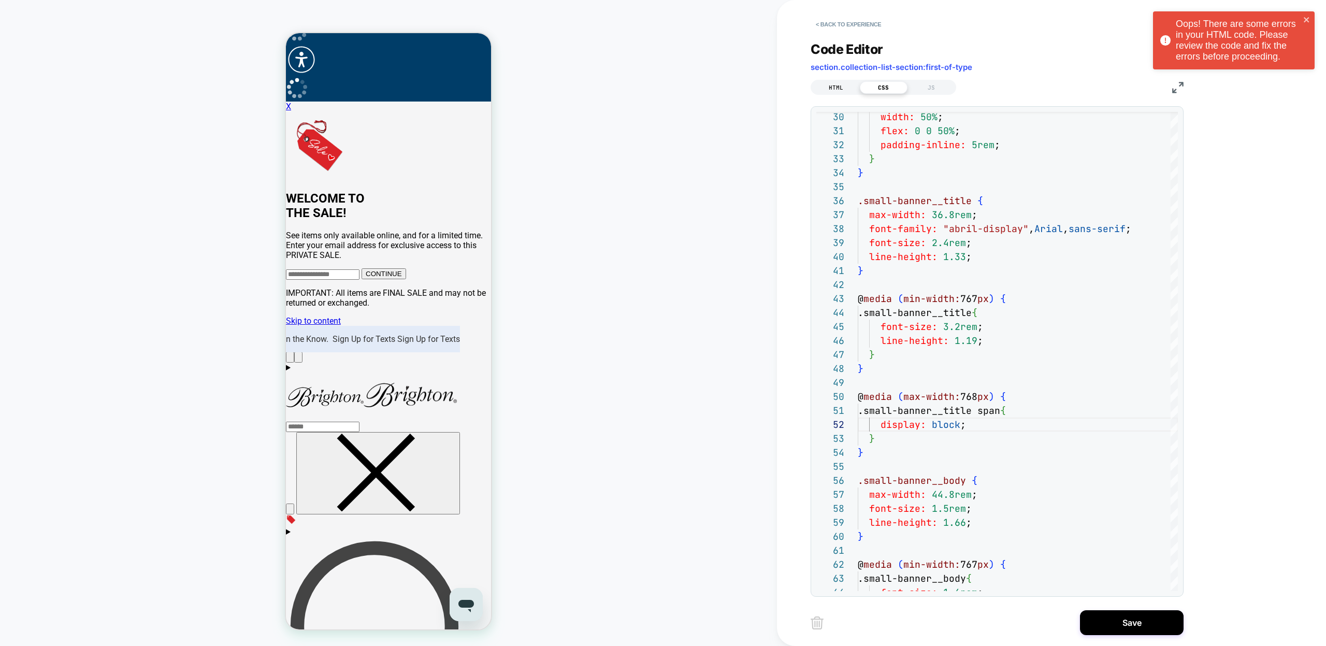
click at [838, 87] on div "HTML" at bounding box center [836, 87] width 48 height 12
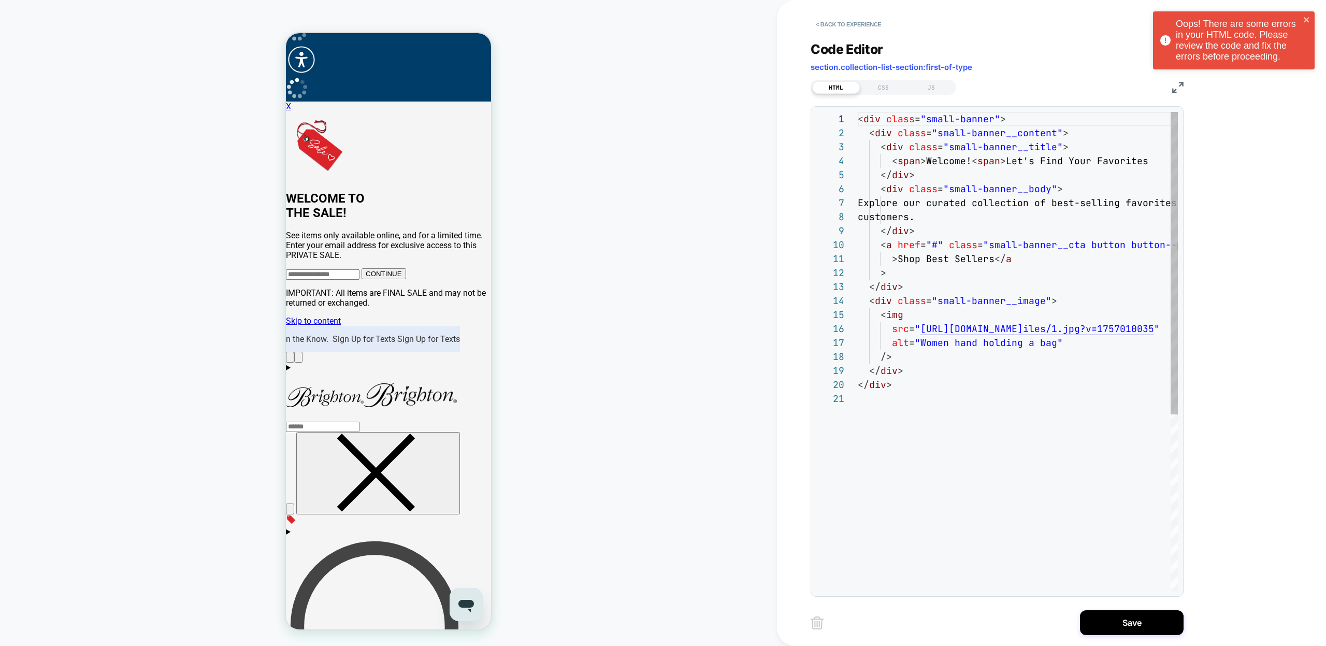
scroll to position [140, 0]
click at [992, 444] on div "< div class = "small-banner" > < div class = "small-banner__content" > < div cl…" at bounding box center [1110, 491] width 505 height 759
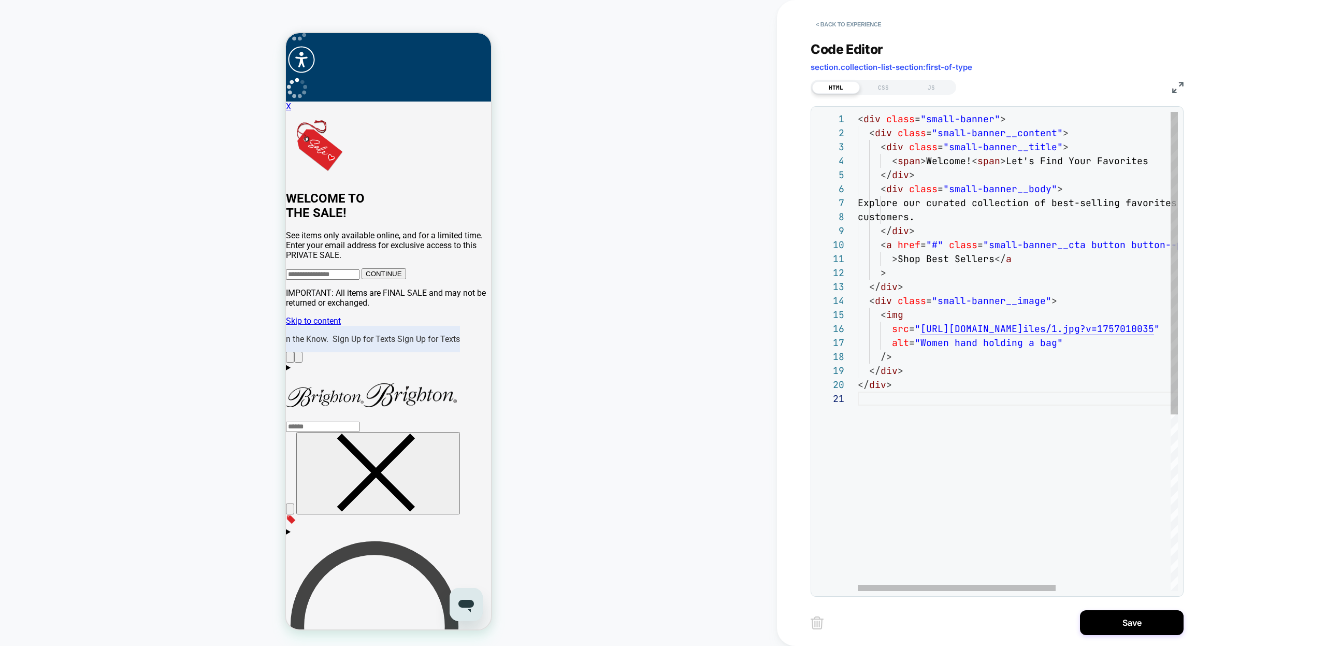
click at [976, 162] on div "< div class = "small-banner" > < div class = "small-banner__content" > < div cl…" at bounding box center [1110, 491] width 505 height 759
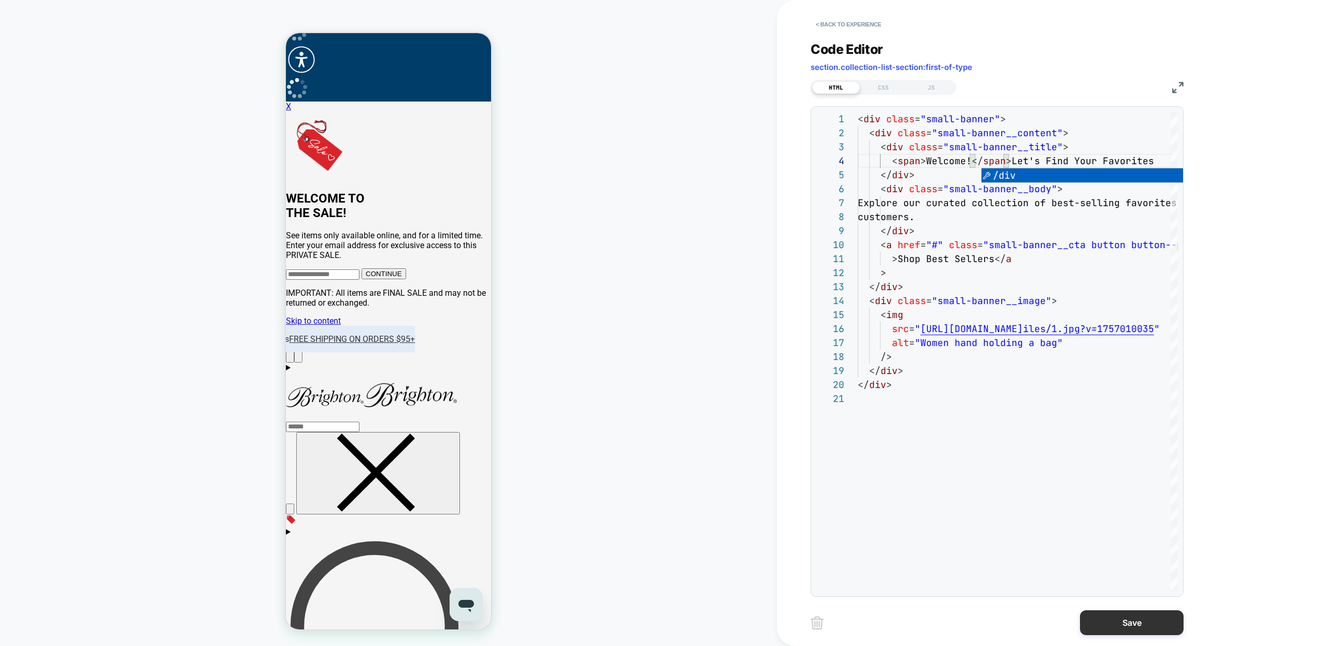
type textarea "**********"
click at [1115, 627] on button "Save" at bounding box center [1132, 622] width 104 height 25
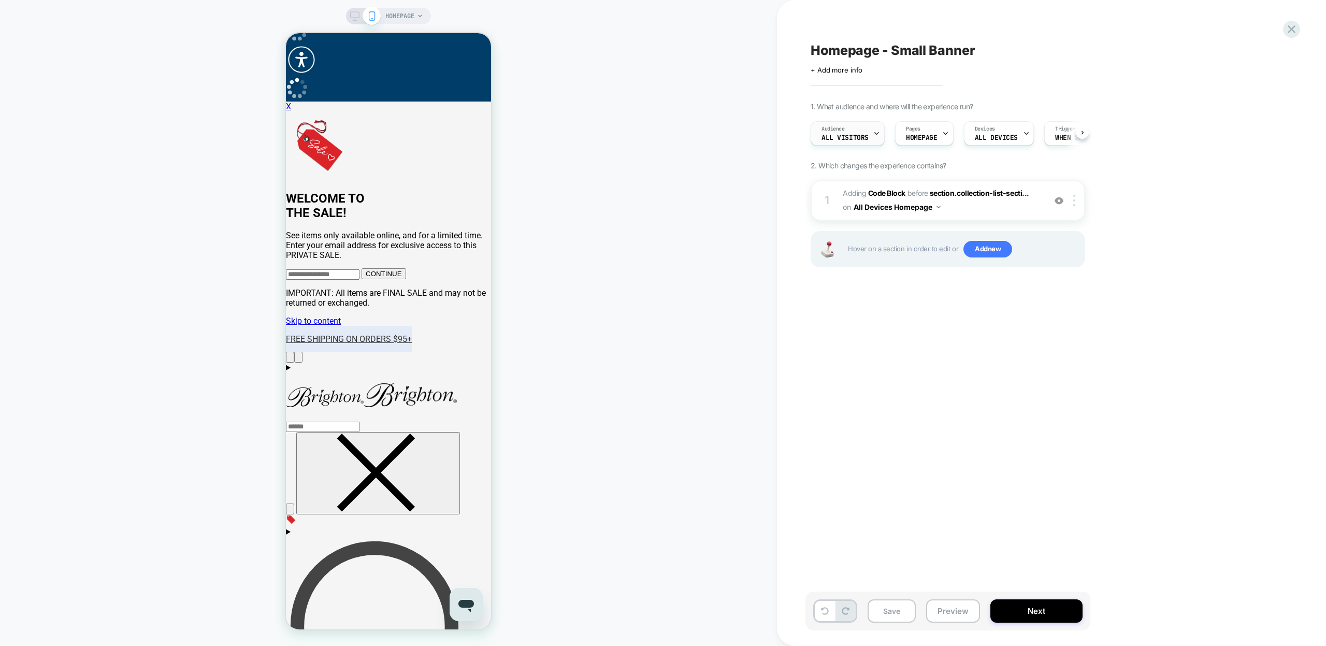
scroll to position [0, 1]
drag, startPoint x: 888, startPoint y: 613, endPoint x: 908, endPoint y: 610, distance: 20.4
click at [888, 613] on button "Save" at bounding box center [892, 610] width 48 height 23
click at [947, 611] on button "Preview" at bounding box center [953, 610] width 54 height 23
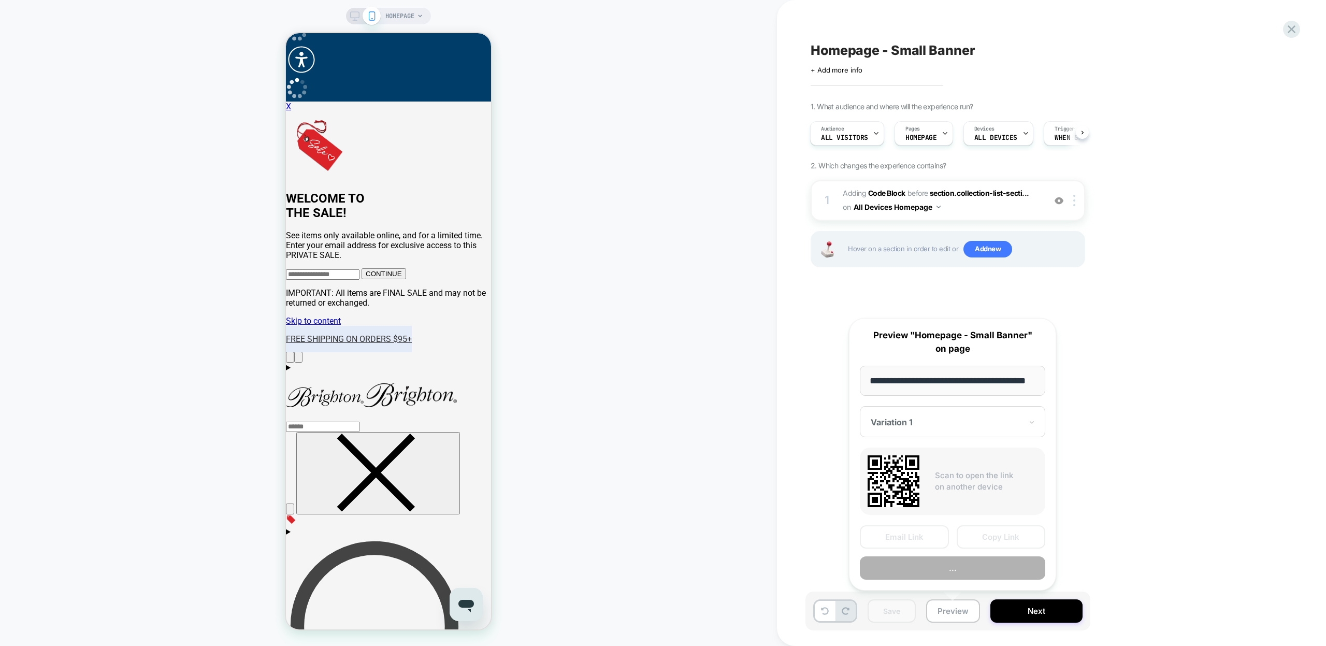
scroll to position [0, 26]
click at [999, 529] on button "Copy Link" at bounding box center [1001, 537] width 89 height 23
